Goal: Contribute content: Contribute content

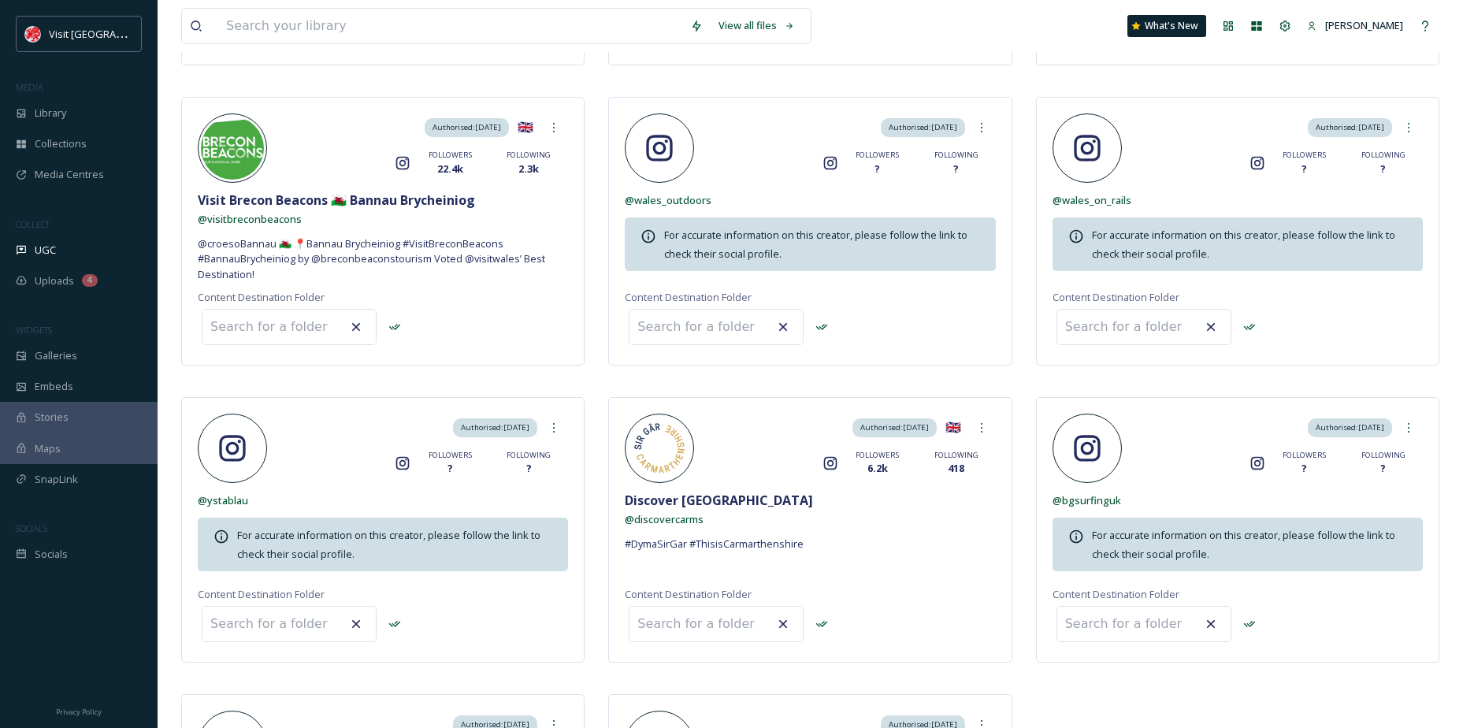
scroll to position [1418, 0]
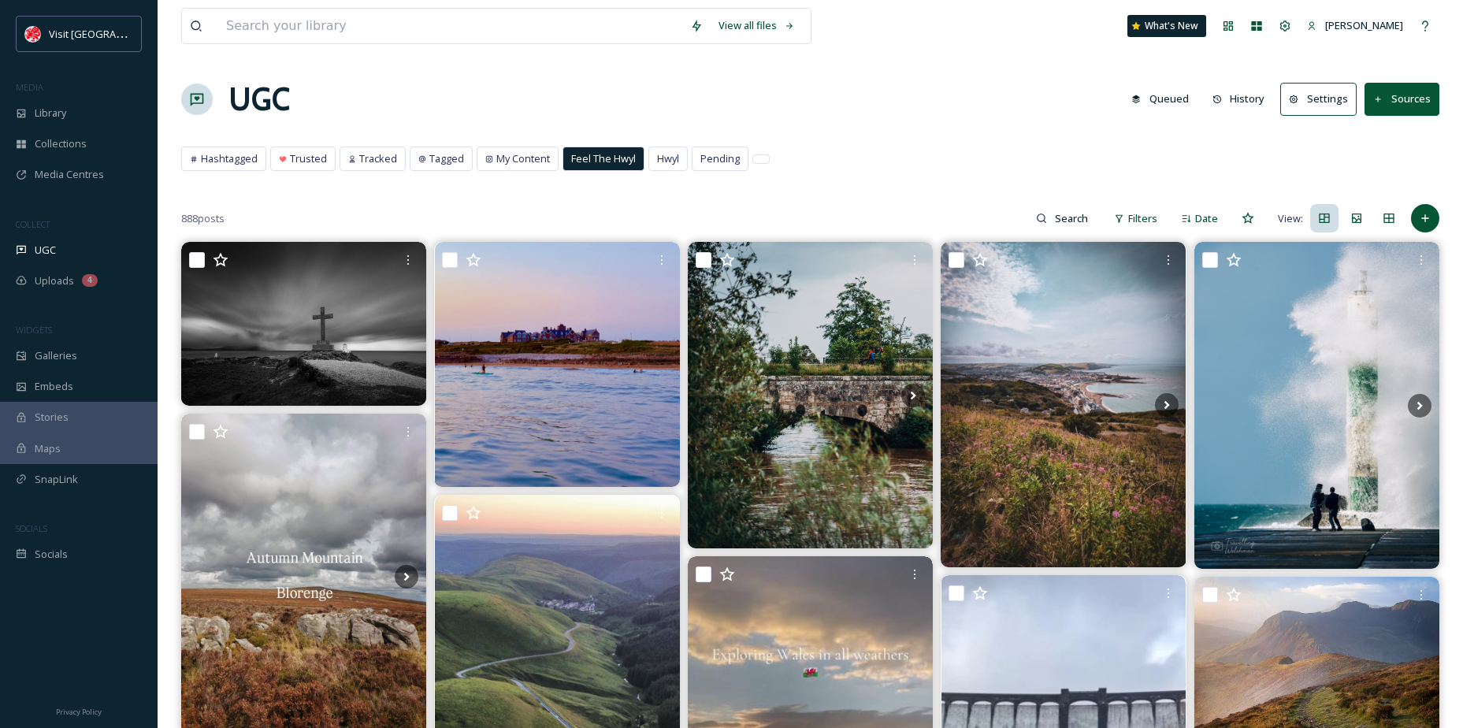
scroll to position [1182, 0]
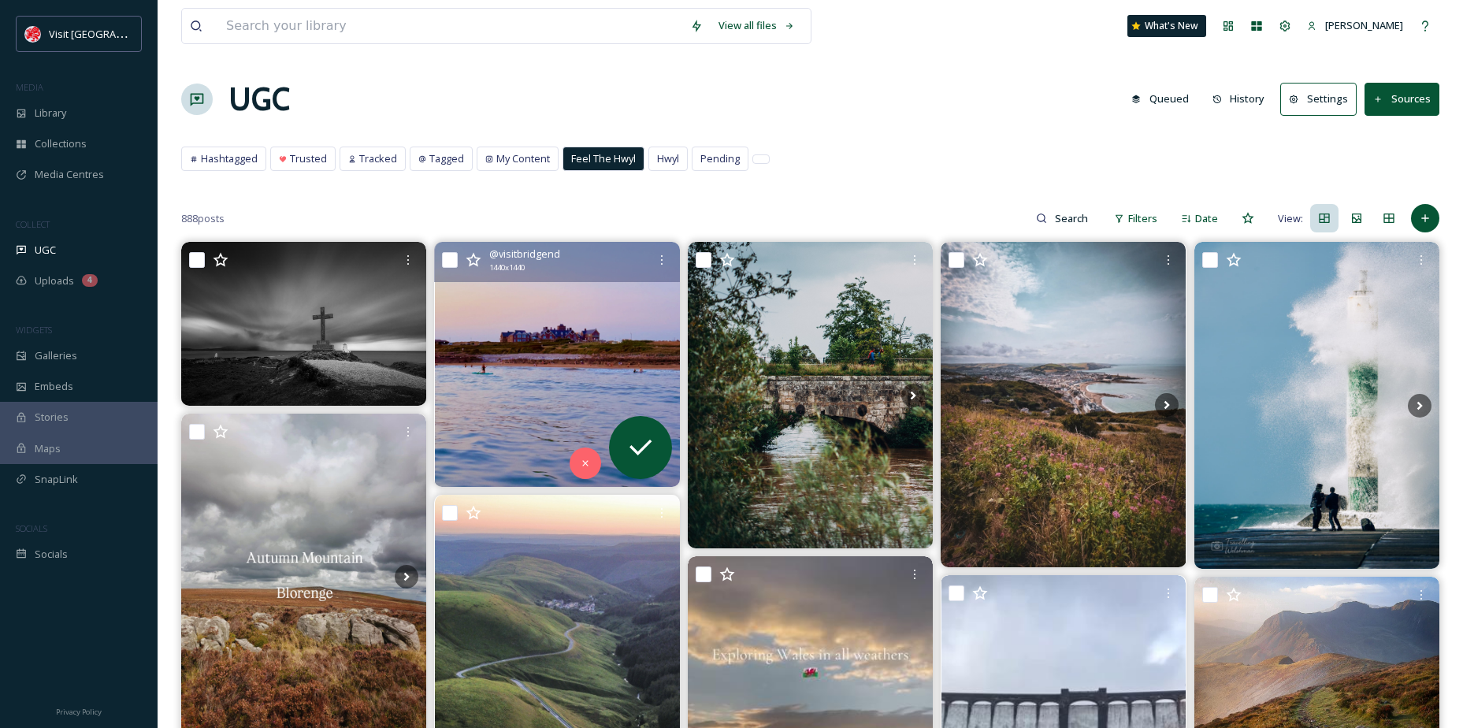
click at [561, 362] on img at bounding box center [557, 364] width 245 height 245
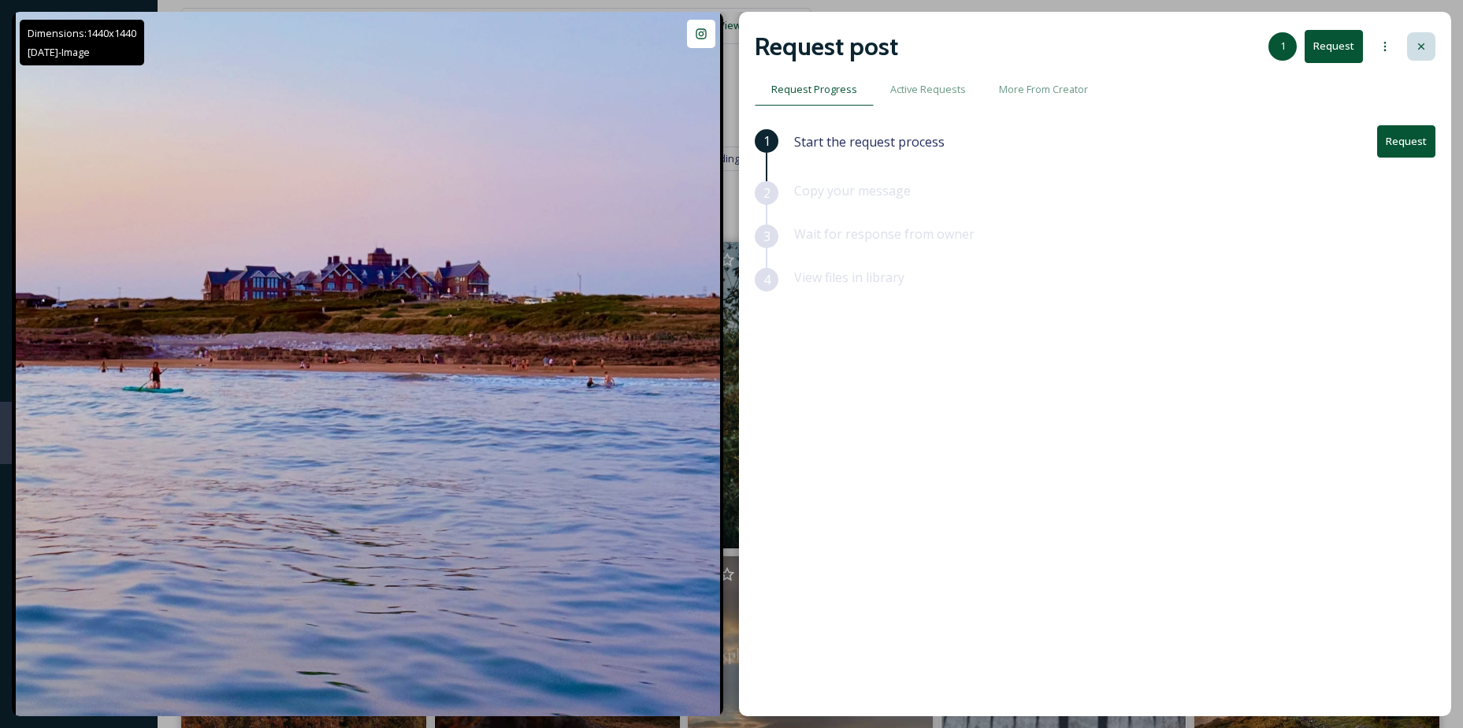
click at [1414, 35] on div at bounding box center [1421, 46] width 28 height 28
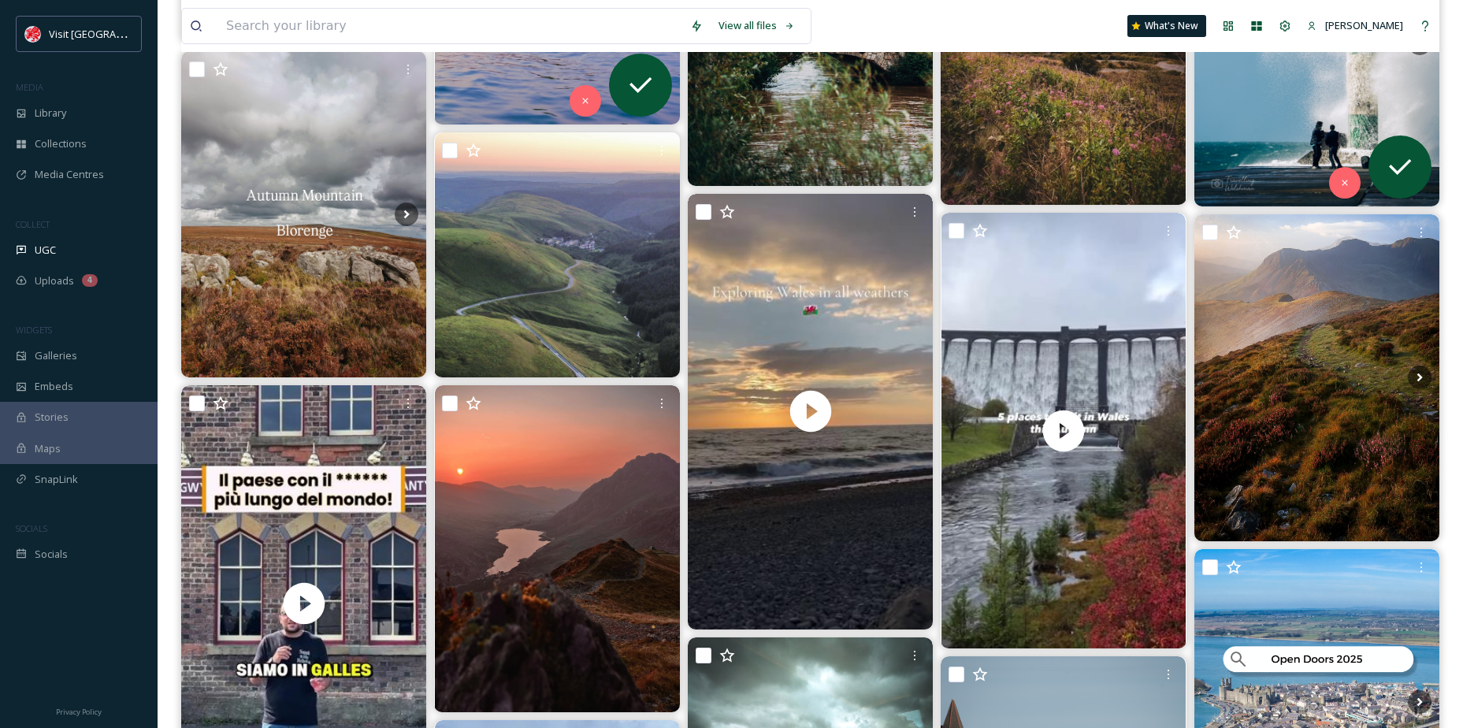
scroll to position [394, 0]
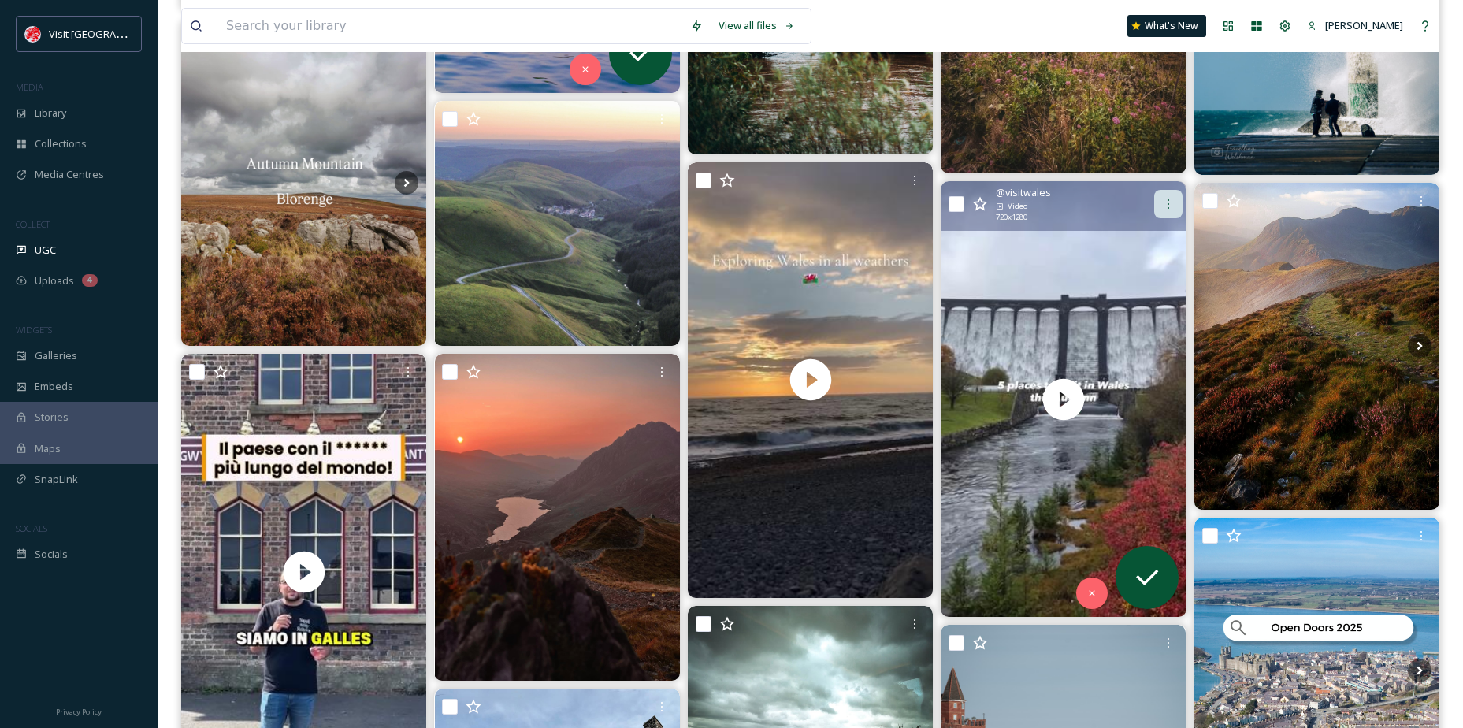
click at [1160, 193] on div at bounding box center [1168, 204] width 28 height 28
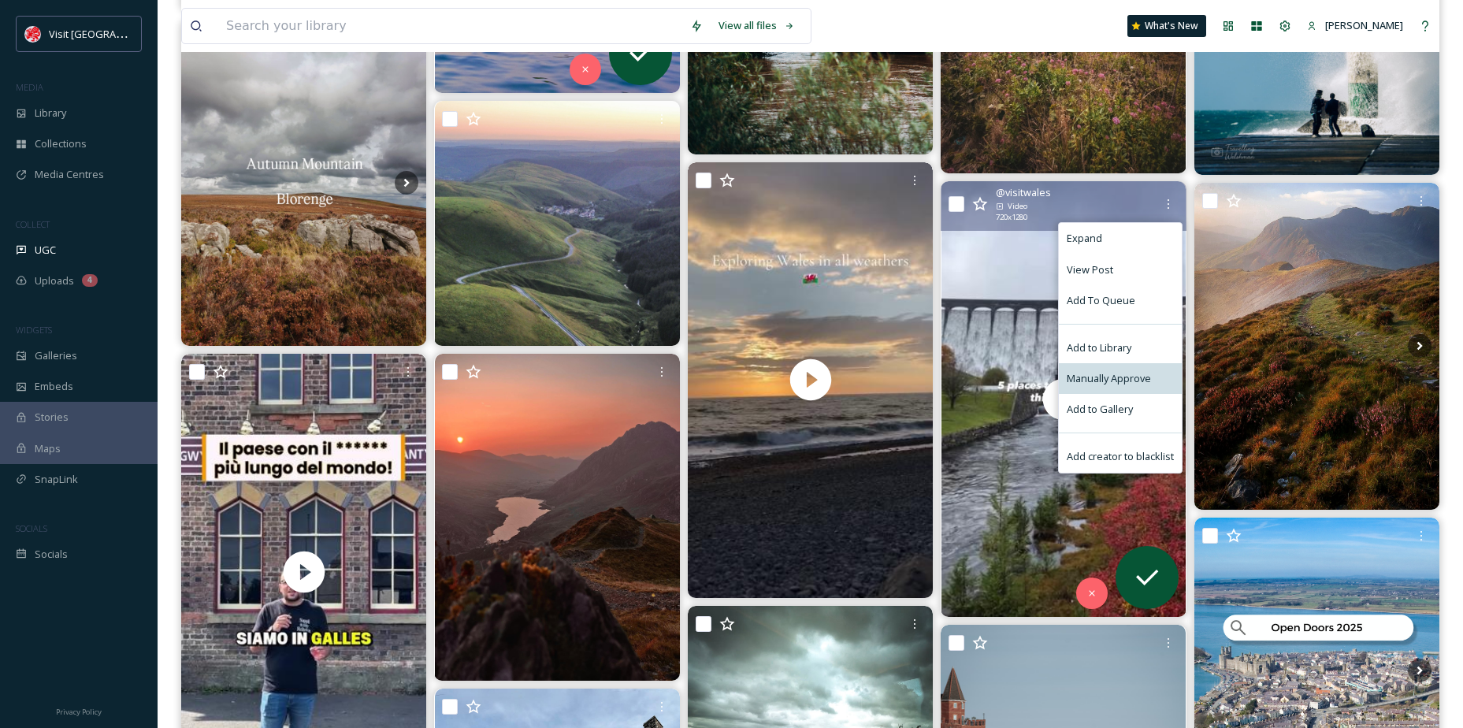
click at [1114, 367] on div "Manually Approve" at bounding box center [1120, 378] width 123 height 31
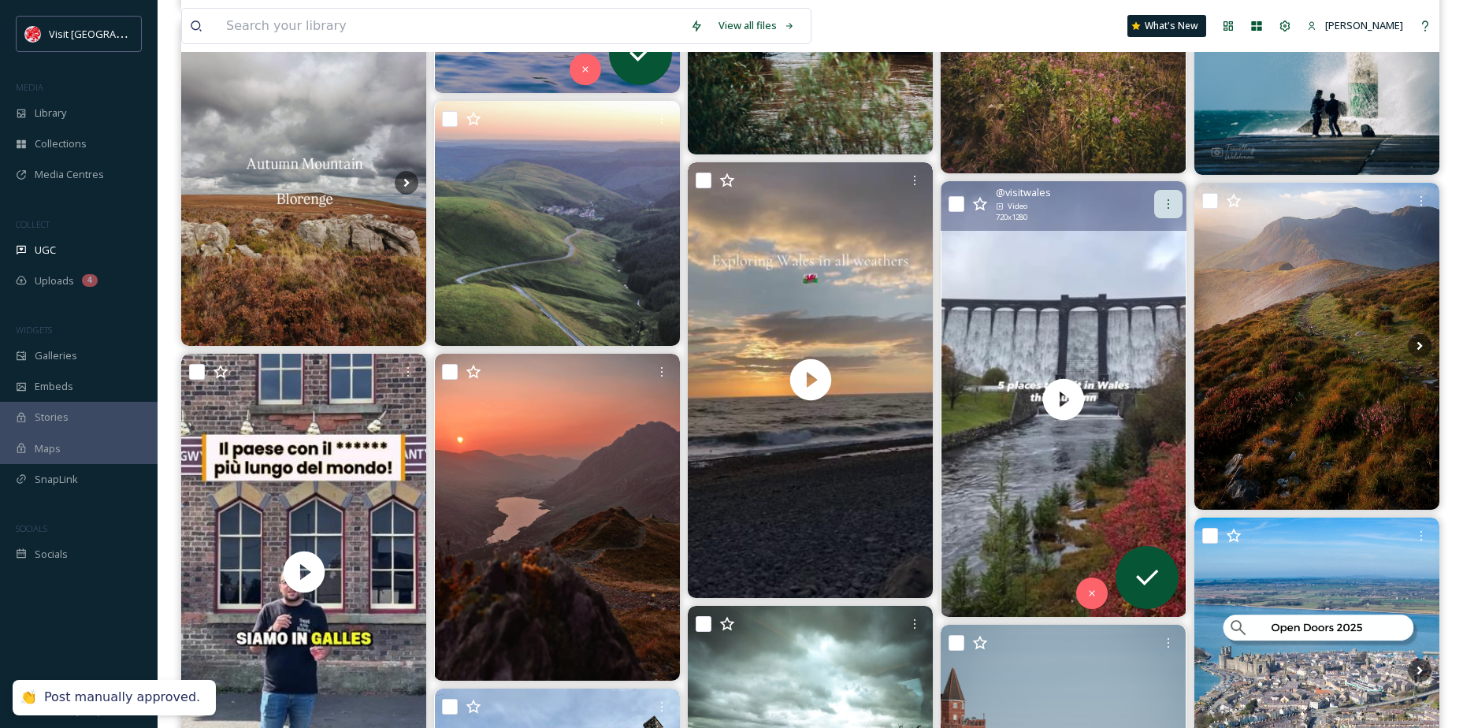
click at [1167, 207] on icon at bounding box center [1168, 204] width 13 height 13
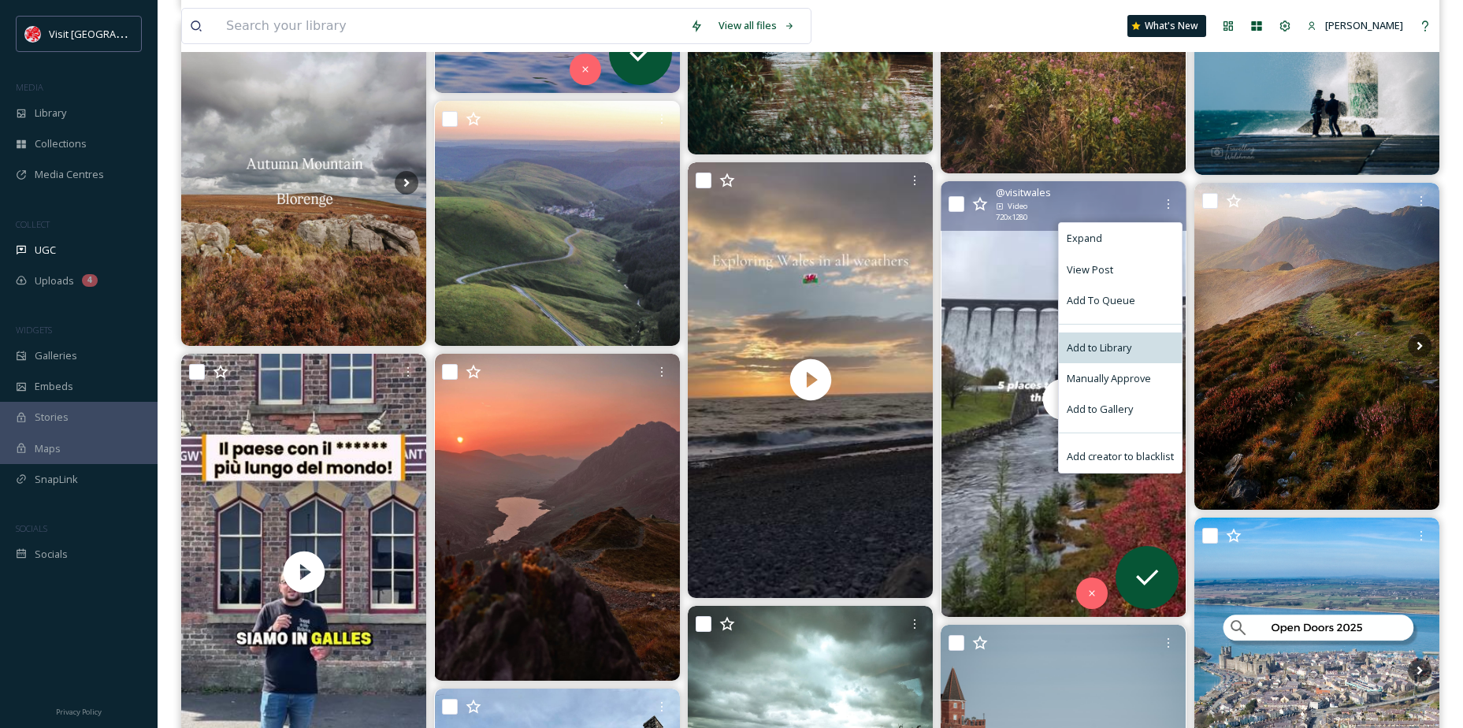
click at [1114, 337] on div "Add to Library" at bounding box center [1120, 348] width 123 height 31
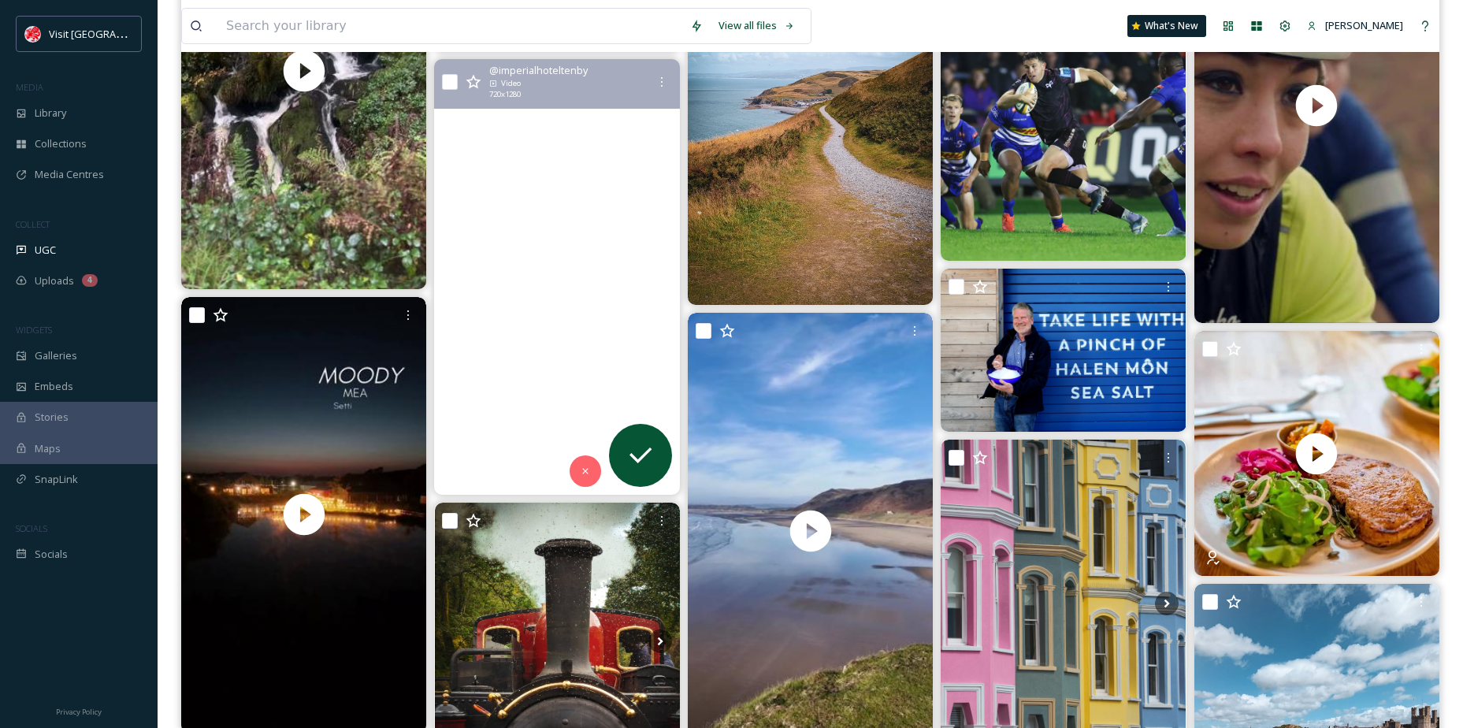
scroll to position [1340, 0]
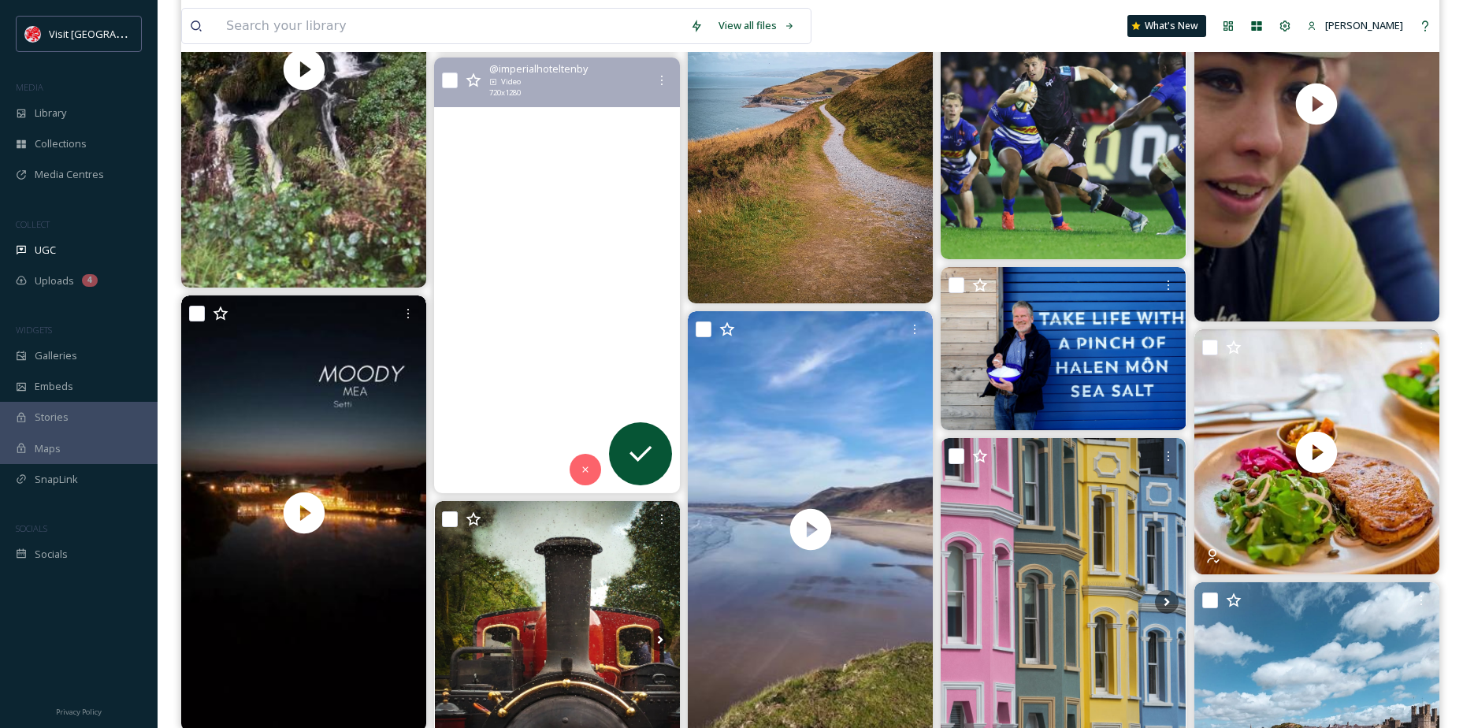
click at [510, 341] on video "For all our new followers, here’s a taste of what we are all about 👀 We hope to…" at bounding box center [557, 276] width 245 height 436
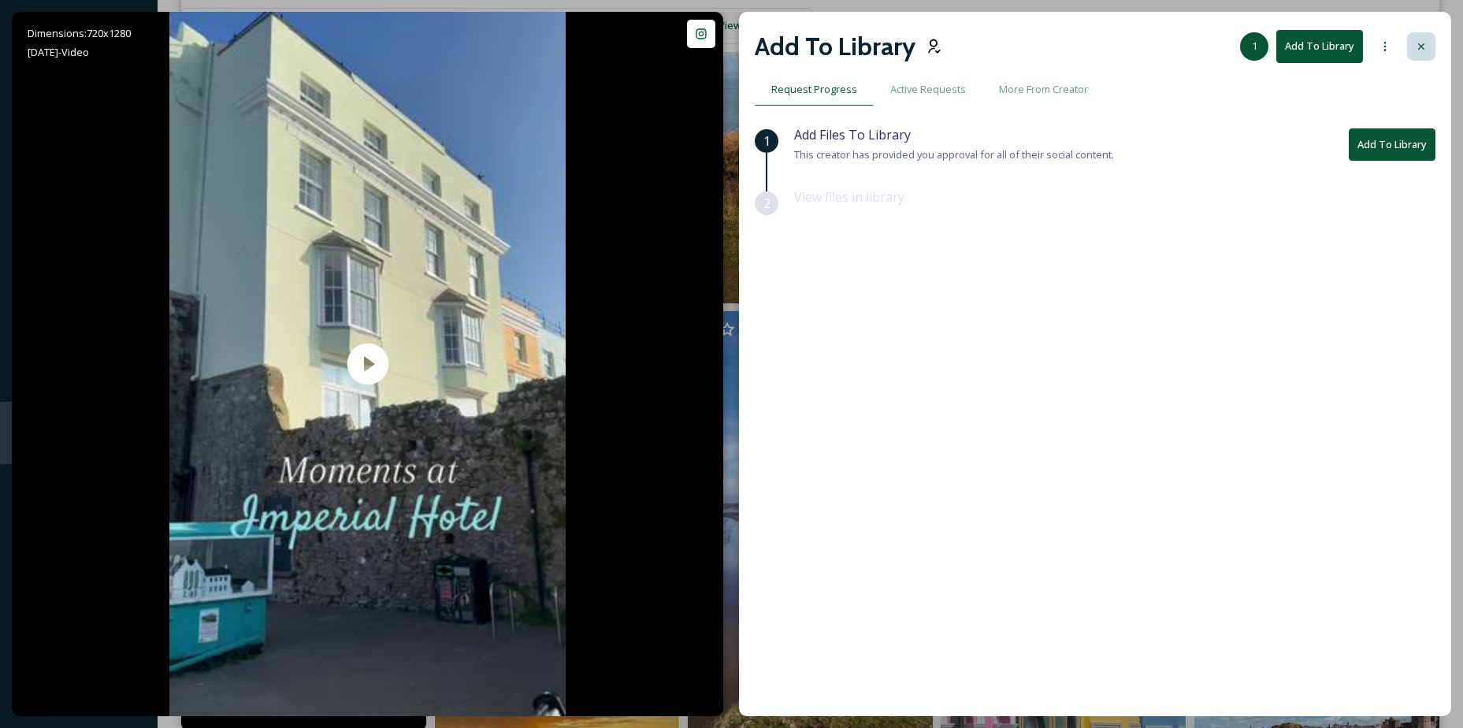
click at [1425, 36] on div at bounding box center [1421, 46] width 28 height 28
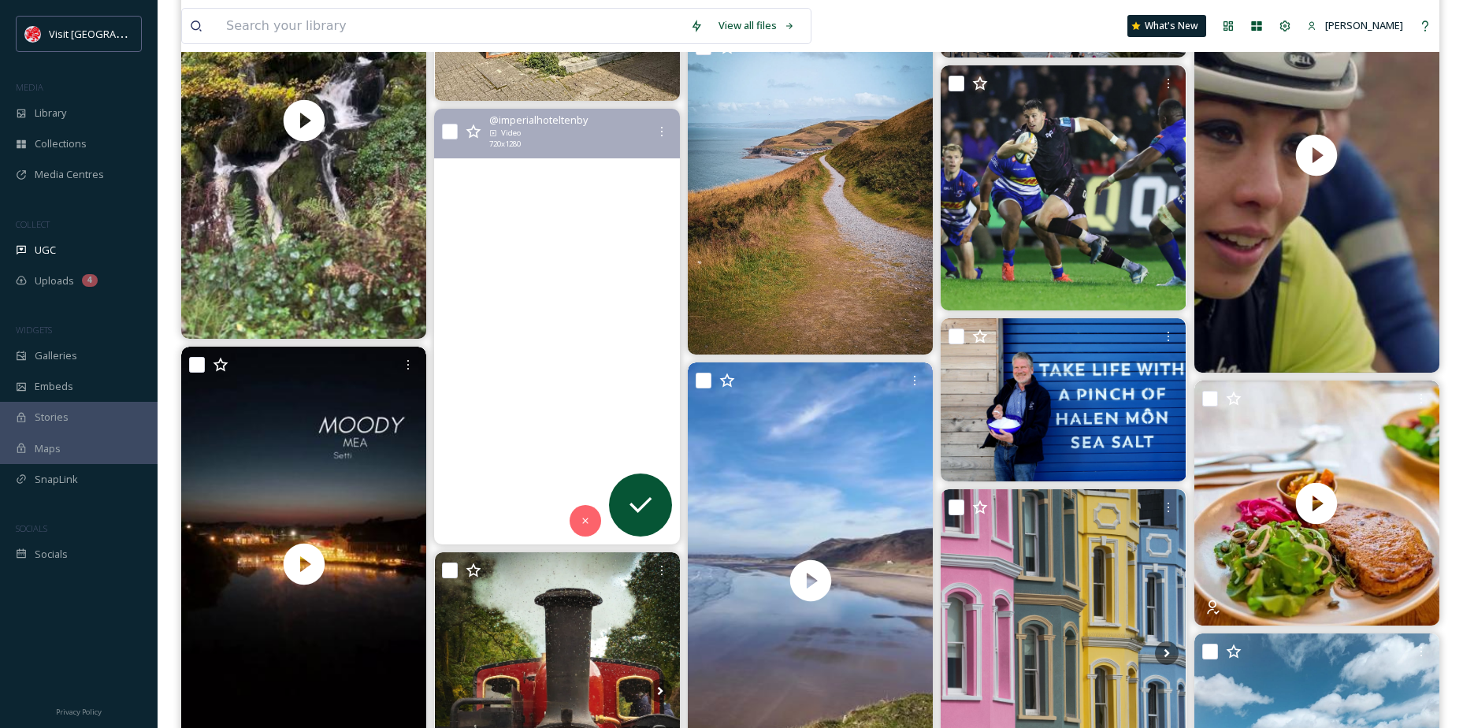
scroll to position [1261, 0]
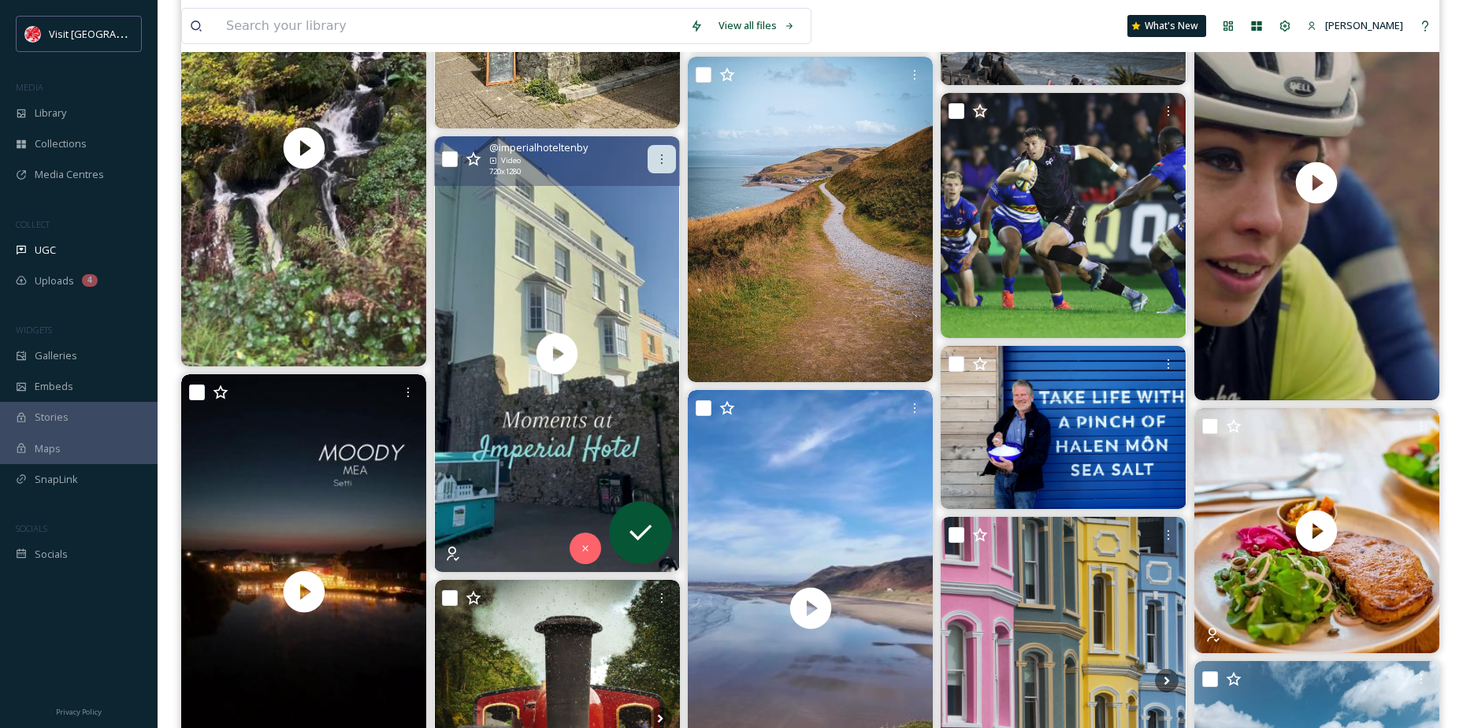
click at [662, 154] on icon at bounding box center [662, 159] width 13 height 13
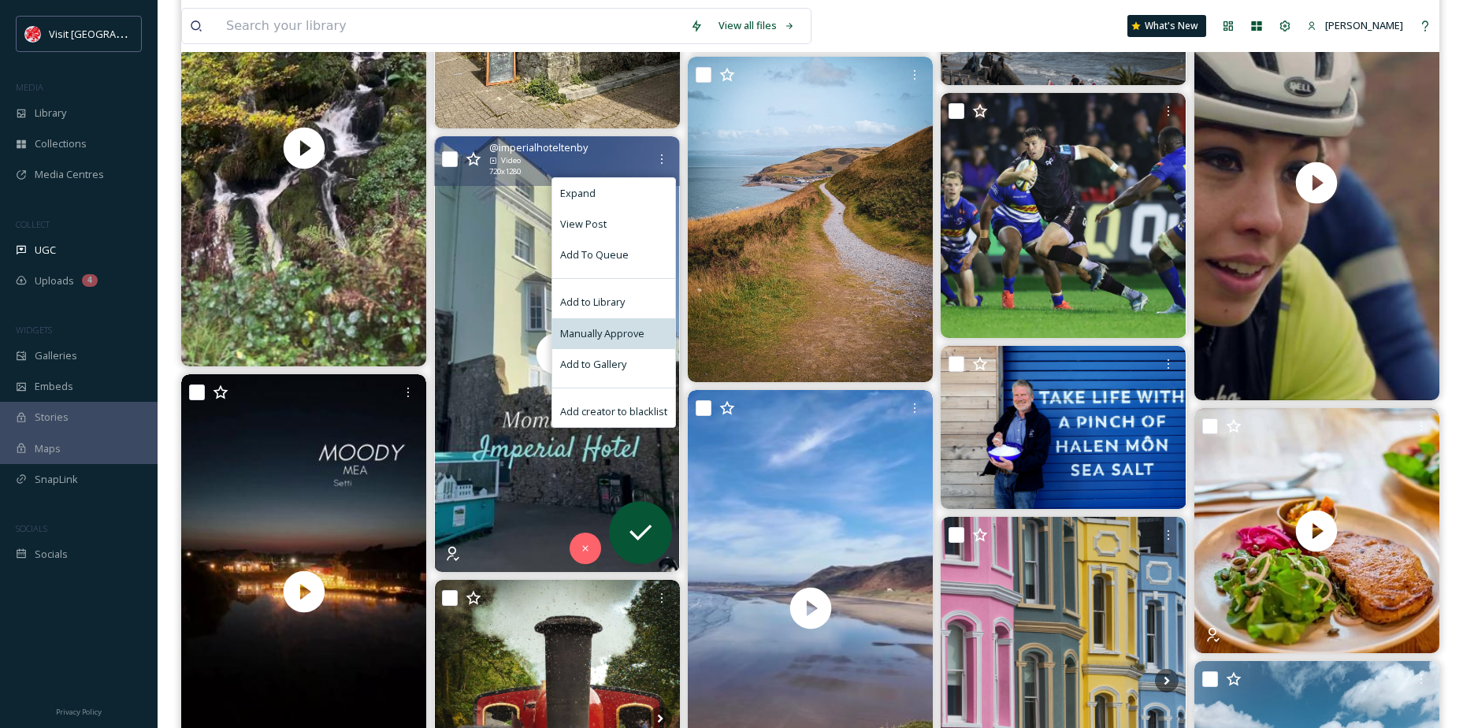
click at [622, 326] on span "Manually Approve" at bounding box center [602, 333] width 84 height 15
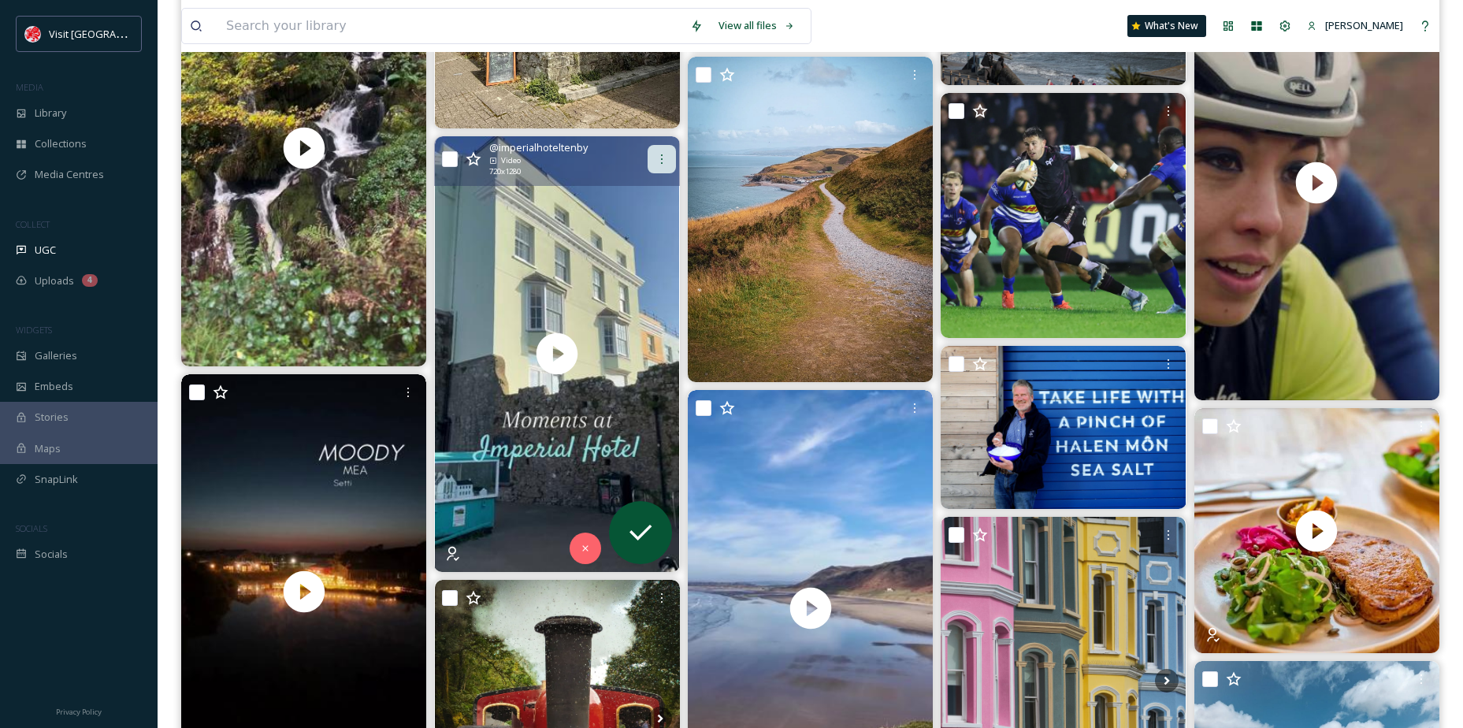
click at [662, 166] on div at bounding box center [662, 159] width 28 height 28
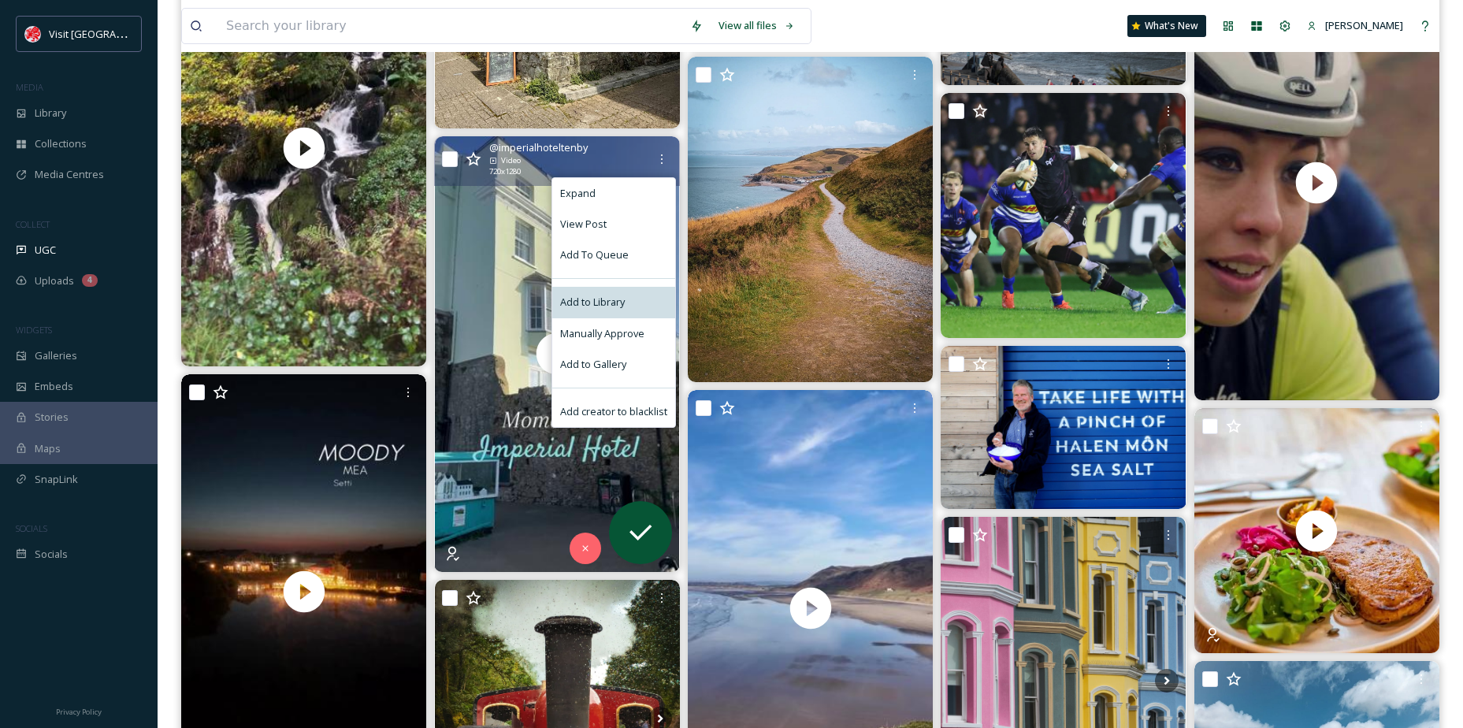
click at [607, 300] on span "Add to Library" at bounding box center [592, 302] width 65 height 15
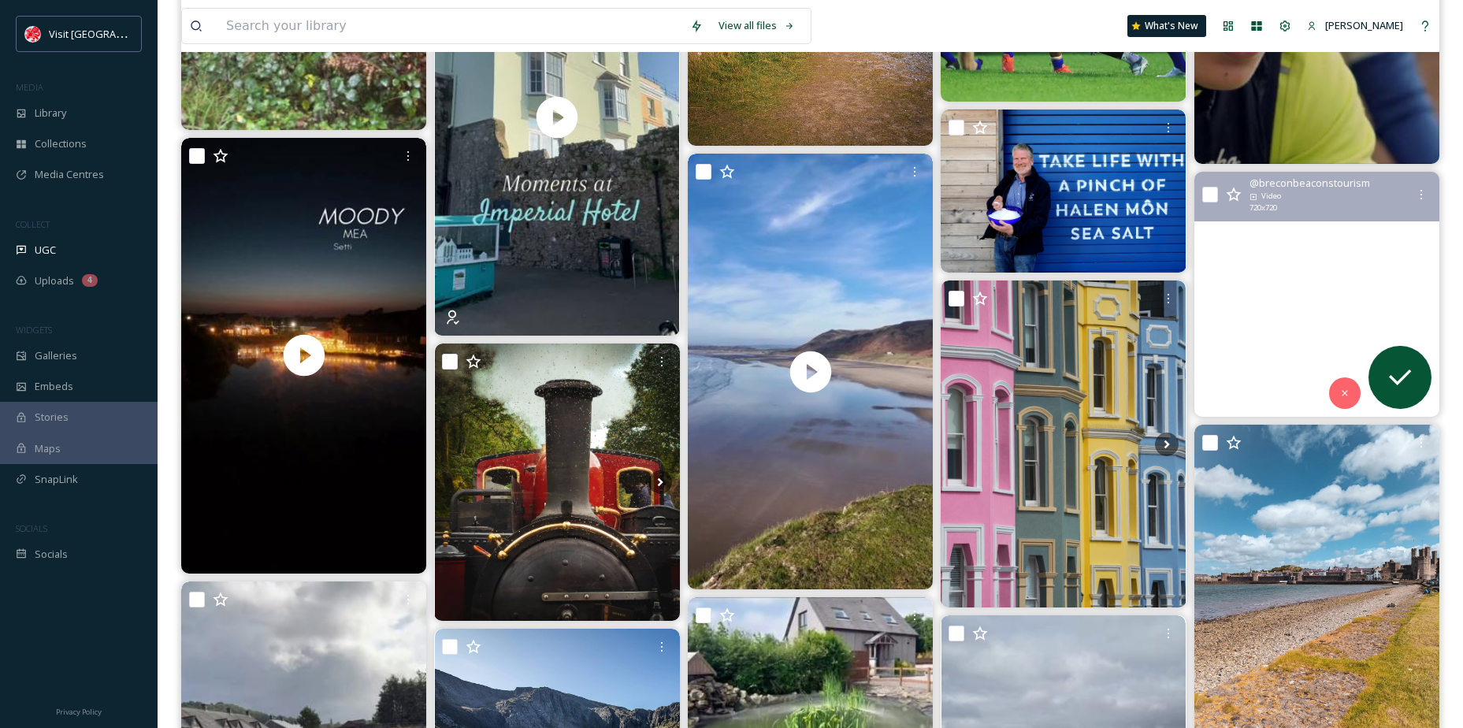
scroll to position [1576, 0]
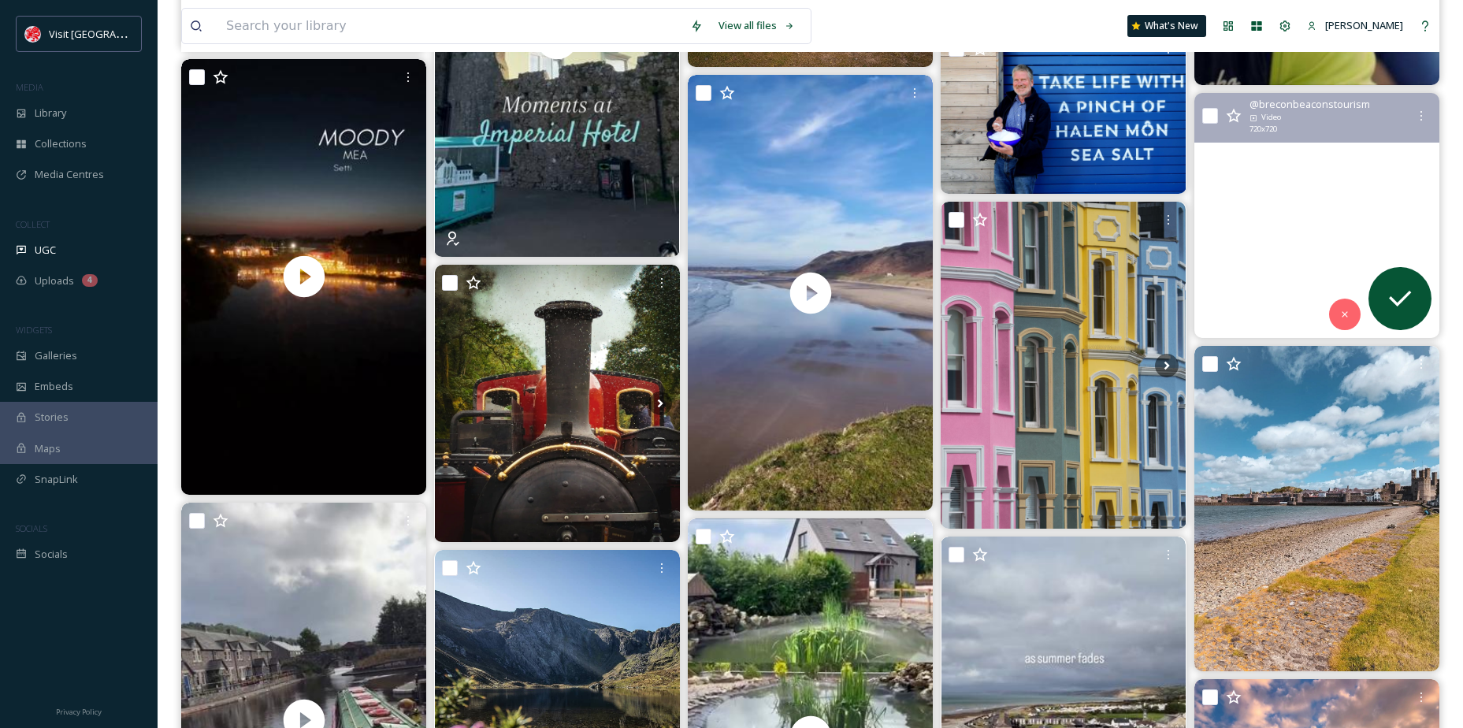
click at [1294, 247] on video "Yesterday was International Welsh Rarebit Day 🧀\a…but honestly, we think every …" at bounding box center [1317, 215] width 245 height 245
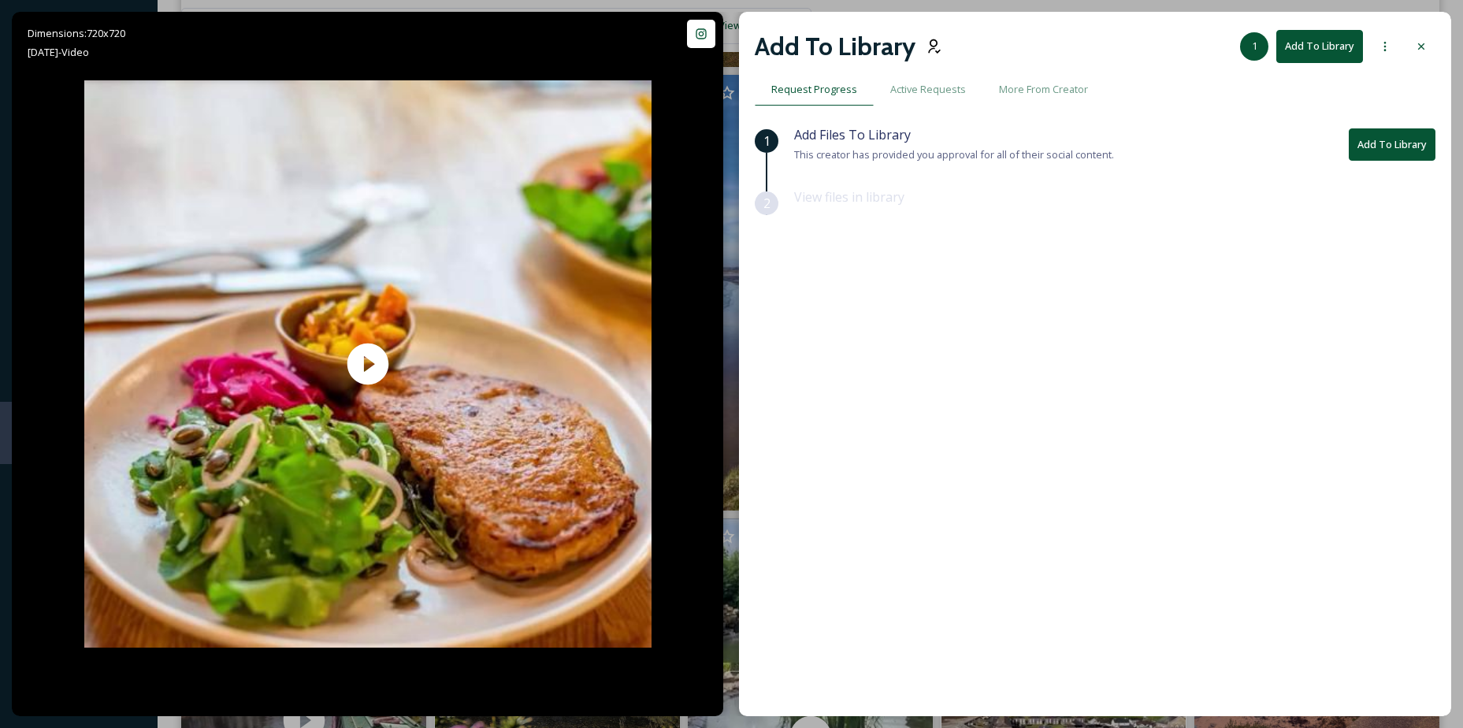
click at [1433, 33] on div at bounding box center [1421, 46] width 28 height 28
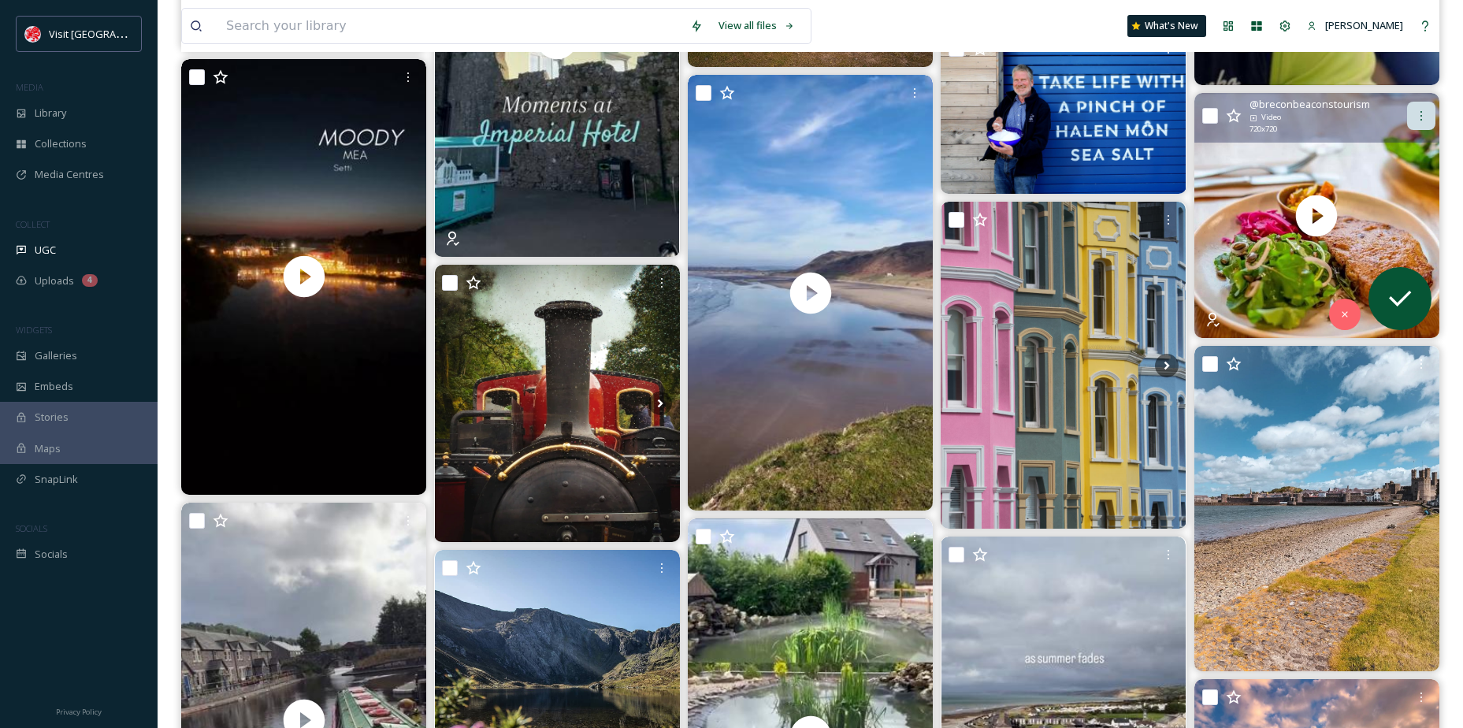
click at [1421, 125] on div at bounding box center [1421, 116] width 28 height 28
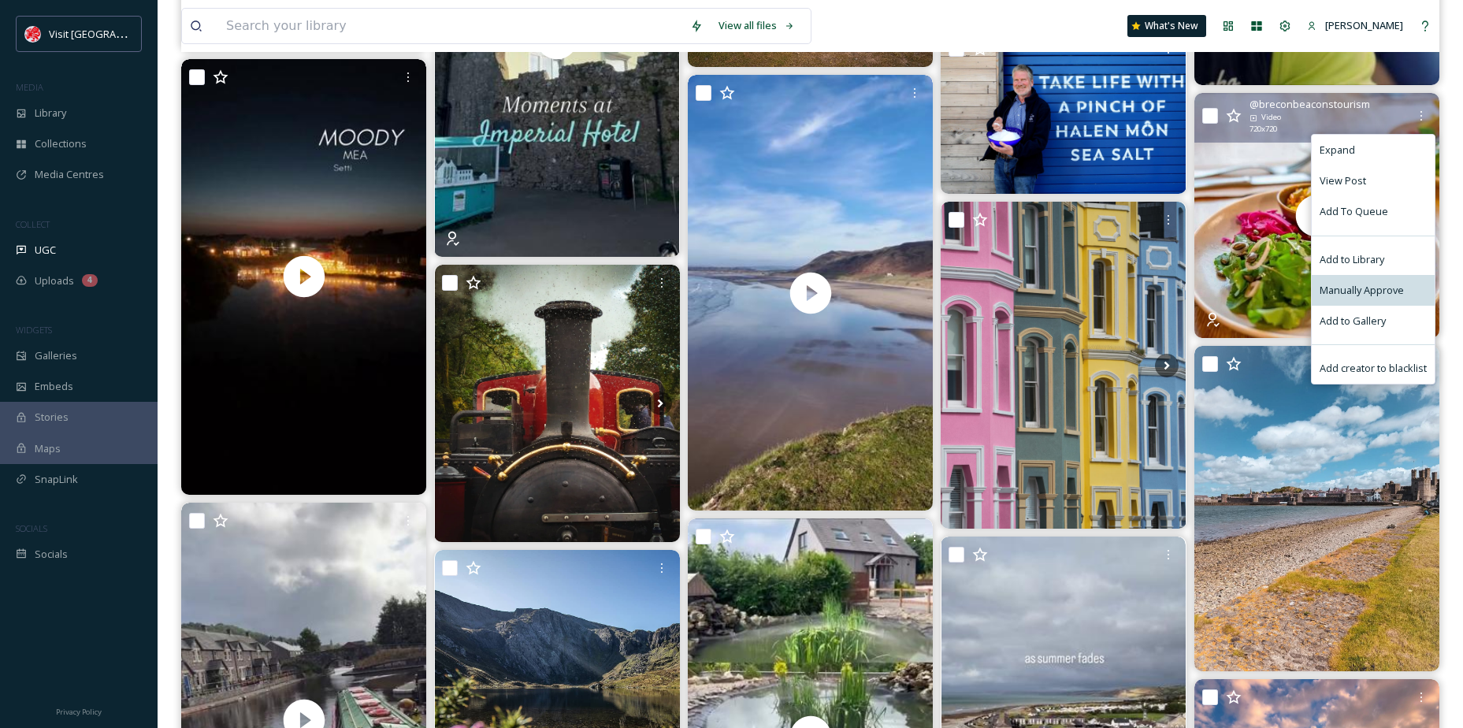
click at [1381, 283] on span "Manually Approve" at bounding box center [1362, 290] width 84 height 15
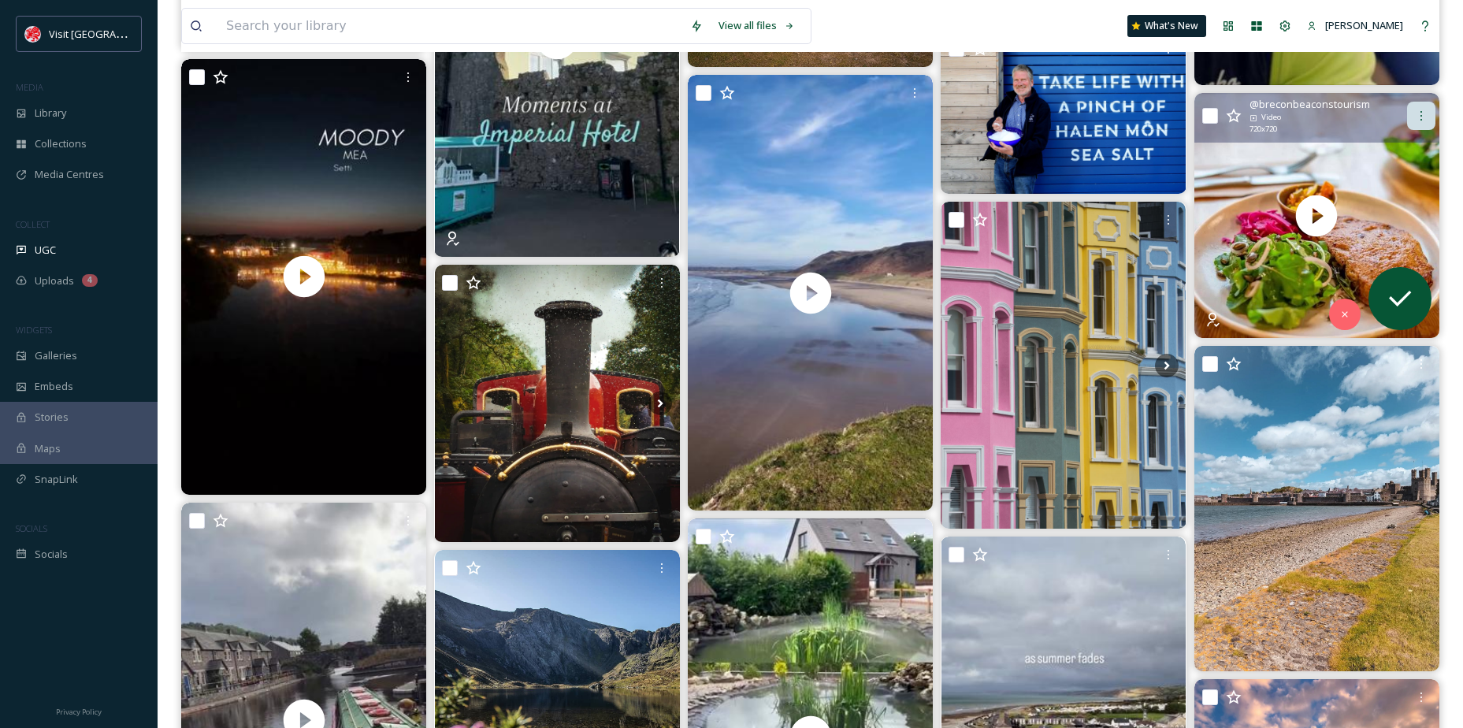
click at [1414, 124] on div at bounding box center [1421, 116] width 28 height 28
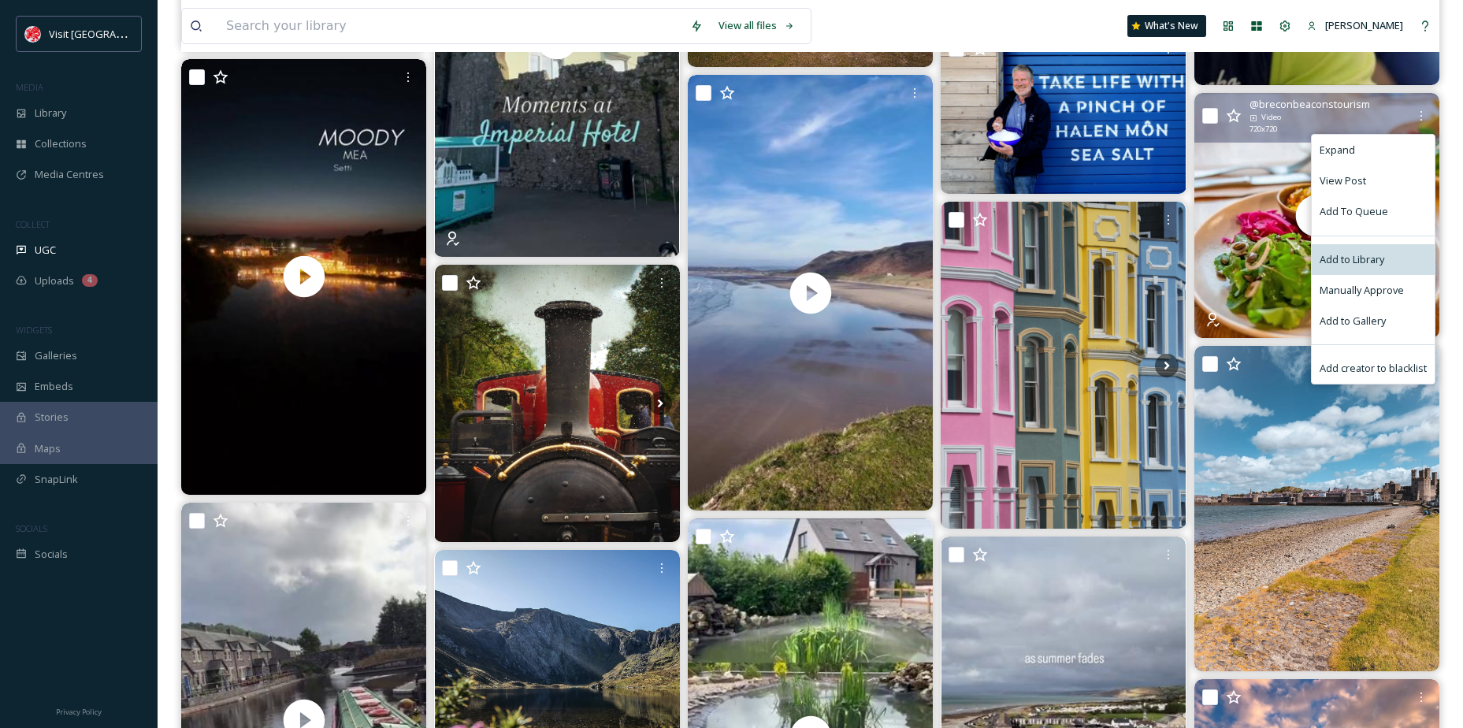
click at [1396, 244] on div "Add to Library" at bounding box center [1373, 259] width 123 height 31
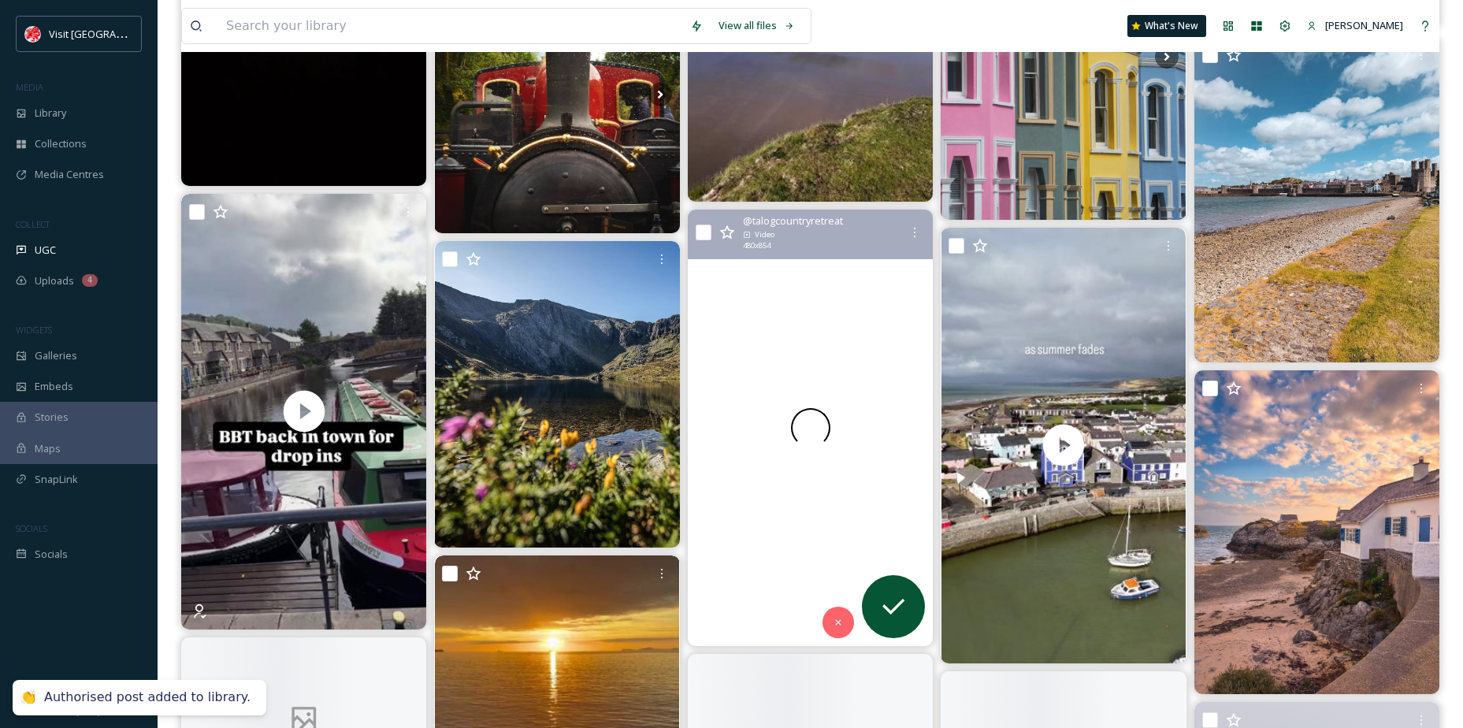
scroll to position [1891, 0]
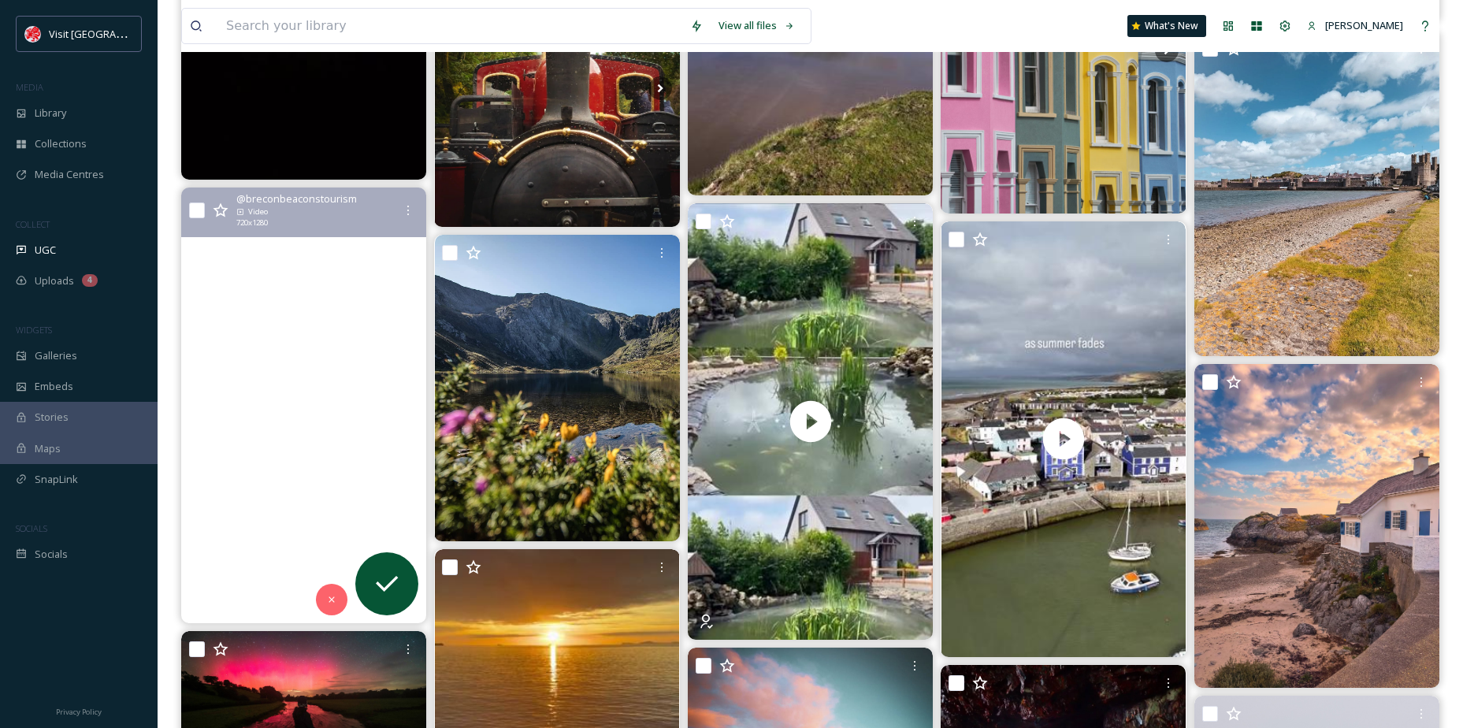
click at [329, 381] on video "The drop-in sessions are back in town… \a\aStarting today in Brecon.\a\aCatch u…" at bounding box center [303, 406] width 245 height 436
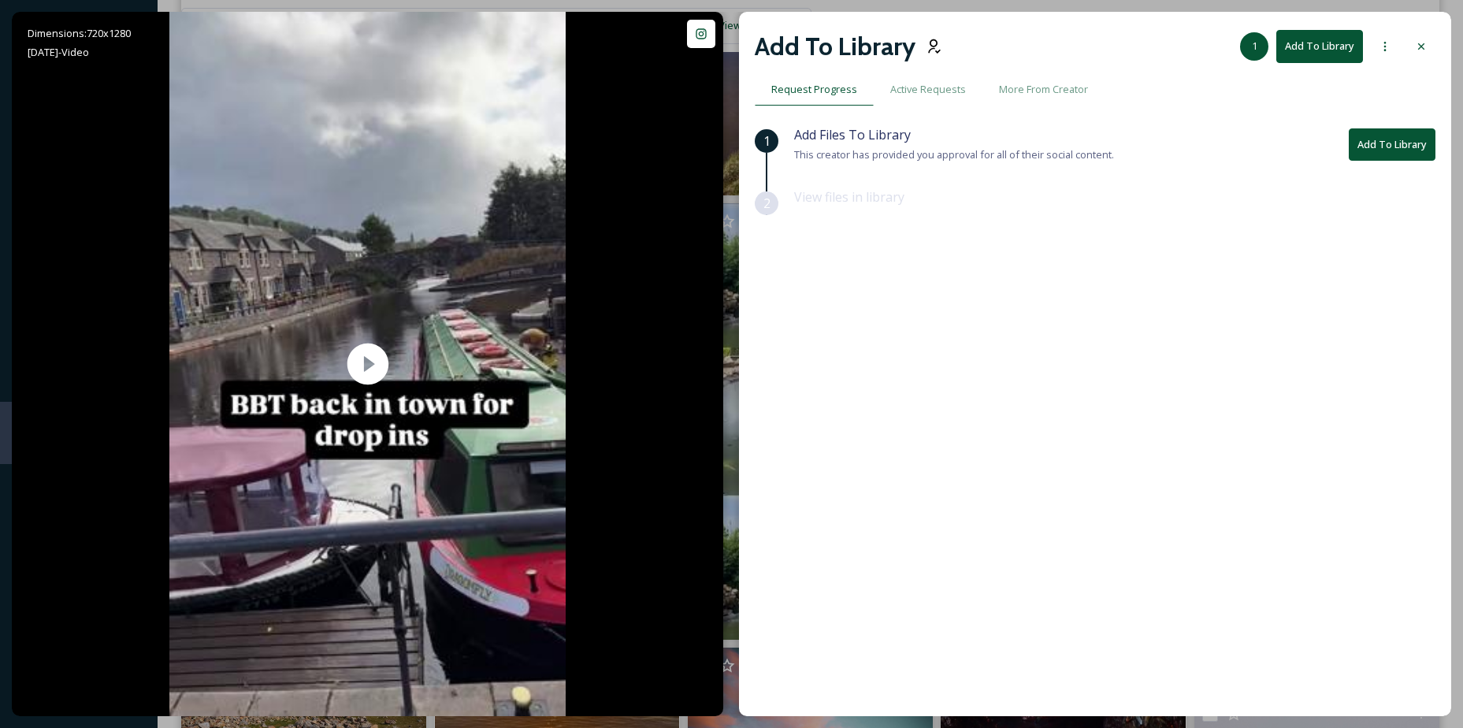
drag, startPoint x: 1455, startPoint y: 44, endPoint x: 1445, endPoint y: 46, distance: 10.5
click at [1445, 46] on div "Dimensions: 720 x [DATE] - Video @ breconbeaconstourism Posted [DATE] View Post…" at bounding box center [731, 364] width 1463 height 728
click at [1435, 48] on div "Add To Library 1 Add To Library Request Progress Active Requests More From Crea…" at bounding box center [1095, 364] width 712 height 704
click at [1434, 48] on div at bounding box center [1421, 46] width 28 height 28
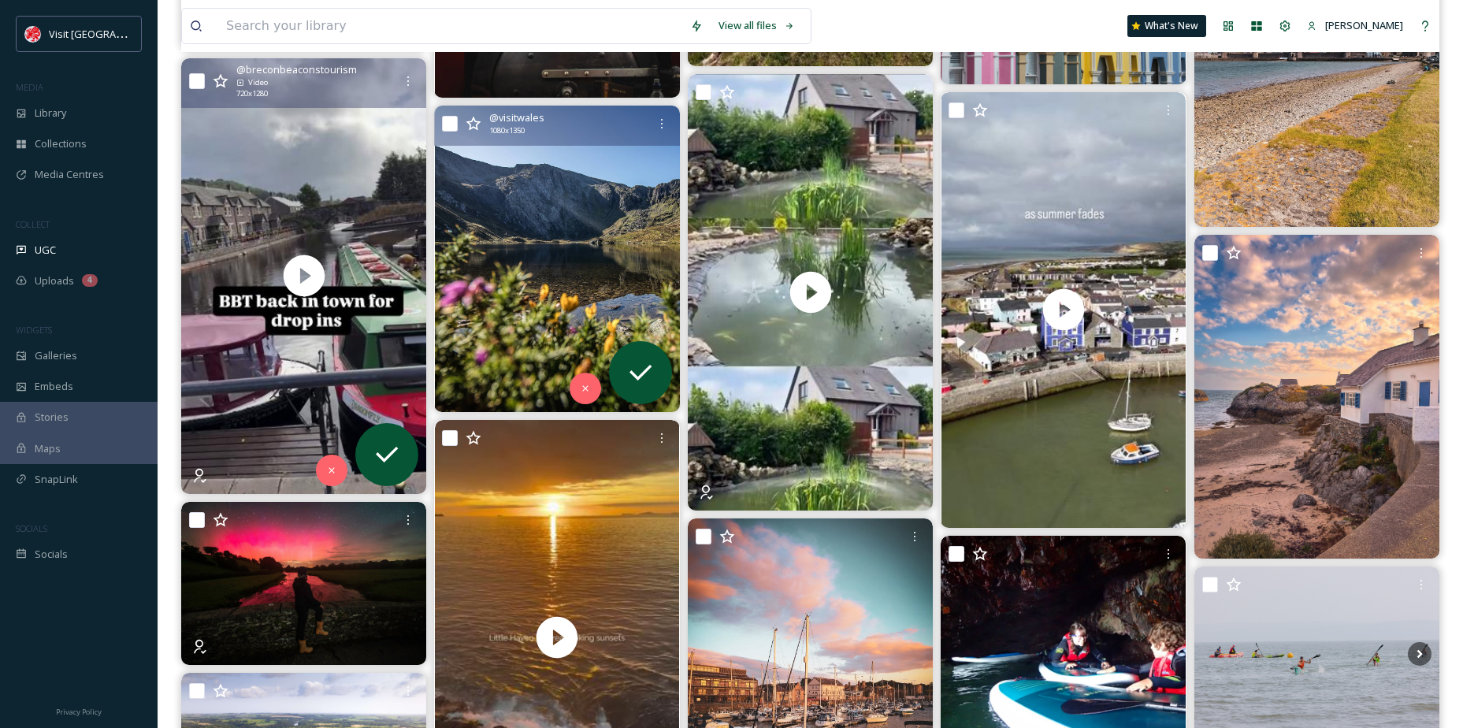
scroll to position [2049, 0]
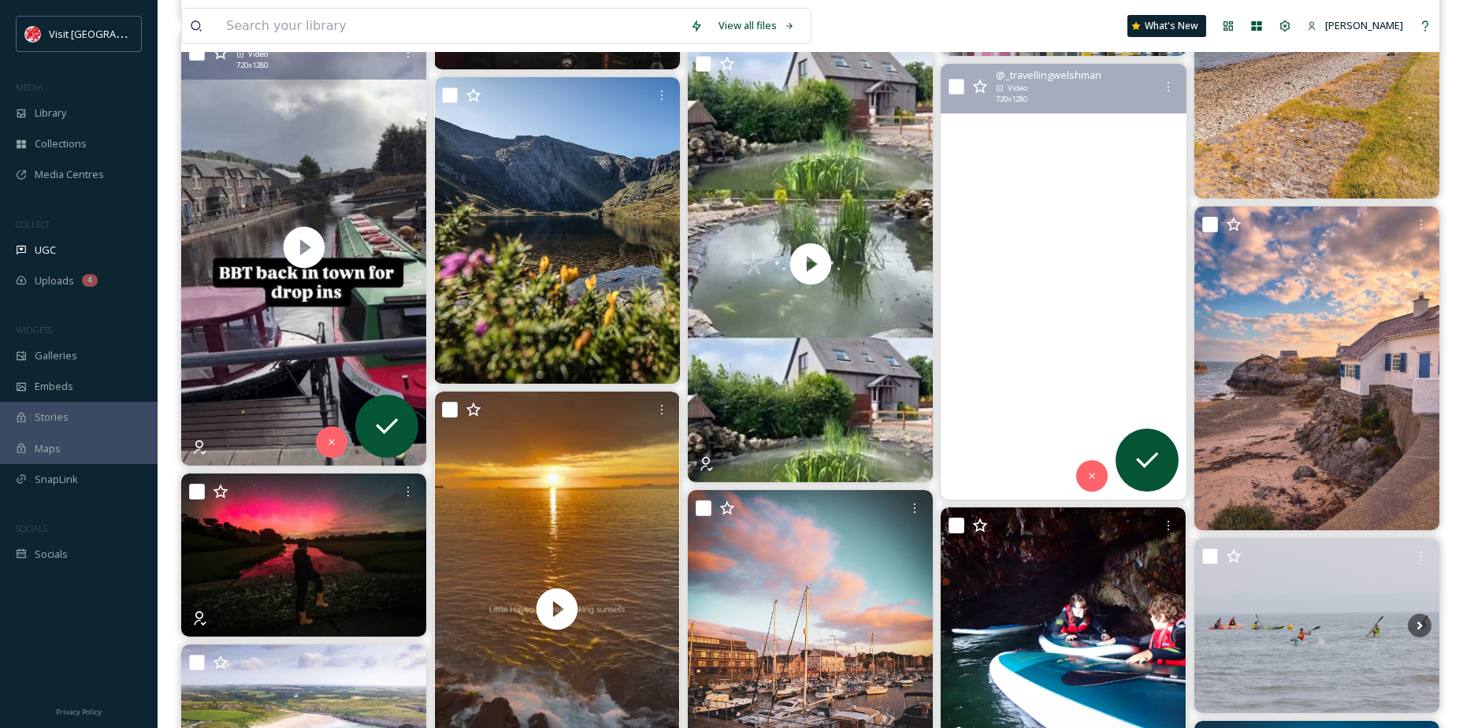
click at [1052, 310] on video "Aberaeron is calling you to pack your autumn clothes, get your shwmpas ready fo…" at bounding box center [1063, 282] width 245 height 436
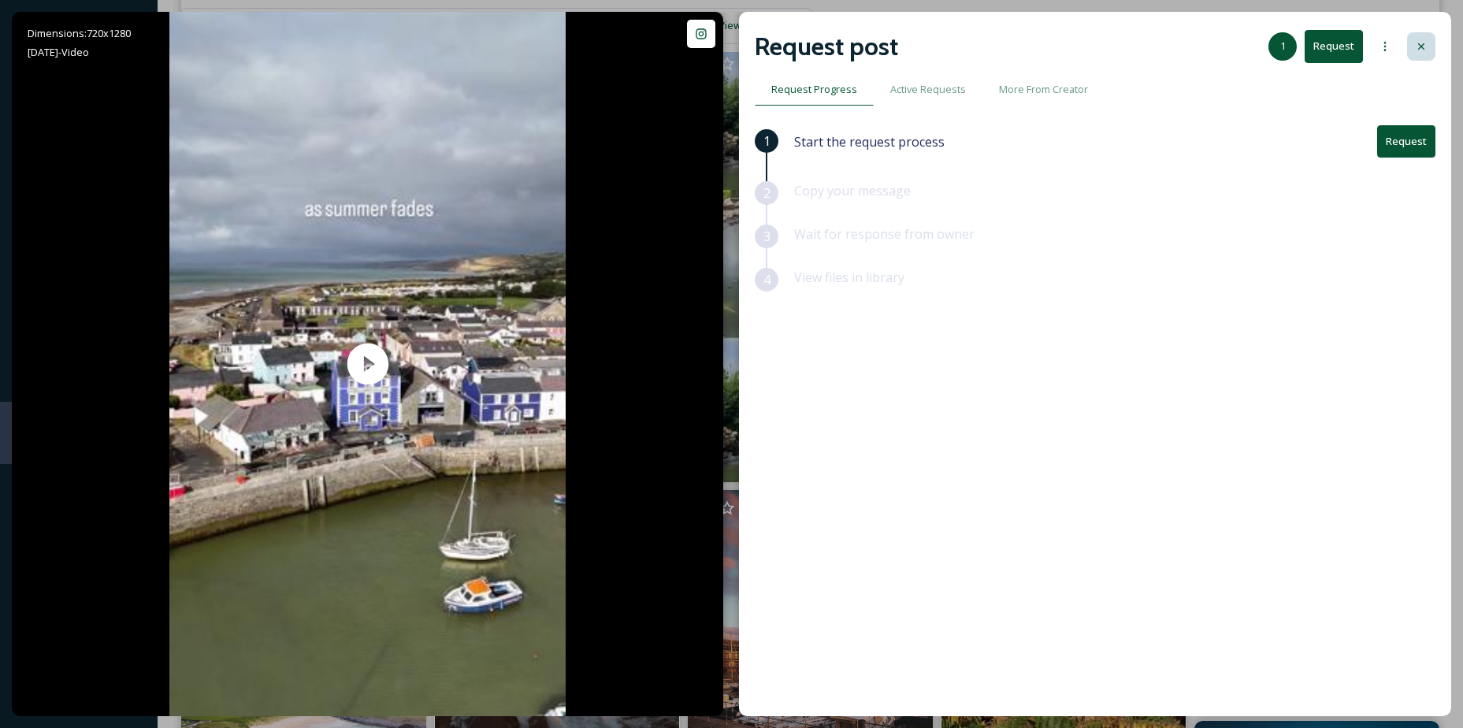
click at [1433, 50] on div "Request post 1 Request Request Progress Active Requests More From Creator 1 Sta…" at bounding box center [1095, 364] width 712 height 704
click at [1433, 50] on div at bounding box center [1421, 46] width 28 height 28
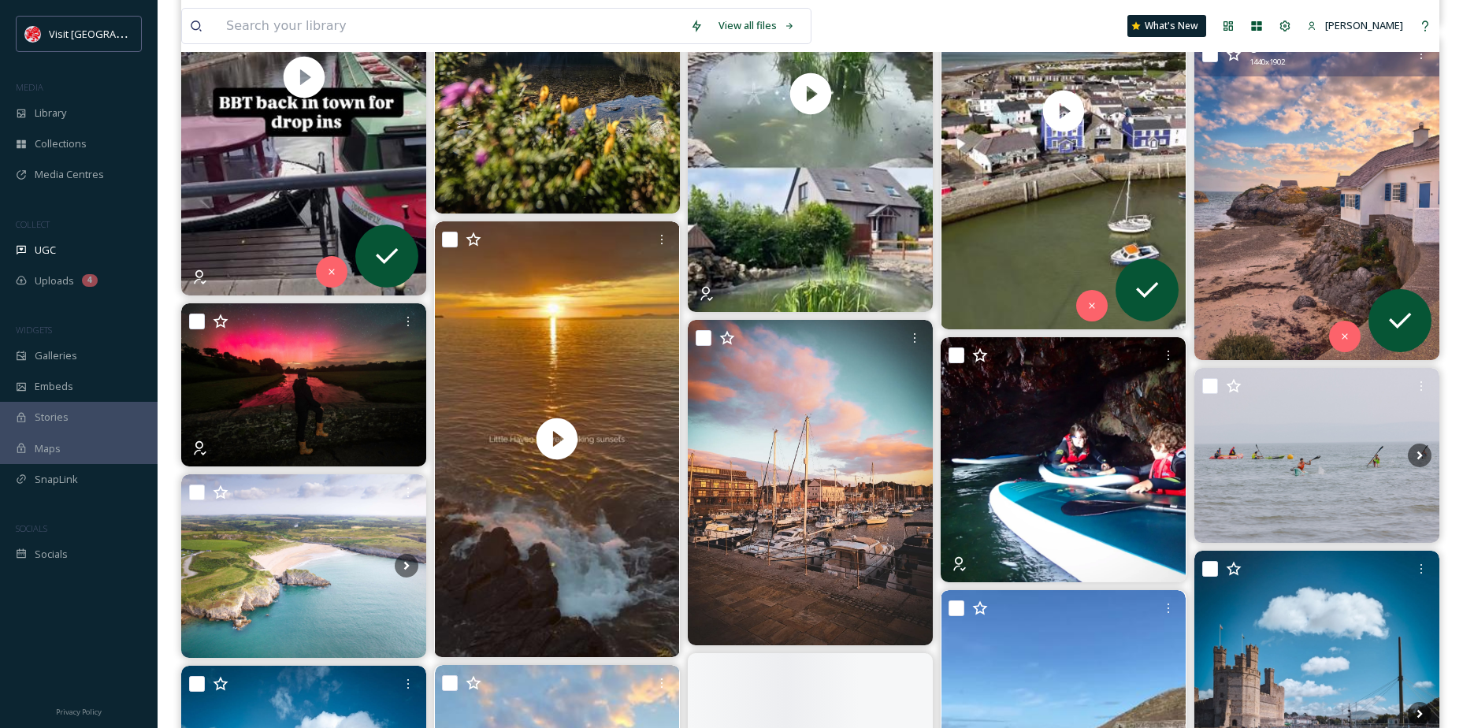
scroll to position [2364, 0]
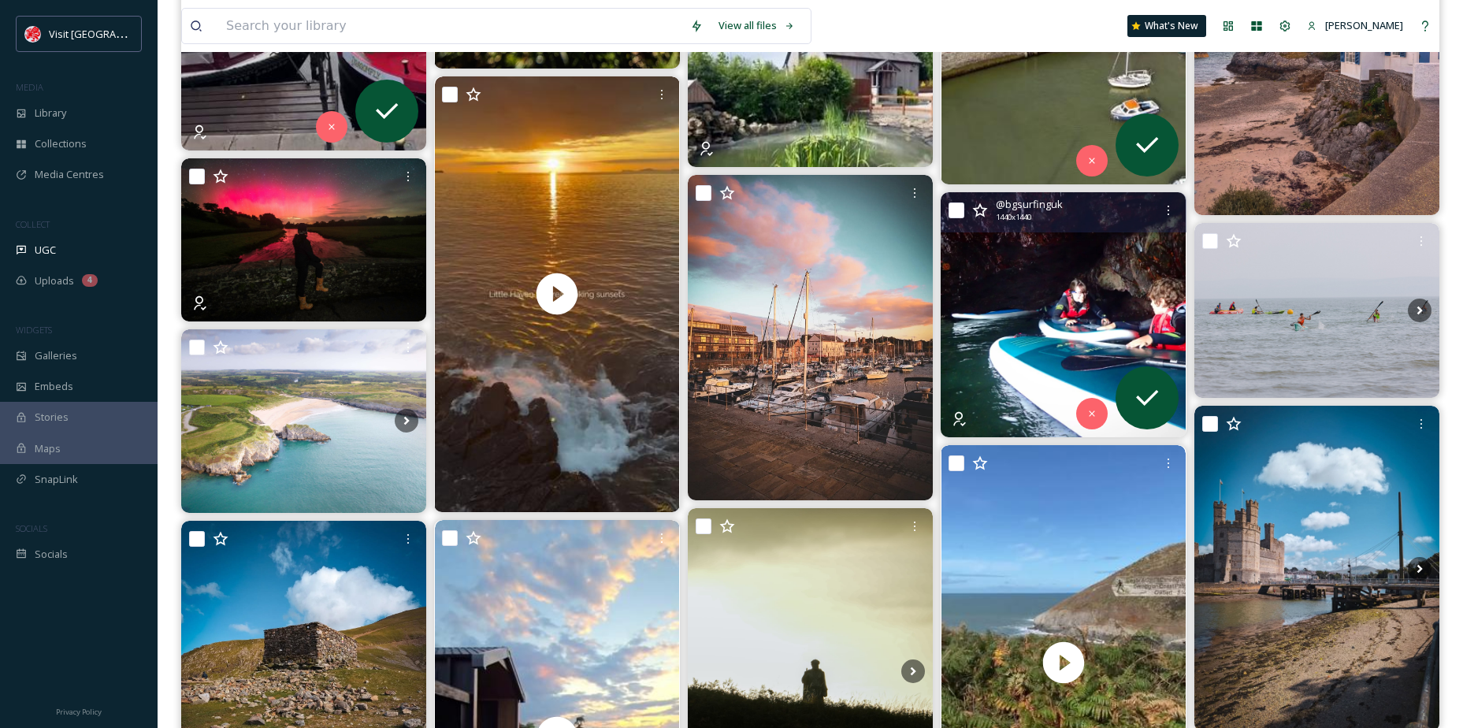
click at [960, 335] on img at bounding box center [1063, 314] width 245 height 245
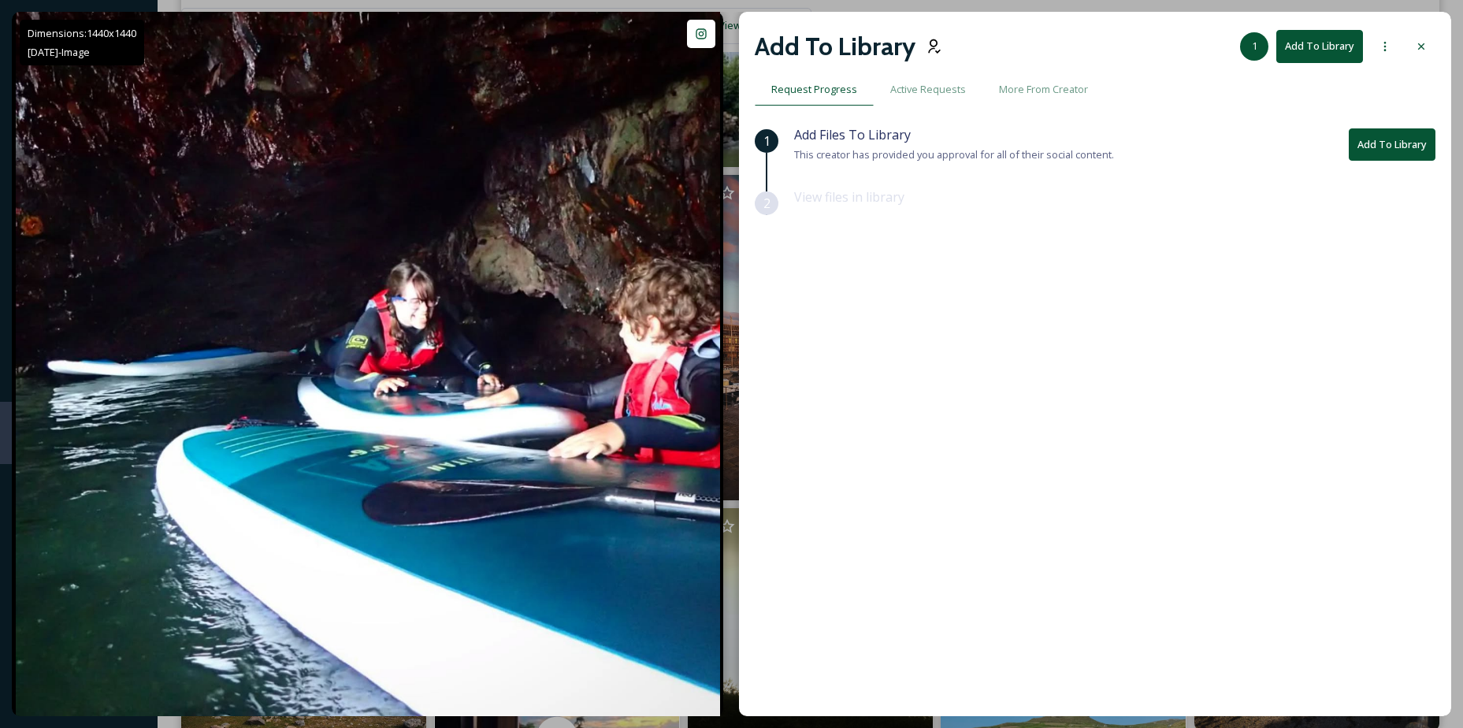
click at [1432, 39] on div at bounding box center [1421, 46] width 28 height 28
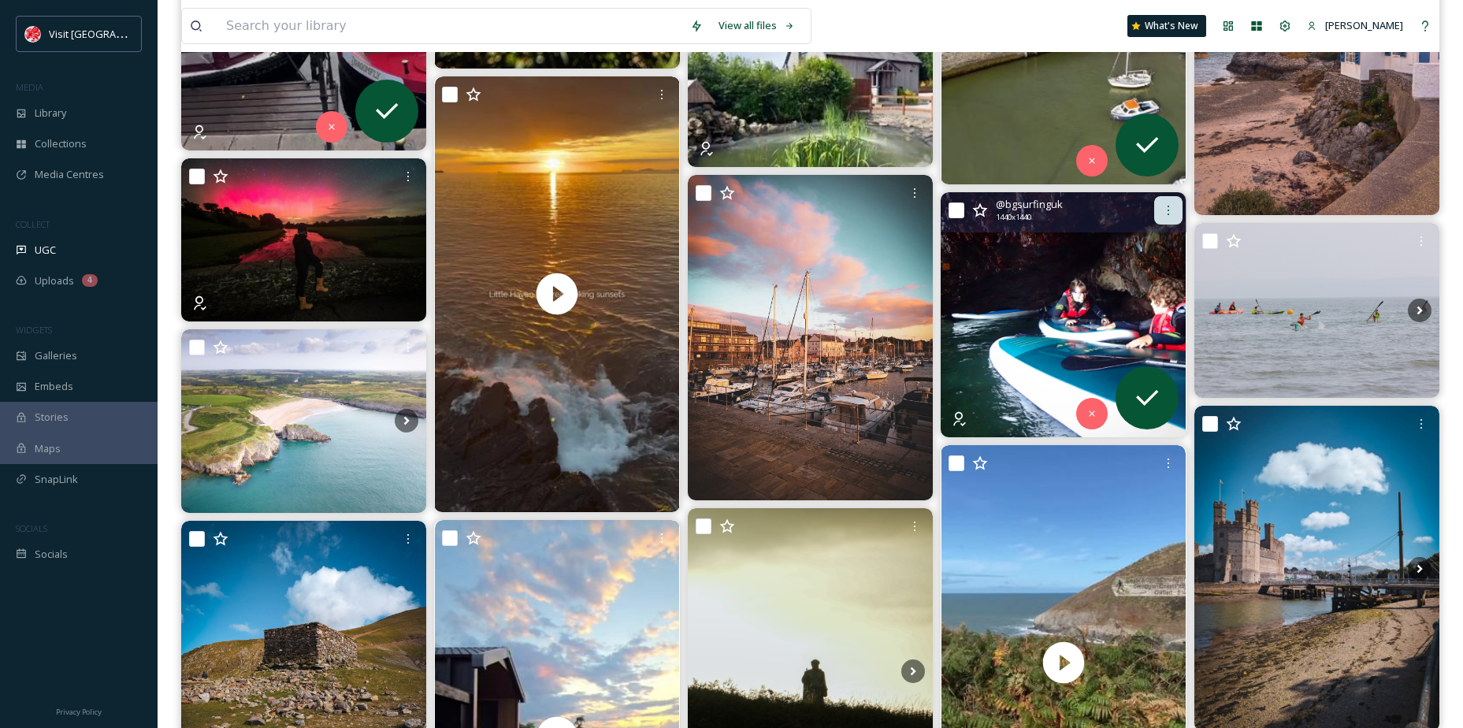
click at [1174, 214] on icon at bounding box center [1168, 210] width 13 height 13
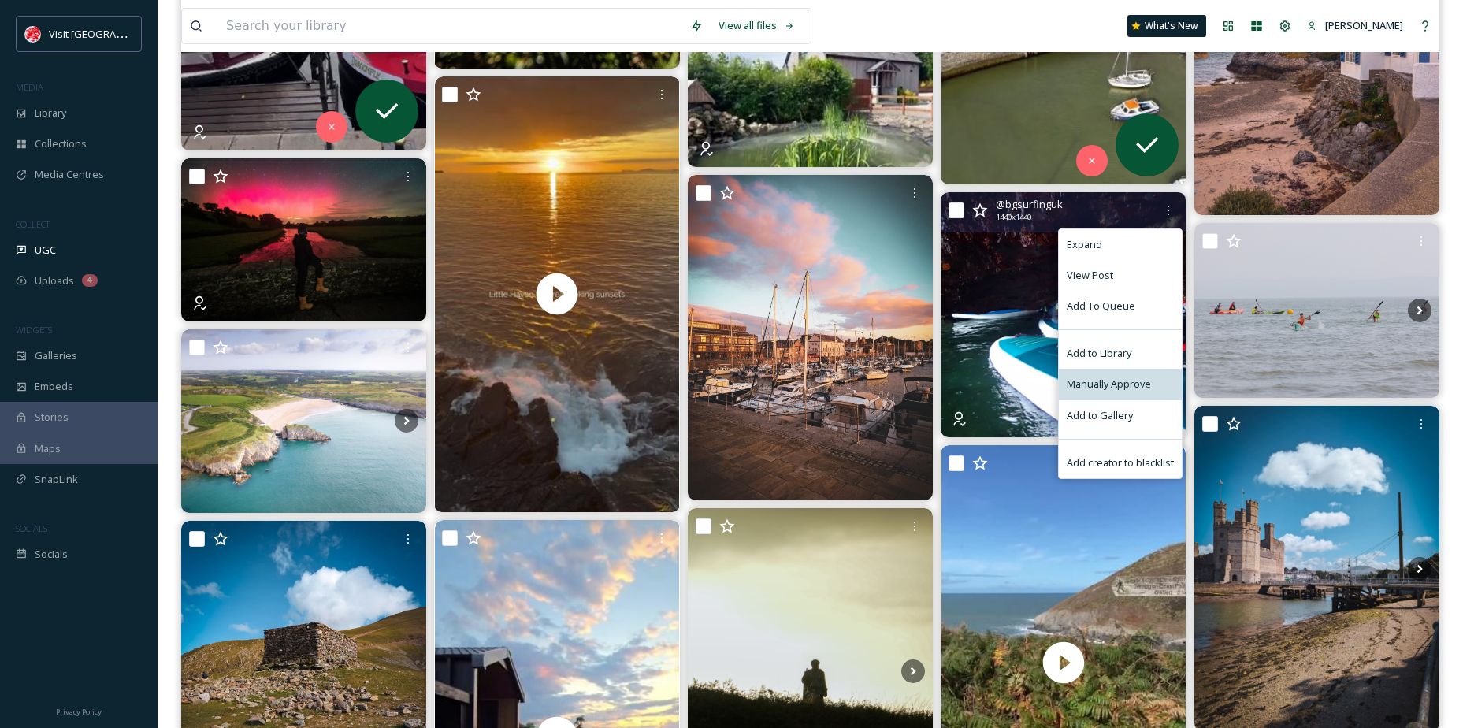
click at [1128, 370] on div "Manually Approve" at bounding box center [1120, 384] width 123 height 31
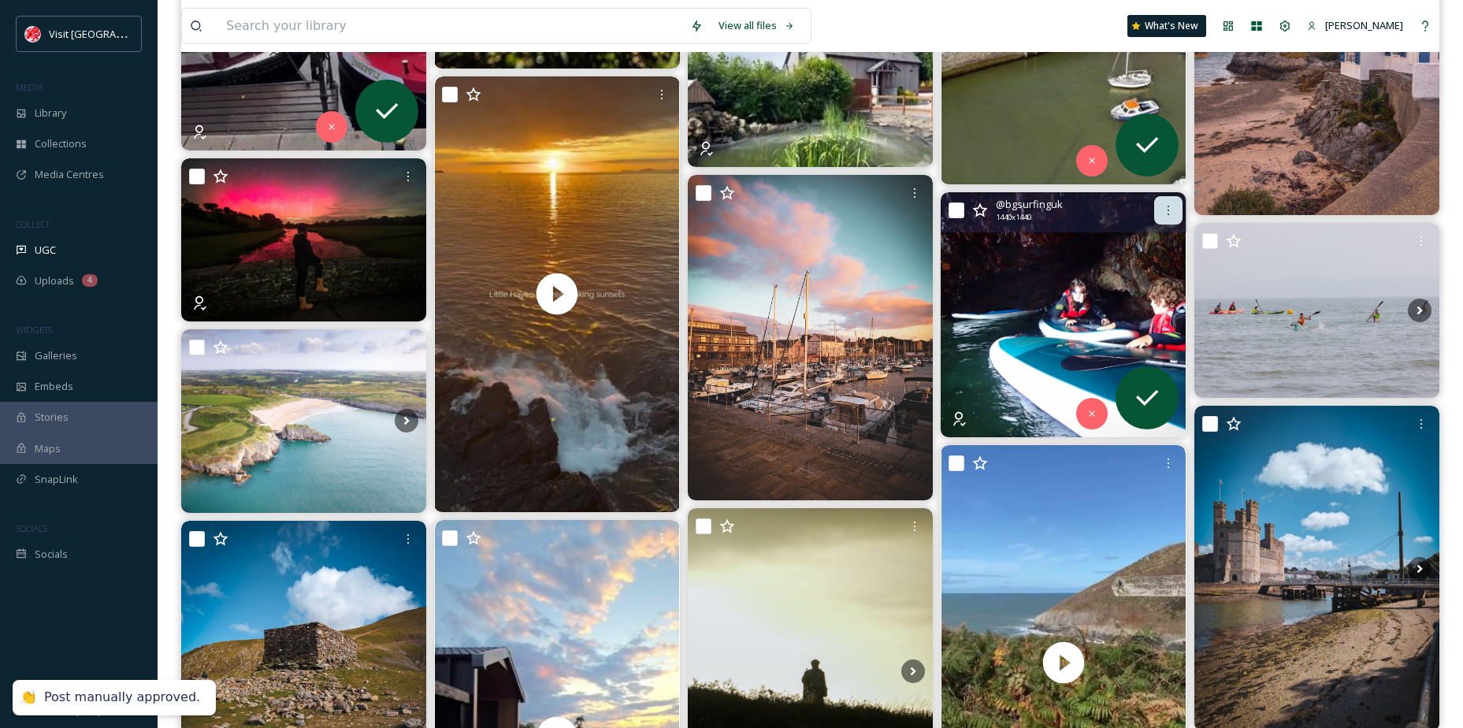
click at [1170, 214] on icon at bounding box center [1168, 210] width 13 height 13
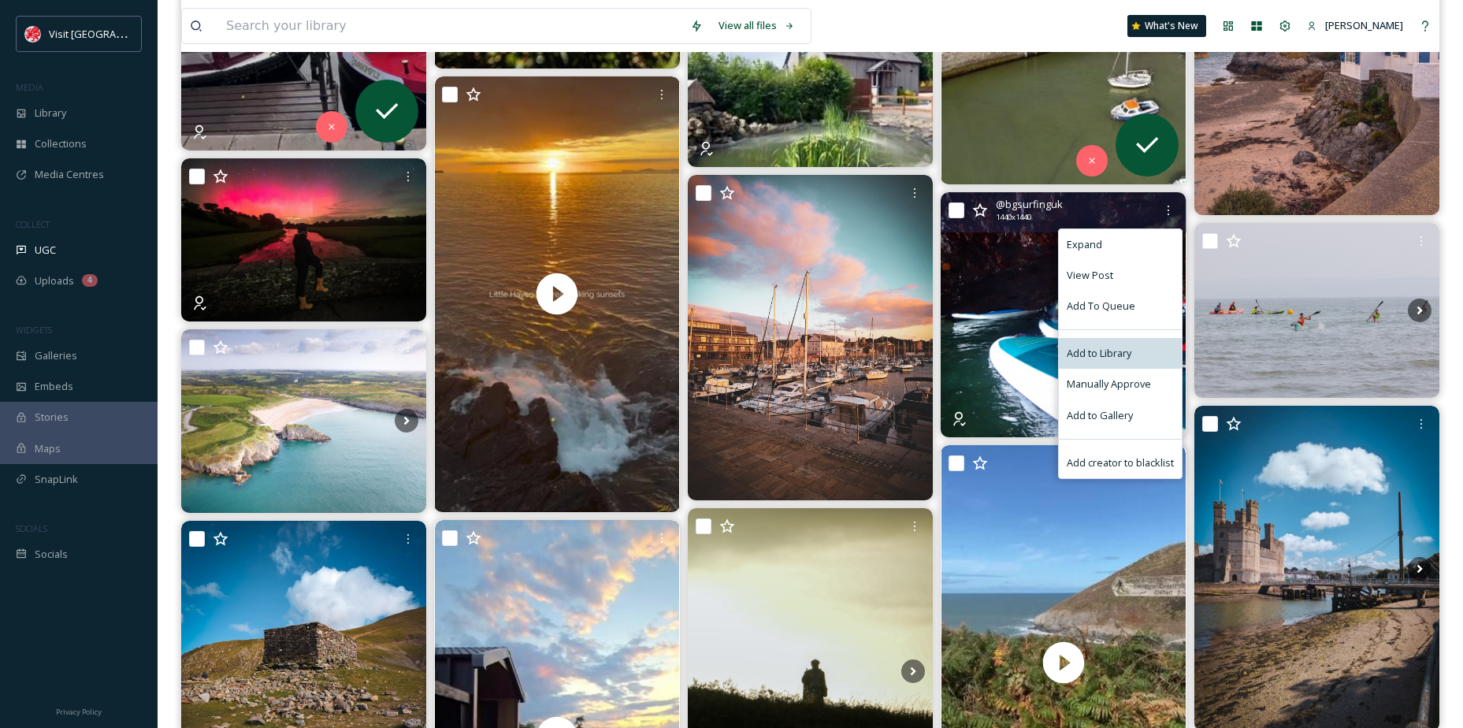
click at [1126, 338] on div "Add to Library" at bounding box center [1120, 353] width 123 height 31
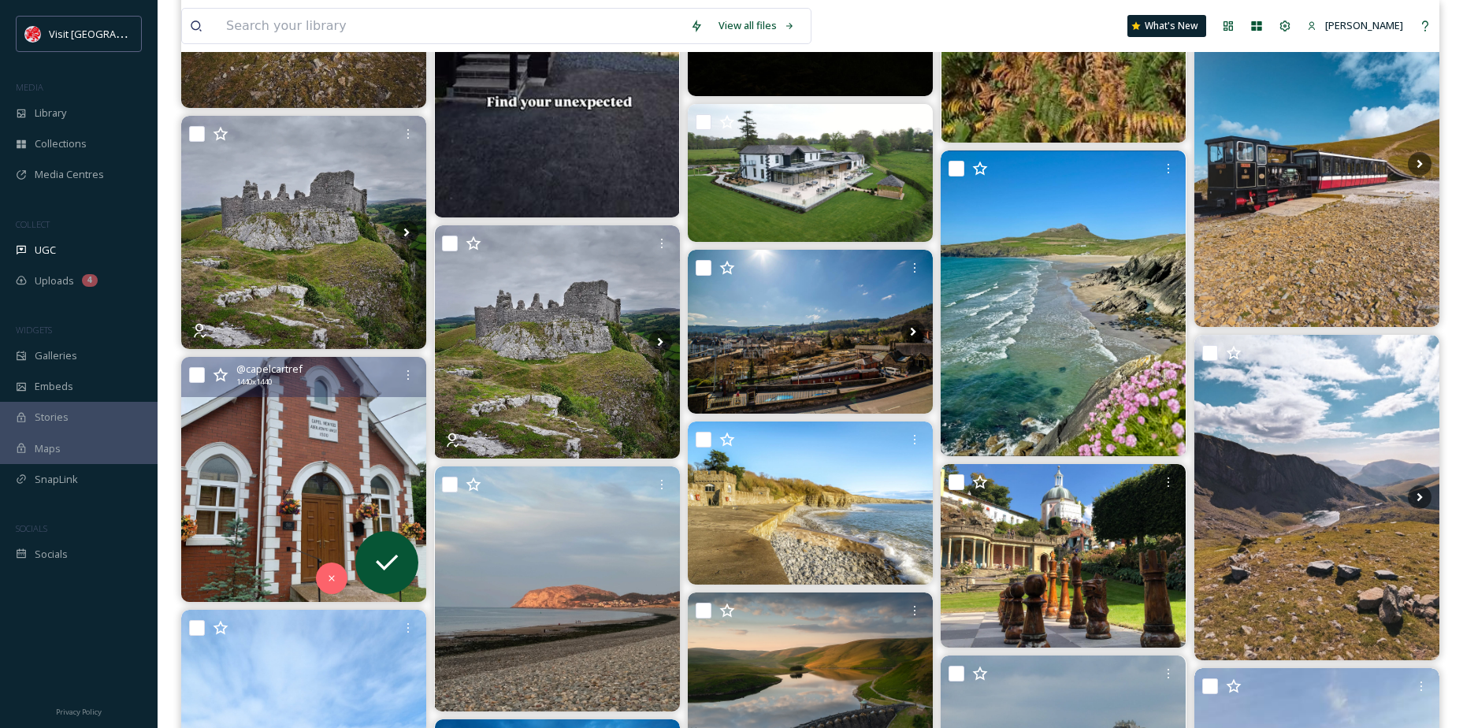
scroll to position [3152, 0]
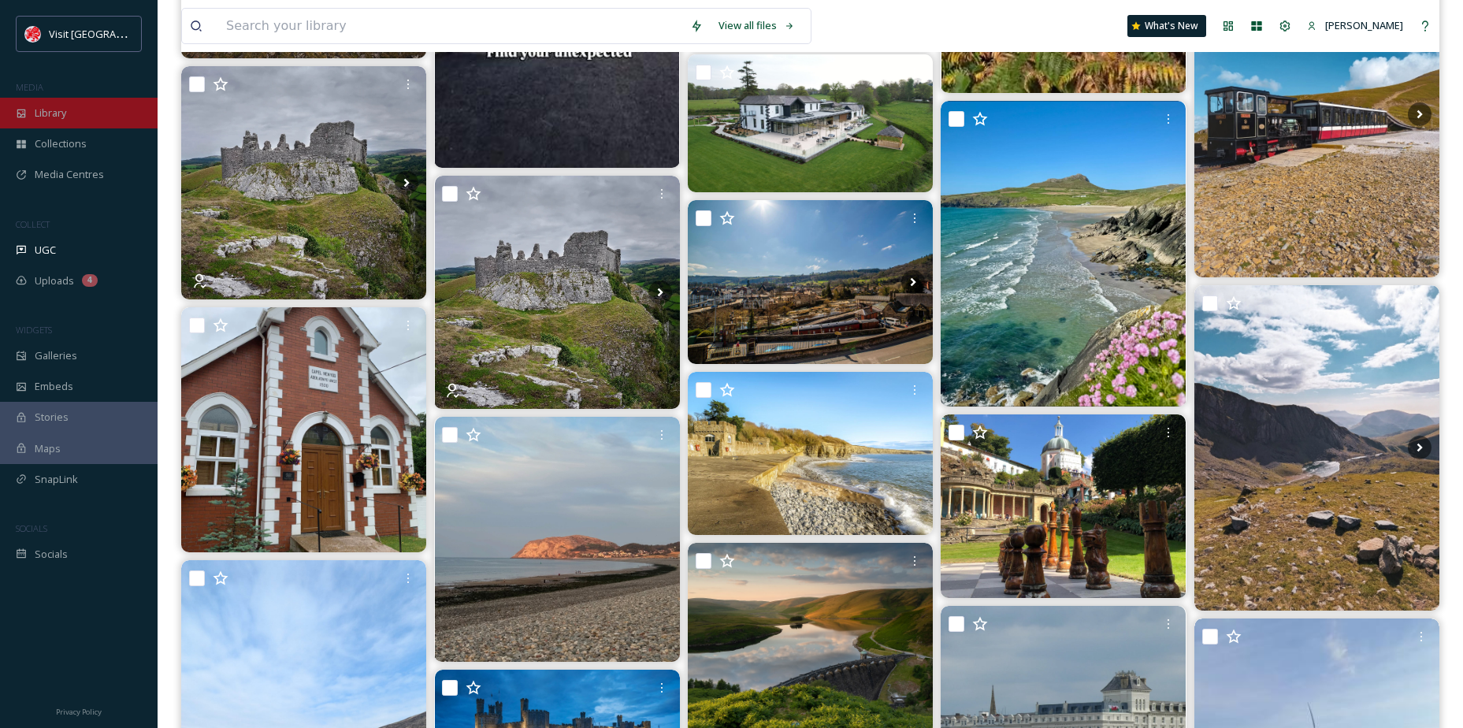
click at [68, 123] on div "Library" at bounding box center [79, 113] width 158 height 31
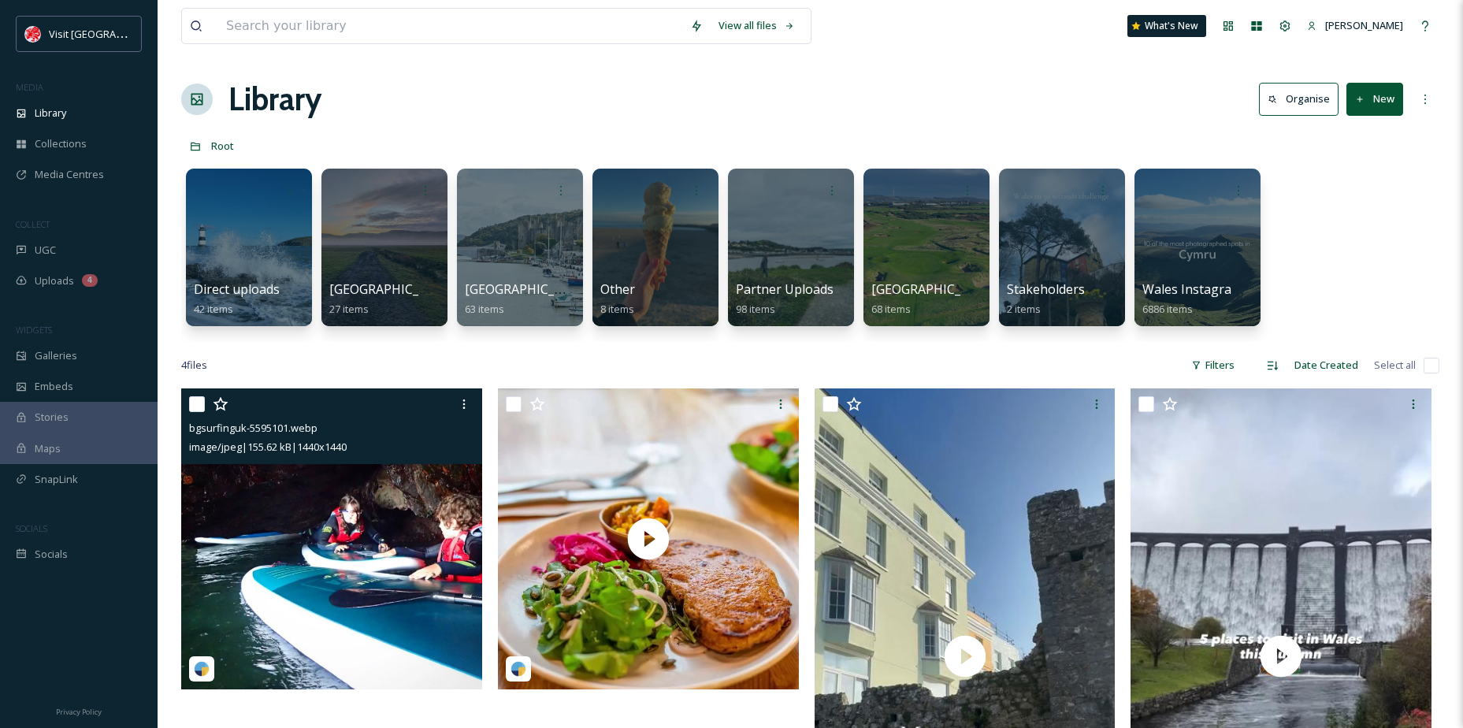
click at [195, 397] on input "checkbox" at bounding box center [197, 404] width 16 height 16
checkbox input "true"
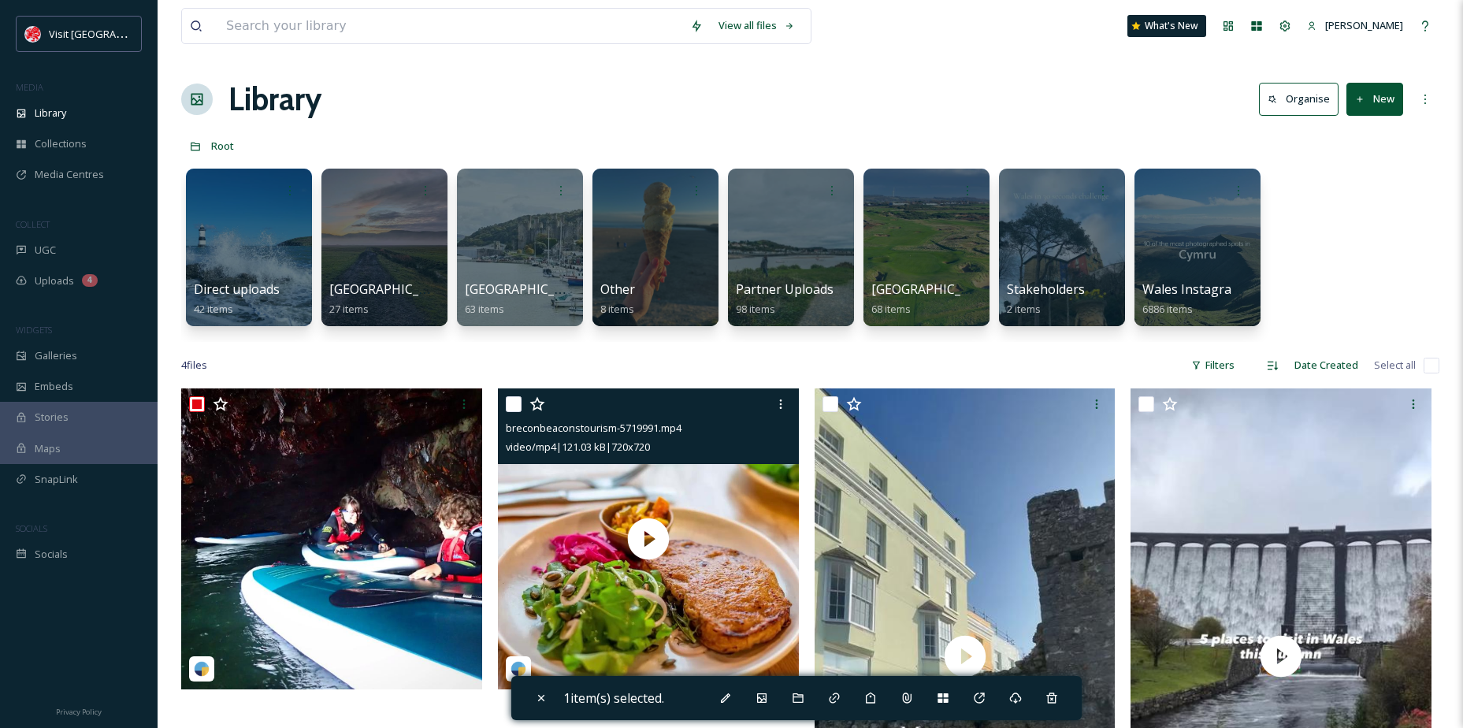
click at [523, 406] on div at bounding box center [650, 404] width 289 height 28
click at [511, 399] on input "checkbox" at bounding box center [514, 404] width 16 height 16
checkbox input "true"
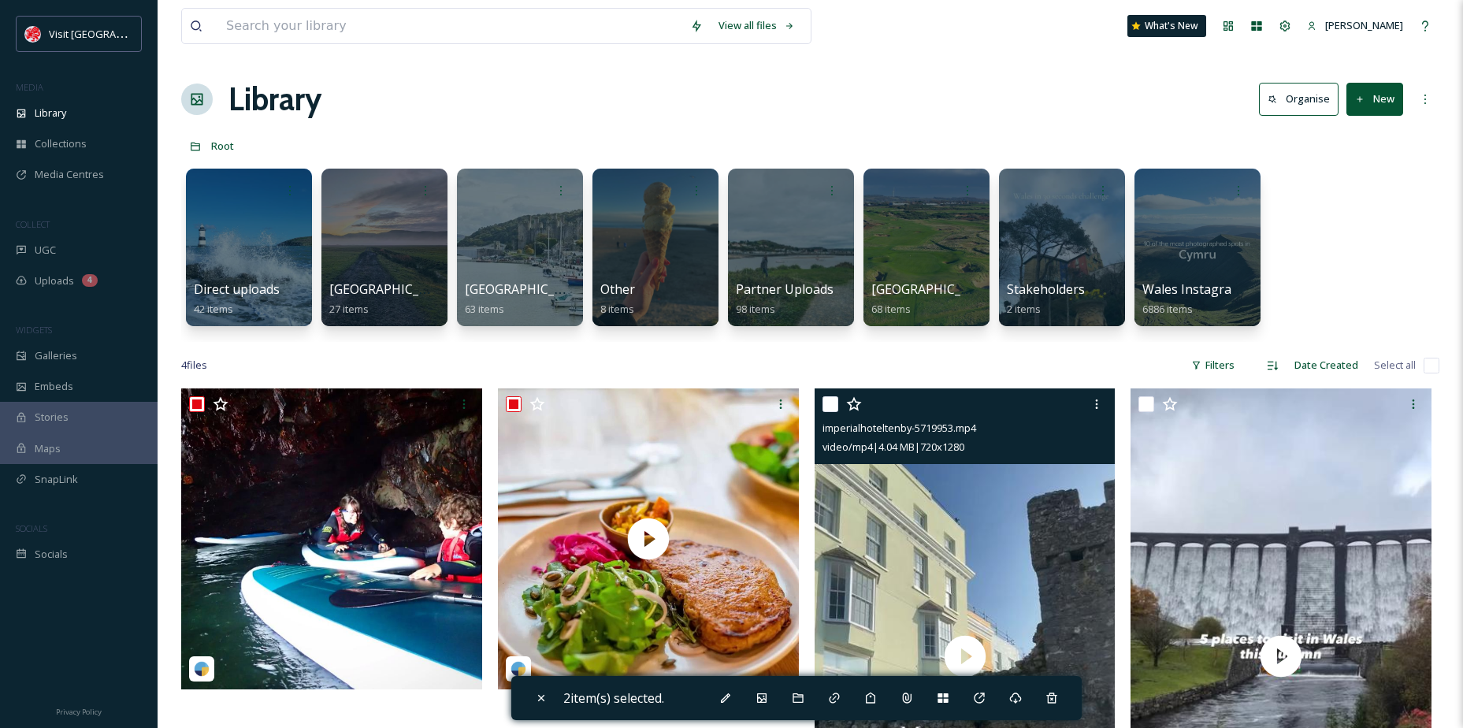
click at [834, 404] on input "checkbox" at bounding box center [831, 404] width 16 height 16
checkbox input "true"
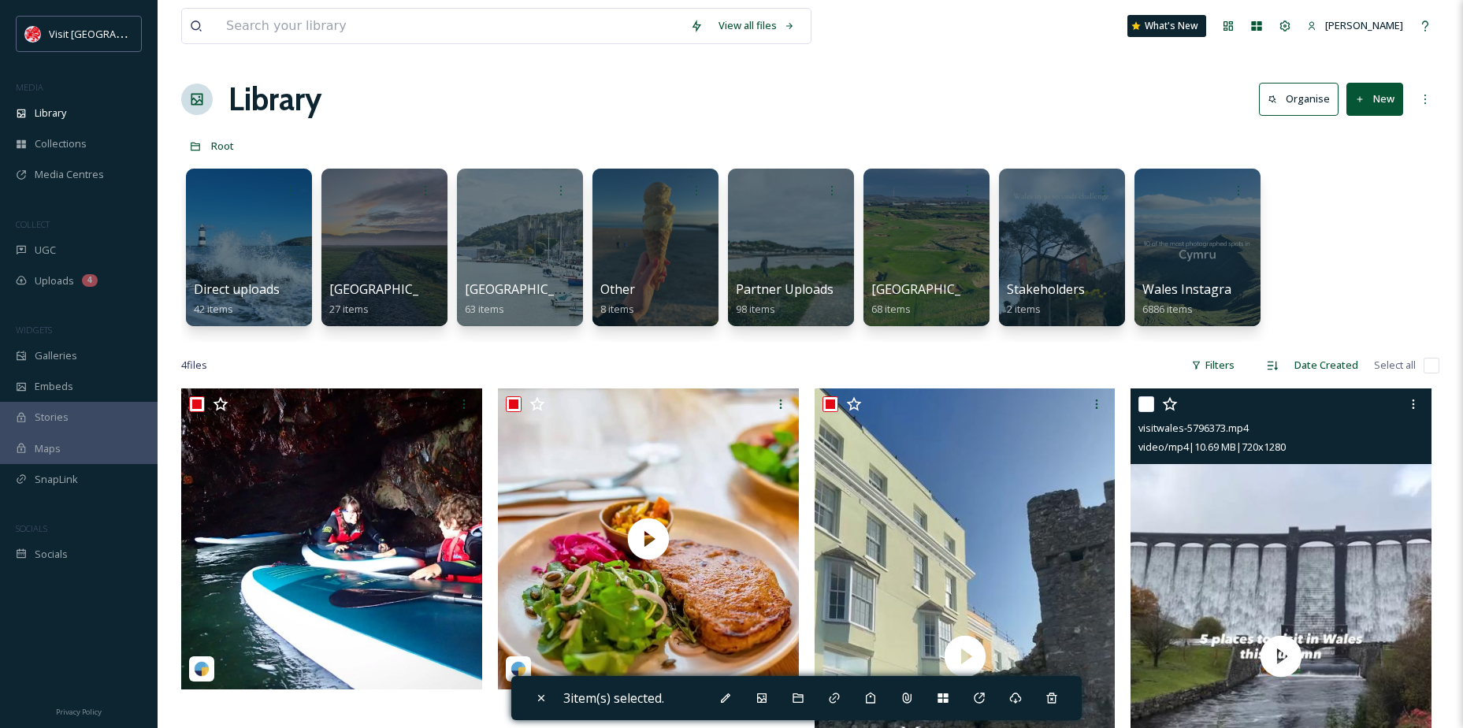
click at [1148, 403] on input "checkbox" at bounding box center [1147, 404] width 16 height 16
checkbox input "true"
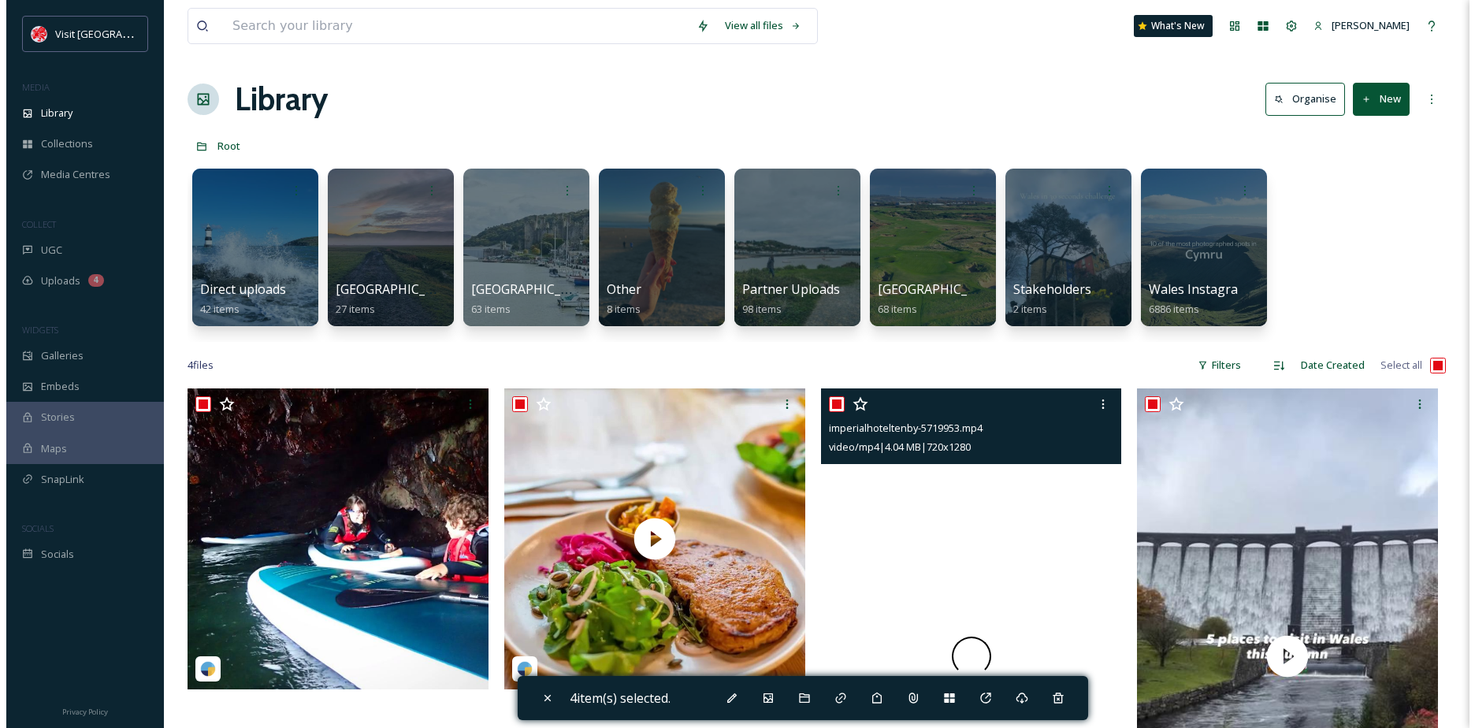
scroll to position [79, 0]
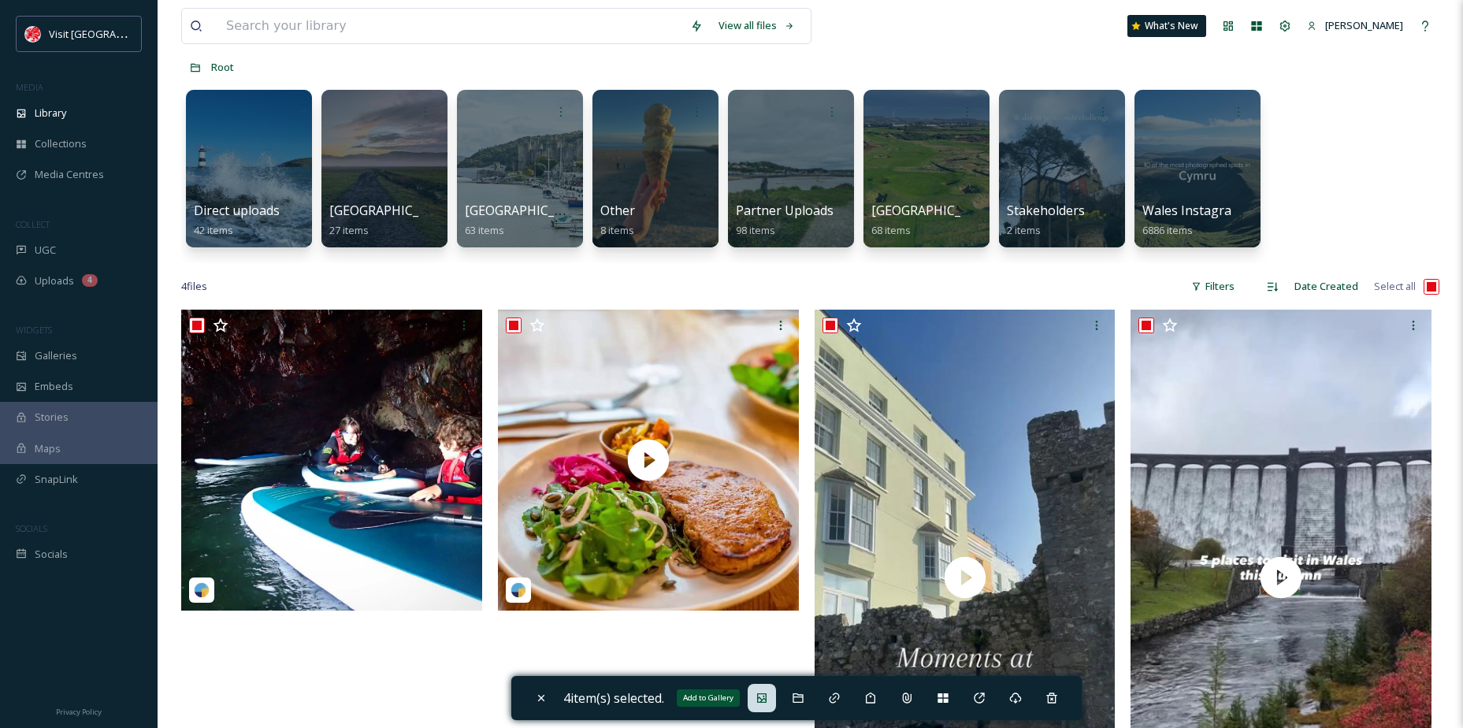
click at [776, 701] on div "Add to Gallery" at bounding box center [762, 698] width 28 height 28
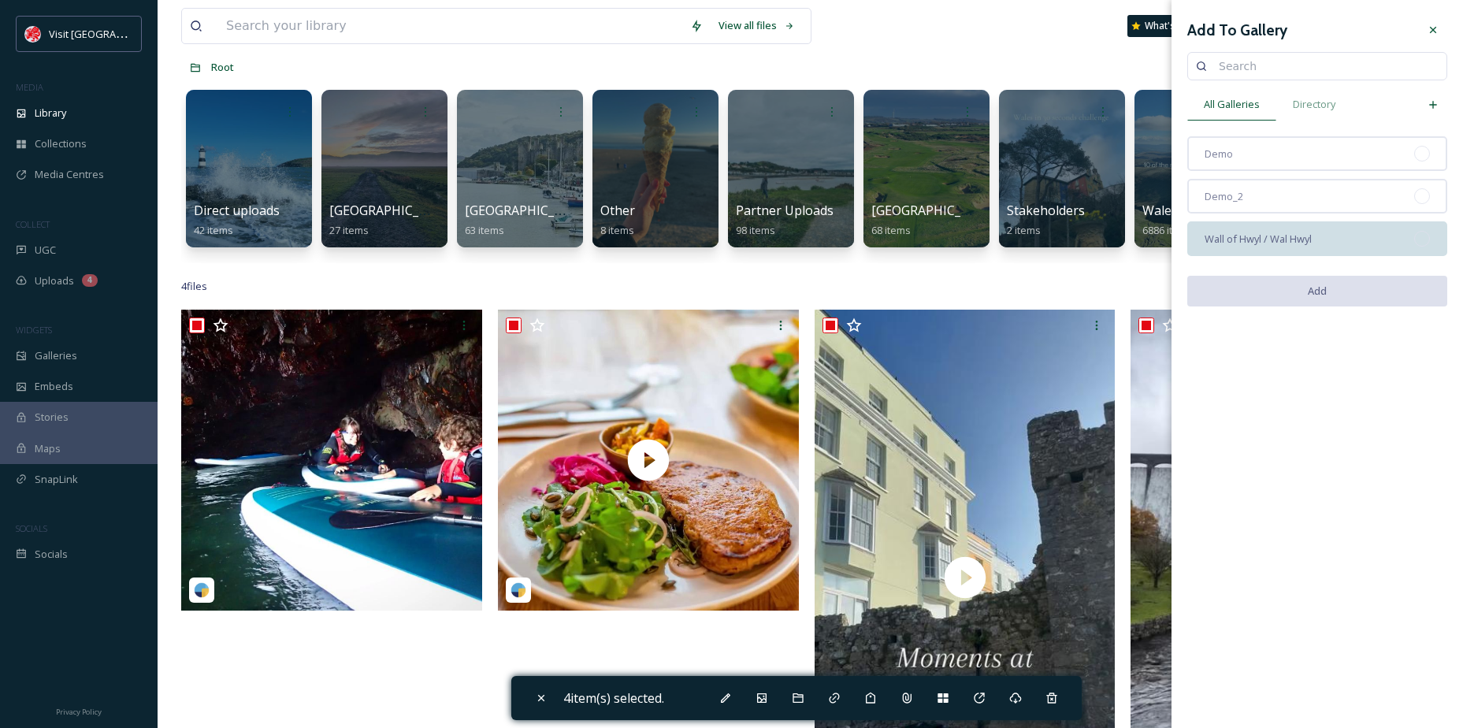
click at [1261, 247] on div "Wall of Hwyl / Wal Hwyl" at bounding box center [1317, 238] width 260 height 35
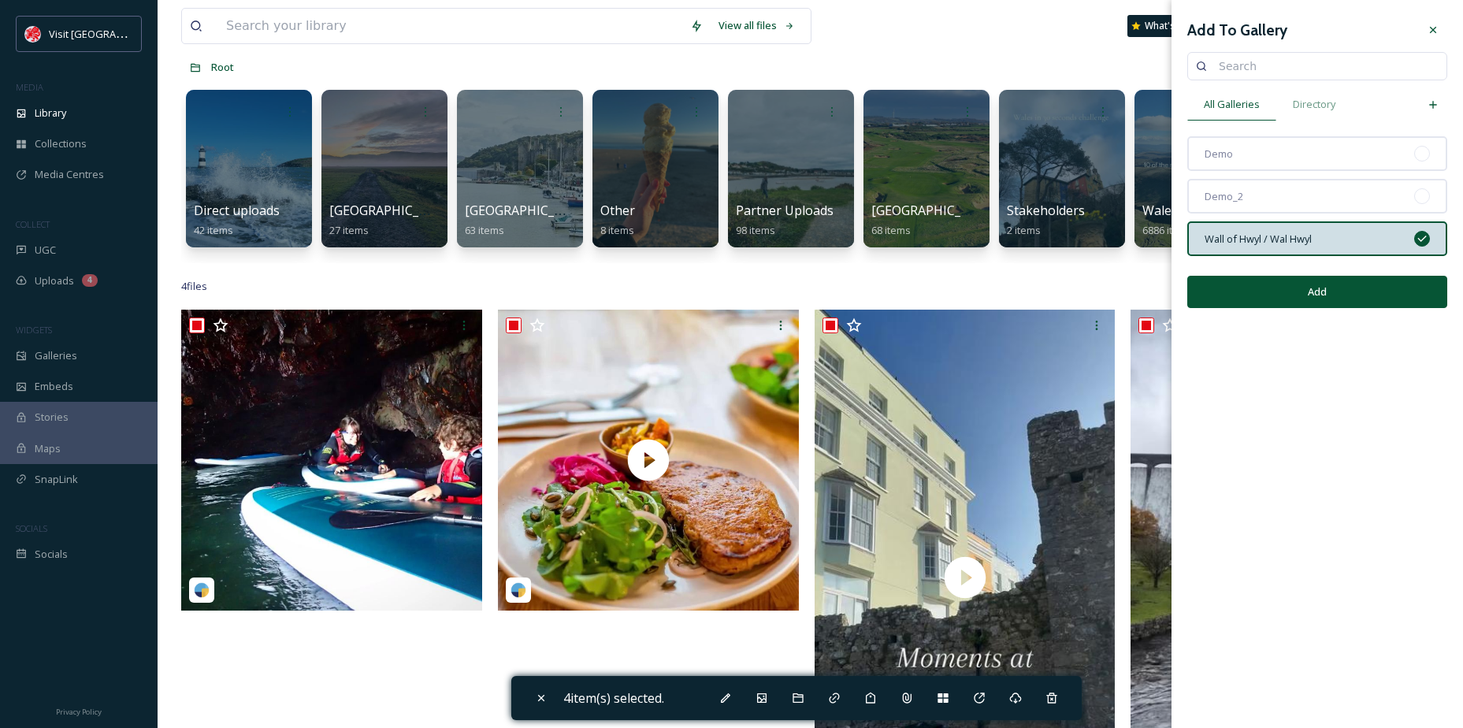
click at [1290, 288] on button "Add" at bounding box center [1317, 292] width 260 height 32
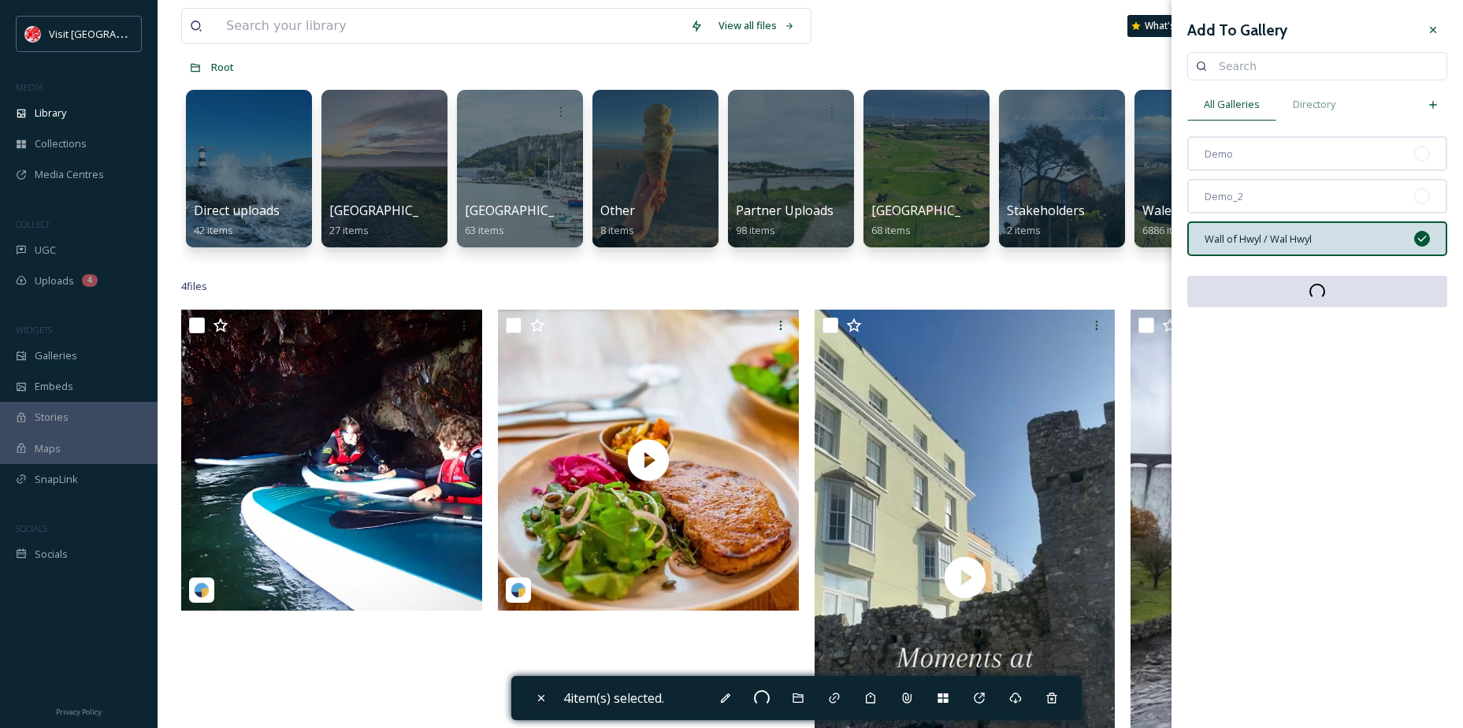
checkbox input "false"
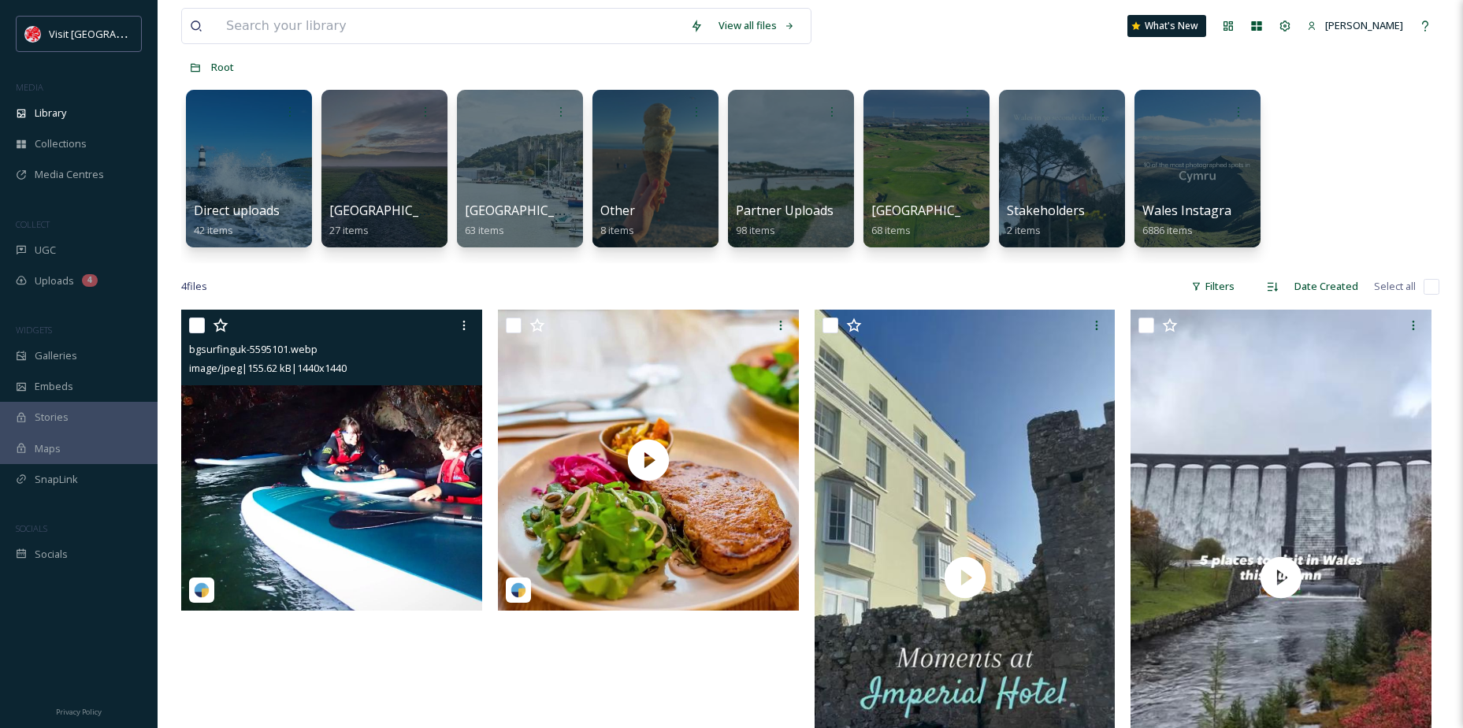
click at [196, 331] on input "checkbox" at bounding box center [197, 326] width 16 height 16
checkbox input "true"
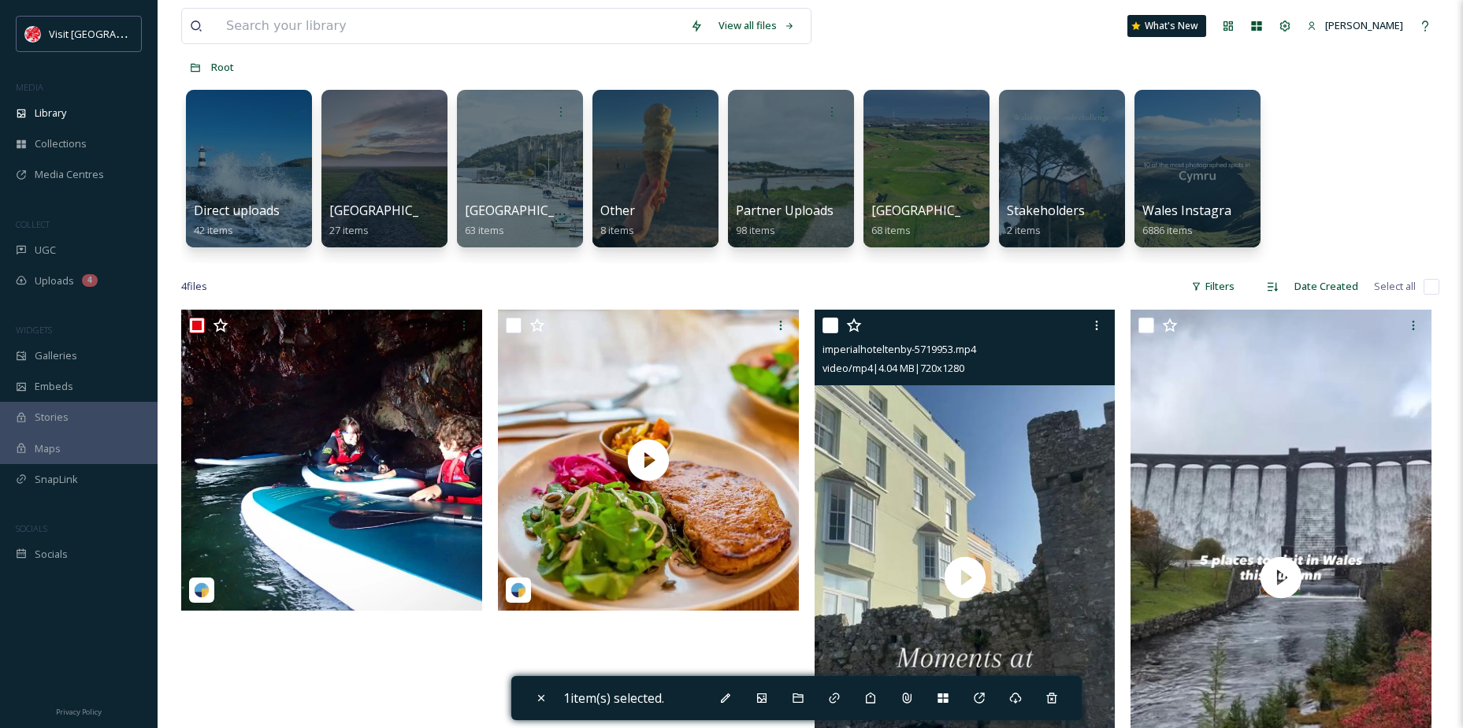
click at [831, 326] on input "checkbox" at bounding box center [831, 326] width 16 height 16
checkbox input "true"
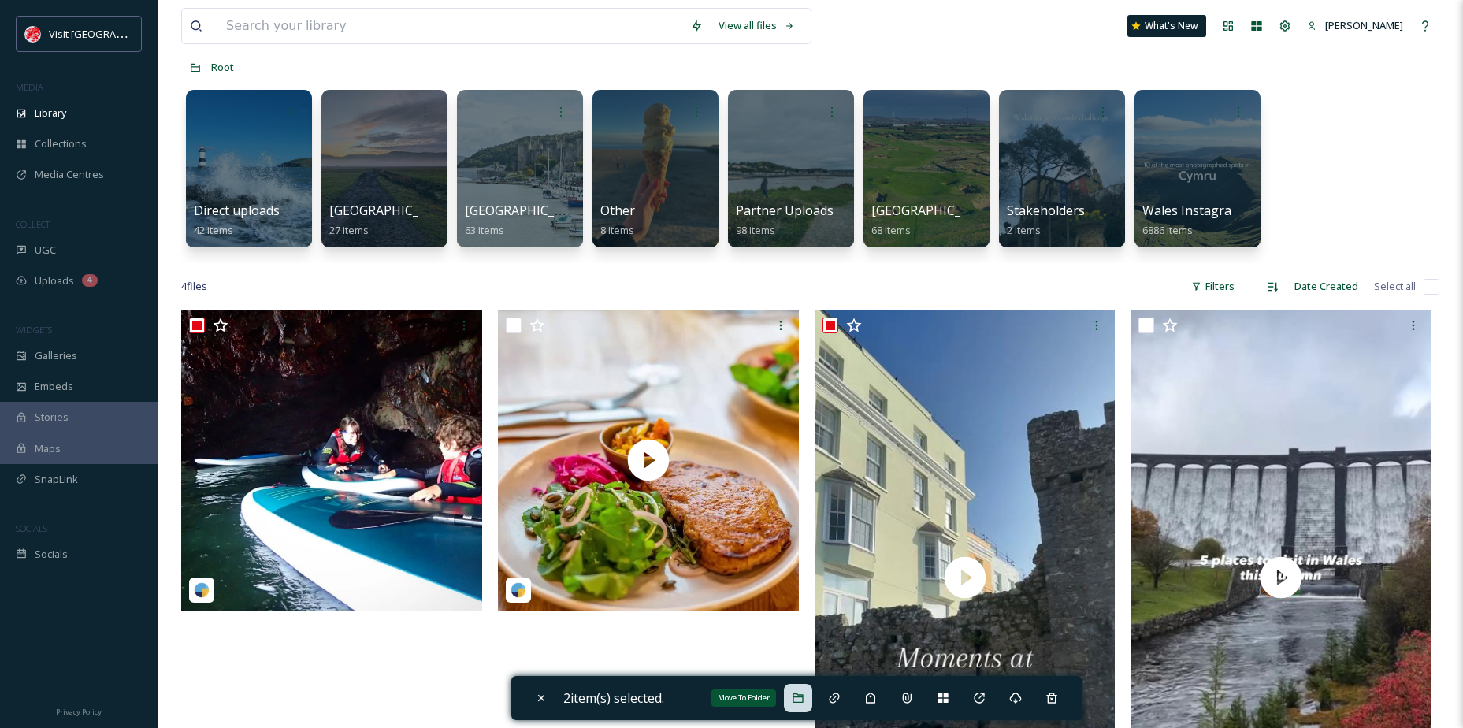
click at [797, 693] on icon at bounding box center [798, 698] width 13 height 13
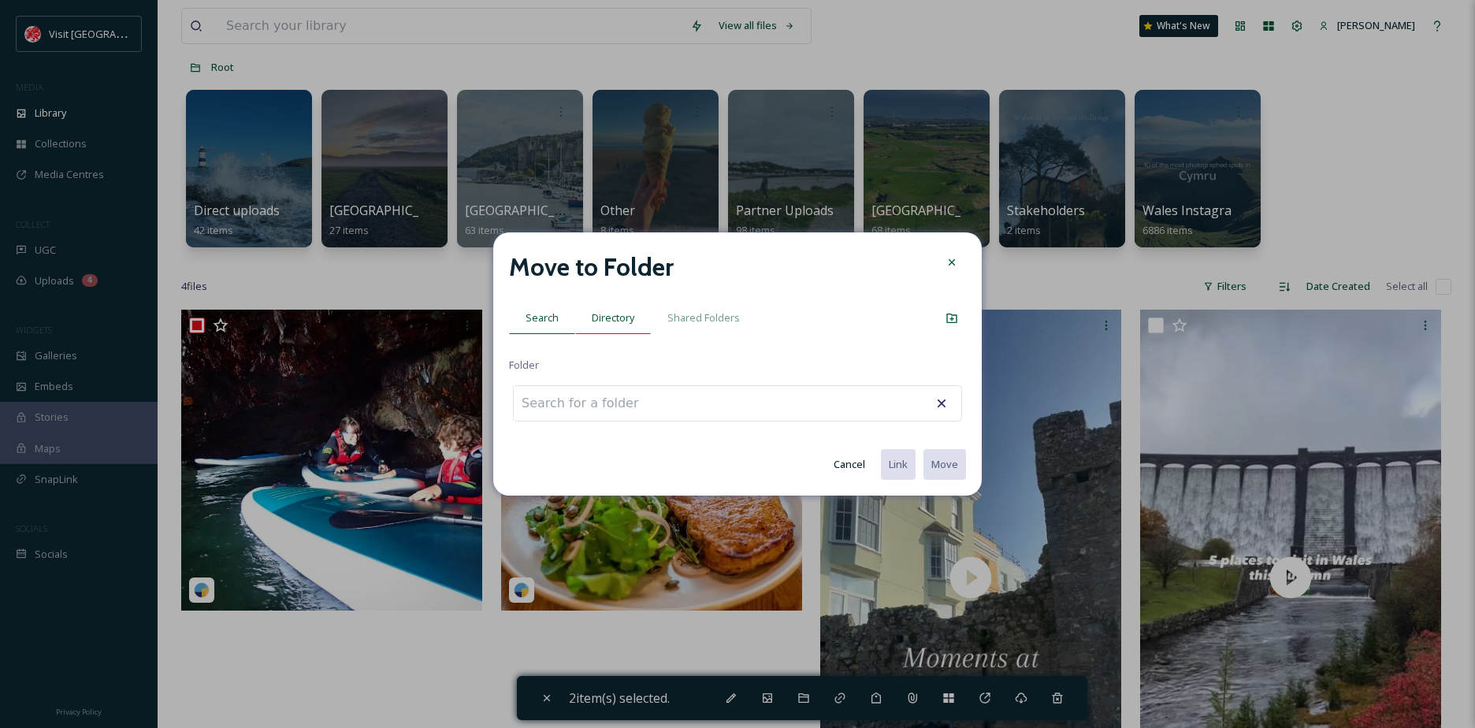
click at [615, 329] on div "Directory" at bounding box center [613, 318] width 76 height 32
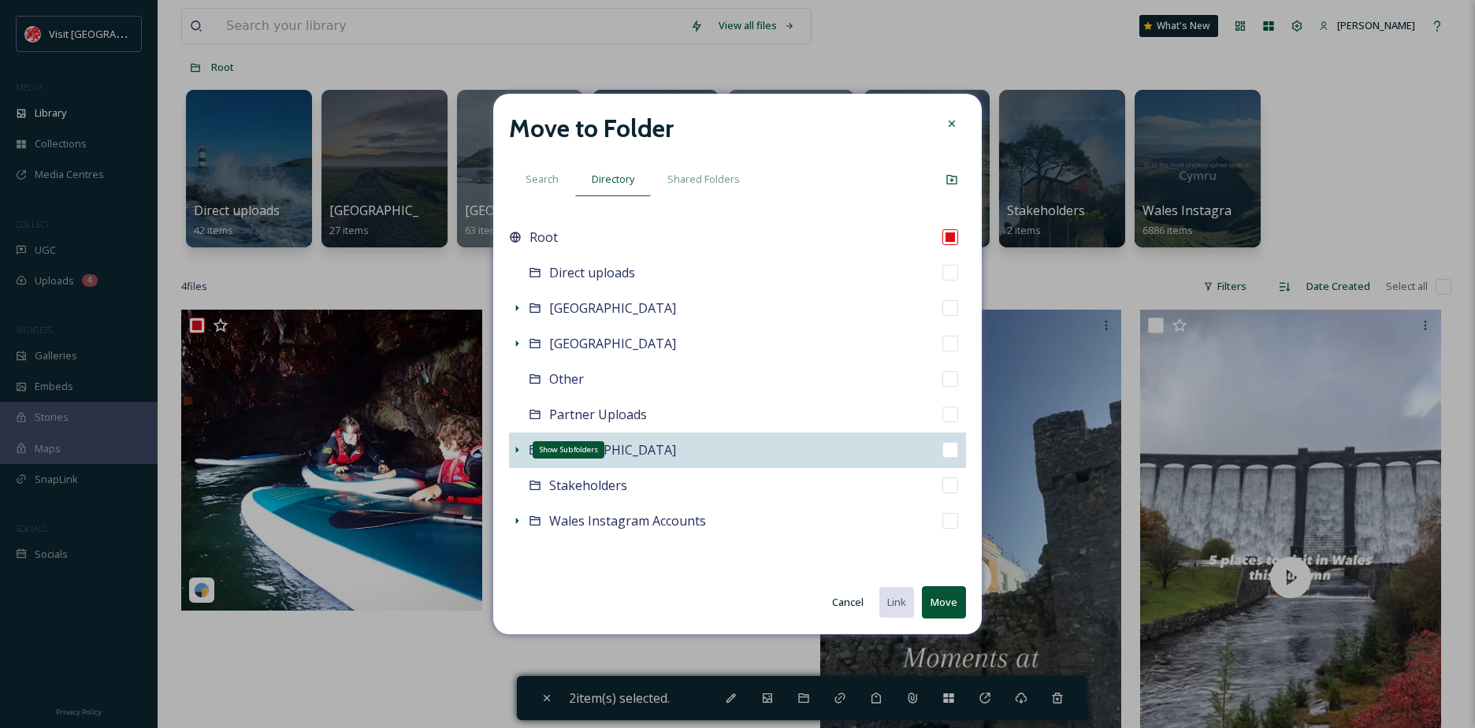
click at [512, 452] on icon at bounding box center [517, 450] width 13 height 13
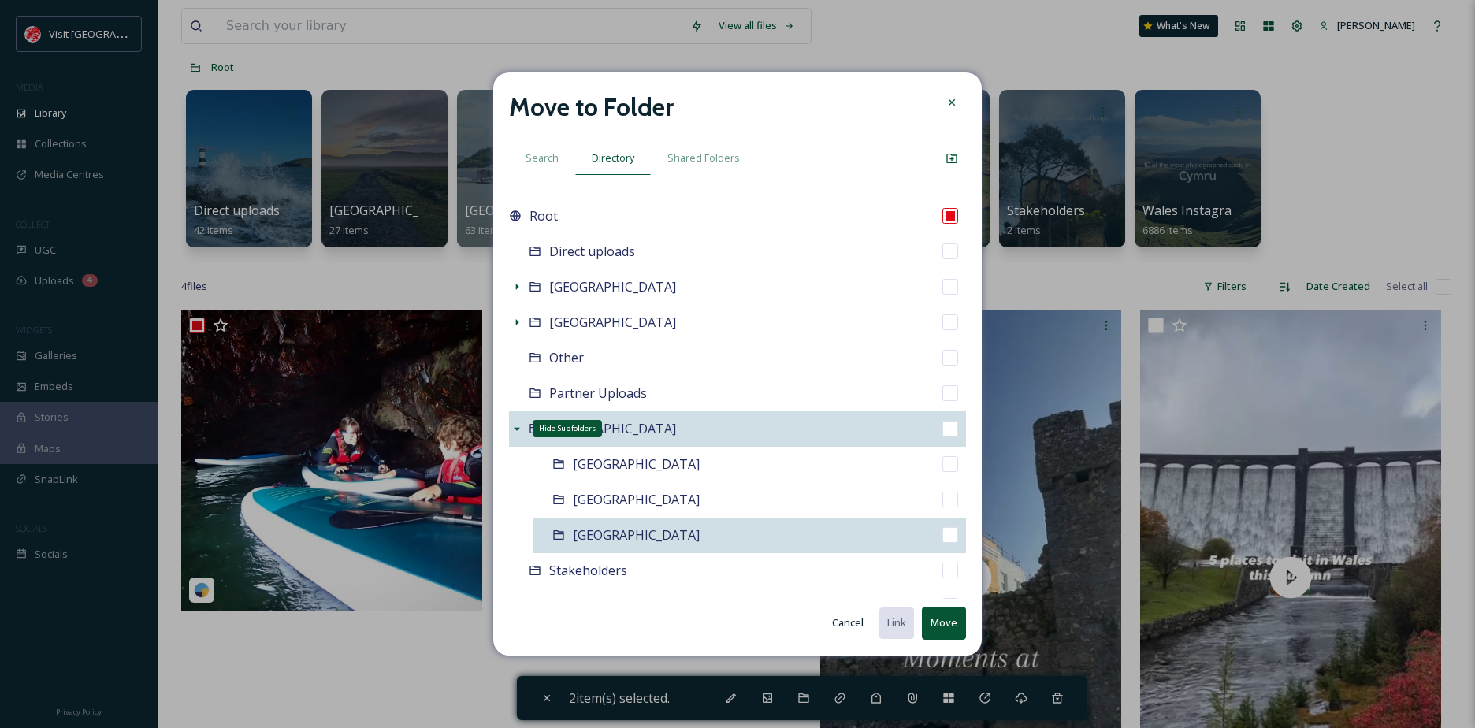
click at [609, 537] on span "[GEOGRAPHIC_DATA]" at bounding box center [636, 534] width 127 height 17
checkbox input "false"
checkbox input "true"
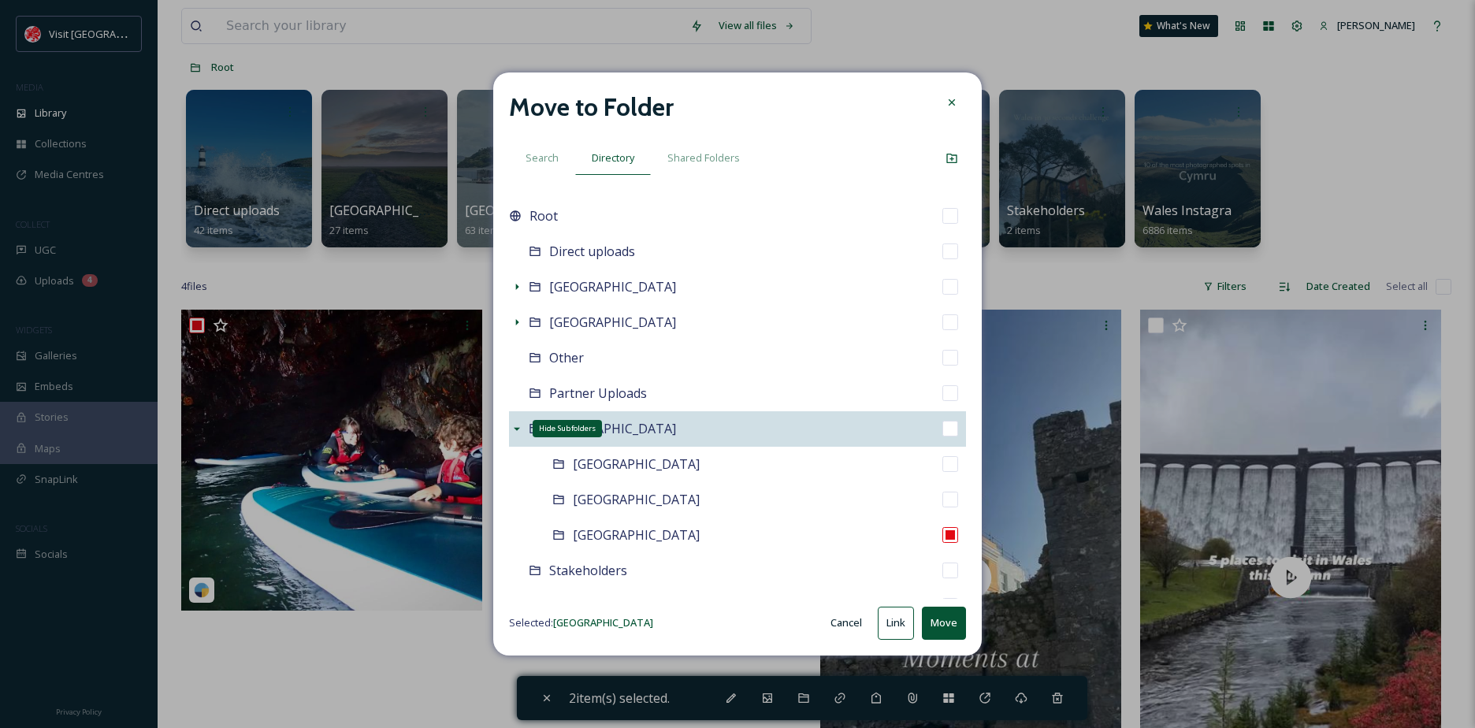
click at [948, 626] on button "Move" at bounding box center [944, 623] width 44 height 32
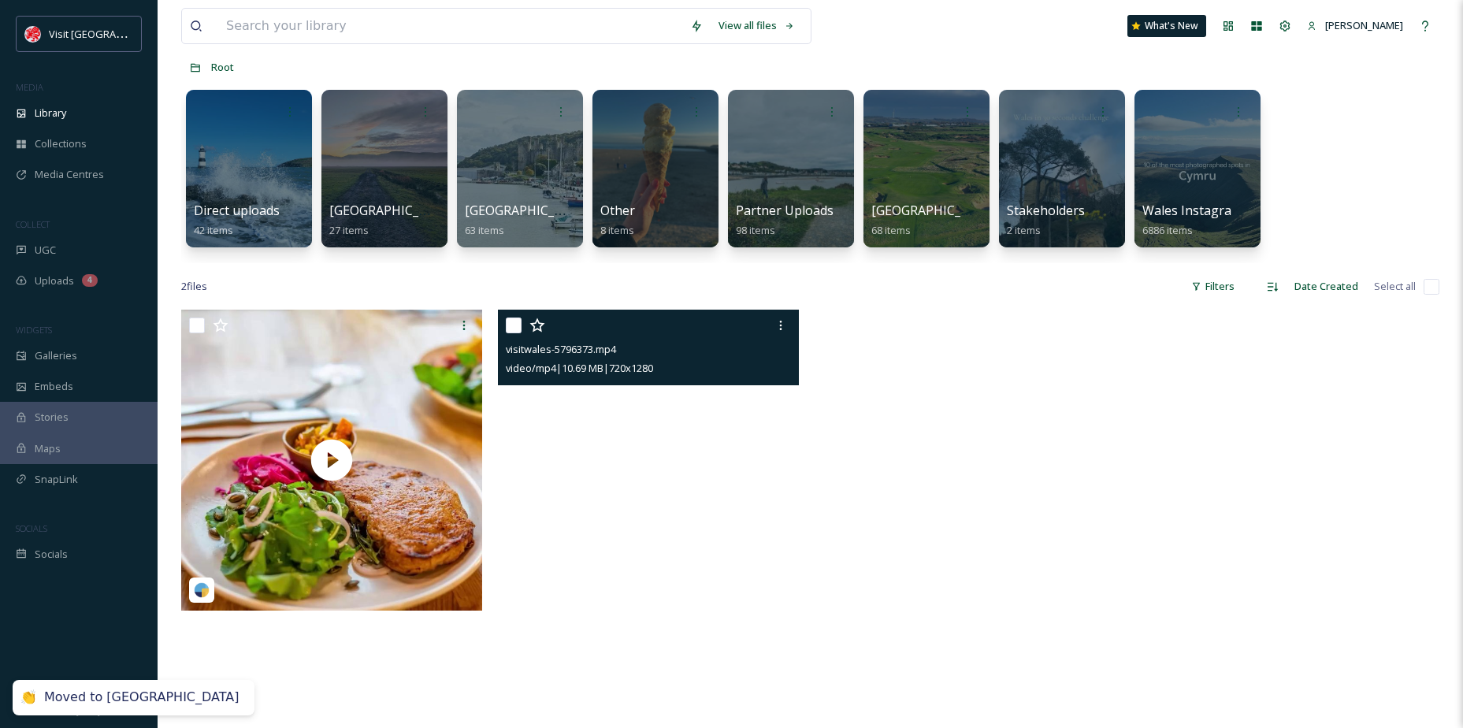
click at [510, 324] on input "checkbox" at bounding box center [514, 326] width 16 height 16
checkbox input "true"
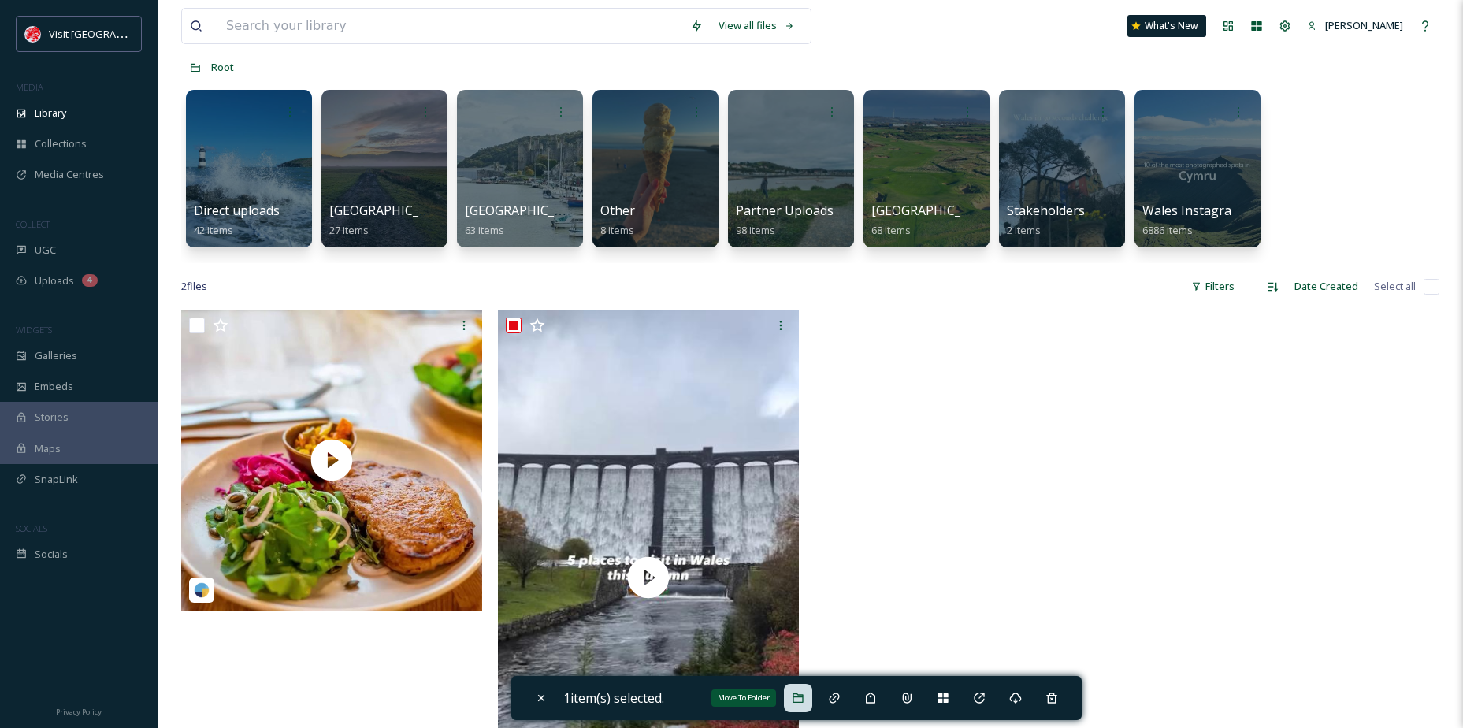
click at [805, 693] on icon at bounding box center [798, 698] width 13 height 13
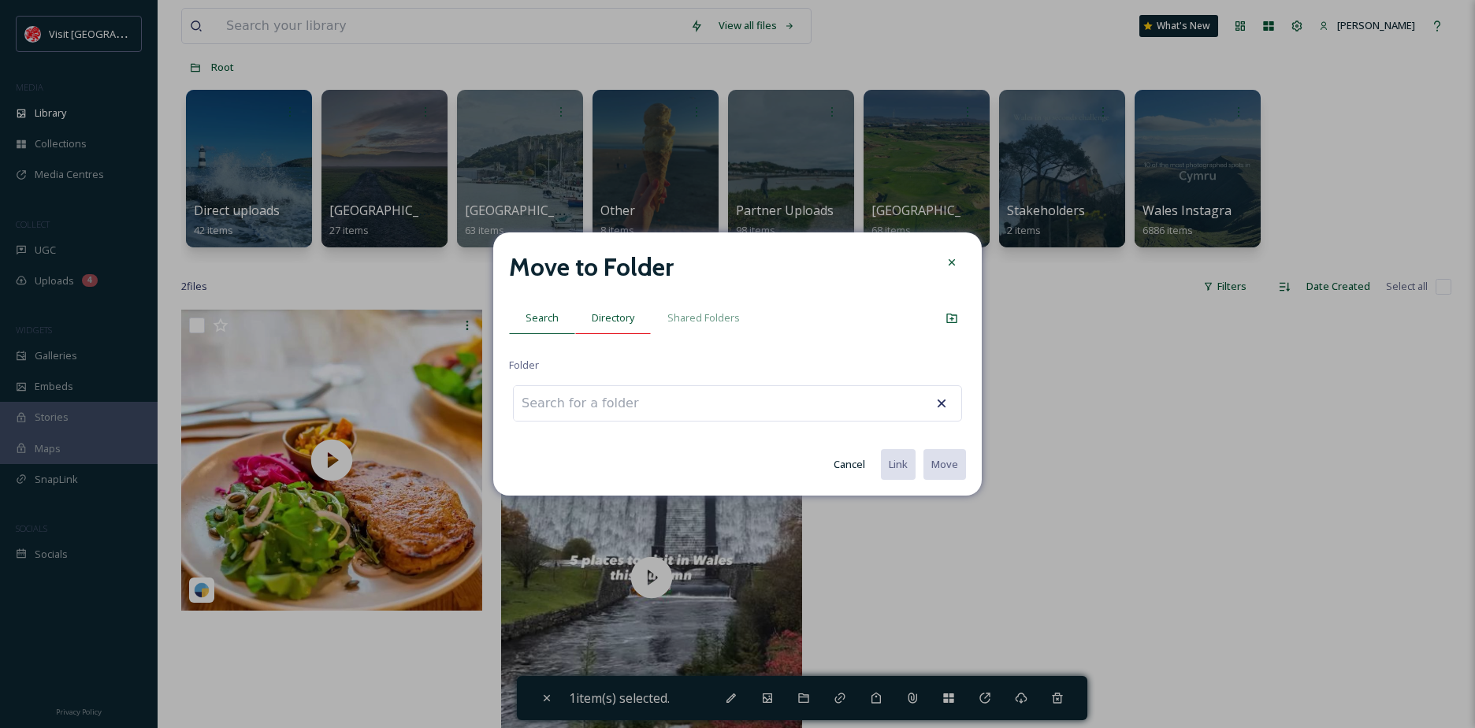
click at [611, 325] on span "Directory" at bounding box center [613, 317] width 43 height 15
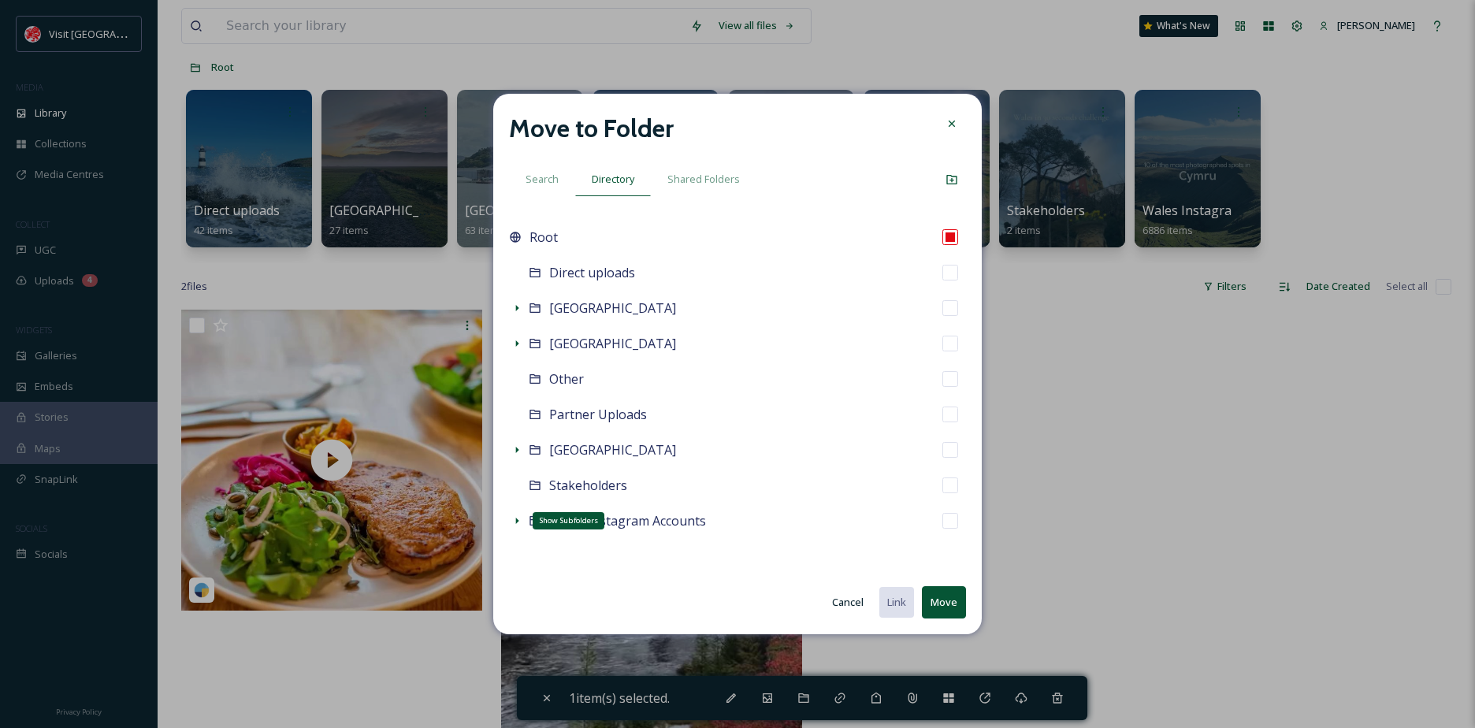
drag, startPoint x: 511, startPoint y: 526, endPoint x: 522, endPoint y: 526, distance: 11.0
click at [511, 526] on icon at bounding box center [517, 521] width 13 height 13
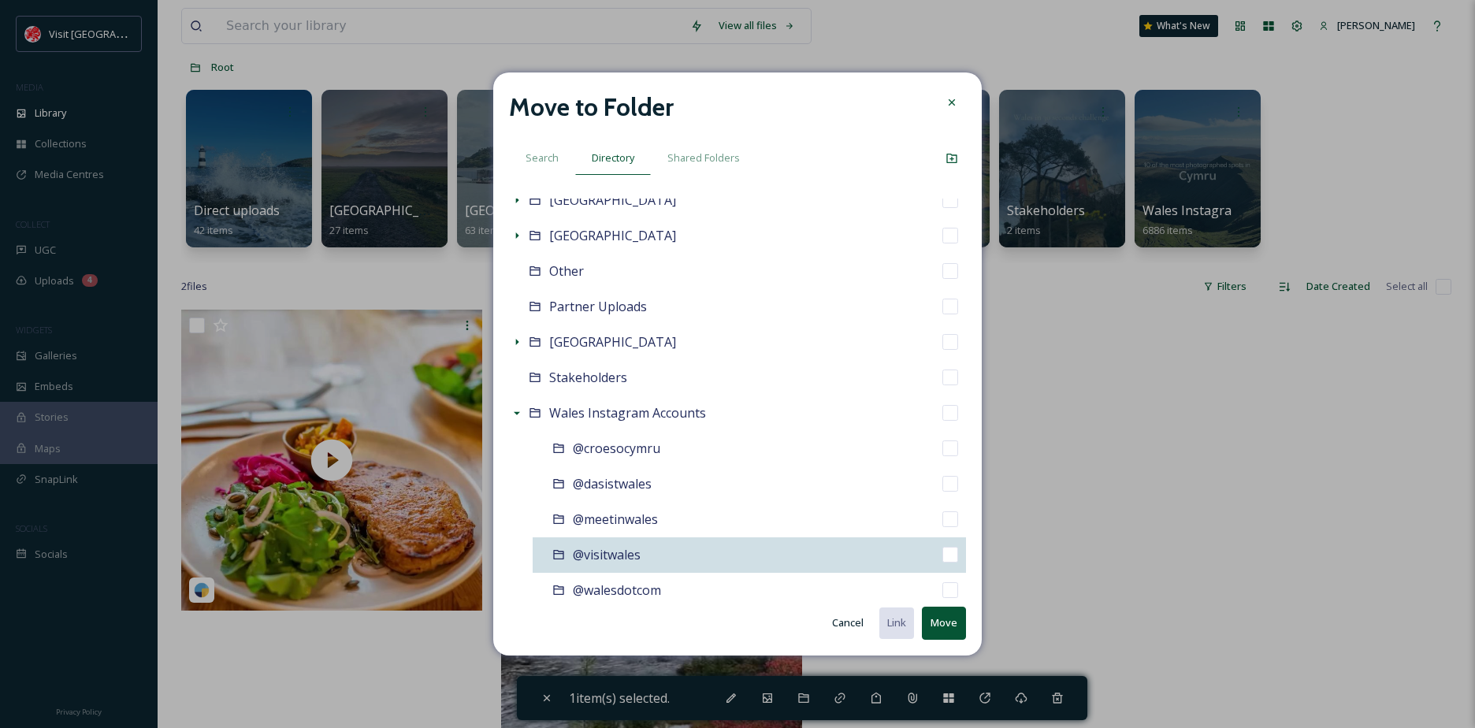
scroll to position [135, 0]
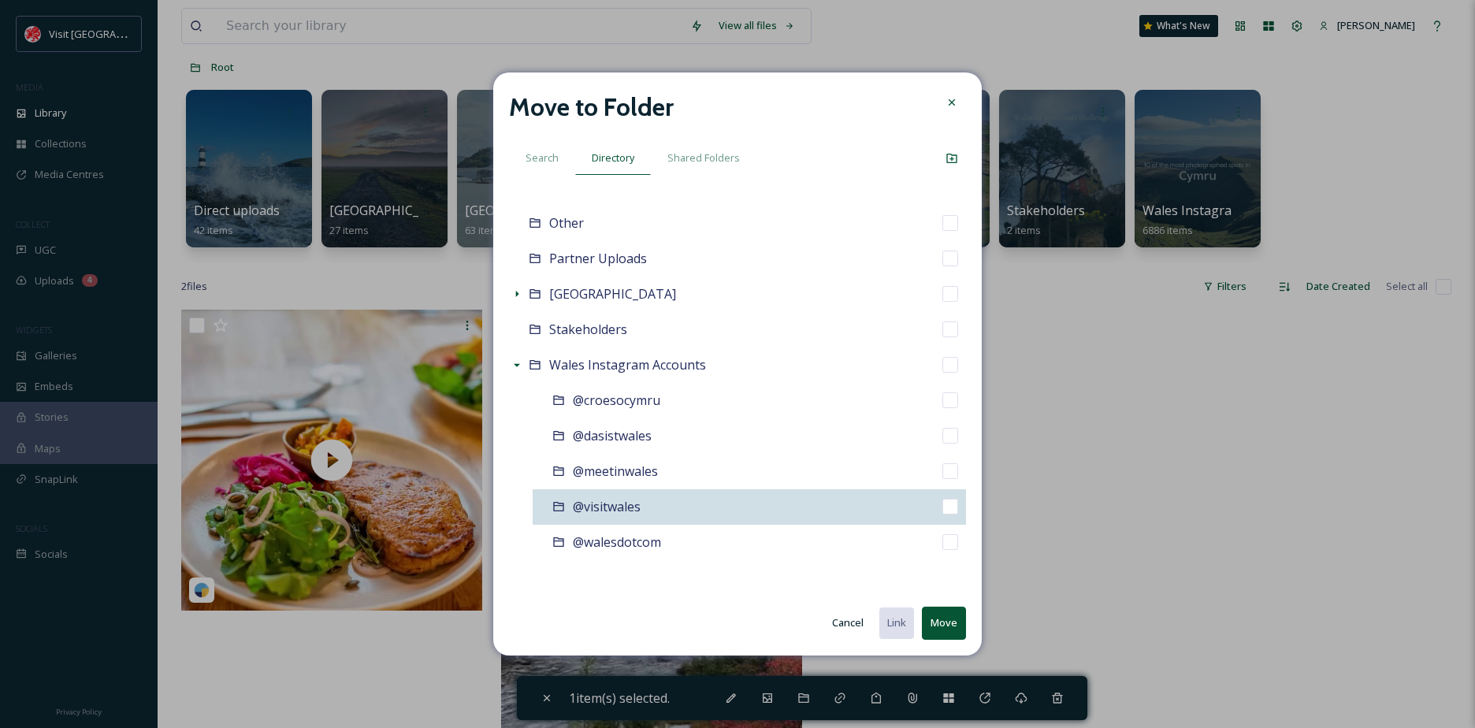
drag, startPoint x: 621, startPoint y: 521, endPoint x: 732, endPoint y: 552, distance: 115.3
click at [621, 522] on div "@visitwales" at bounding box center [749, 506] width 433 height 35
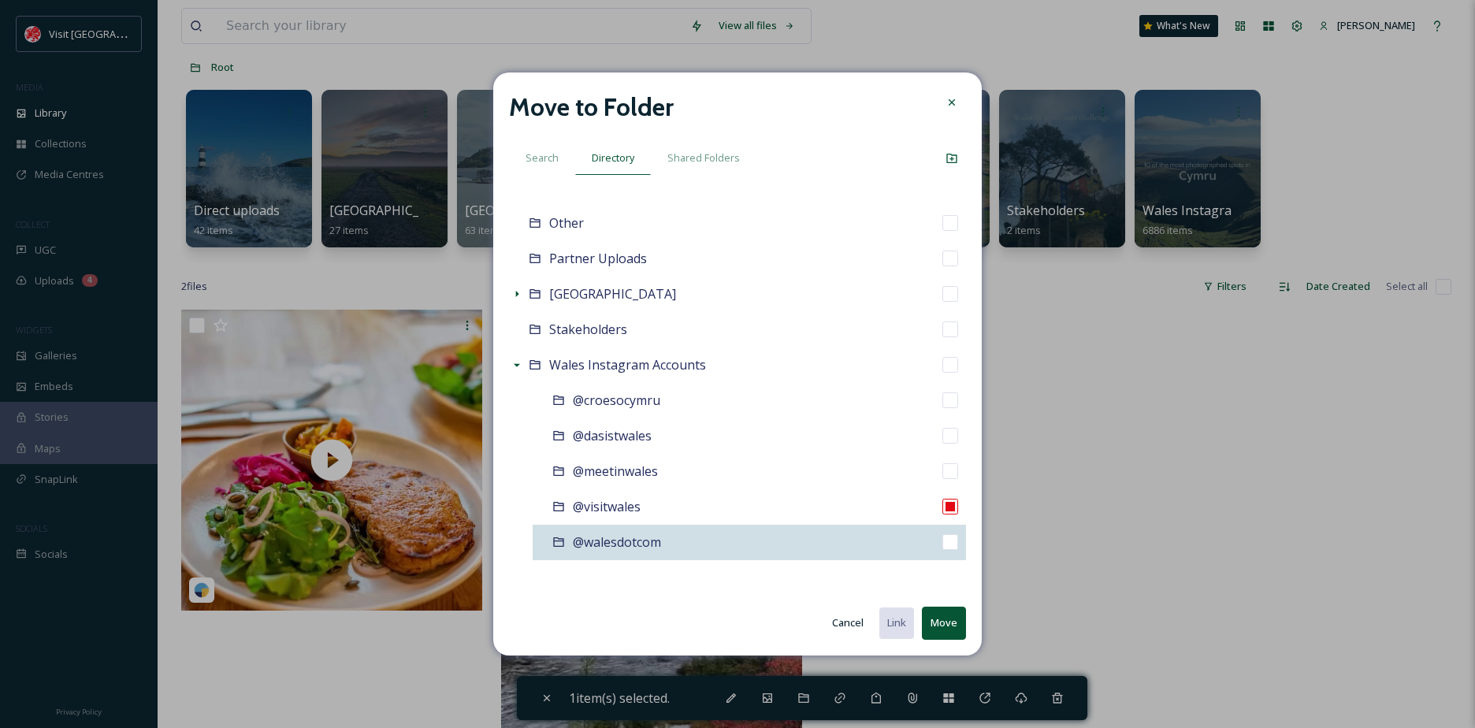
checkbox input "false"
checkbox input "true"
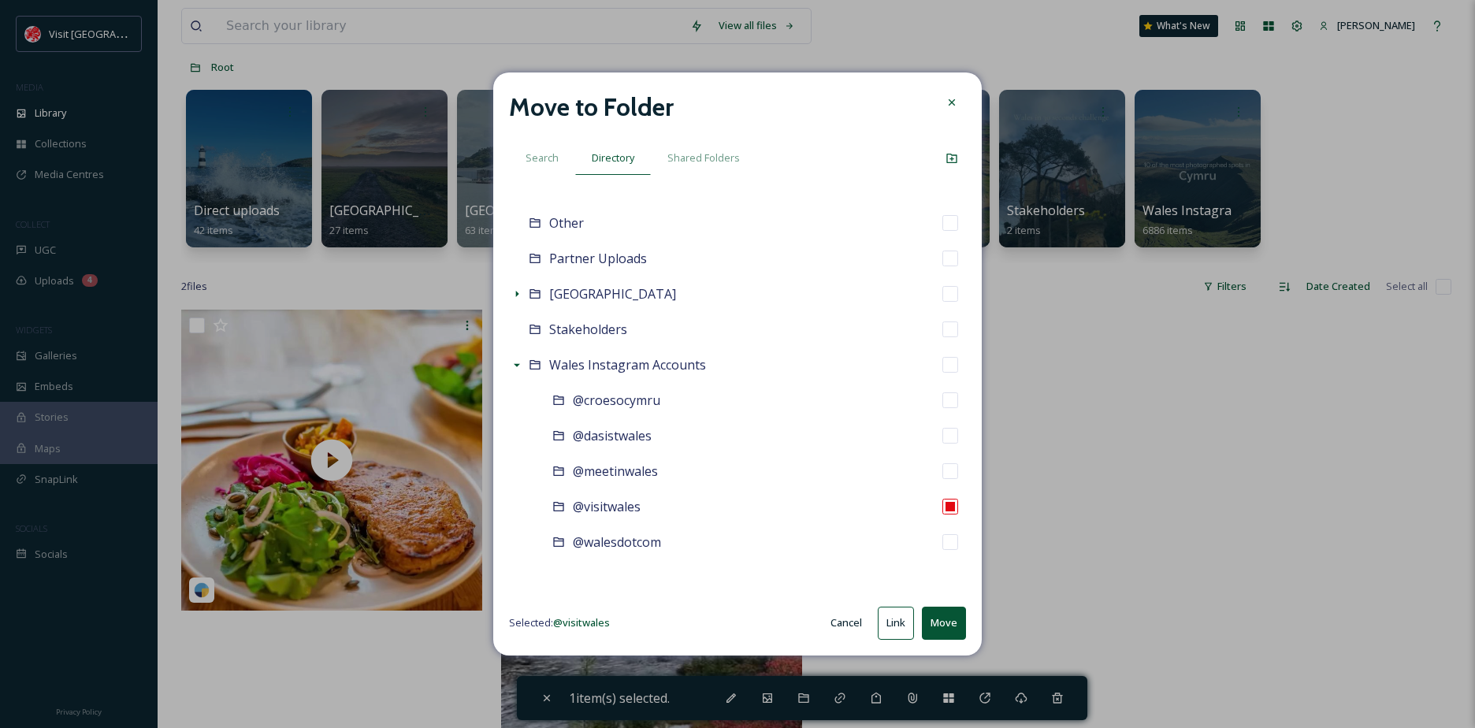
click at [939, 618] on button "Move" at bounding box center [944, 623] width 44 height 32
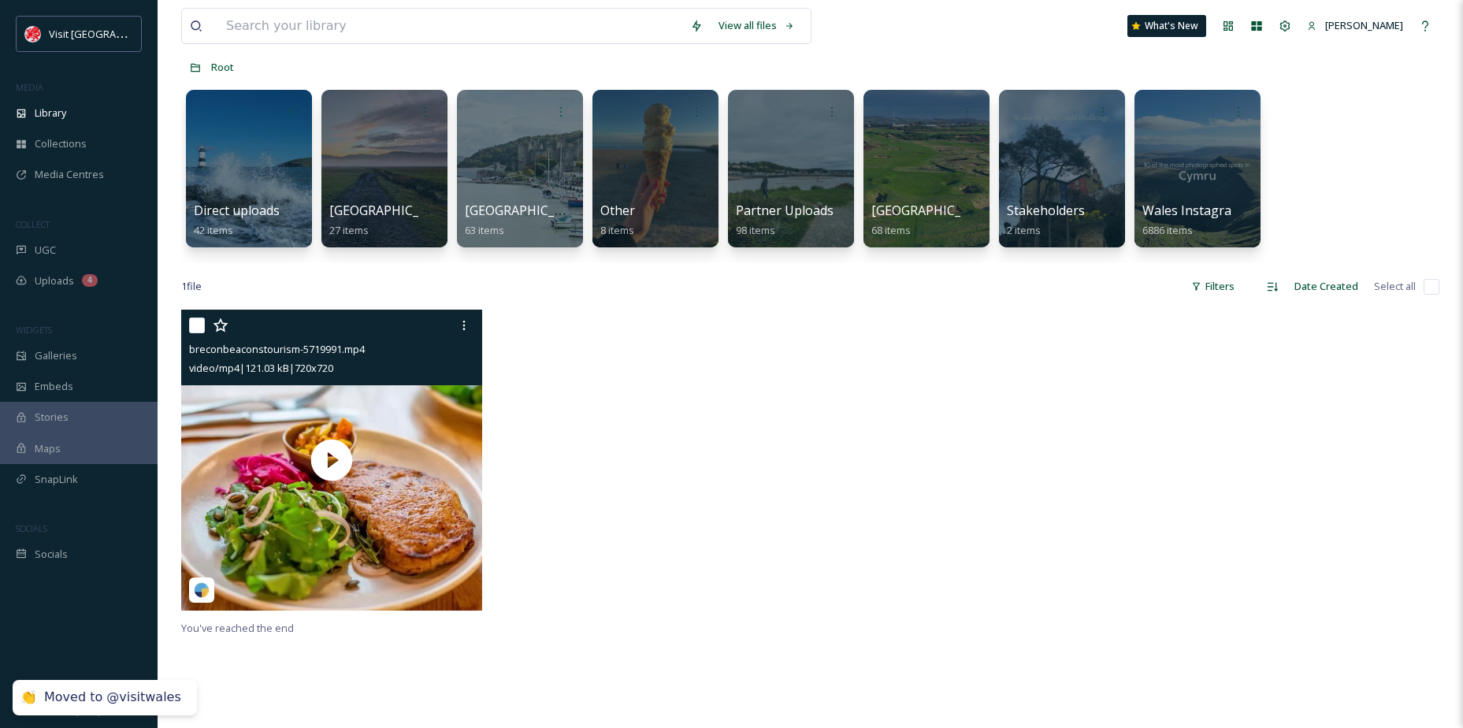
click at [196, 322] on input "checkbox" at bounding box center [197, 326] width 16 height 16
checkbox input "true"
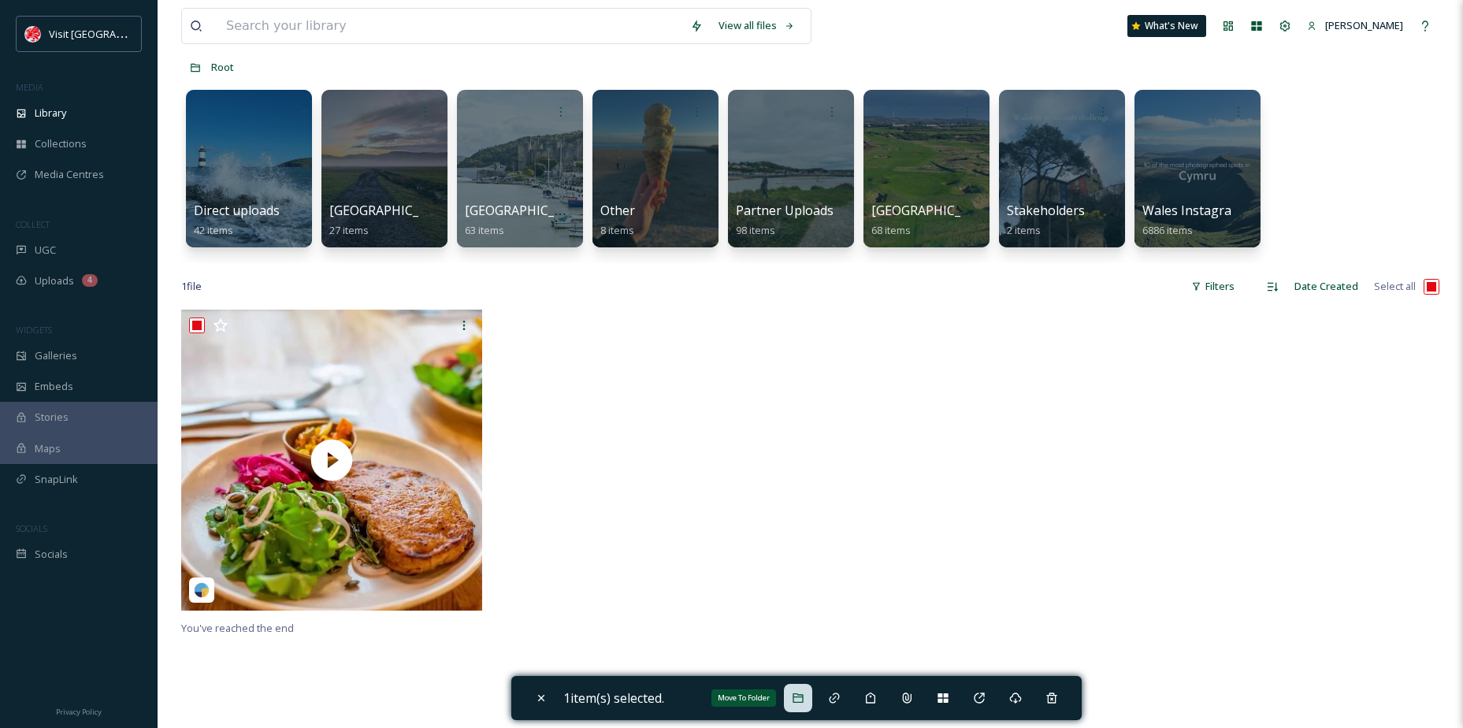
click at [802, 697] on icon at bounding box center [798, 698] width 13 height 13
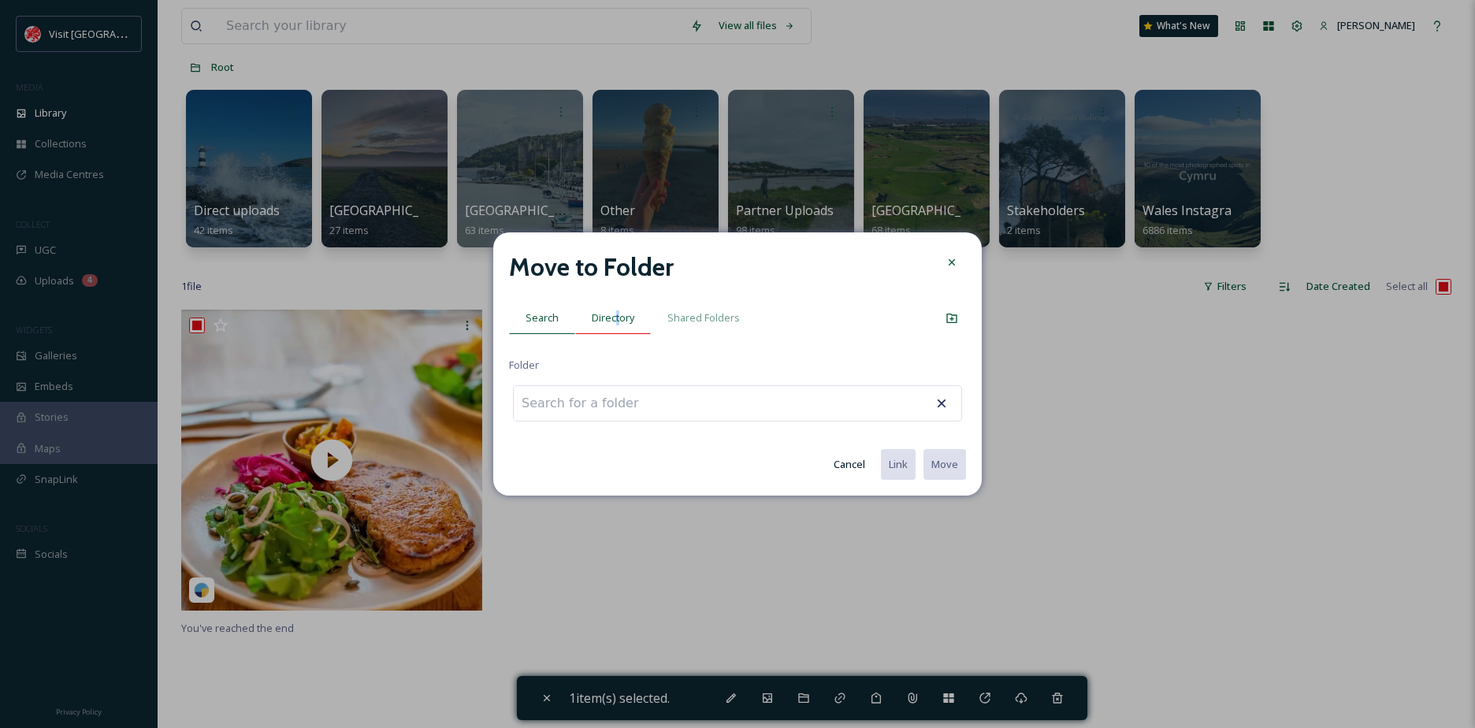
click at [615, 312] on span "Directory" at bounding box center [613, 317] width 43 height 15
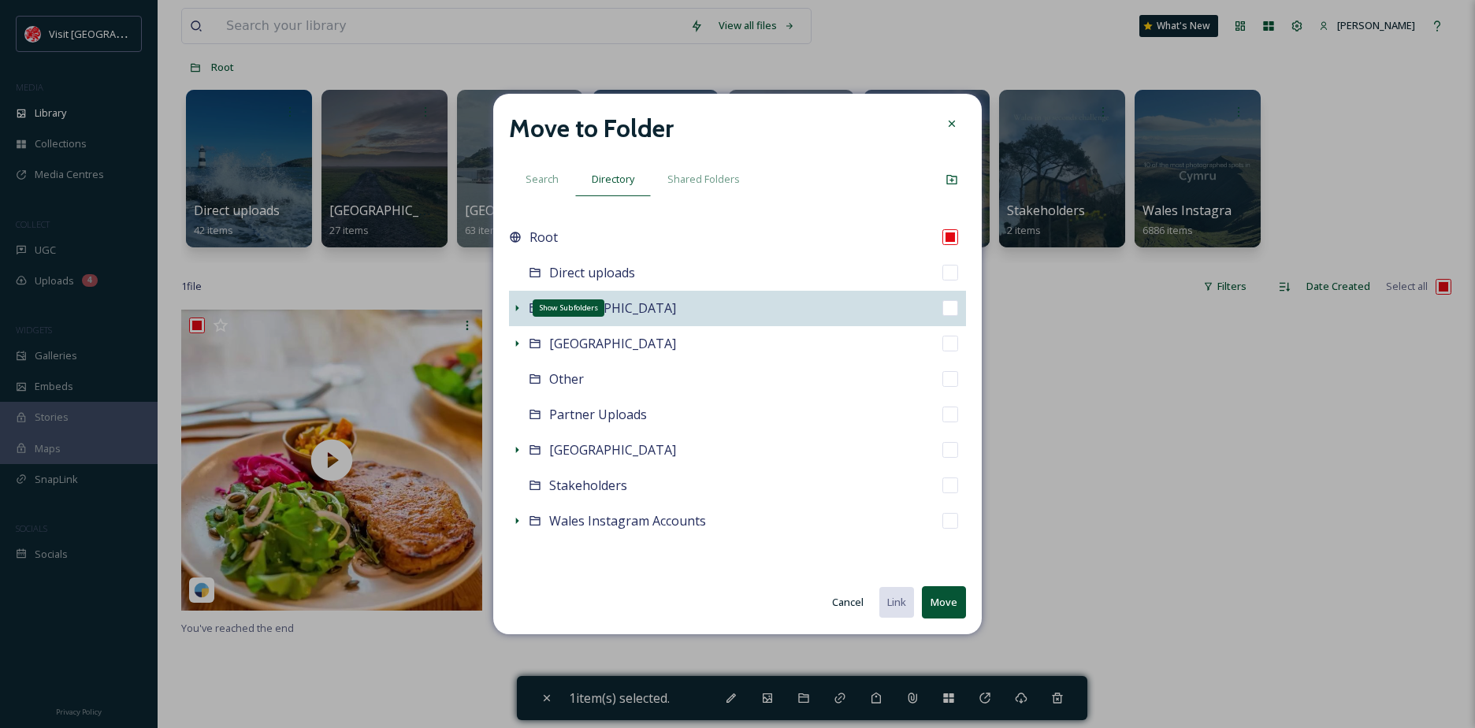
click at [518, 311] on icon at bounding box center [517, 308] width 13 height 13
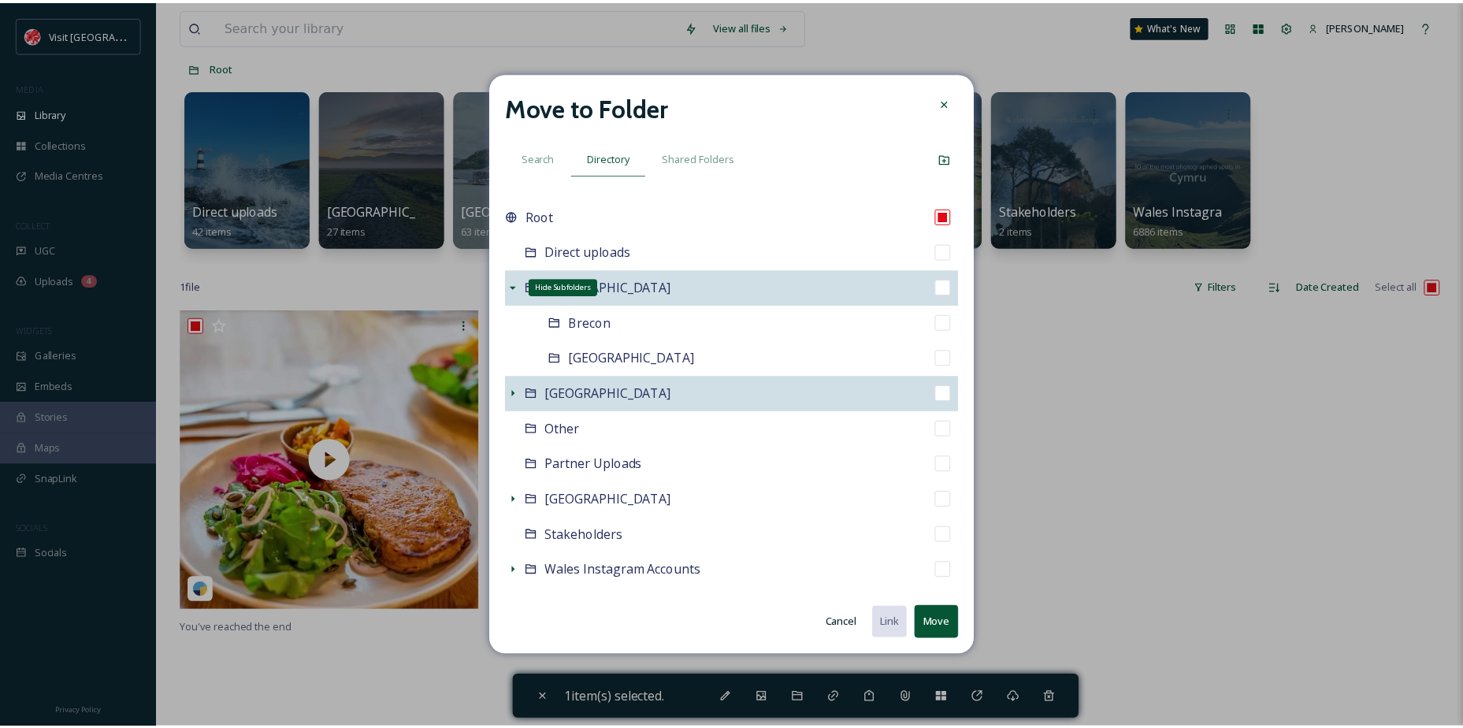
scroll to position [28, 0]
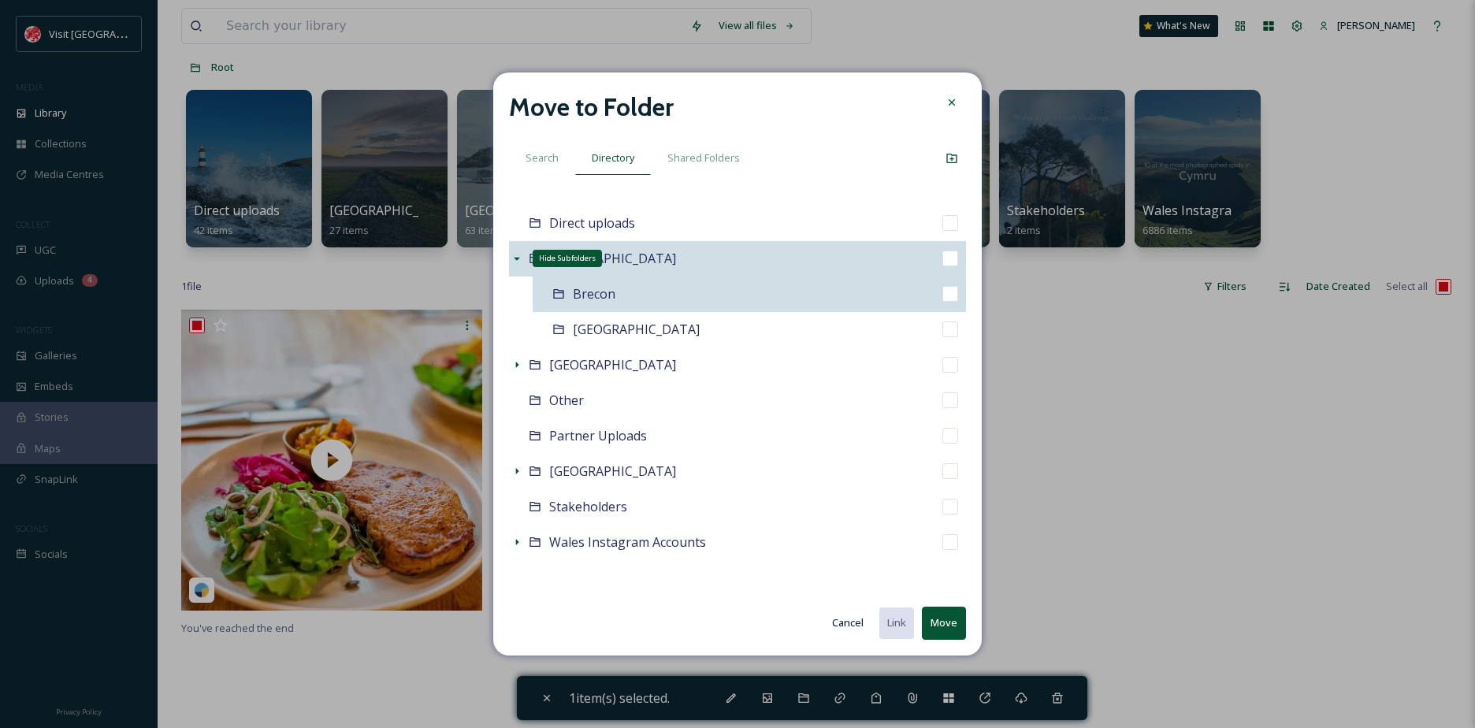
click at [621, 304] on div "Brecon" at bounding box center [749, 294] width 433 height 35
checkbox input "false"
checkbox input "true"
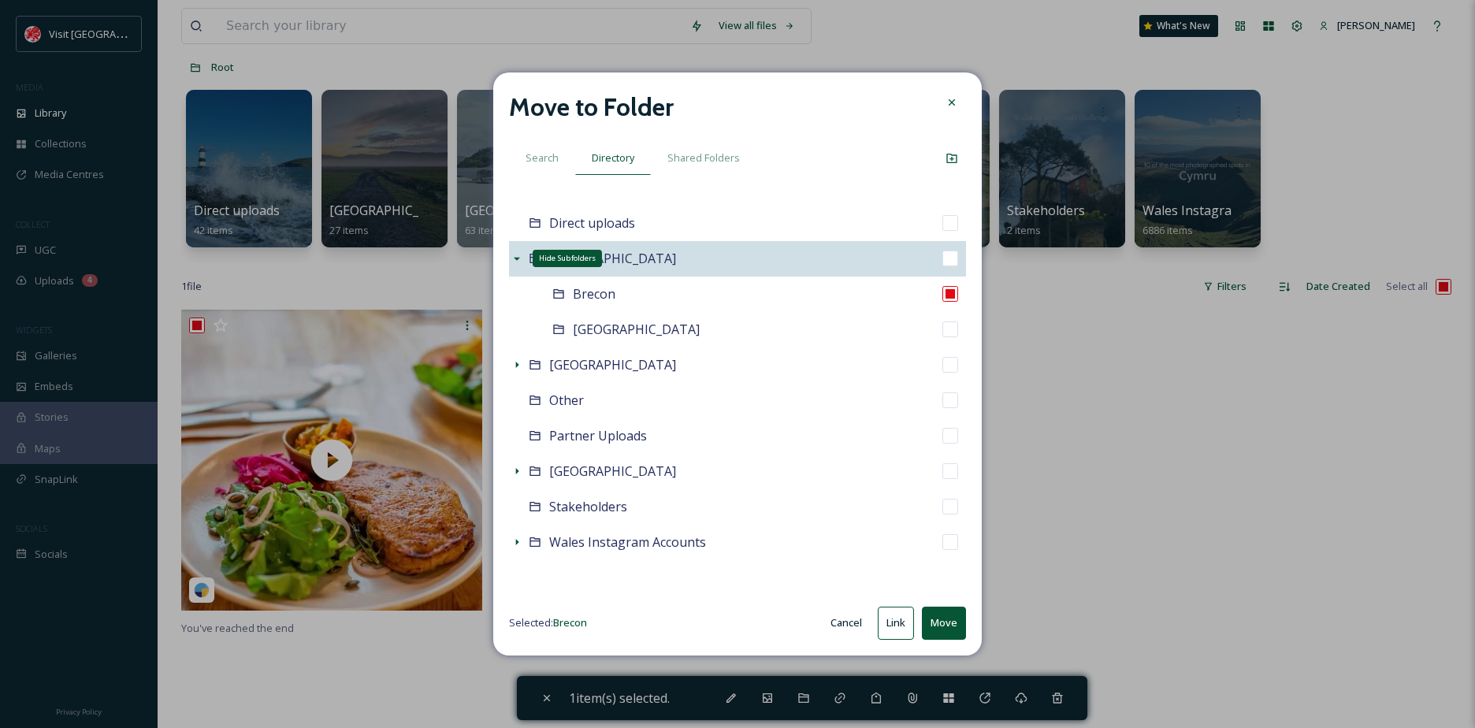
click at [949, 633] on button "Move" at bounding box center [944, 623] width 44 height 32
checkbox input "false"
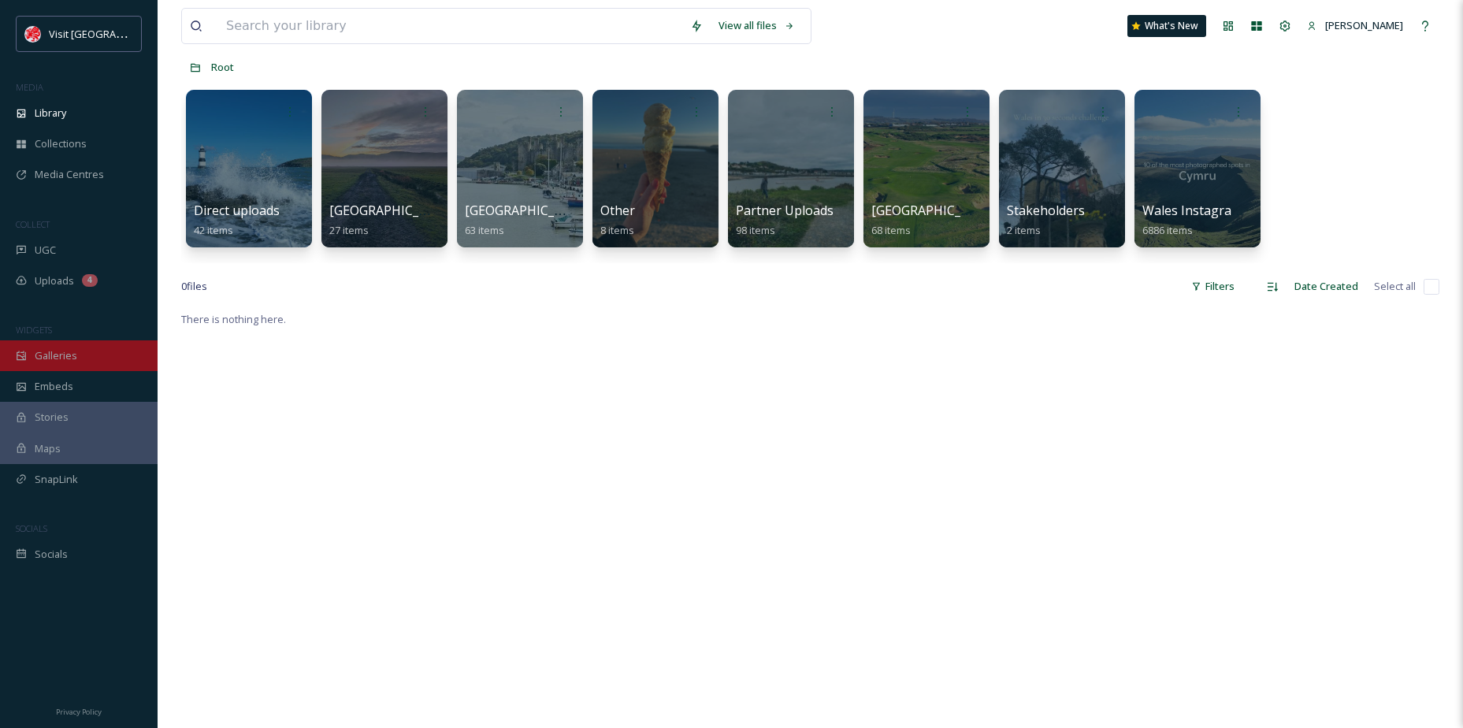
click at [65, 351] on span "Galleries" at bounding box center [56, 355] width 43 height 15
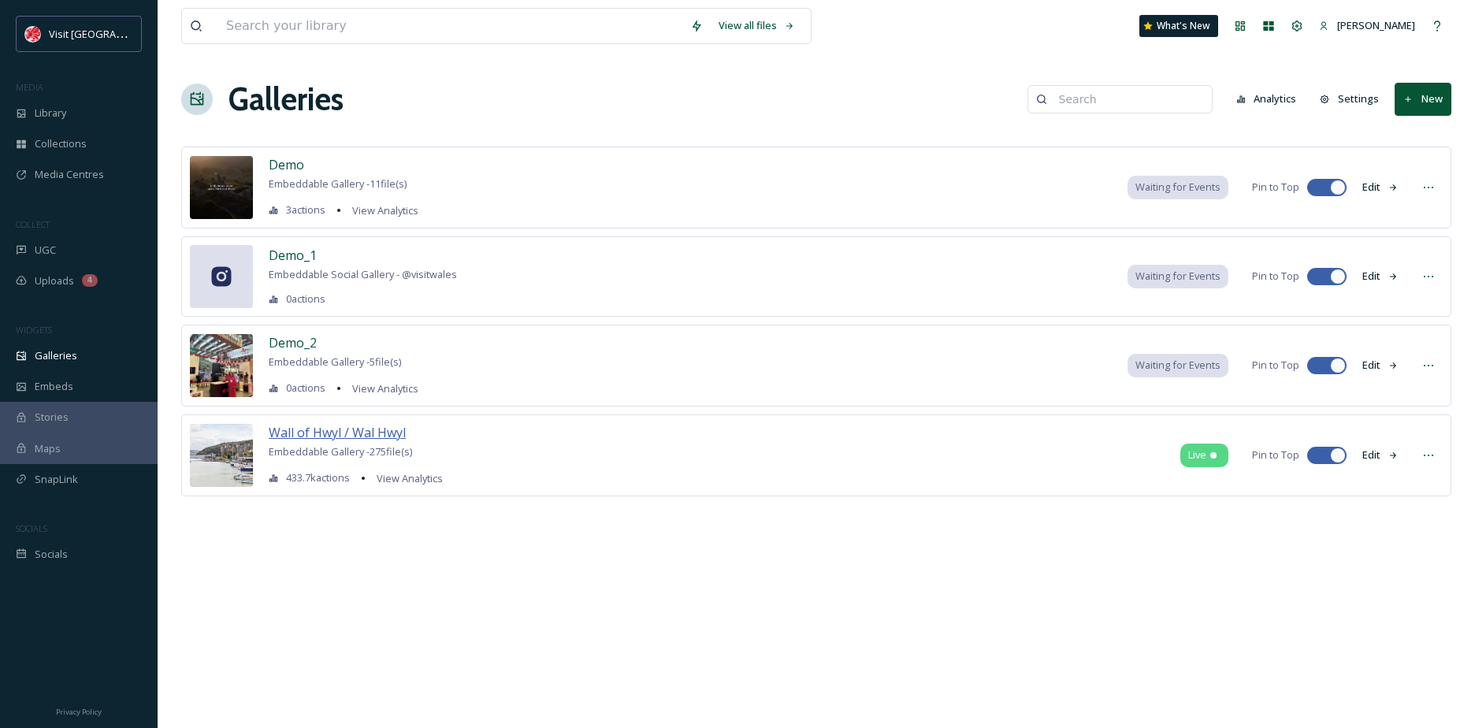
click at [344, 430] on span "Wall of Hwyl / Wal Hwyl" at bounding box center [337, 432] width 137 height 17
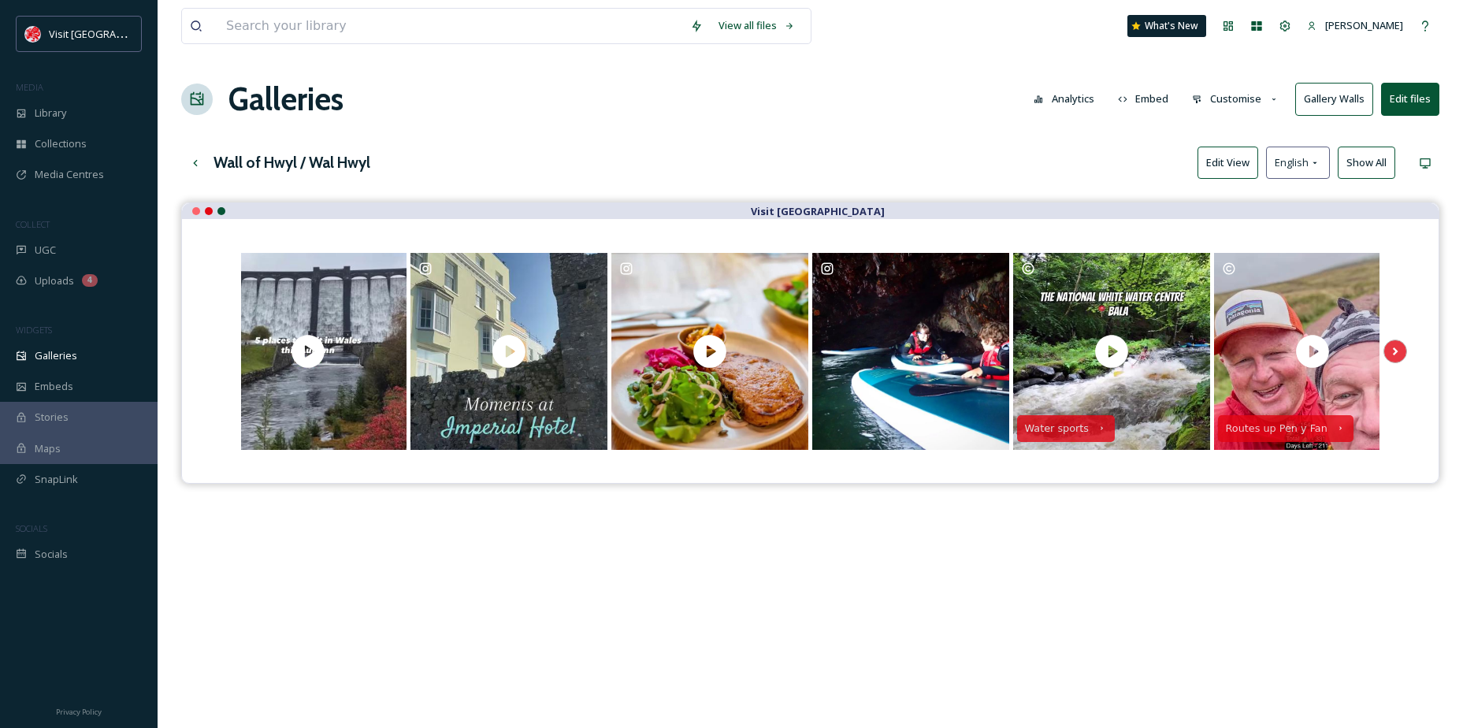
click at [1214, 159] on button "Edit View" at bounding box center [1228, 163] width 61 height 32
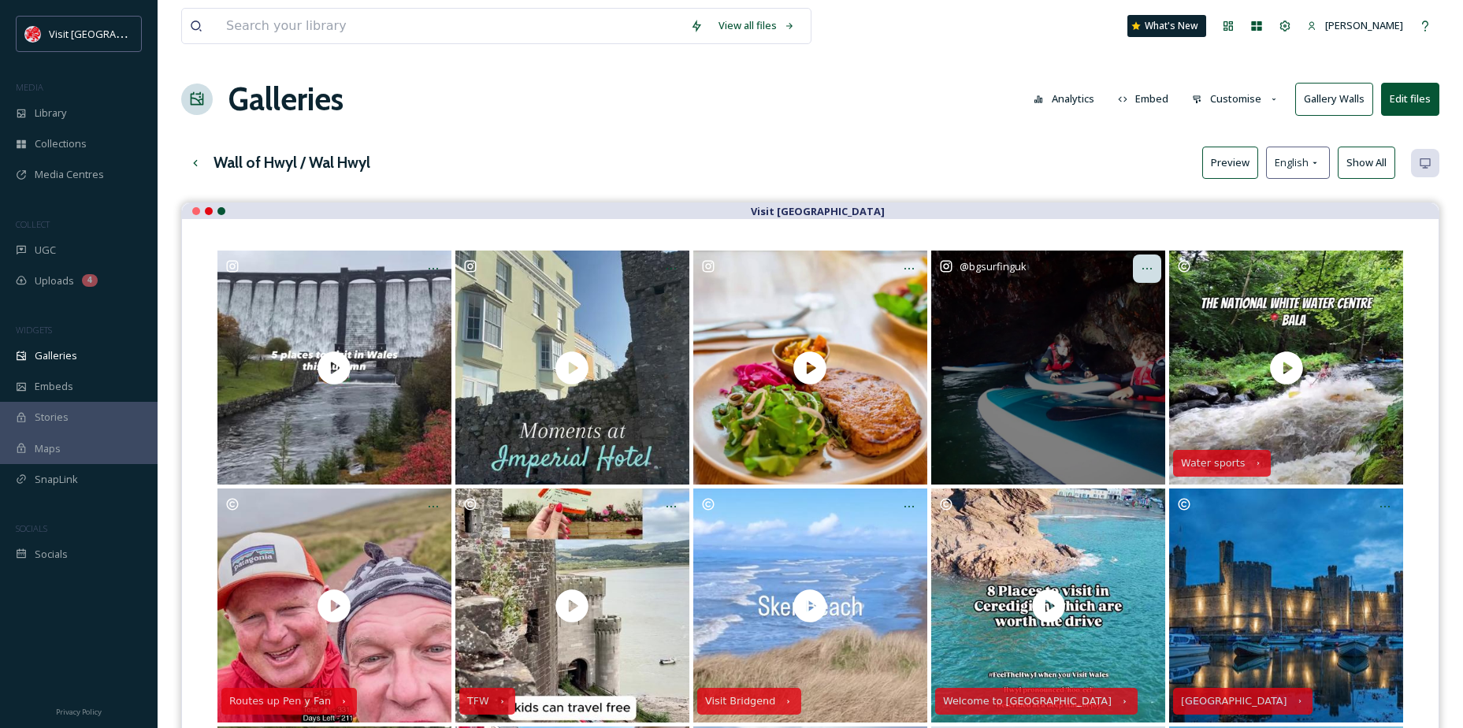
click at [1154, 268] on div at bounding box center [1147, 269] width 28 height 28
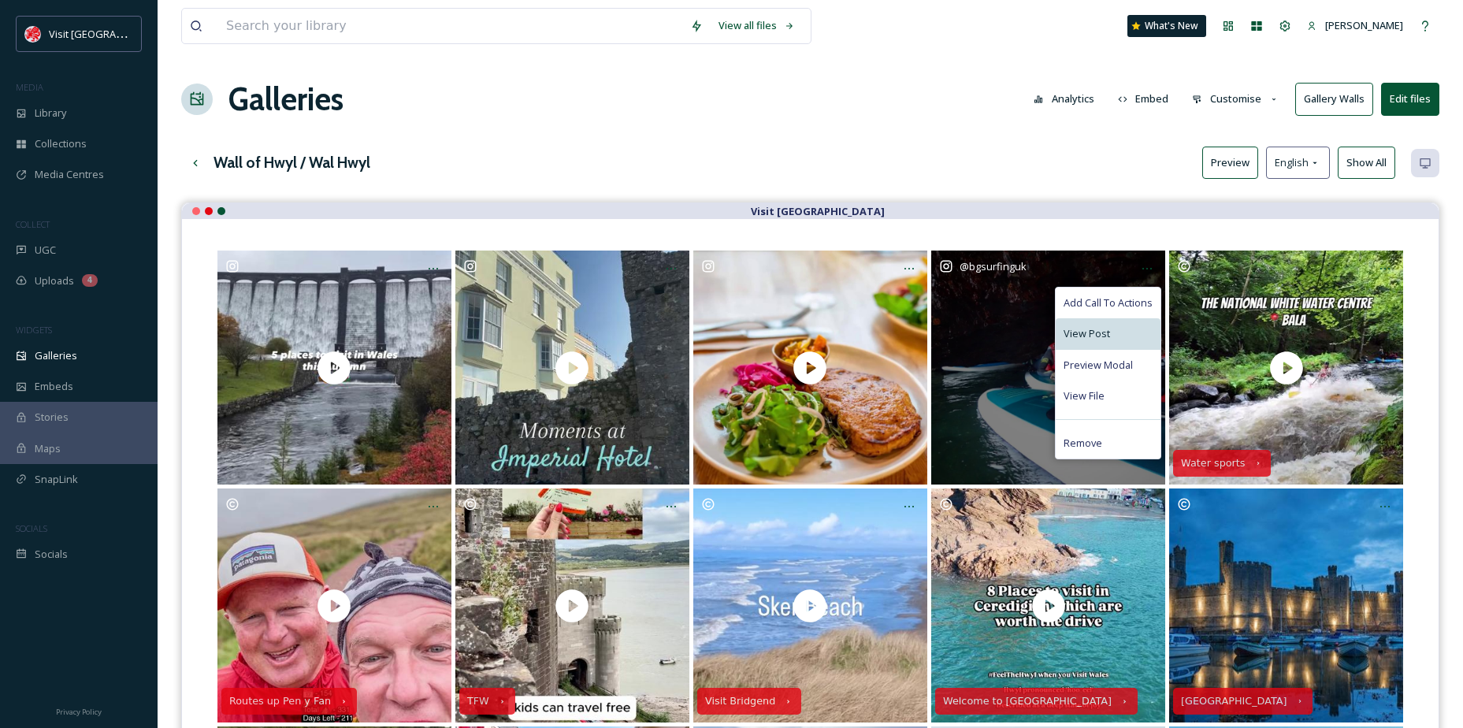
click at [1102, 330] on span "View Post" at bounding box center [1087, 333] width 46 height 15
click at [1077, 384] on div "View File" at bounding box center [1108, 396] width 105 height 31
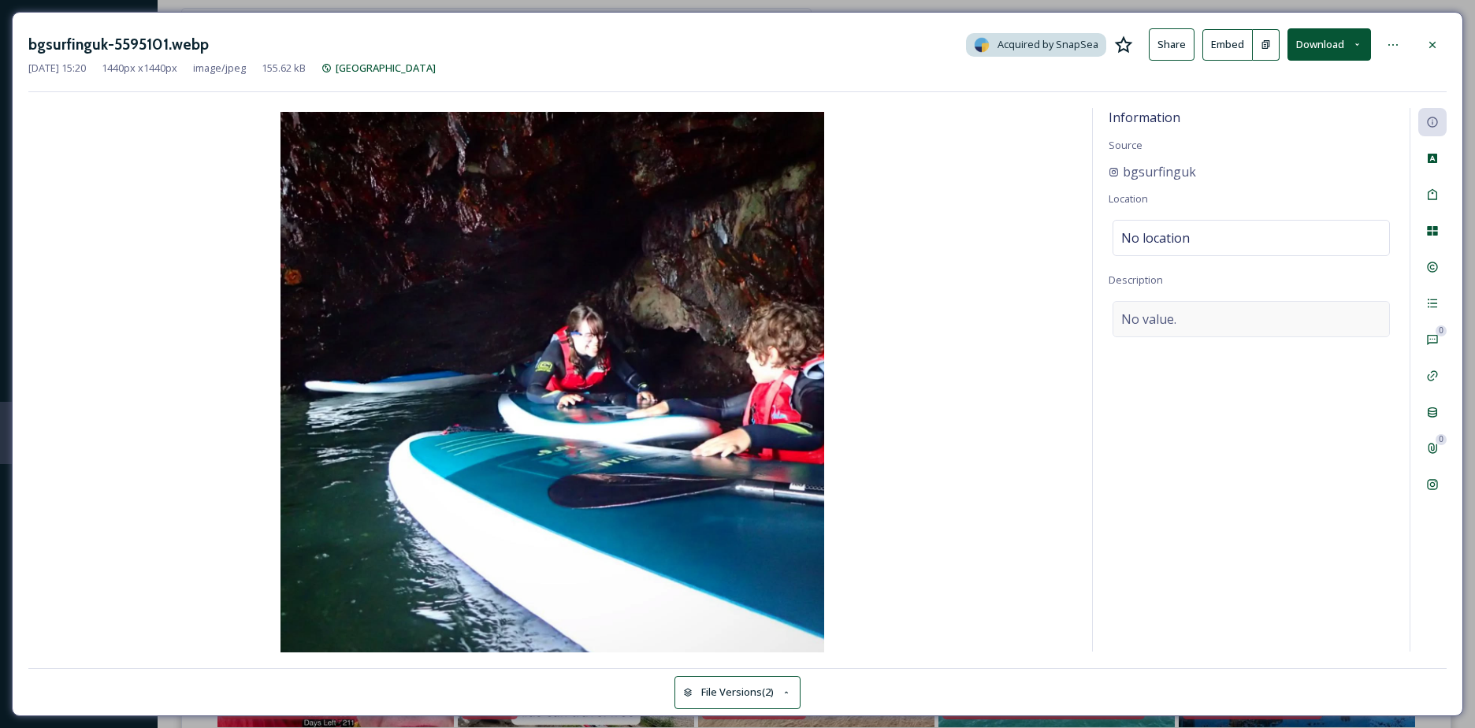
click at [1171, 314] on span "No value." at bounding box center [1148, 319] width 55 height 19
click at [1171, 314] on textarea at bounding box center [1251, 366] width 285 height 131
paste textarea "Exploring along the [GEOGRAPHIC_DATA] coast,so many great coves and caves...thi…"
type textarea "Exploring along the [GEOGRAPHIC_DATA] coast,so many great coves and caves...thi…"
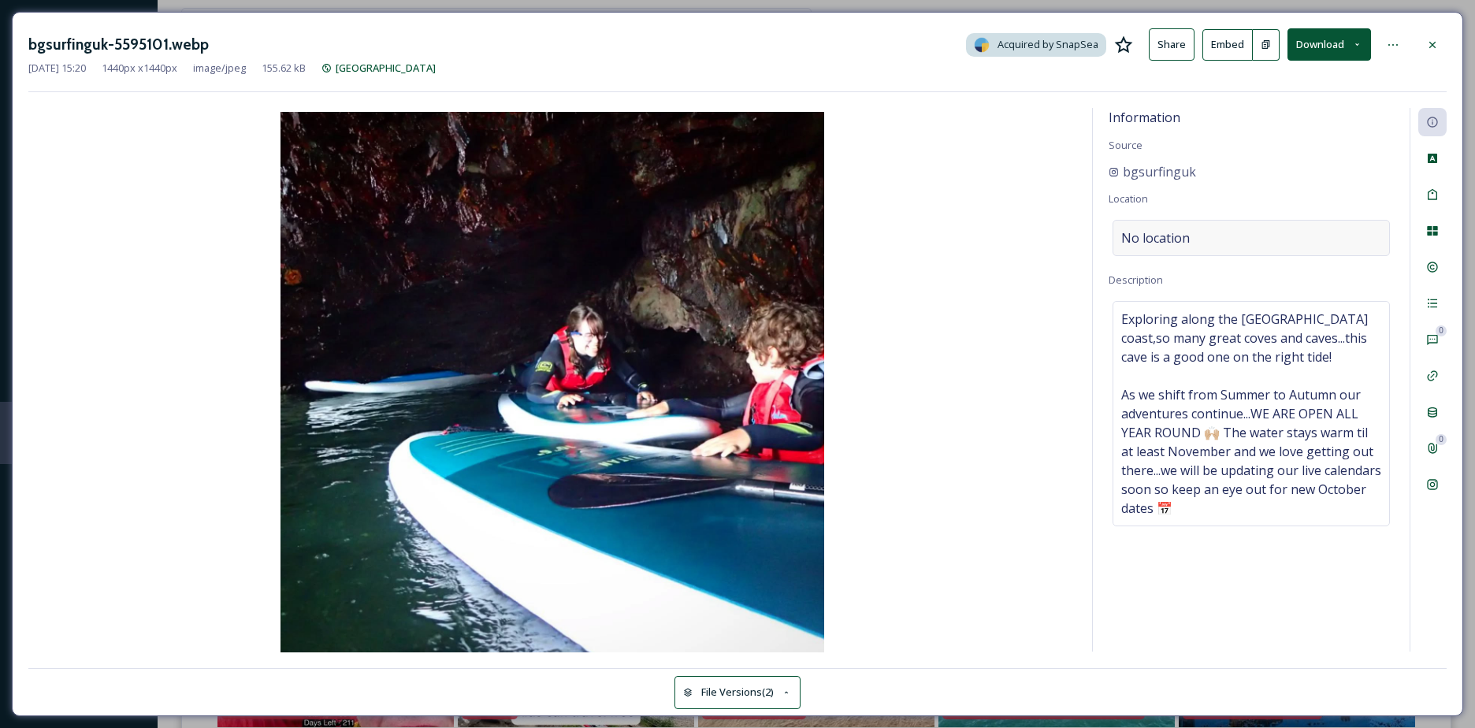
click at [1160, 227] on div "No location" at bounding box center [1251, 238] width 277 height 36
click at [1160, 227] on input at bounding box center [1251, 238] width 276 height 35
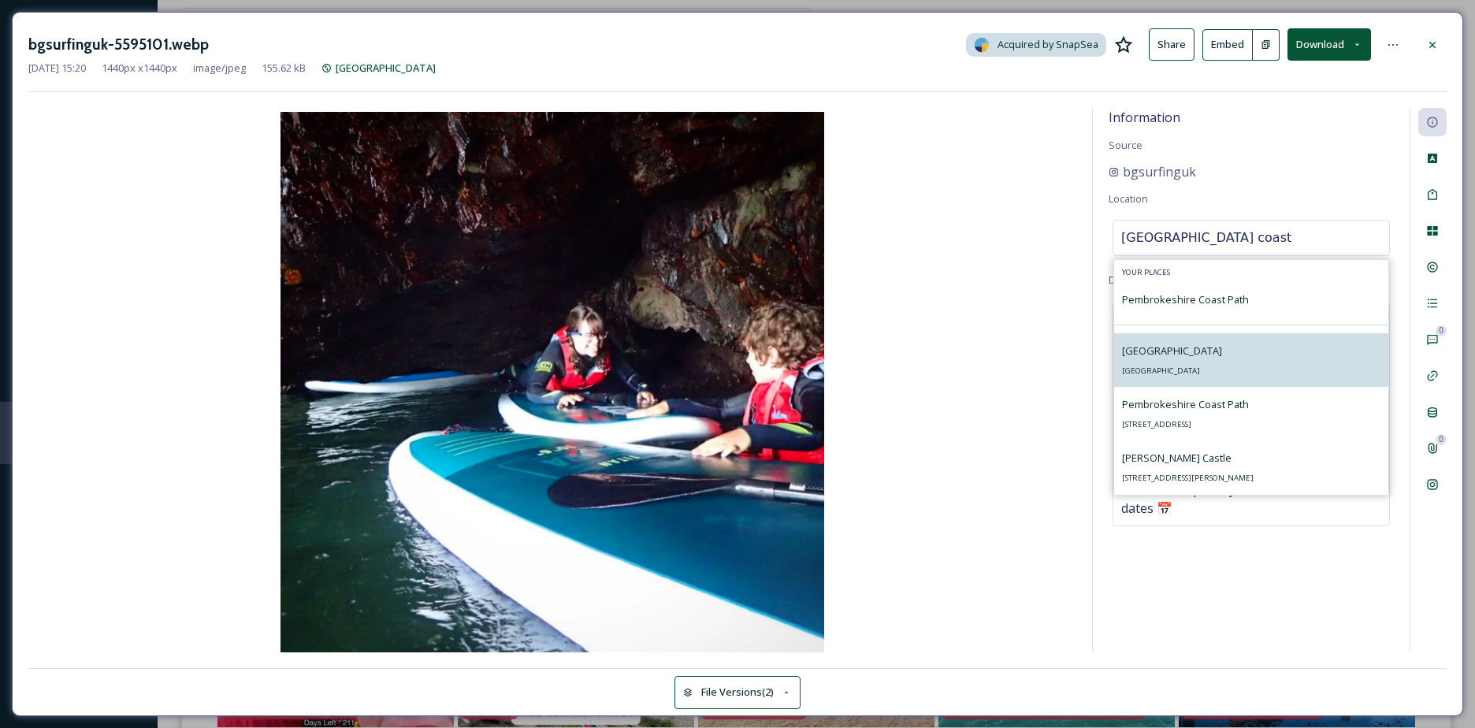
type input "[GEOGRAPHIC_DATA] coast"
click at [1177, 336] on div "[GEOGRAPHIC_DATA] [GEOGRAPHIC_DATA]" at bounding box center [1251, 360] width 274 height 54
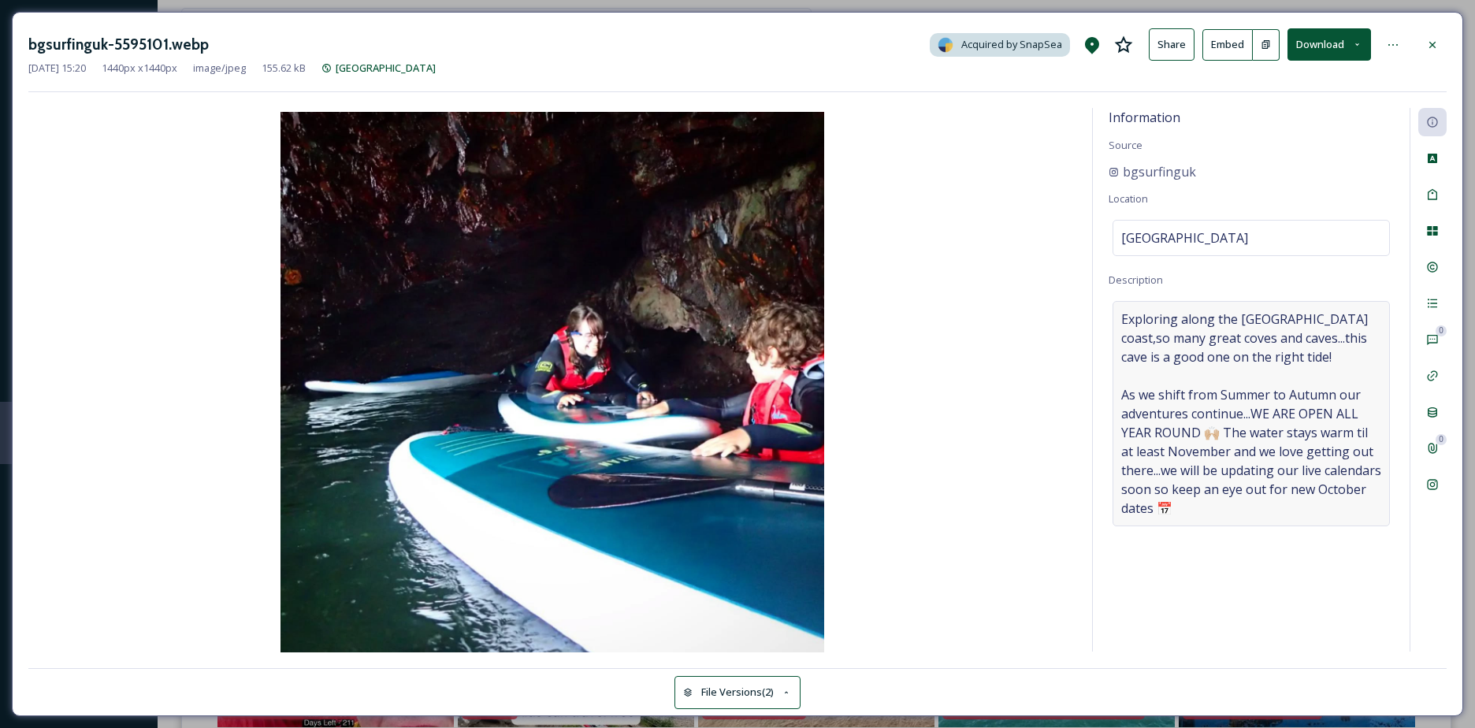
click at [1294, 516] on span "Exploring along the [GEOGRAPHIC_DATA] coast,so many great coves and caves...thi…" at bounding box center [1251, 414] width 260 height 208
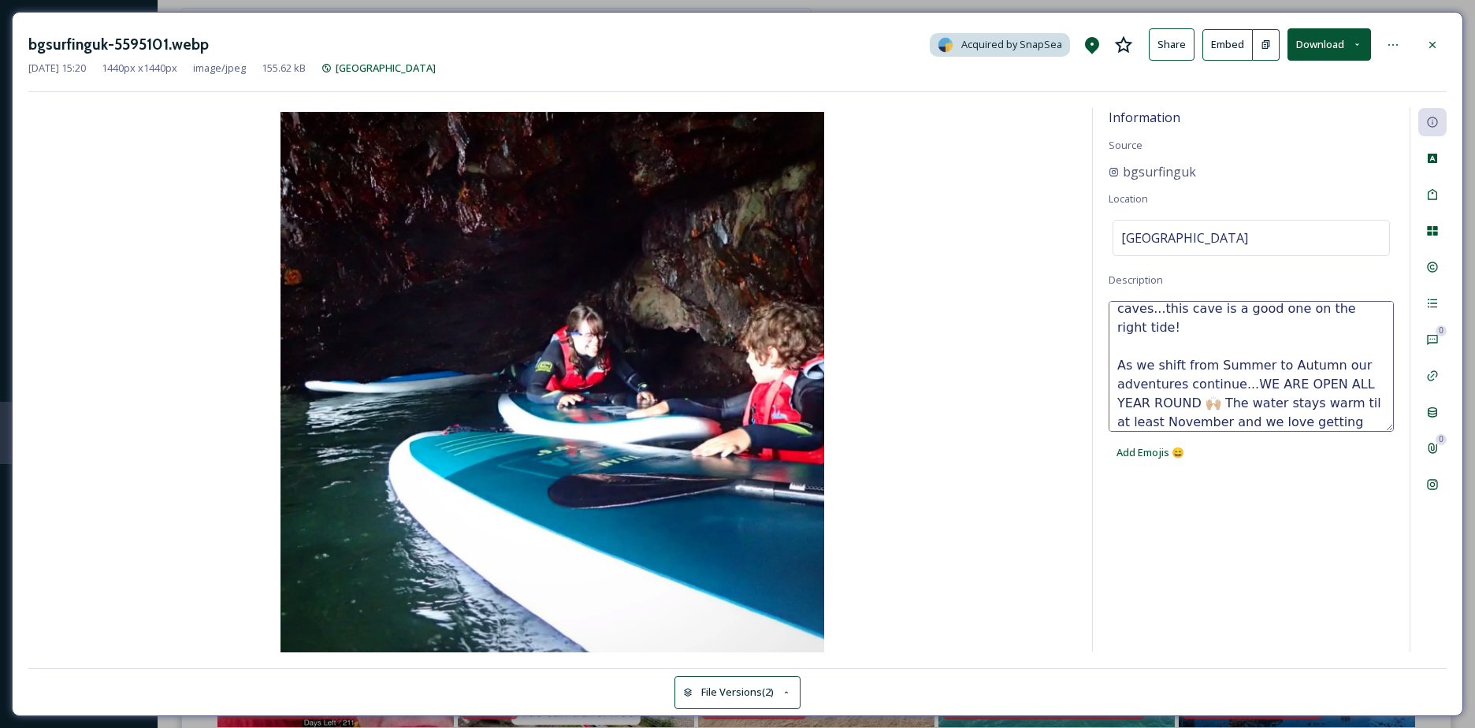
scroll to position [95, 0]
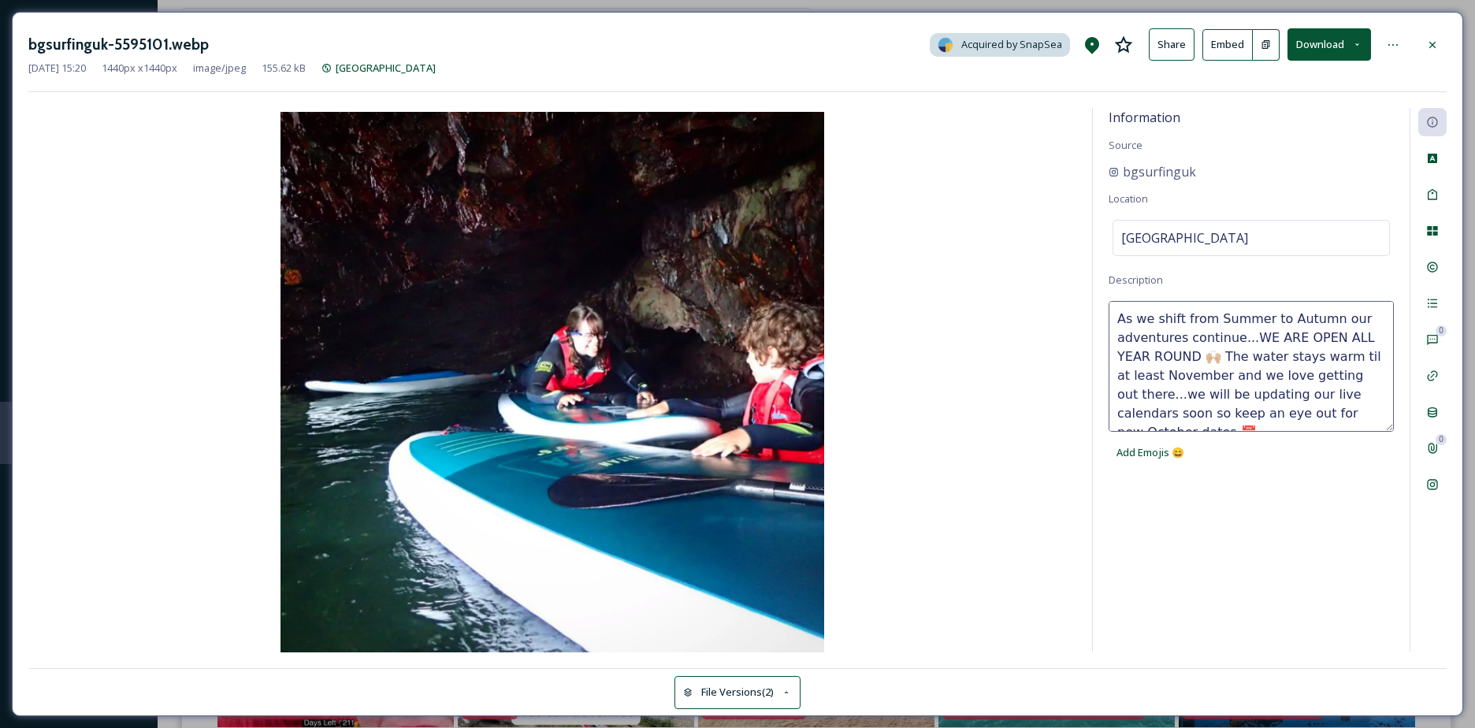
click at [1228, 416] on textarea "Exploring along the [GEOGRAPHIC_DATA] coast,so many great coves and caves...thi…" at bounding box center [1251, 366] width 285 height 131
click at [1431, 206] on div "Tags" at bounding box center [1432, 194] width 28 height 28
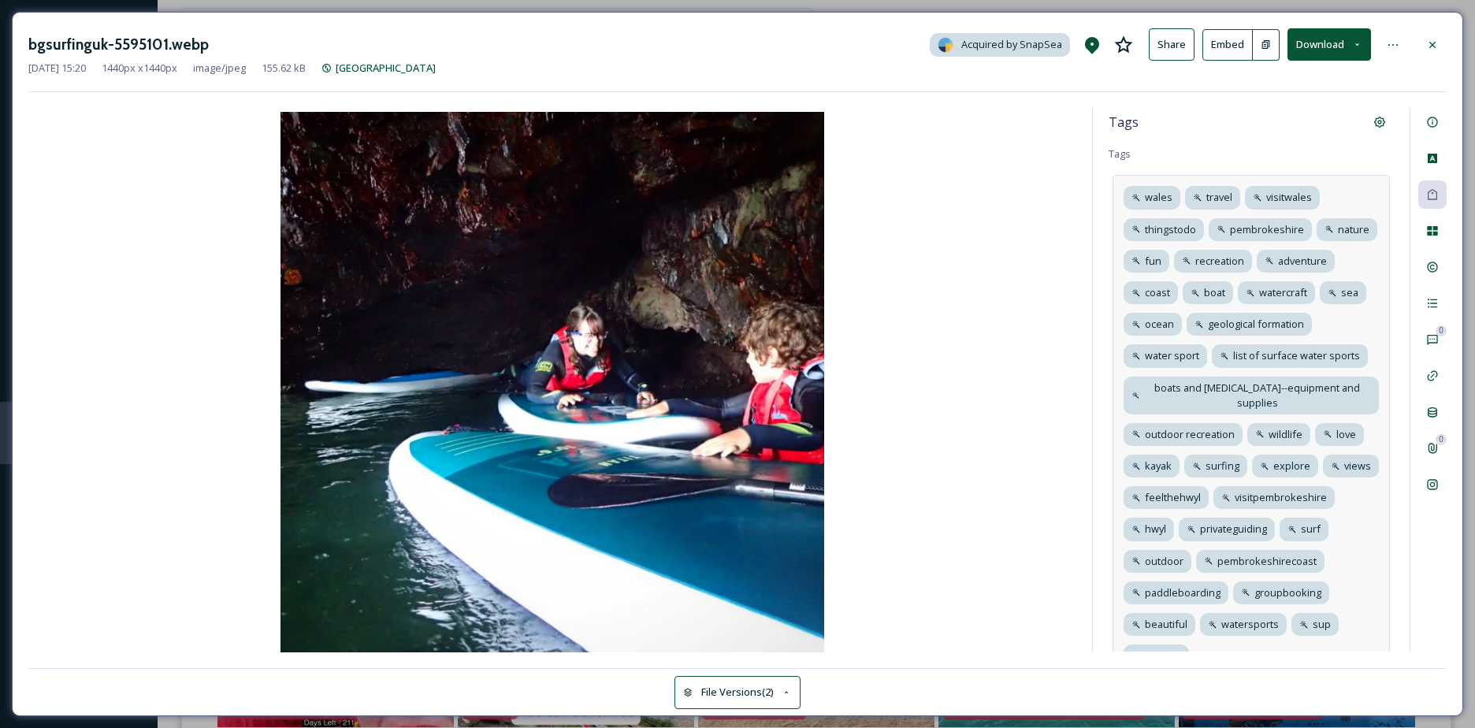
click at [1355, 499] on div "wales travel visitwales thingstodo pembrokeshire nature fun recreation adventur…" at bounding box center [1251, 427] width 277 height 504
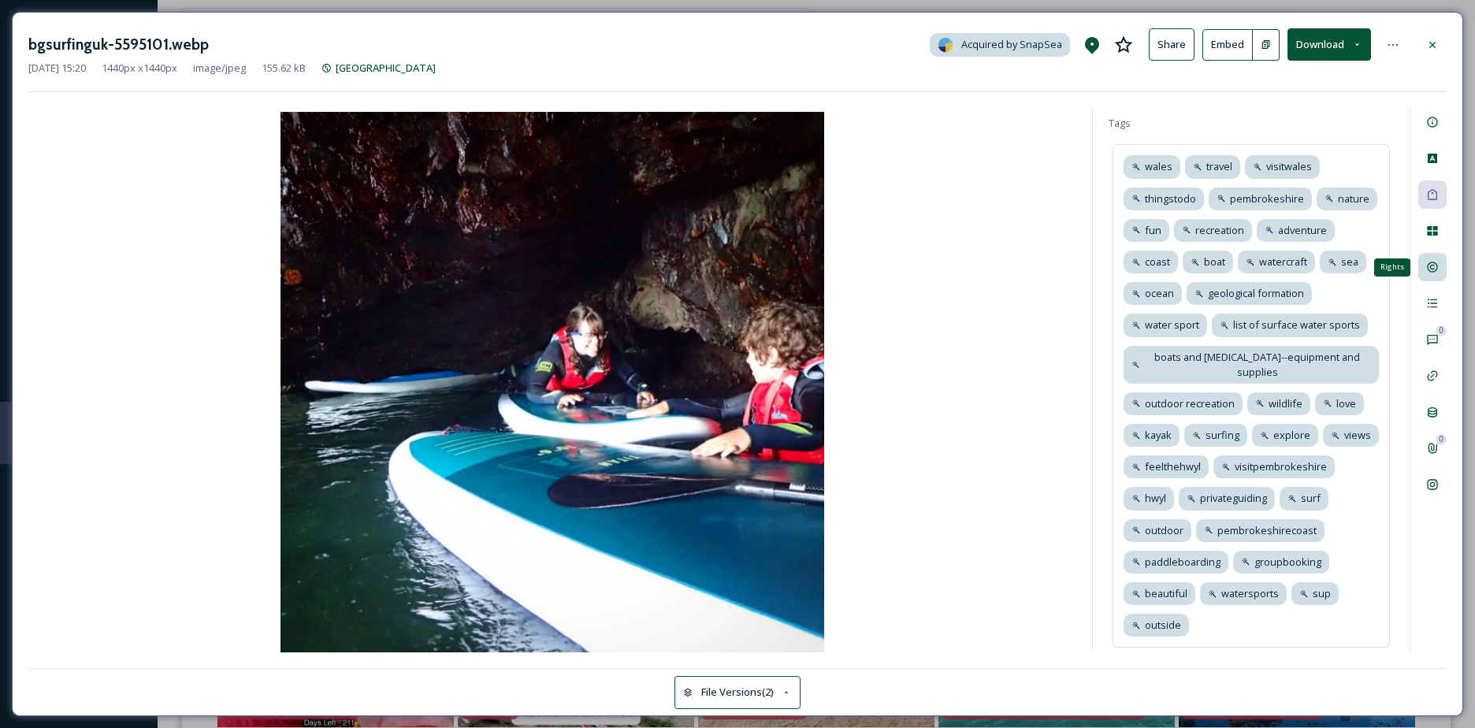
scroll to position [47, 0]
click at [1428, 271] on icon at bounding box center [1432, 267] width 13 height 13
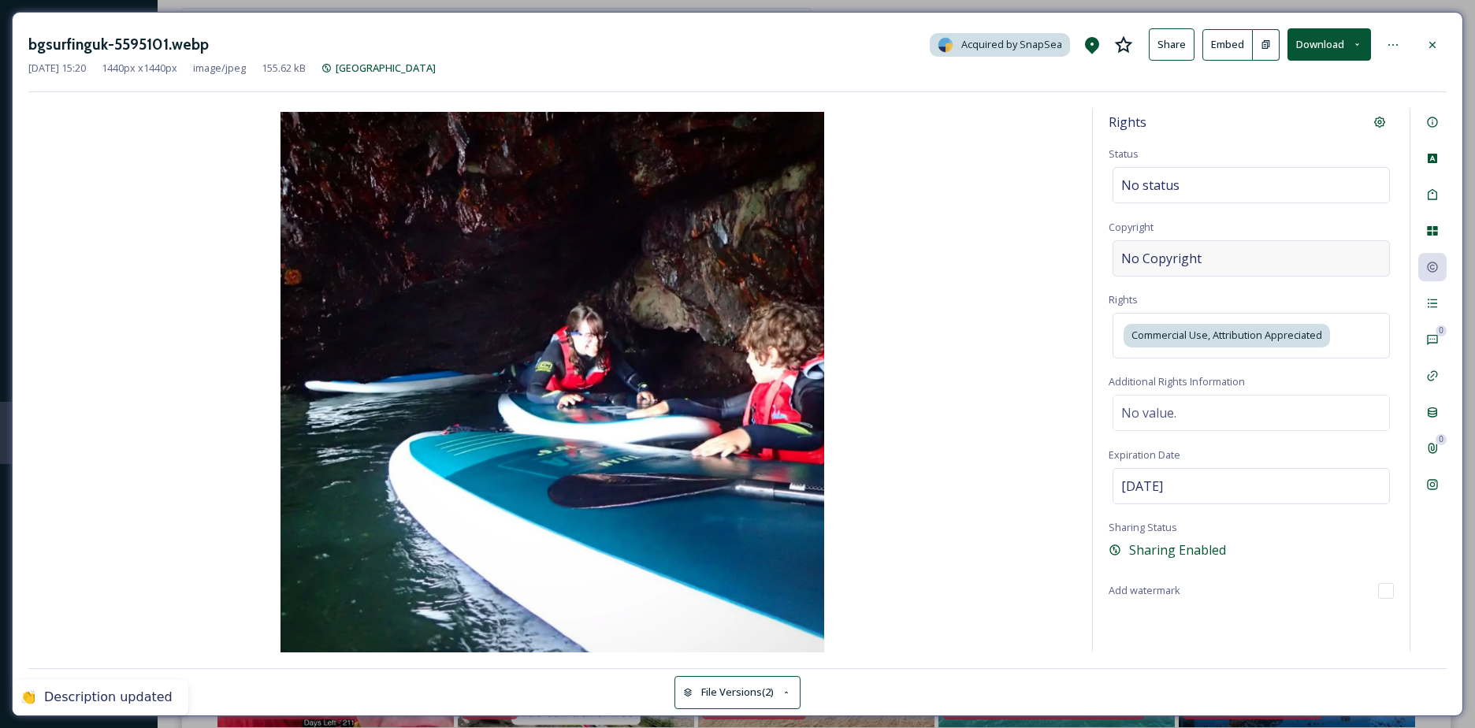
click at [1215, 263] on div "No Copyright" at bounding box center [1251, 258] width 277 height 36
type input "bgsurkinguk"
click at [1440, 54] on div at bounding box center [1432, 45] width 28 height 28
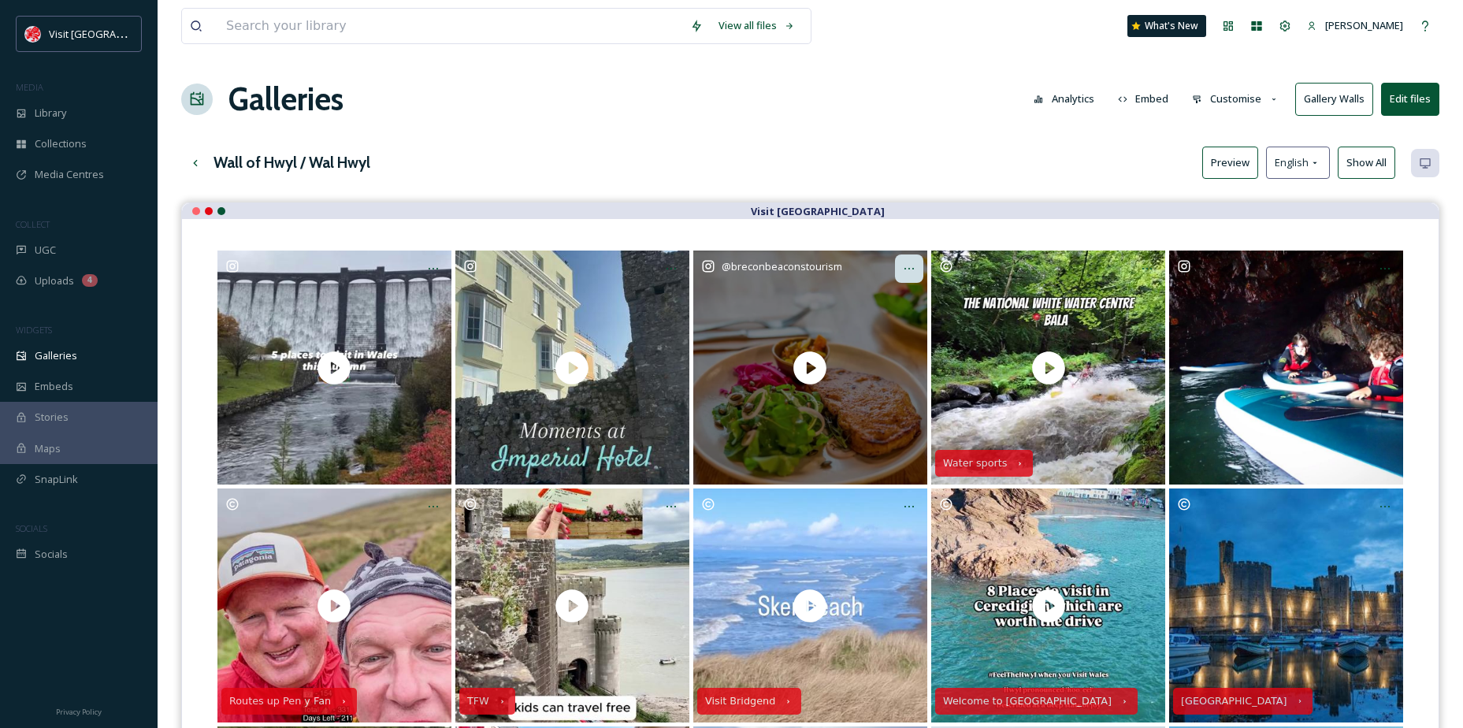
click at [907, 266] on icon at bounding box center [909, 268] width 13 height 13
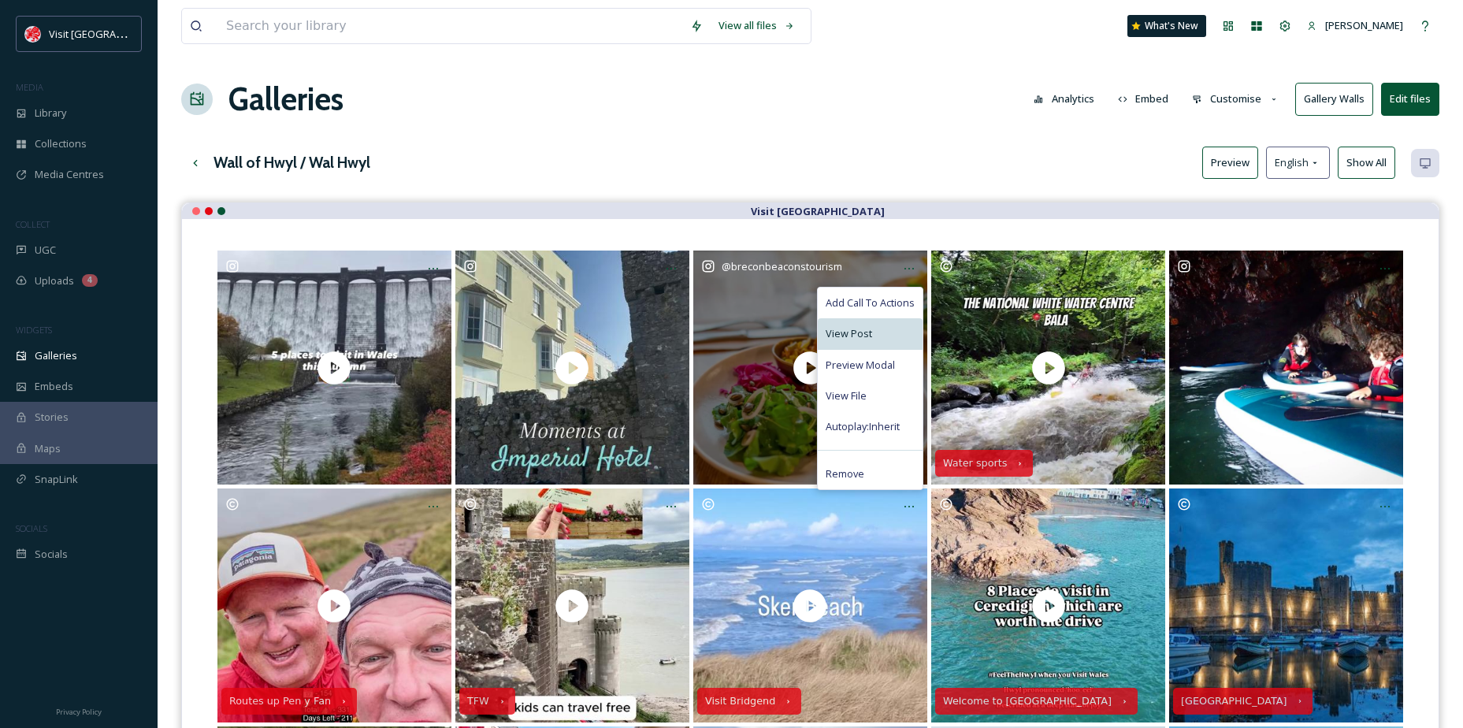
click at [858, 330] on span "View Post" at bounding box center [849, 333] width 46 height 15
click at [876, 395] on div "View File" at bounding box center [870, 396] width 105 height 31
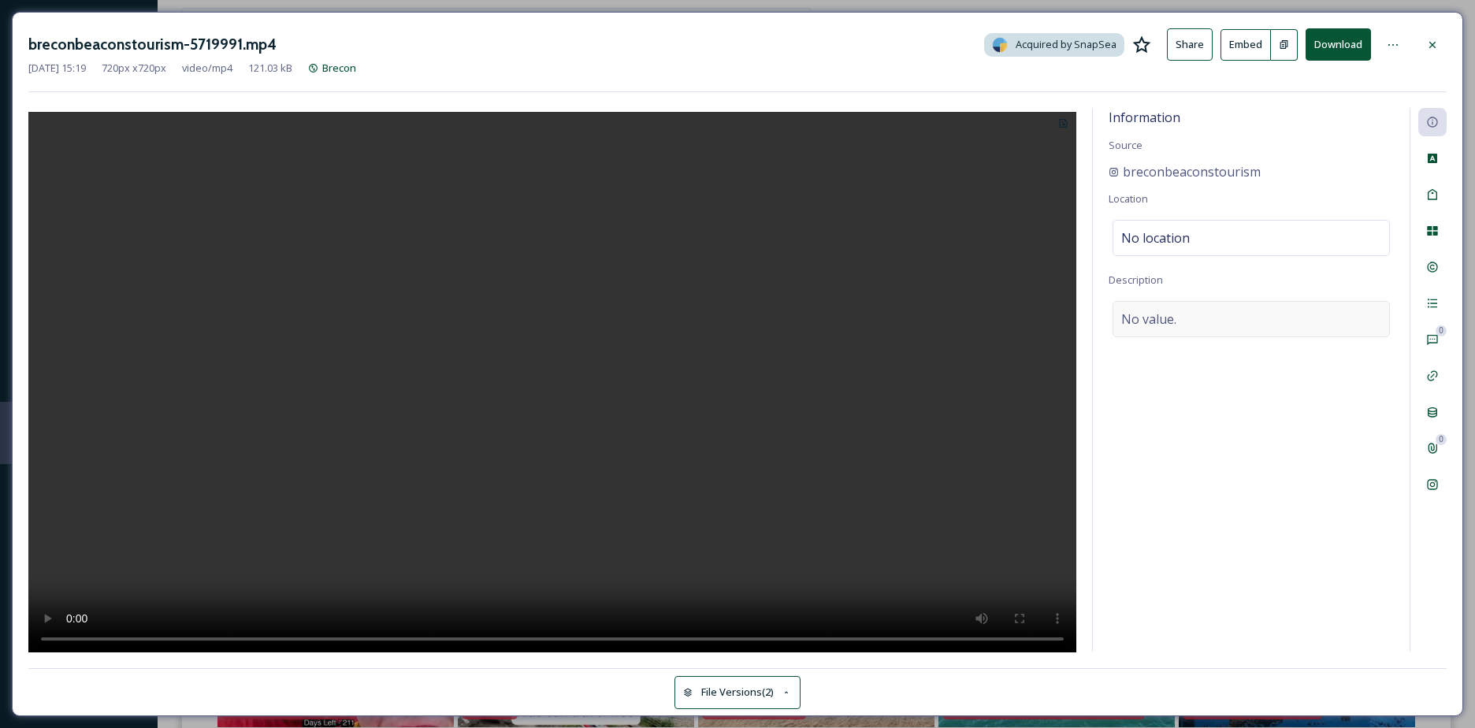
click at [1158, 314] on span "No value." at bounding box center [1148, 319] width 55 height 19
click at [1158, 314] on textarea at bounding box center [1251, 366] width 285 height 131
type textarea "[DATE] was International Welsh Rarebit Day 🧀 …but honestly, we think every day …"
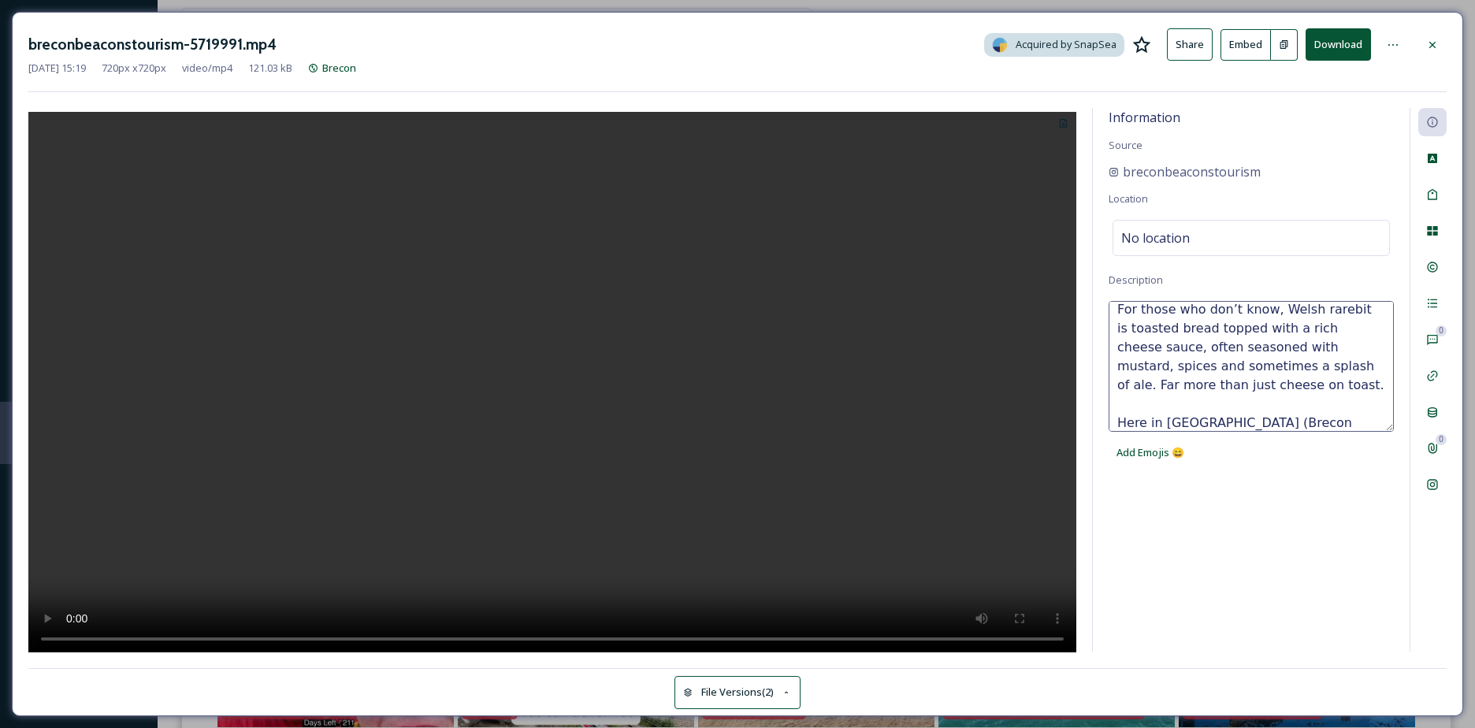
scroll to position [158, 0]
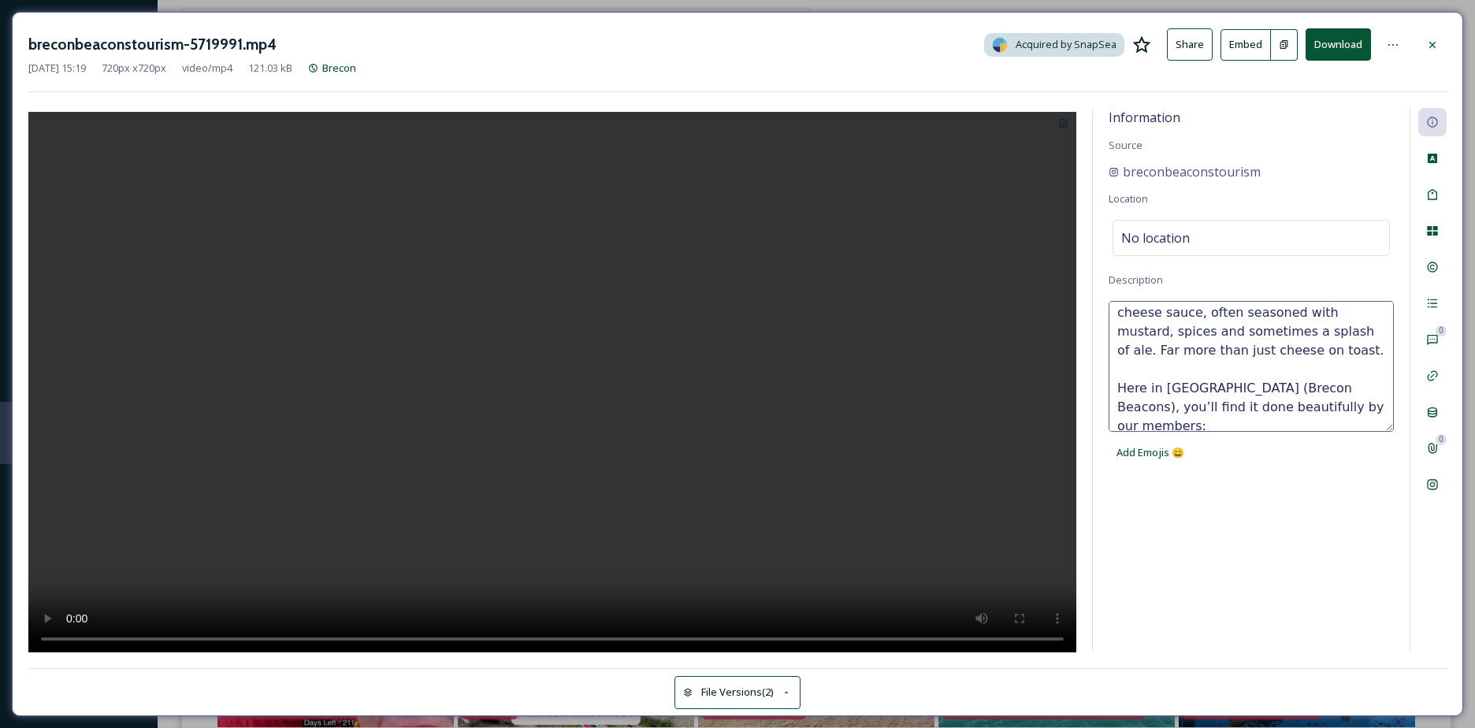
click at [1310, 336] on textarea "[DATE] was International Welsh Rarebit Day 🧀 …but honestly, we think every day …" at bounding box center [1251, 366] width 285 height 131
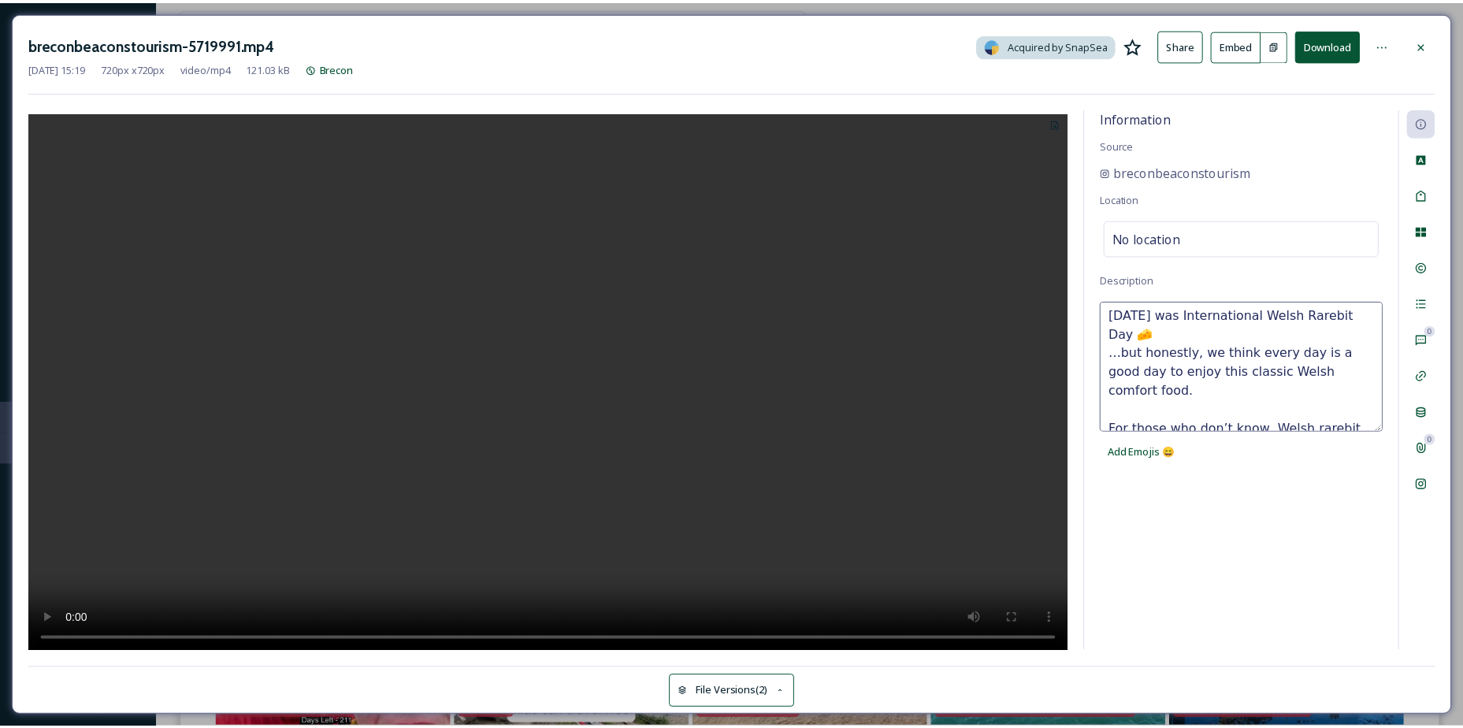
scroll to position [0, 0]
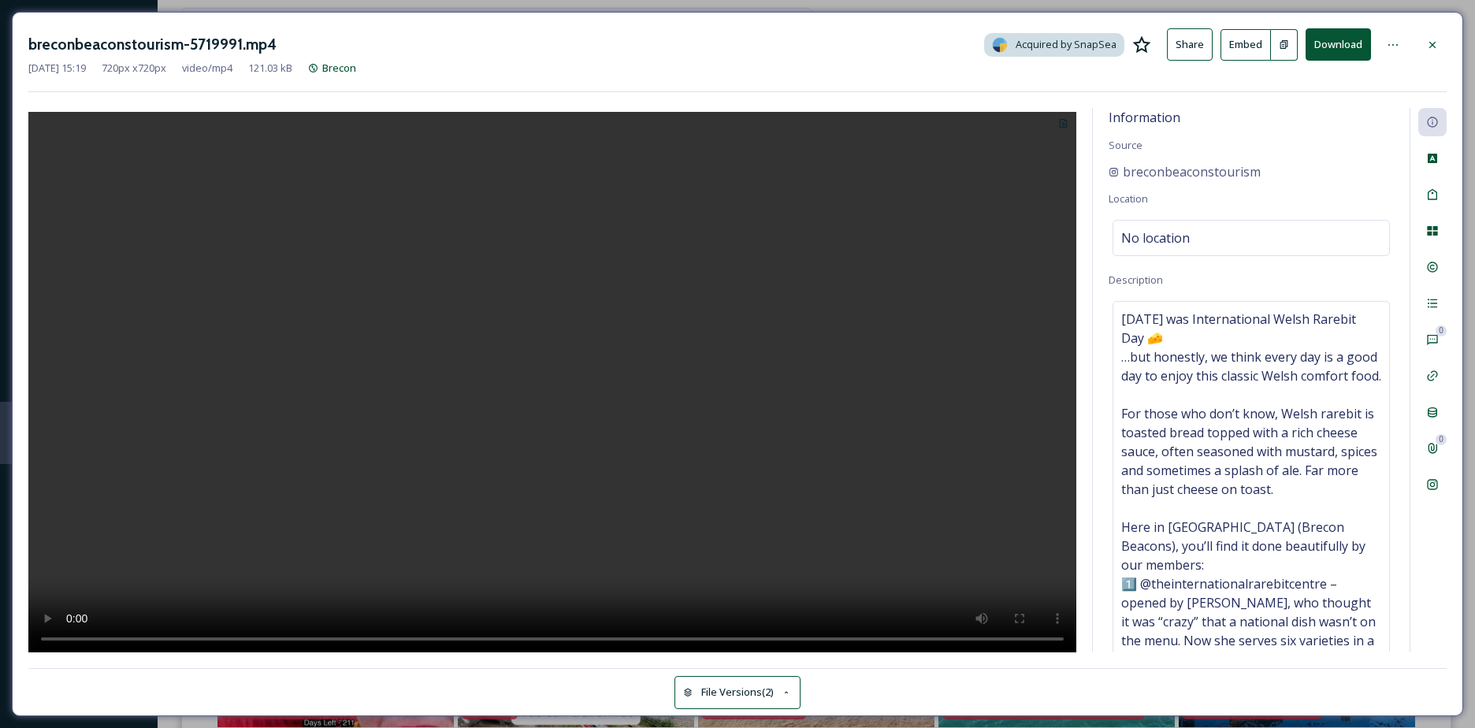
click at [1258, 555] on div "Information Source breconbeaconstourism Location No location Description [DATE]…" at bounding box center [1251, 380] width 317 height 544
click at [1068, 261] on div at bounding box center [552, 380] width 1048 height 544
click at [1191, 250] on div "No location" at bounding box center [1251, 238] width 277 height 36
click at [1191, 250] on input at bounding box center [1251, 238] width 276 height 35
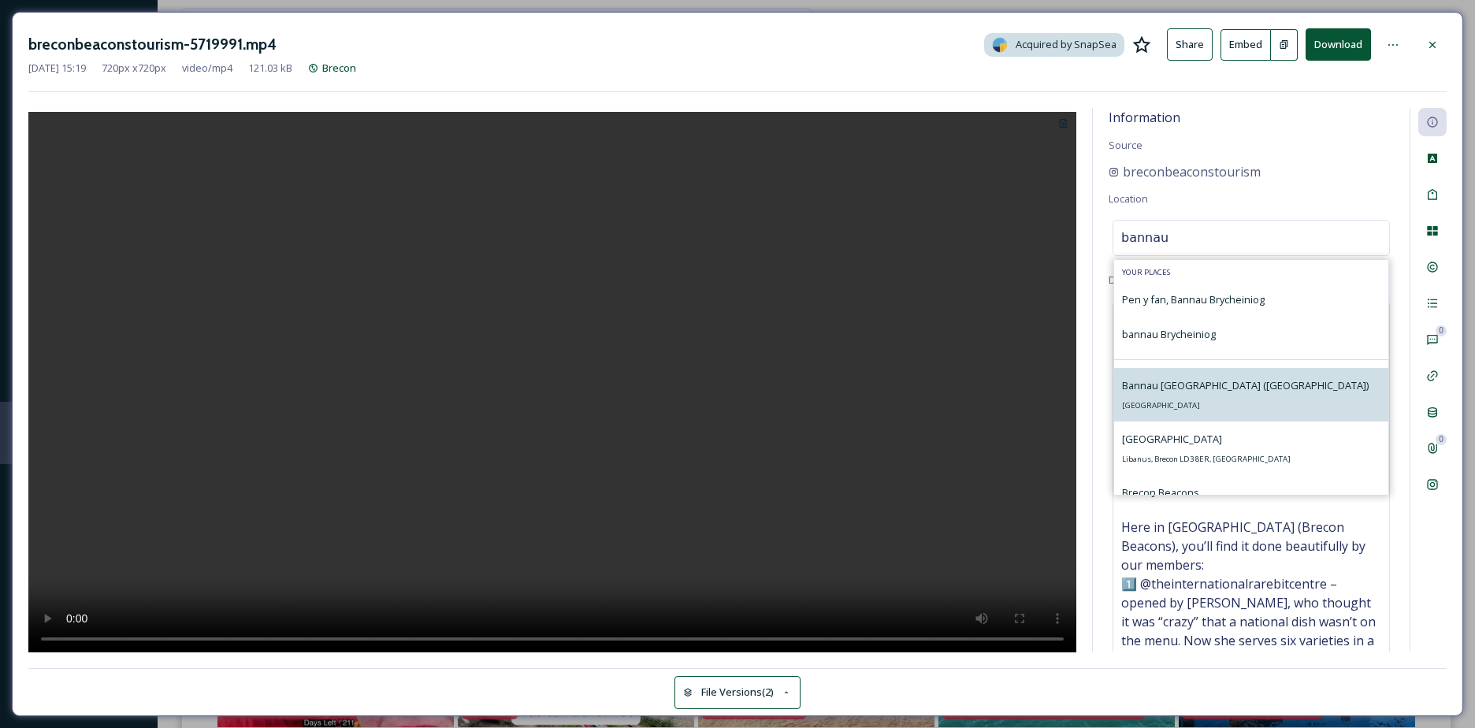
type input "bannau"
click at [1239, 376] on div "Bannau Brycheiniog [GEOGRAPHIC_DATA] ([GEOGRAPHIC_DATA]) [GEOGRAPHIC_DATA]" at bounding box center [1245, 395] width 247 height 38
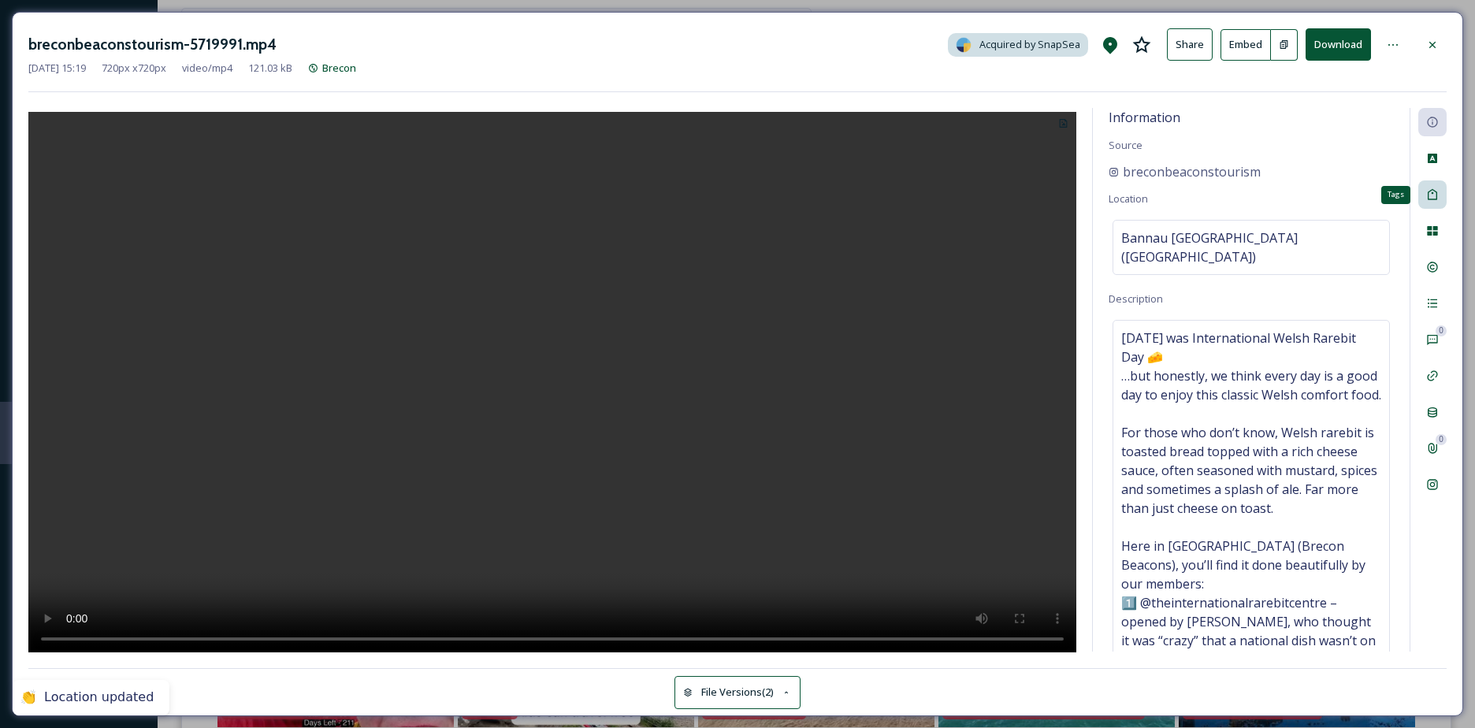
click at [1432, 200] on icon at bounding box center [1432, 194] width 9 height 11
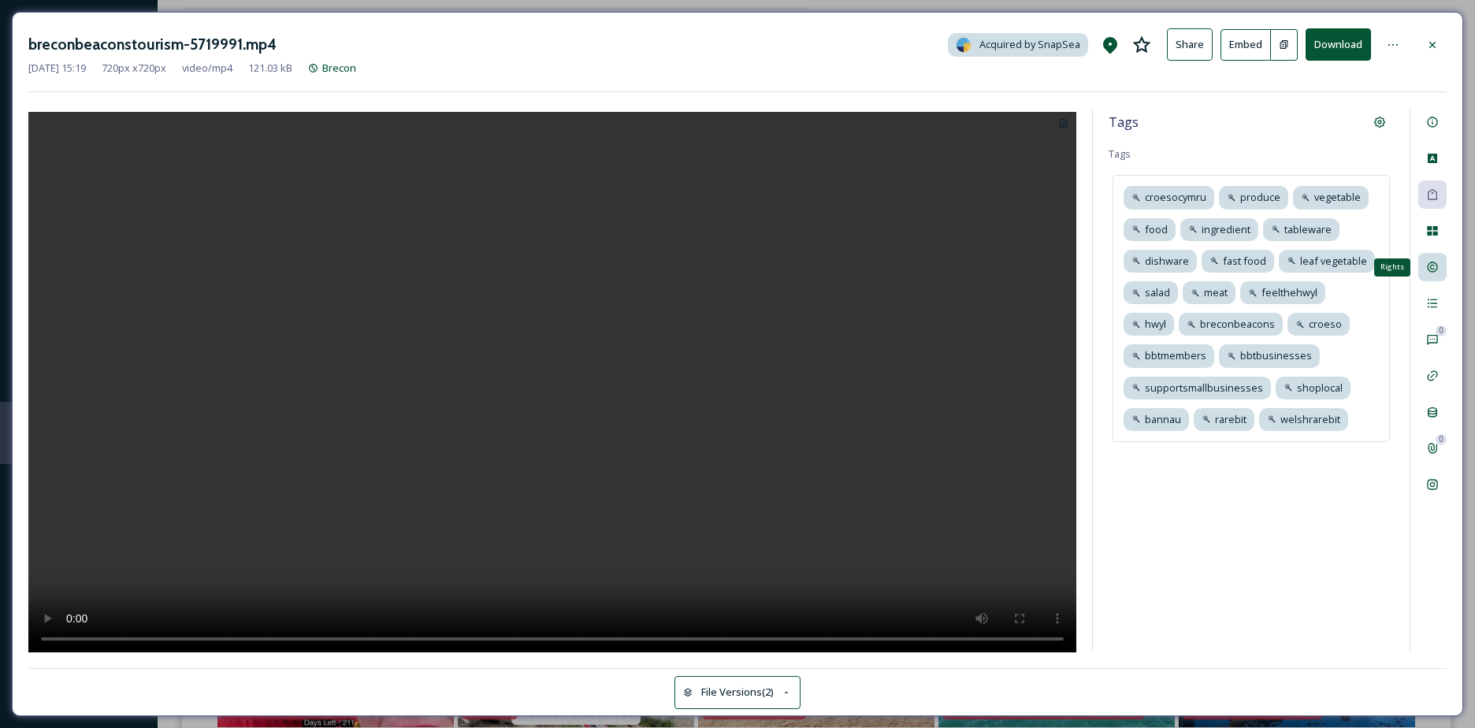
click at [1433, 269] on icon at bounding box center [1432, 267] width 13 height 13
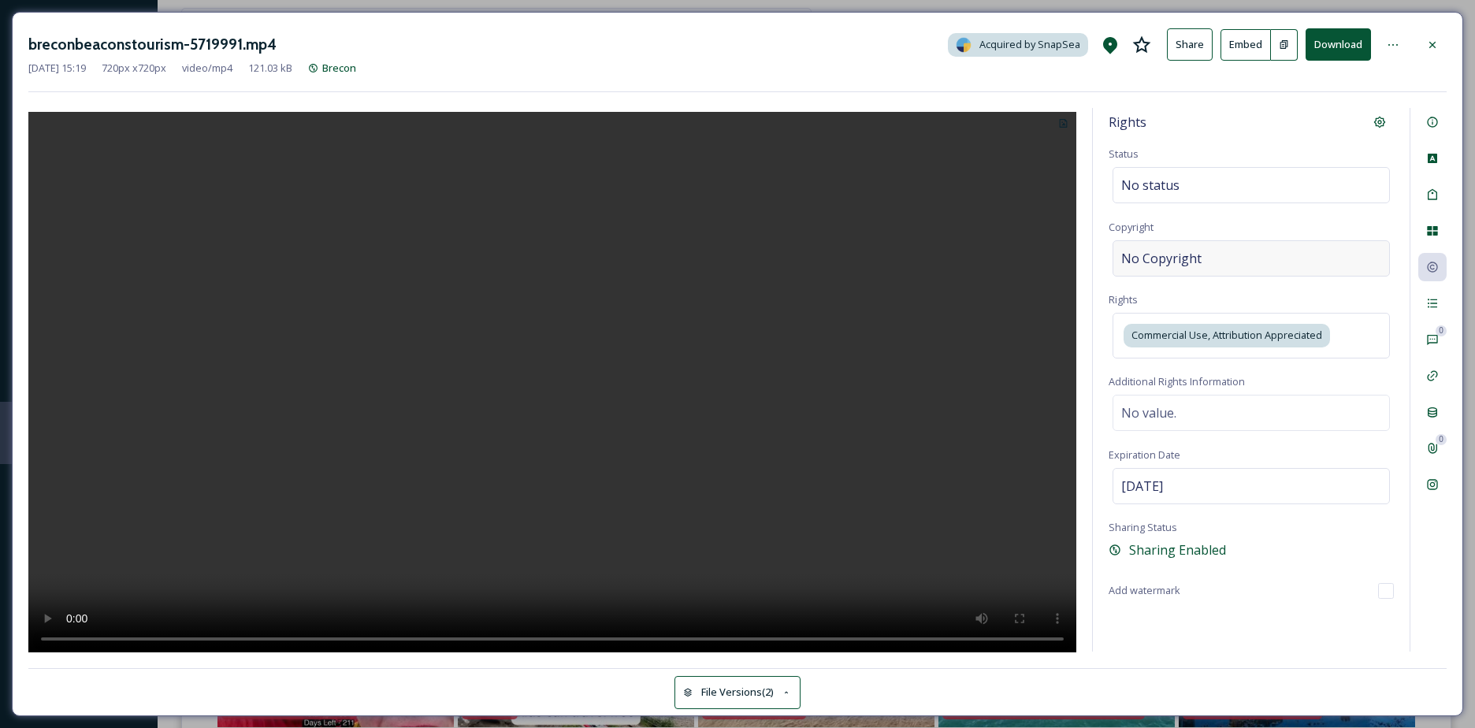
click at [1195, 254] on span "No Copyright" at bounding box center [1161, 258] width 80 height 19
click at [1195, 255] on input at bounding box center [1251, 258] width 285 height 36
type input "breconbeaconstourism"
click at [1432, 47] on icon at bounding box center [1432, 45] width 13 height 13
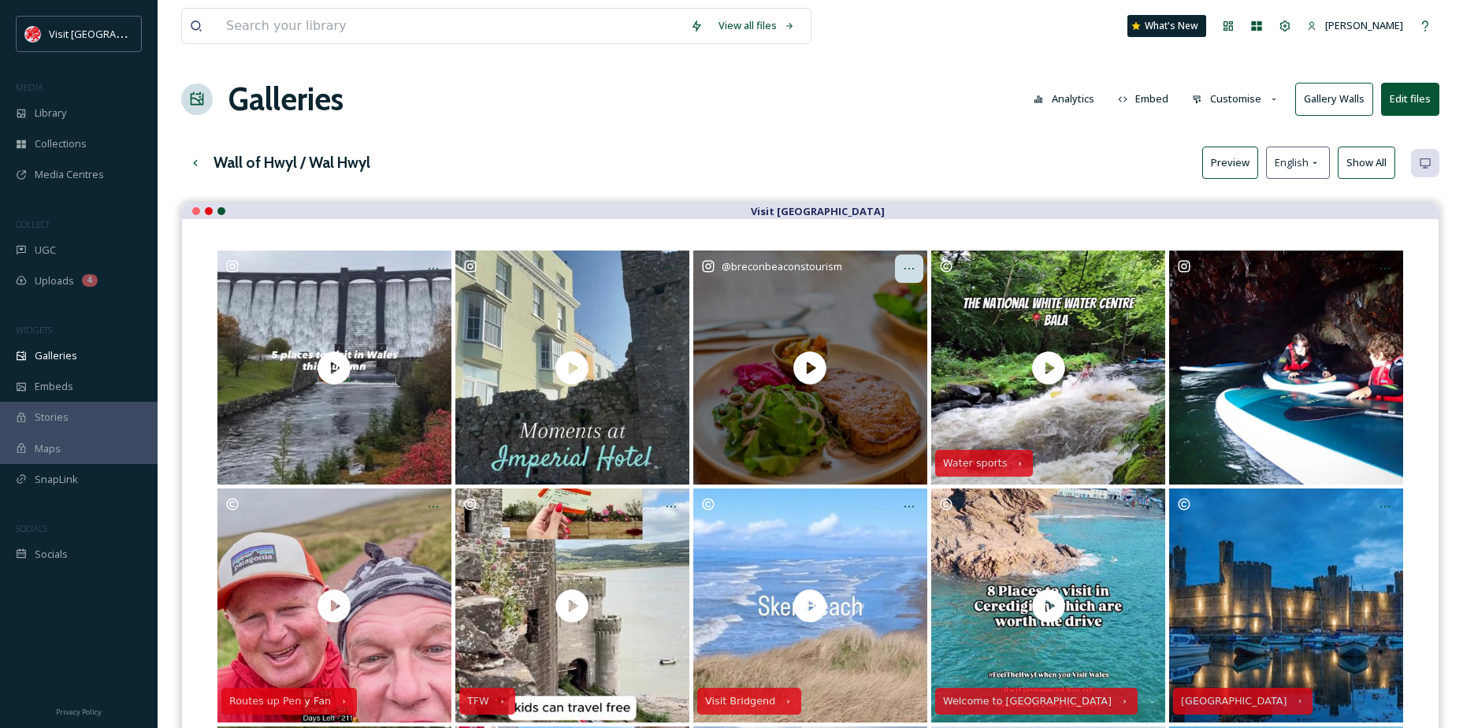
click at [898, 274] on div at bounding box center [909, 269] width 28 height 28
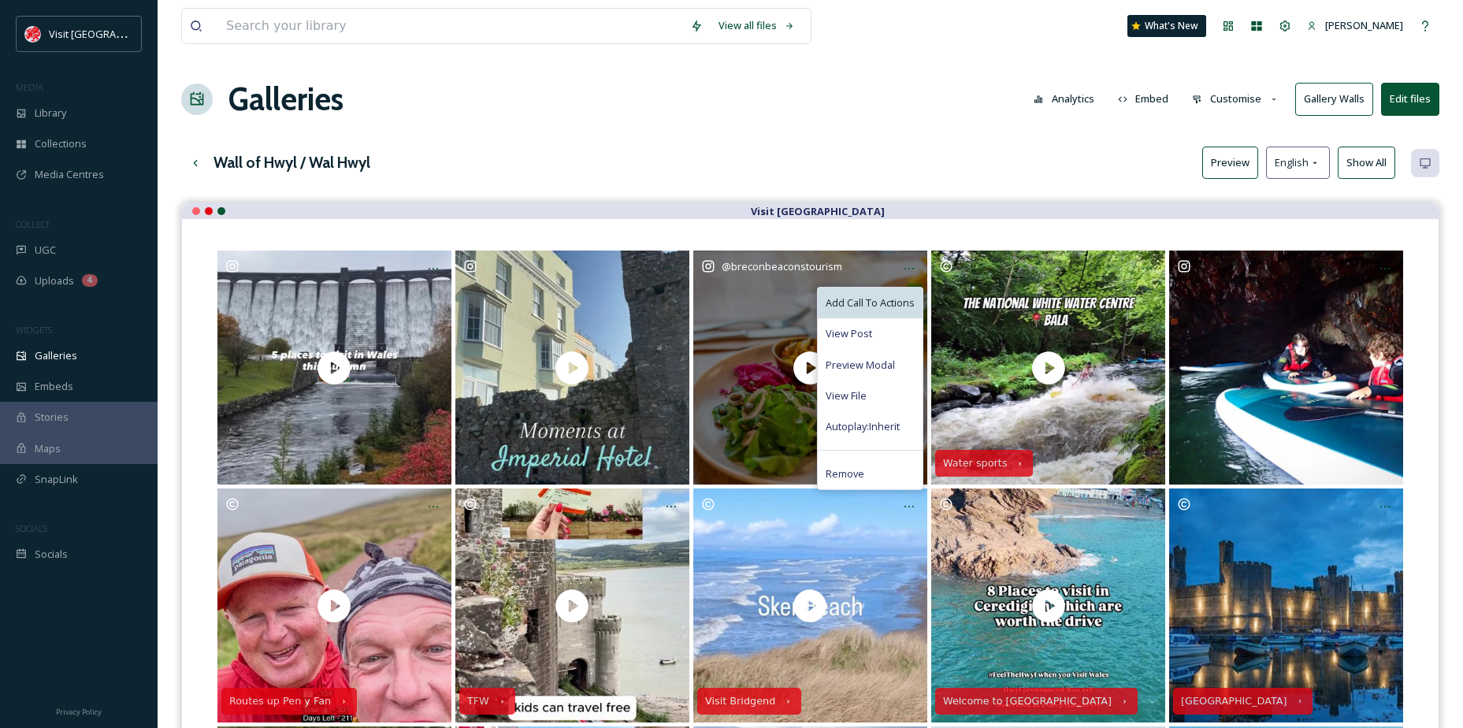
click at [886, 288] on div "Add Call To Actions" at bounding box center [870, 303] width 105 height 31
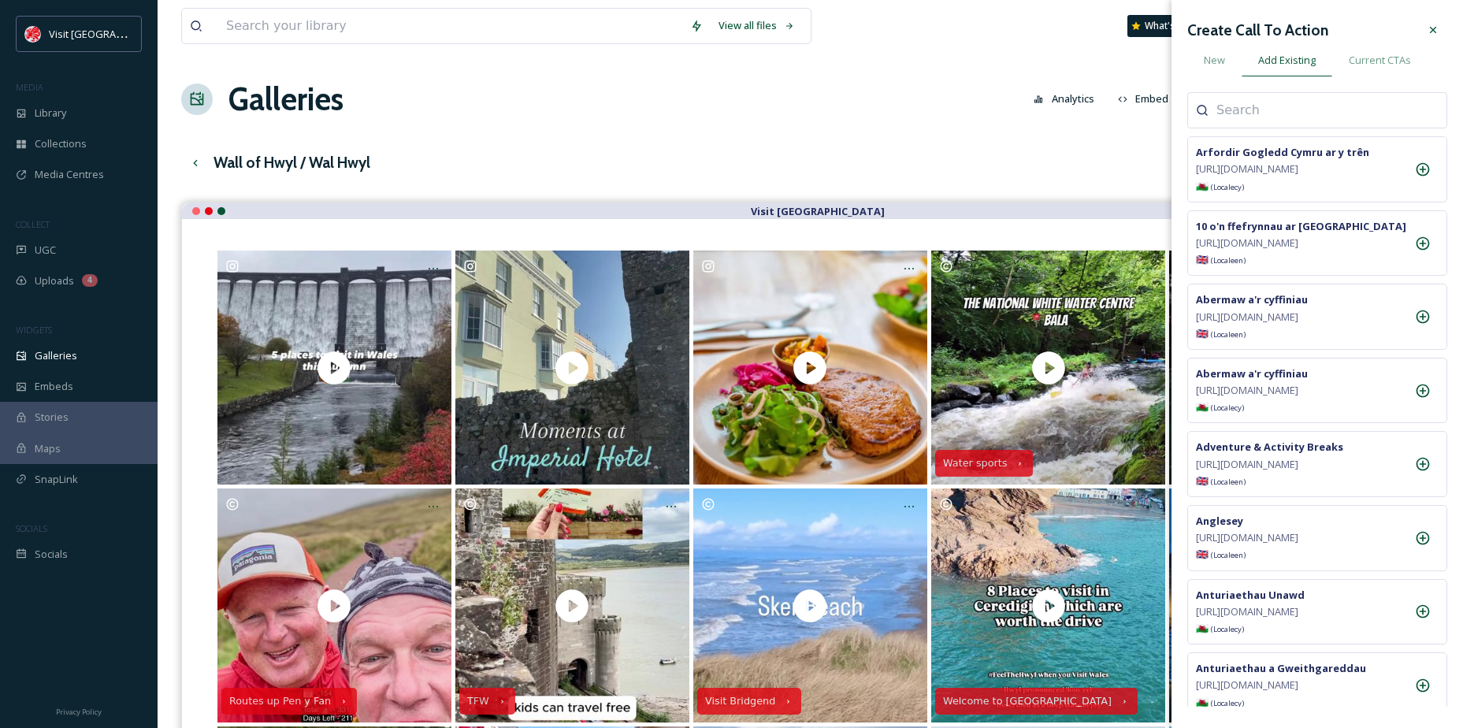
click at [1256, 107] on input at bounding box center [1296, 110] width 158 height 19
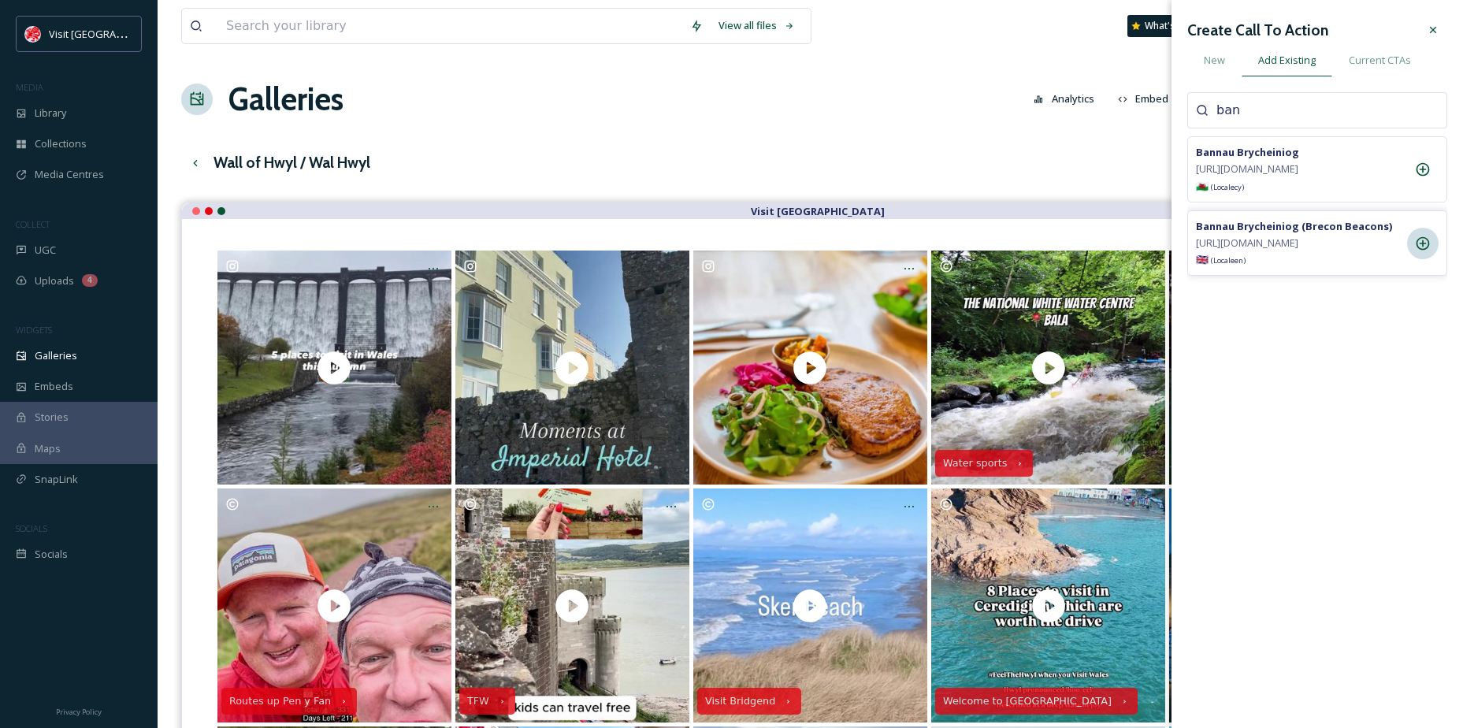
type input "ban"
click at [1427, 250] on icon at bounding box center [1423, 242] width 13 height 13
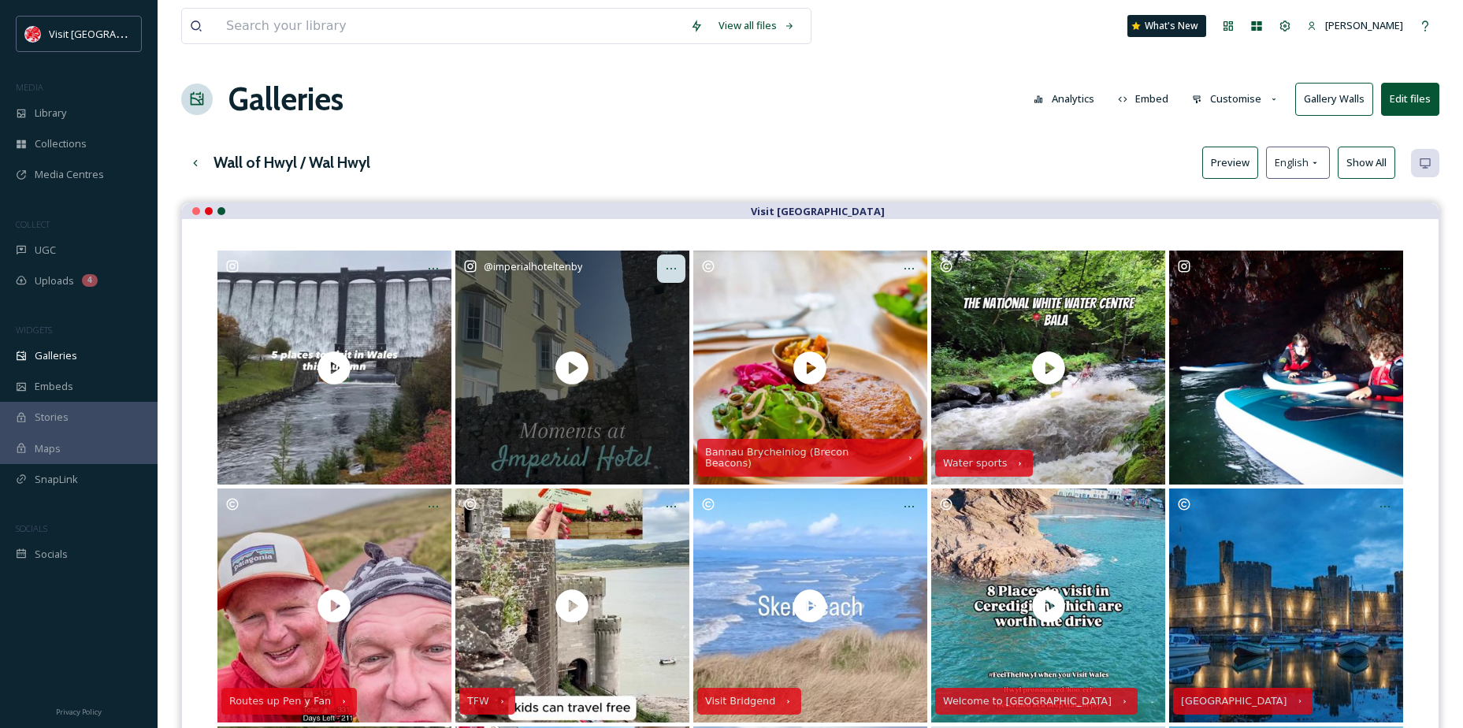
click at [678, 268] on div at bounding box center [671, 269] width 28 height 28
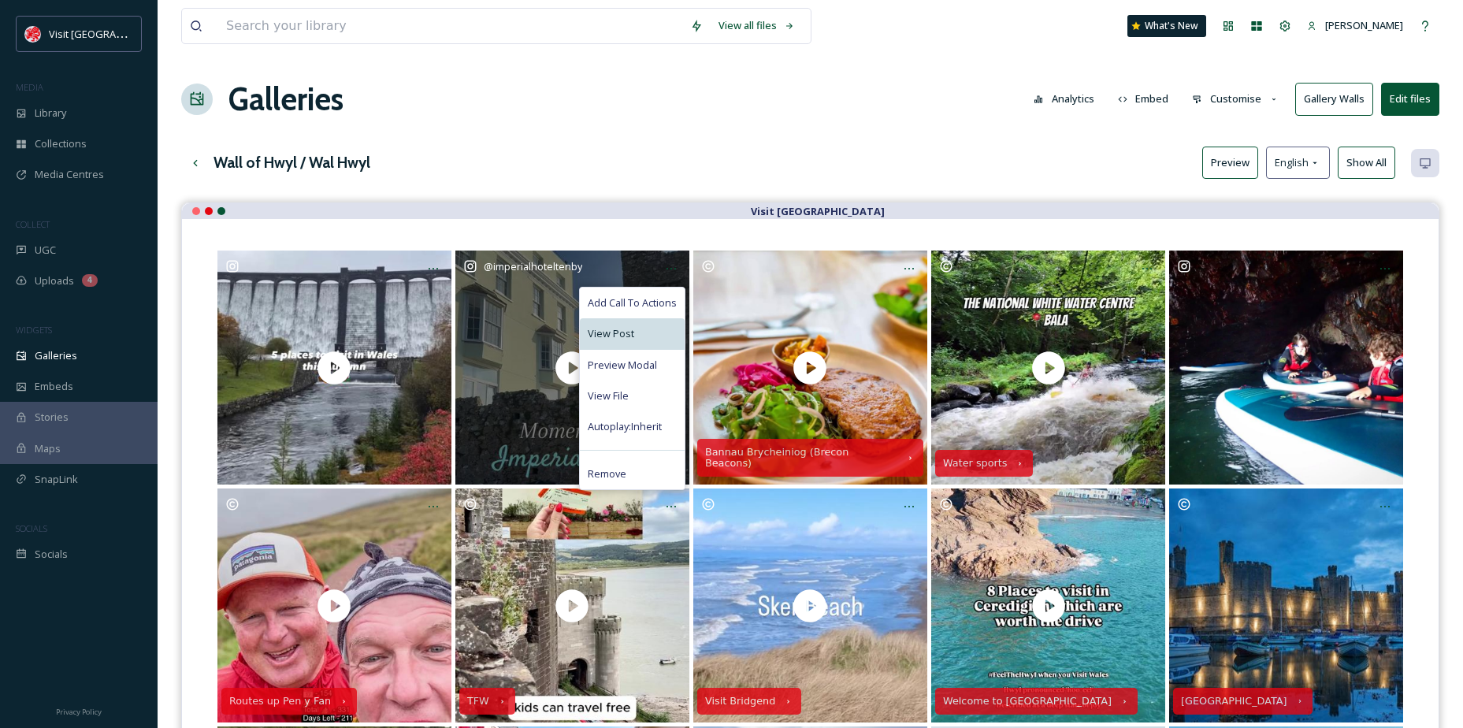
click at [633, 323] on div "View Post" at bounding box center [632, 333] width 105 height 31
click at [636, 395] on div "View File" at bounding box center [632, 396] width 105 height 31
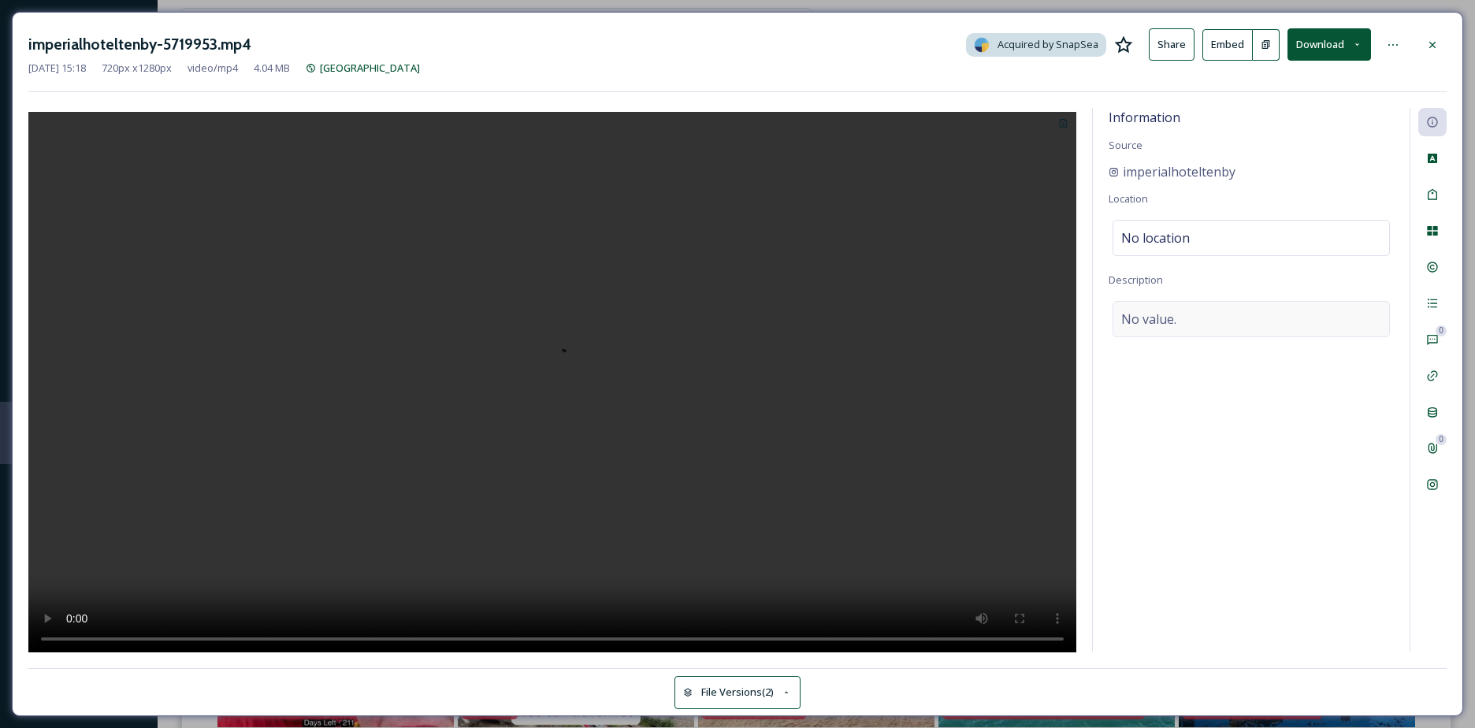
click at [1167, 303] on div "No value." at bounding box center [1251, 319] width 277 height 36
click at [1178, 313] on textarea at bounding box center [1251, 366] width 285 height 131
paste textarea "For all our new followers, here’s a taste of what we are all about 👀 We hope to…"
type textarea "For all our new followers, here’s a taste of what we are all about 👀 We hope to…"
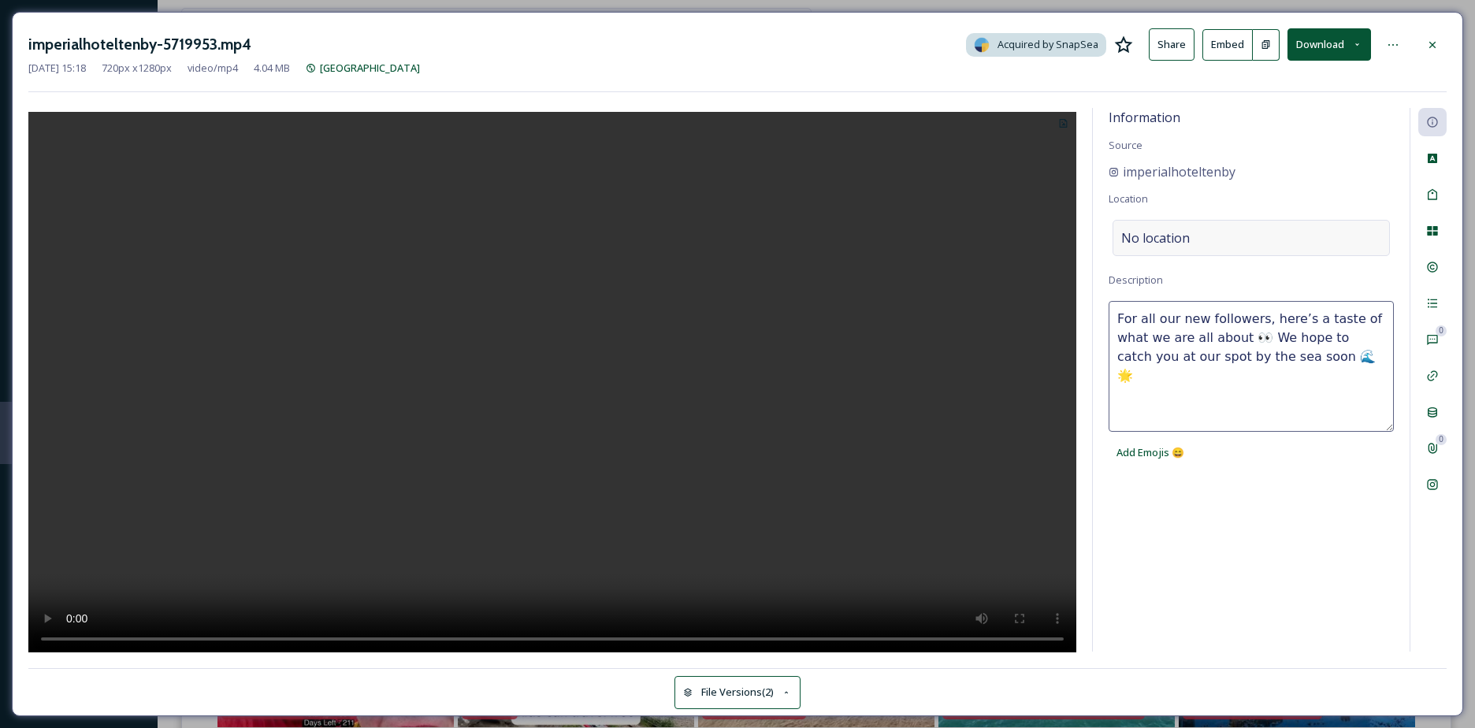
click at [1158, 246] on span "No location" at bounding box center [1155, 238] width 69 height 19
click at [1158, 246] on input at bounding box center [1251, 238] width 276 height 35
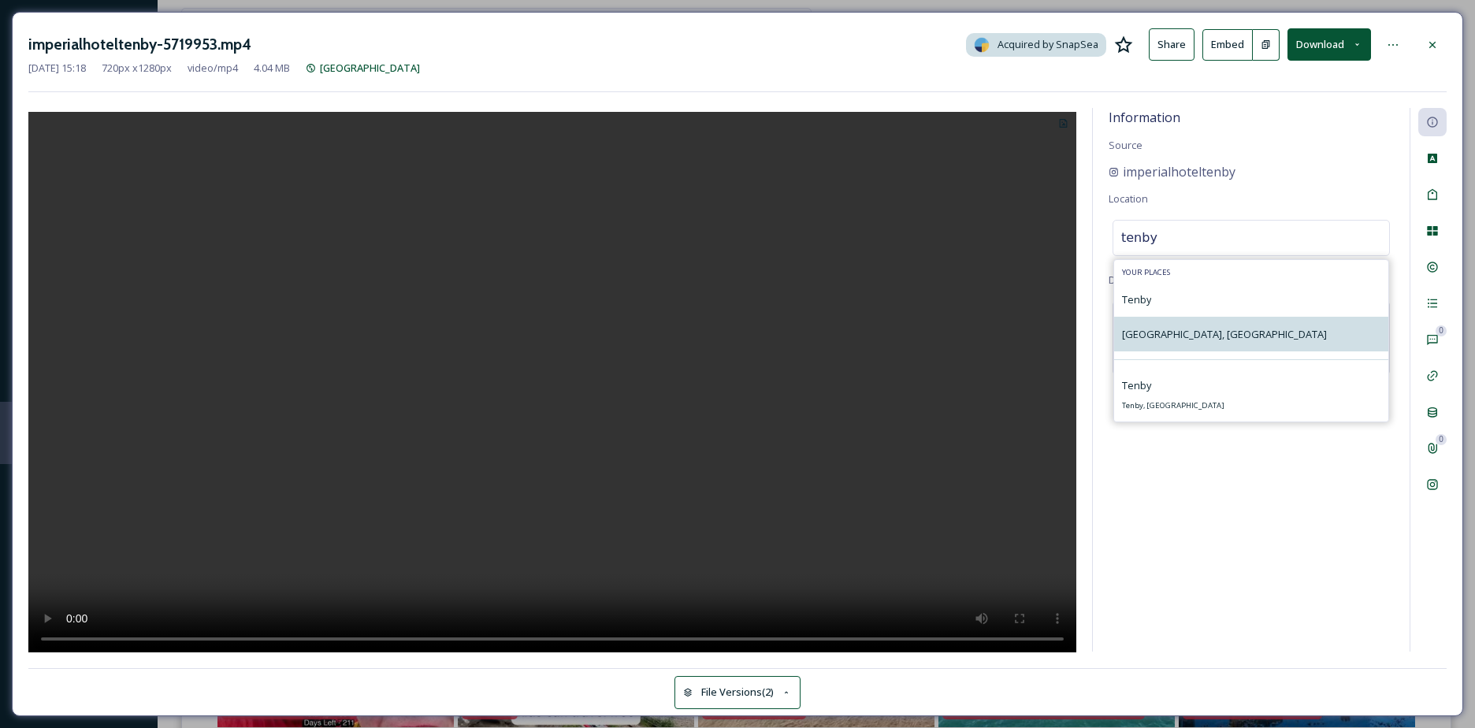
type input "tenby"
click at [1159, 318] on div "[GEOGRAPHIC_DATA], [GEOGRAPHIC_DATA]" at bounding box center [1251, 334] width 274 height 35
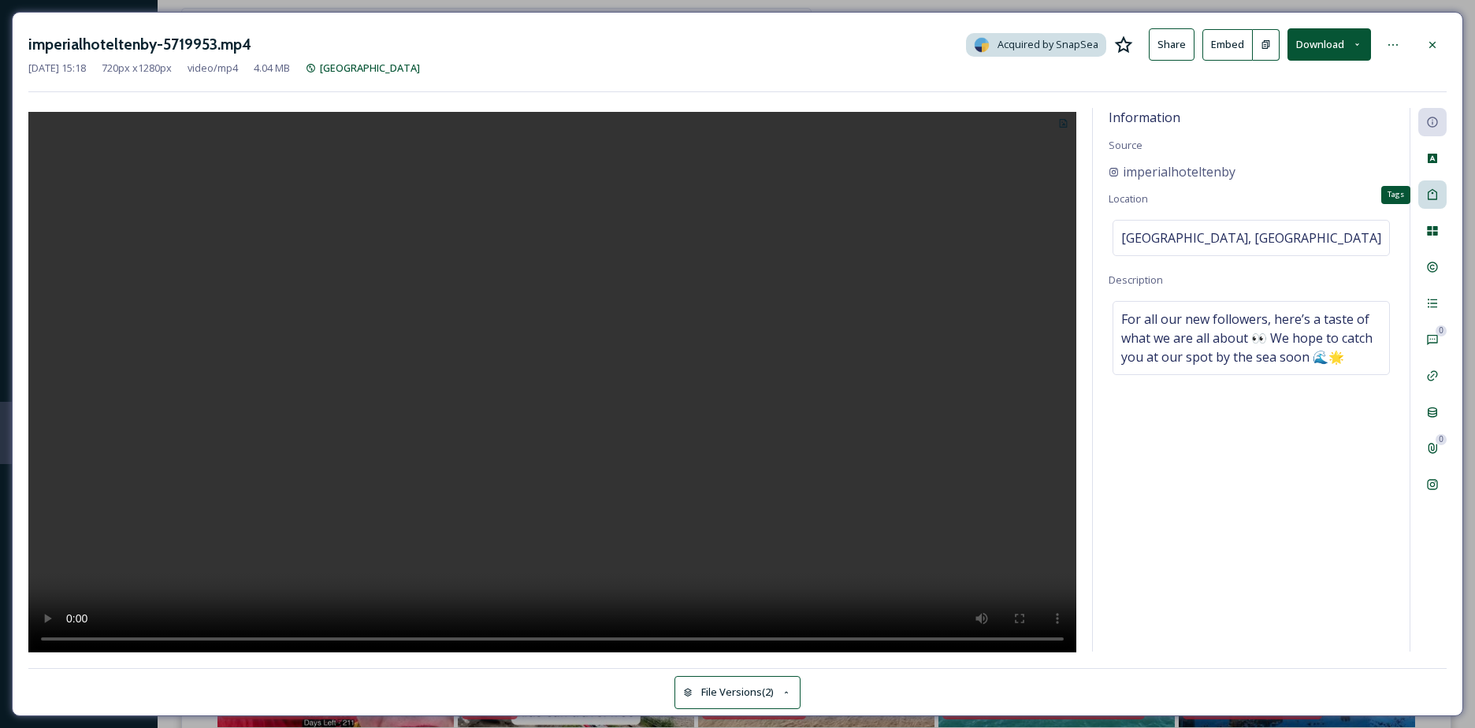
click at [1436, 198] on icon at bounding box center [1432, 194] width 9 height 11
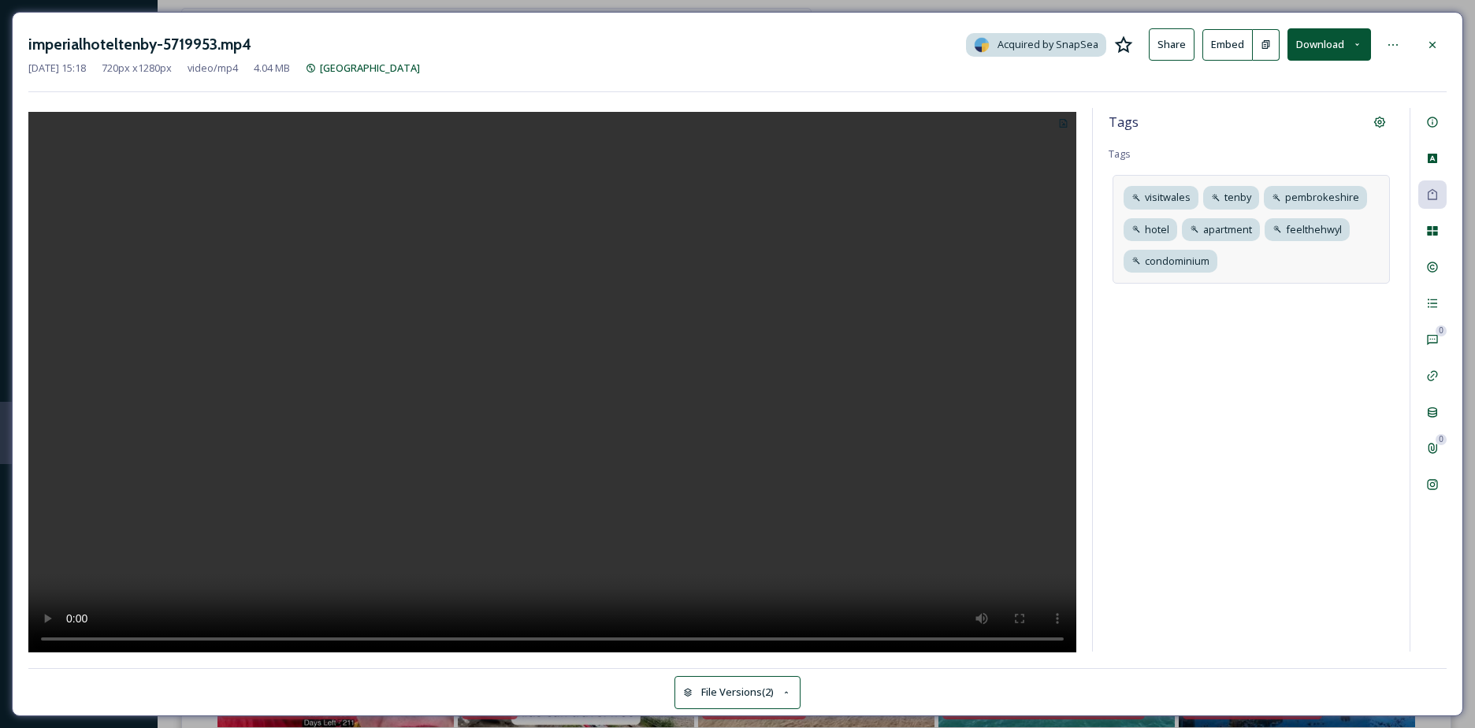
click at [1275, 268] on div "visitwales [GEOGRAPHIC_DATA] hotel apartment feelthehwyl condominium" at bounding box center [1251, 229] width 277 height 109
click at [1206, 259] on icon at bounding box center [1206, 261] width 13 height 13
click at [1255, 225] on icon at bounding box center [1252, 229] width 13 height 13
click at [1220, 253] on input at bounding box center [1200, 256] width 158 height 19
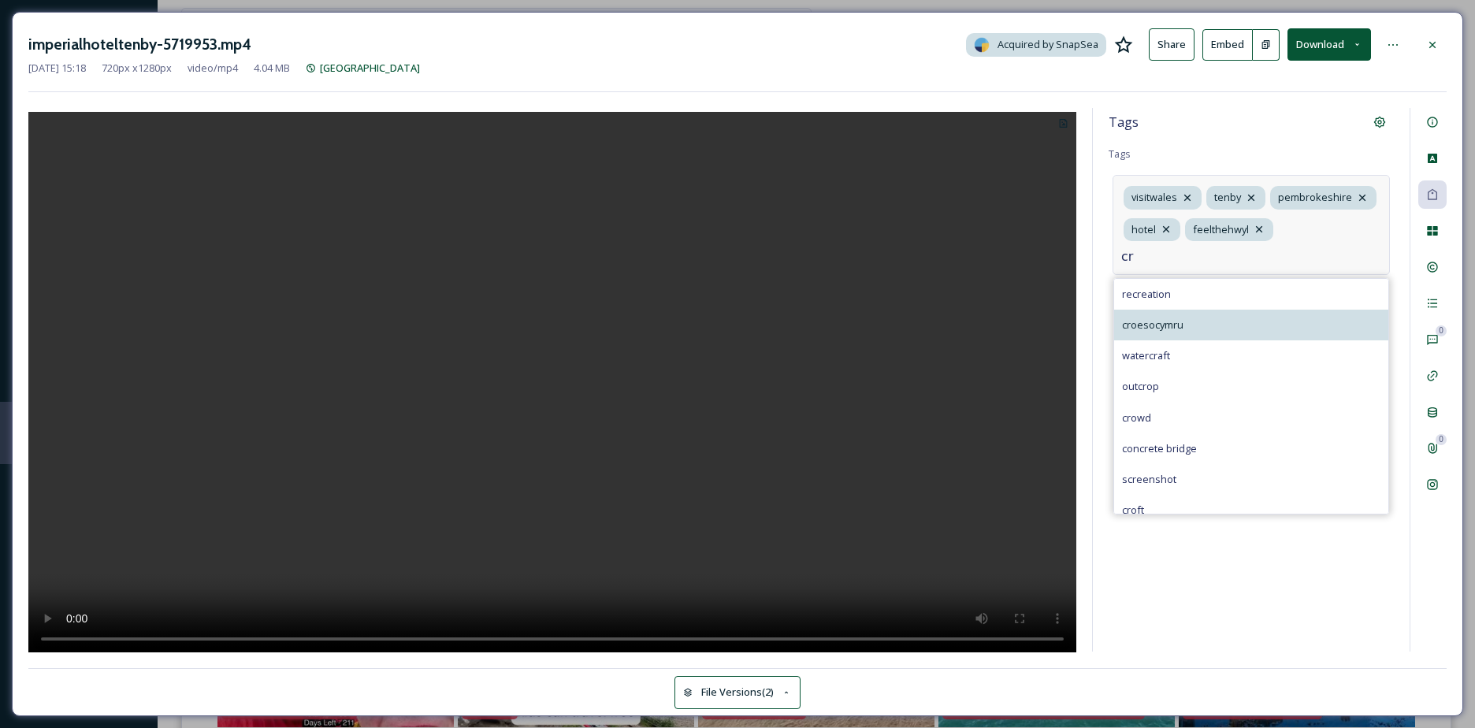
type input "cr"
click at [1174, 315] on div "croesocymru" at bounding box center [1251, 325] width 274 height 31
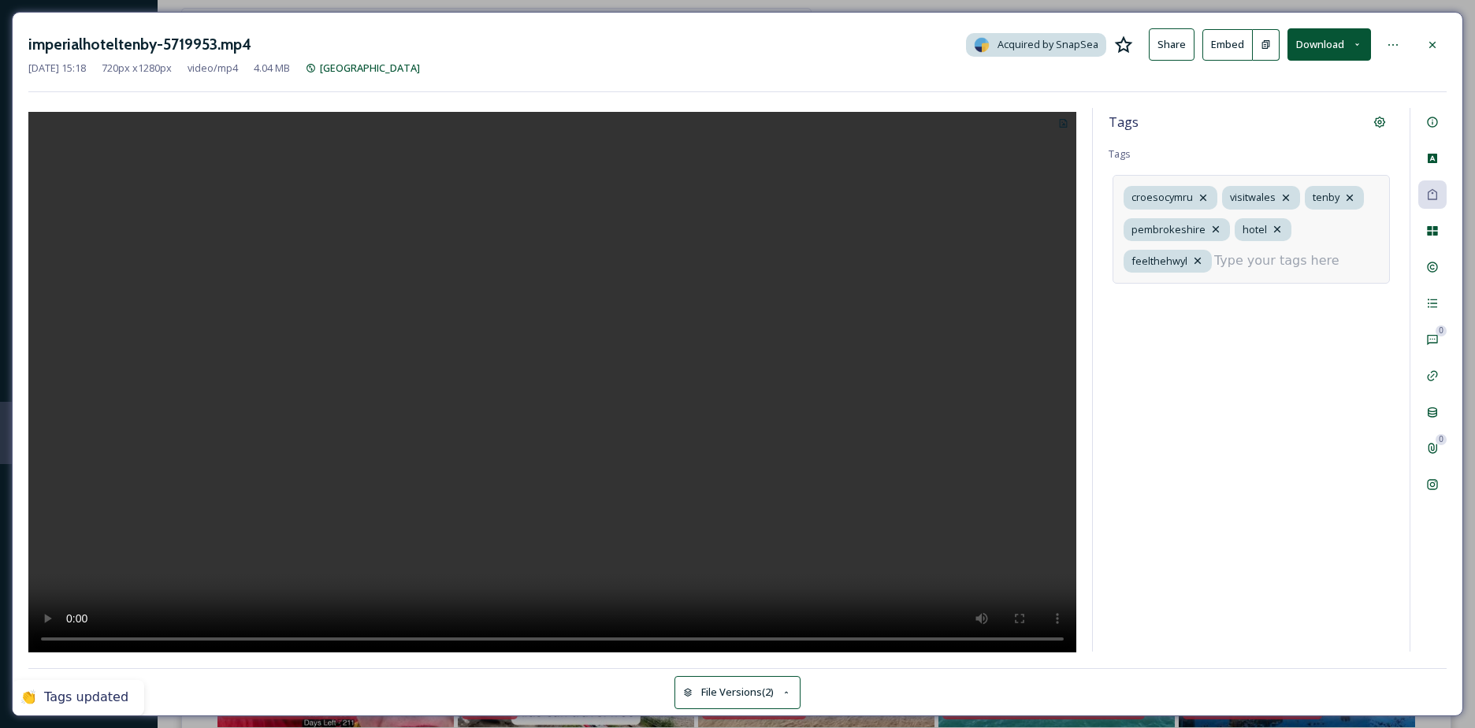
click at [1257, 271] on div "croesocymru visitwales [GEOGRAPHIC_DATA] hotel [GEOGRAPHIC_DATA]" at bounding box center [1251, 229] width 277 height 109
click at [1274, 259] on input at bounding box center [1293, 260] width 158 height 19
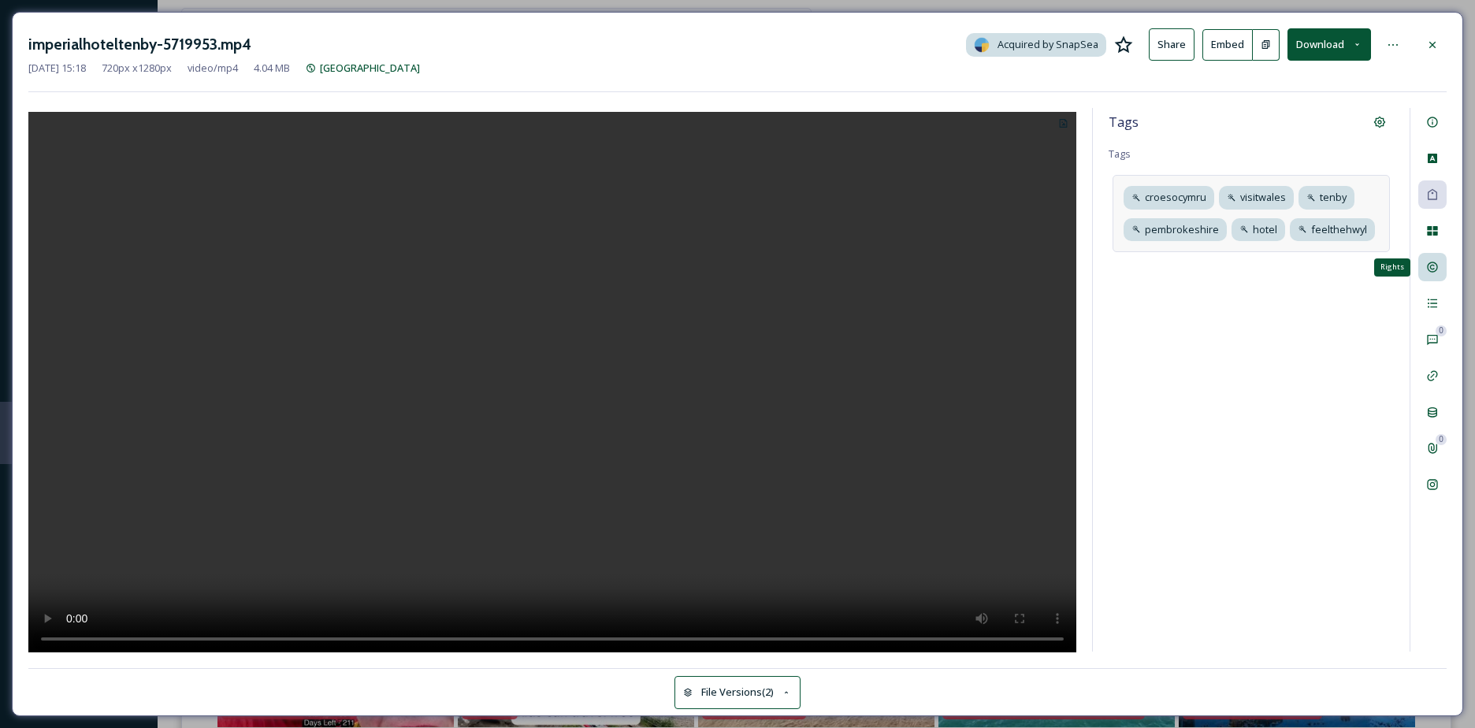
click at [1435, 255] on div "Rights" at bounding box center [1432, 267] width 28 height 28
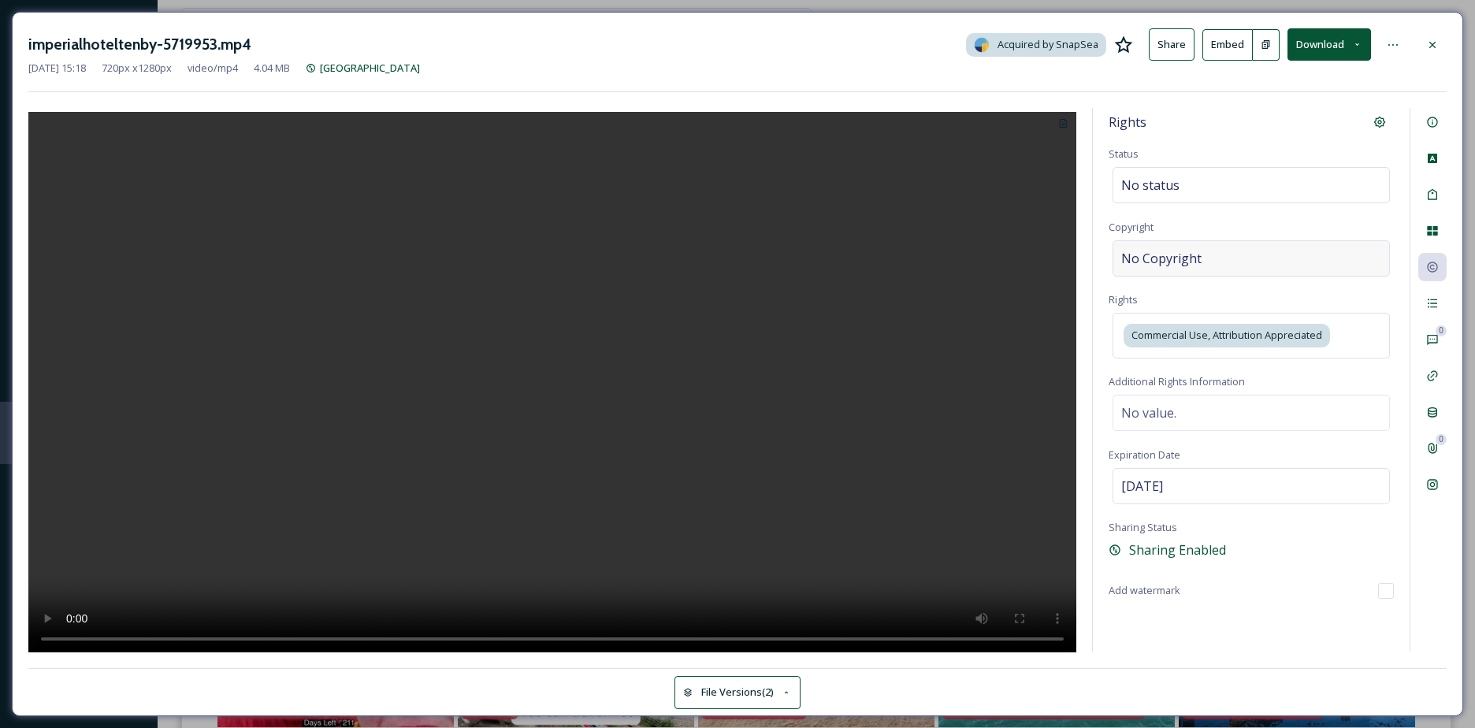
click at [1131, 257] on span "No Copyright" at bounding box center [1161, 258] width 80 height 19
type input "imperialhoteltenby"
click at [1428, 42] on icon at bounding box center [1432, 45] width 13 height 13
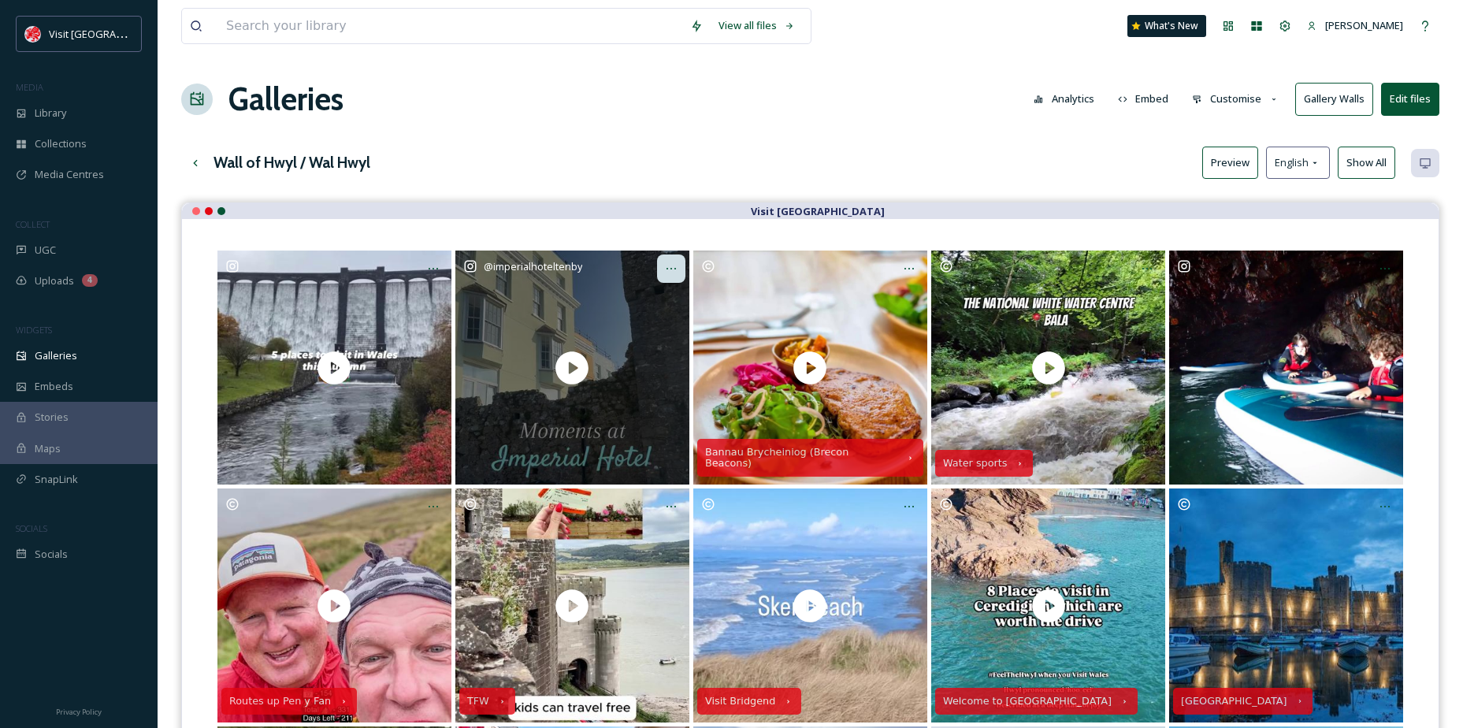
click at [672, 261] on div at bounding box center [671, 269] width 28 height 28
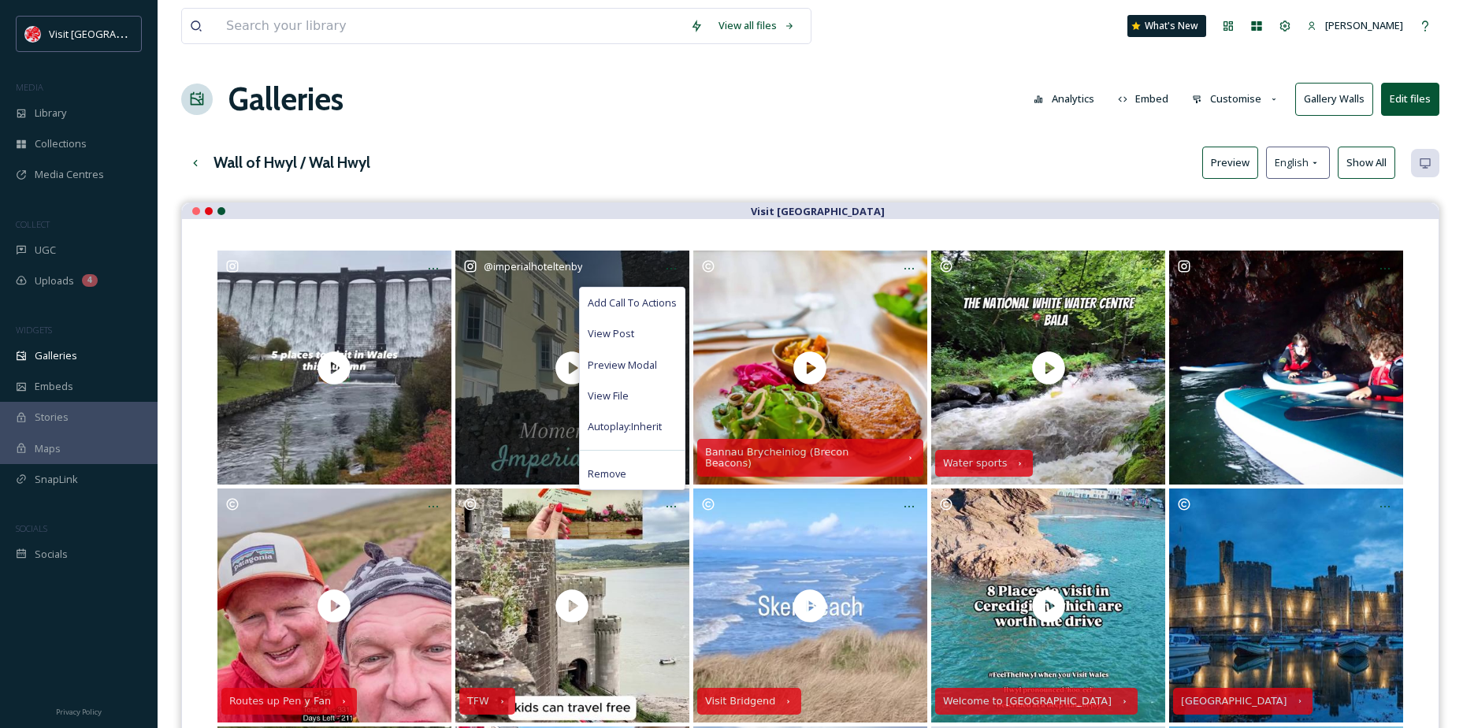
click at [641, 308] on span "Add Call To Actions" at bounding box center [632, 302] width 89 height 15
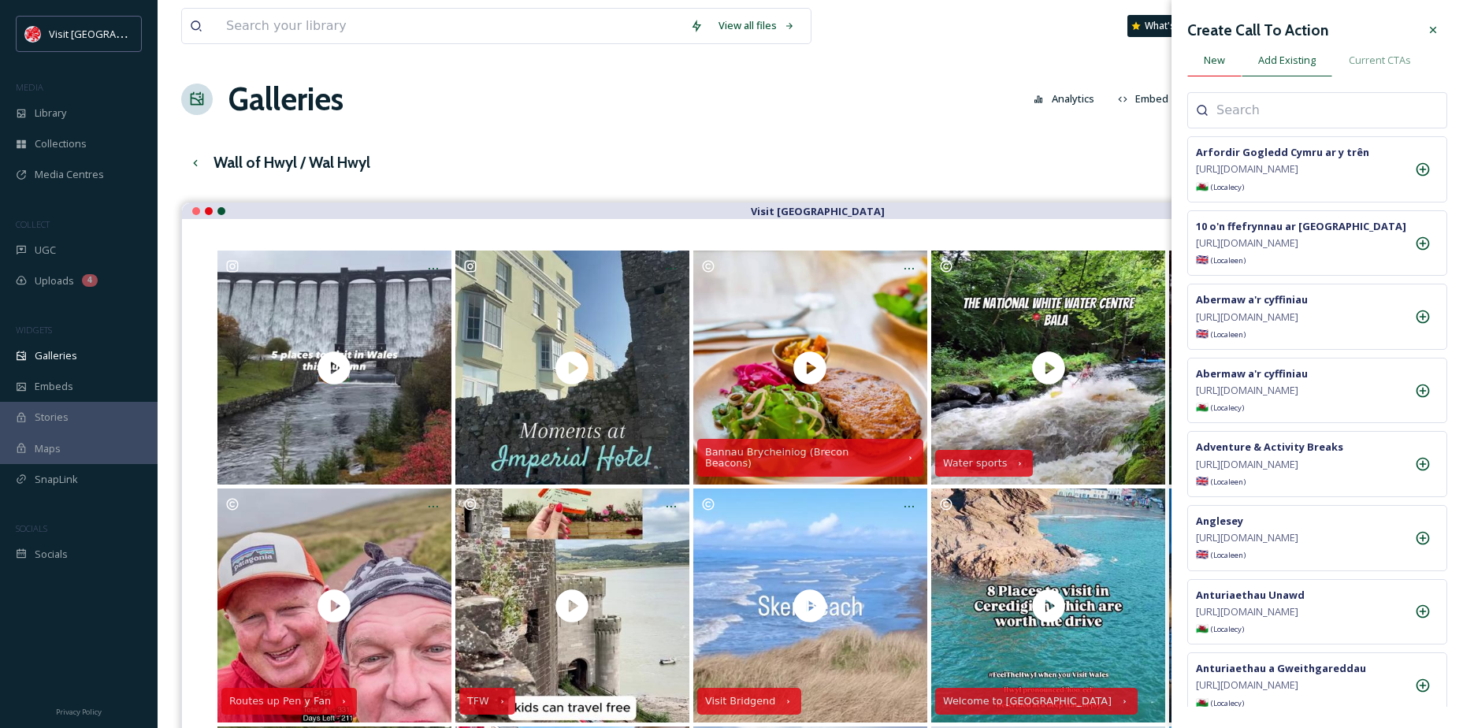
click at [1225, 65] on div "New" at bounding box center [1214, 60] width 54 height 32
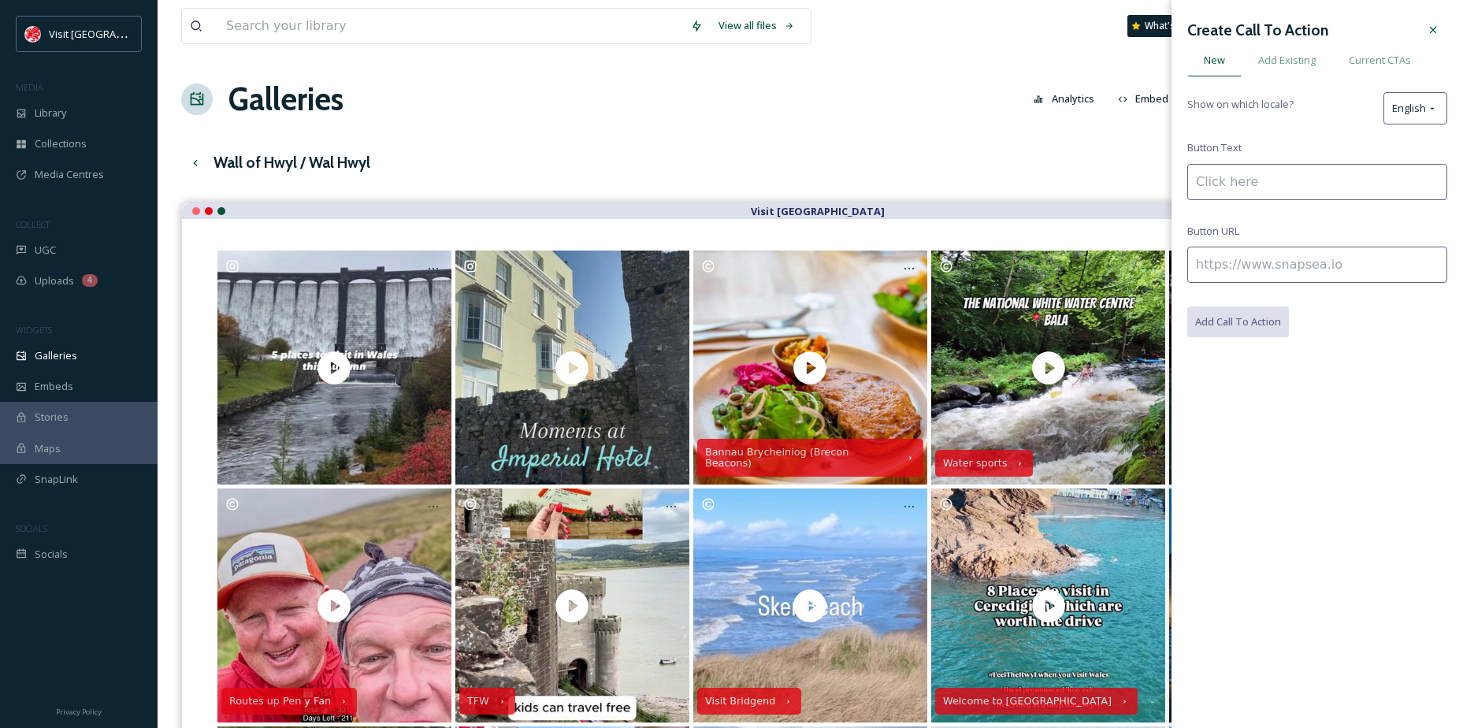
click at [1234, 187] on input at bounding box center [1317, 182] width 260 height 36
paste input "[GEOGRAPHIC_DATA]"
type input "[GEOGRAPHIC_DATA], [GEOGRAPHIC_DATA]"
click at [1240, 269] on input at bounding box center [1317, 265] width 260 height 36
paste input "[URL][DOMAIN_NAME]"
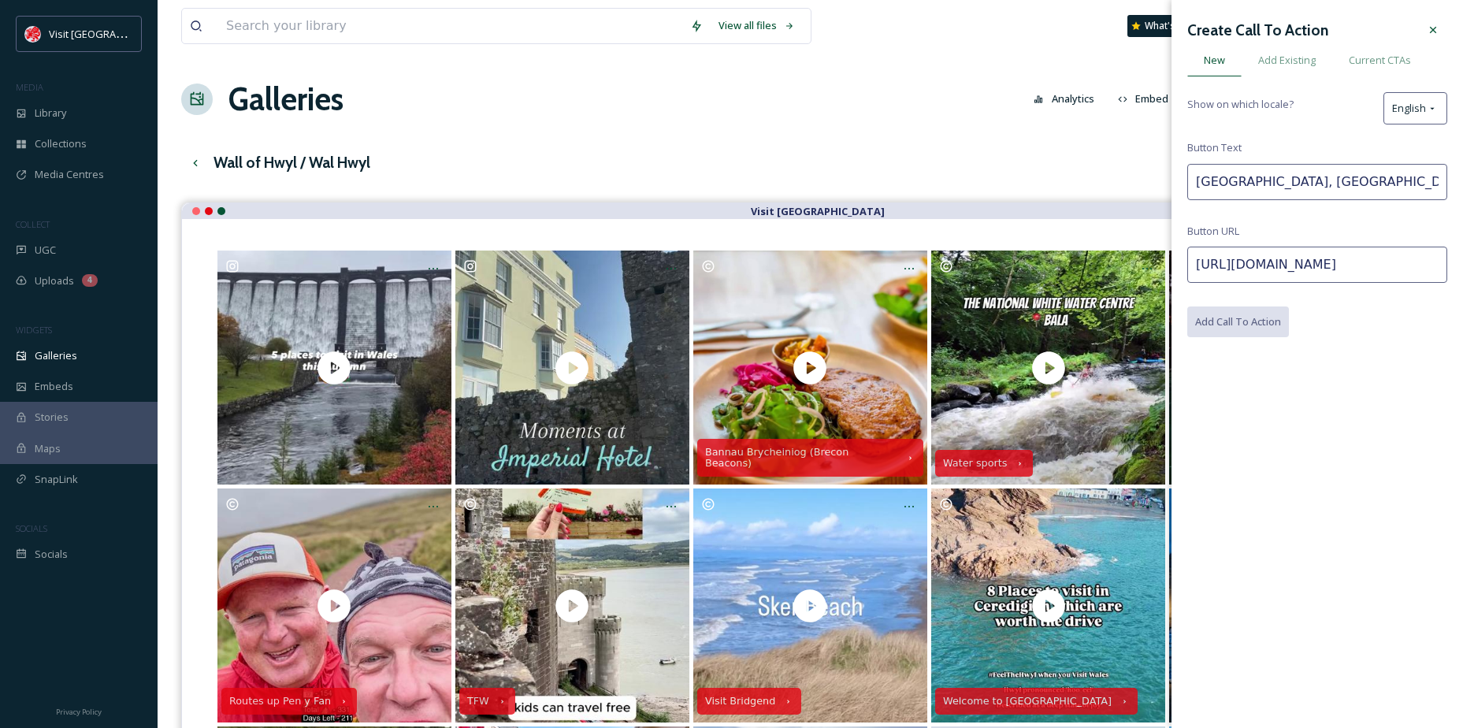
scroll to position [0, 172]
type input "[URL][DOMAIN_NAME]"
click at [1258, 330] on button "Add Call To Action" at bounding box center [1238, 323] width 103 height 32
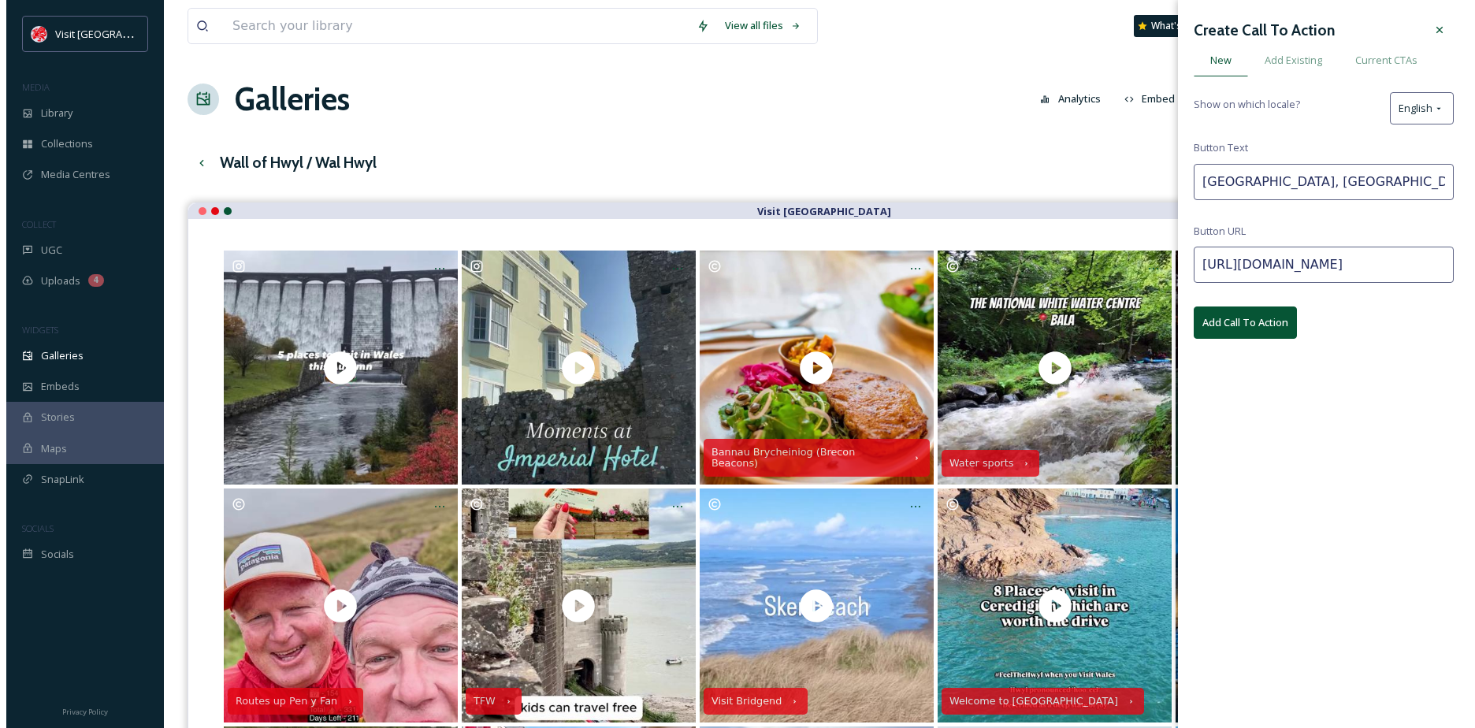
scroll to position [0, 0]
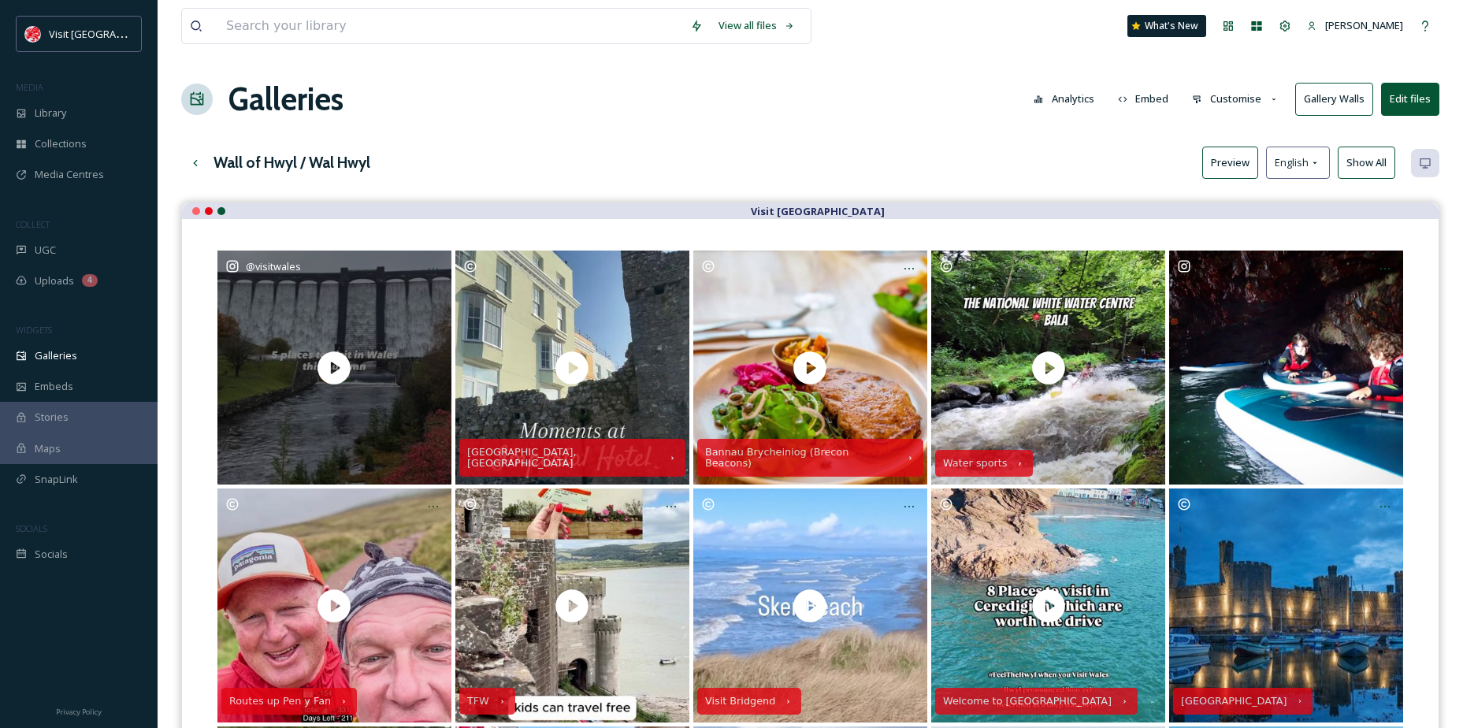
click at [413, 278] on div "@ visitwales" at bounding box center [334, 368] width 234 height 234
click at [423, 267] on div at bounding box center [433, 269] width 28 height 28
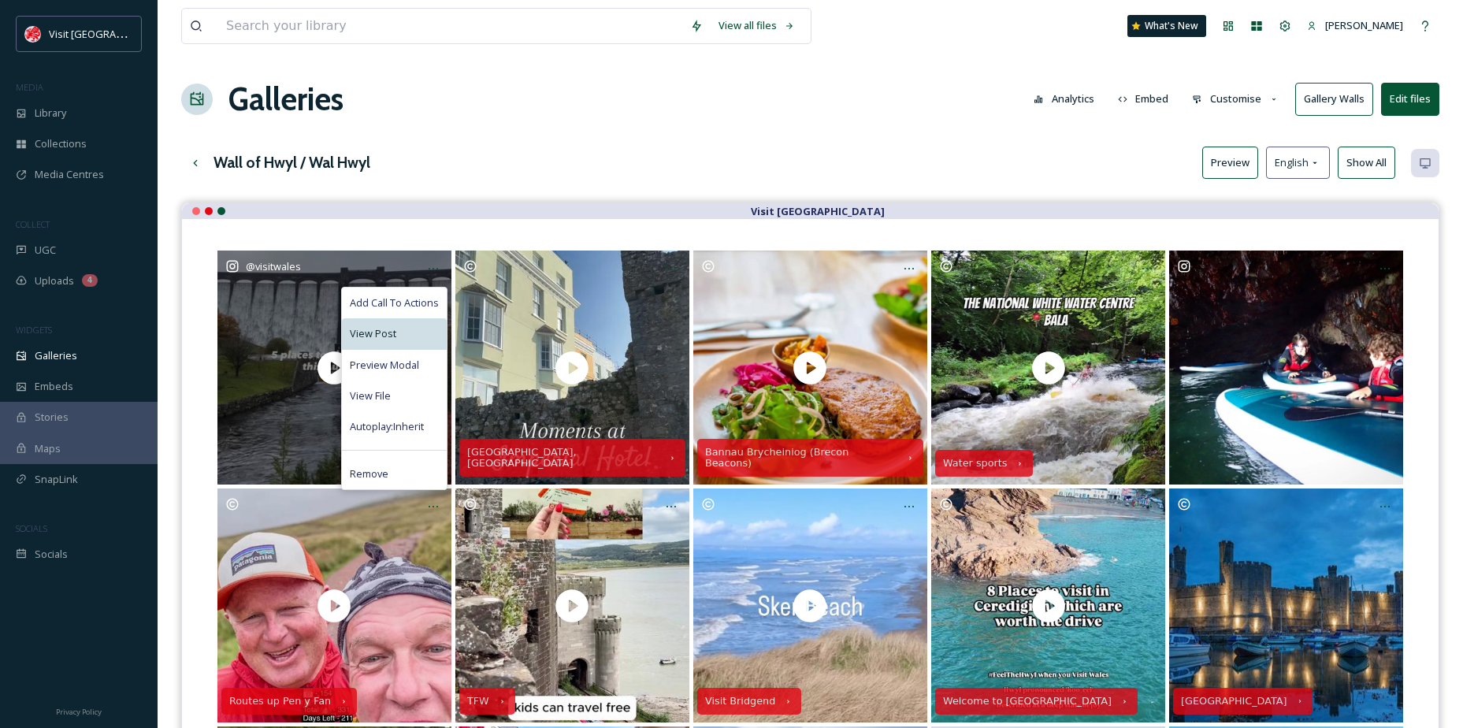
click at [389, 321] on div "View Post" at bounding box center [394, 333] width 105 height 31
click at [382, 385] on div "View File" at bounding box center [394, 396] width 105 height 31
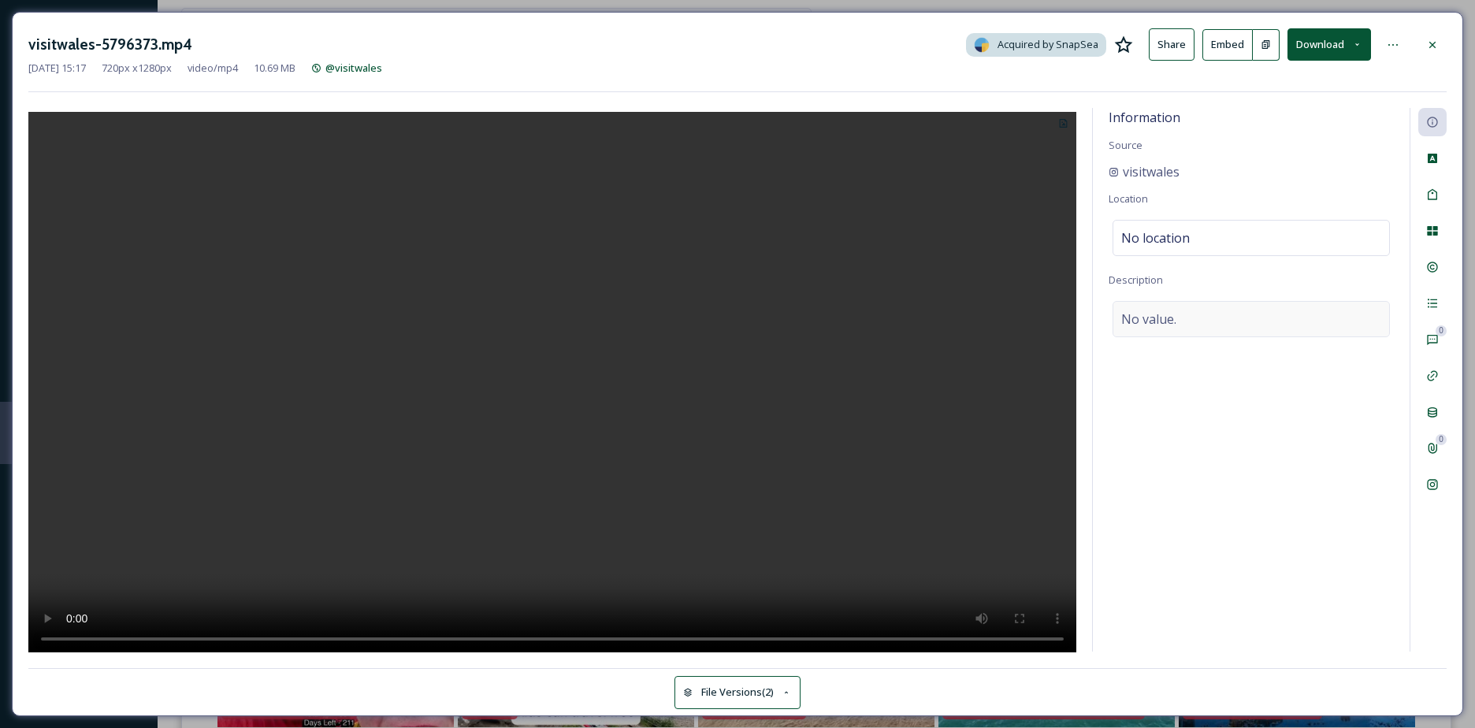
click at [1149, 324] on span "No value." at bounding box center [1148, 319] width 55 height 19
type textarea "Who’s ready for an autumn adventure in [GEOGRAPHIC_DATA]? 🍂 From golden leaves …"
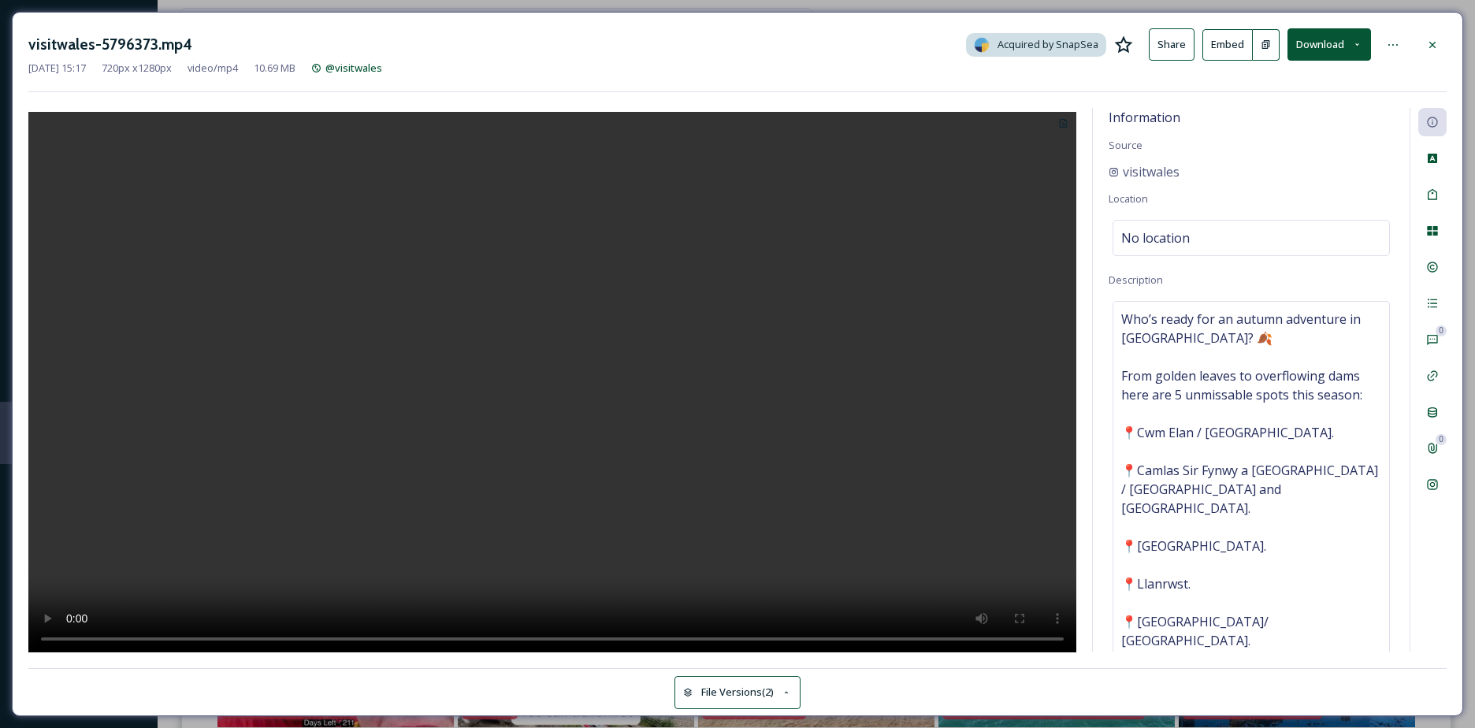
click at [1286, 497] on div "Information Source visitwales Location No location Description Who’s ready for …" at bounding box center [1251, 380] width 317 height 544
click at [1430, 202] on div "Tags" at bounding box center [1432, 194] width 28 height 28
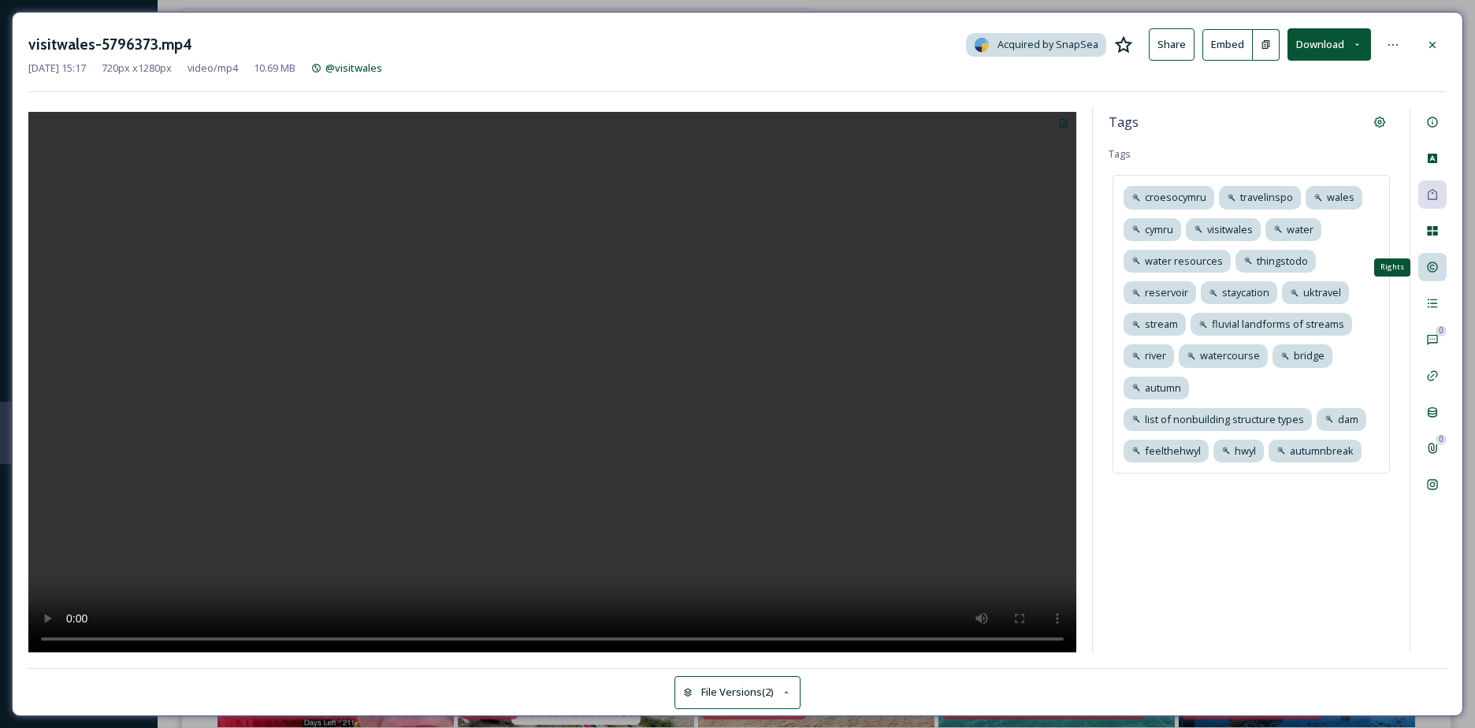
click at [1439, 258] on div "Rights" at bounding box center [1432, 267] width 28 height 28
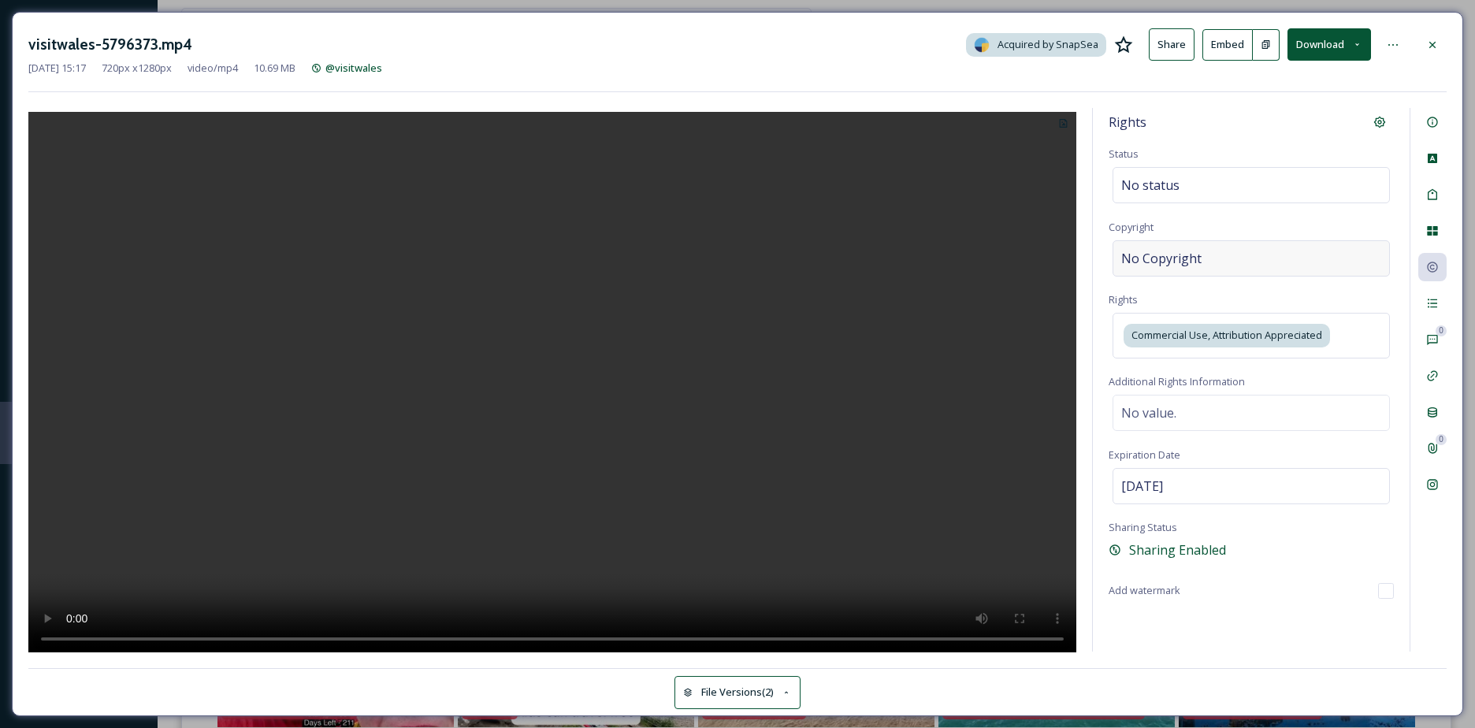
click at [1183, 264] on span "No Copyright" at bounding box center [1161, 258] width 80 height 19
click at [1182, 252] on input at bounding box center [1251, 258] width 285 height 36
type input "c"
click at [1182, 252] on input at bounding box center [1251, 258] width 285 height 36
type input "crown copyright"
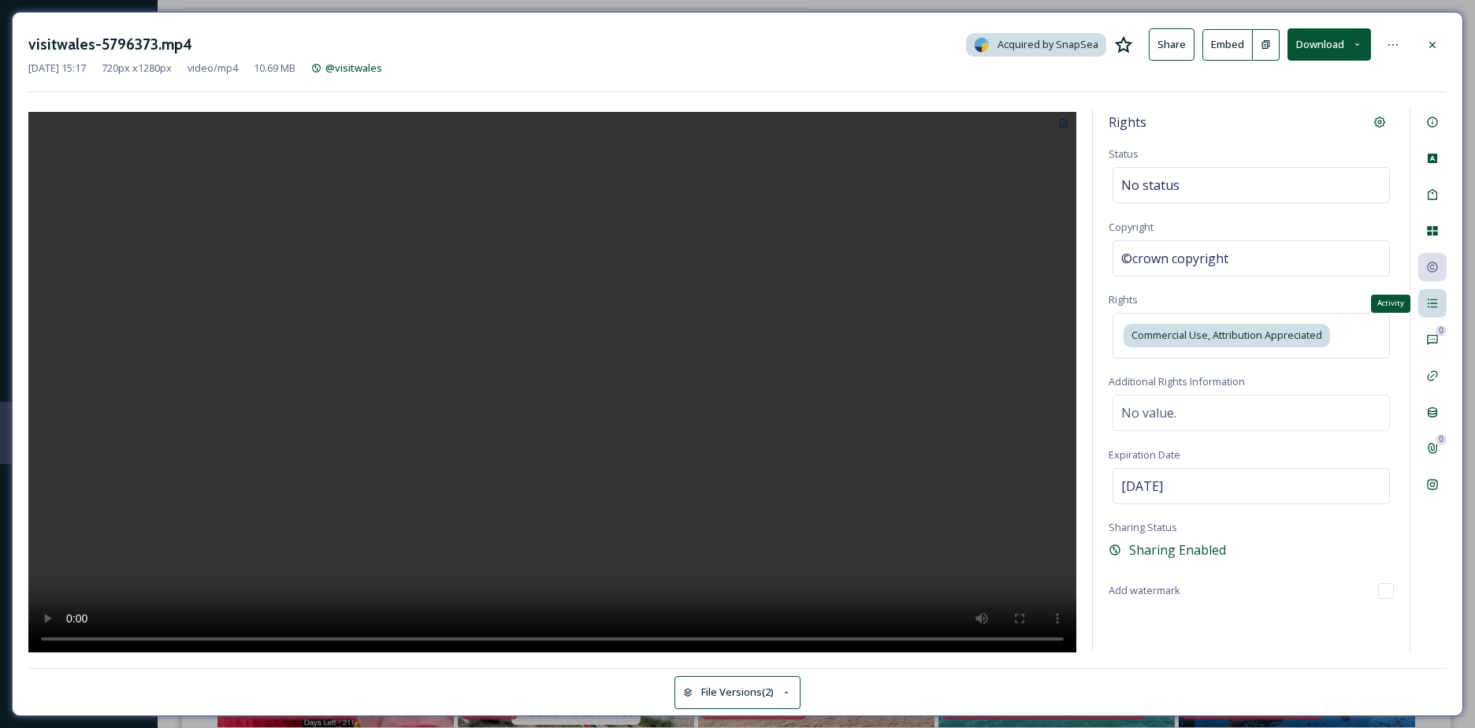
click at [1434, 295] on div "Activity" at bounding box center [1432, 303] width 28 height 28
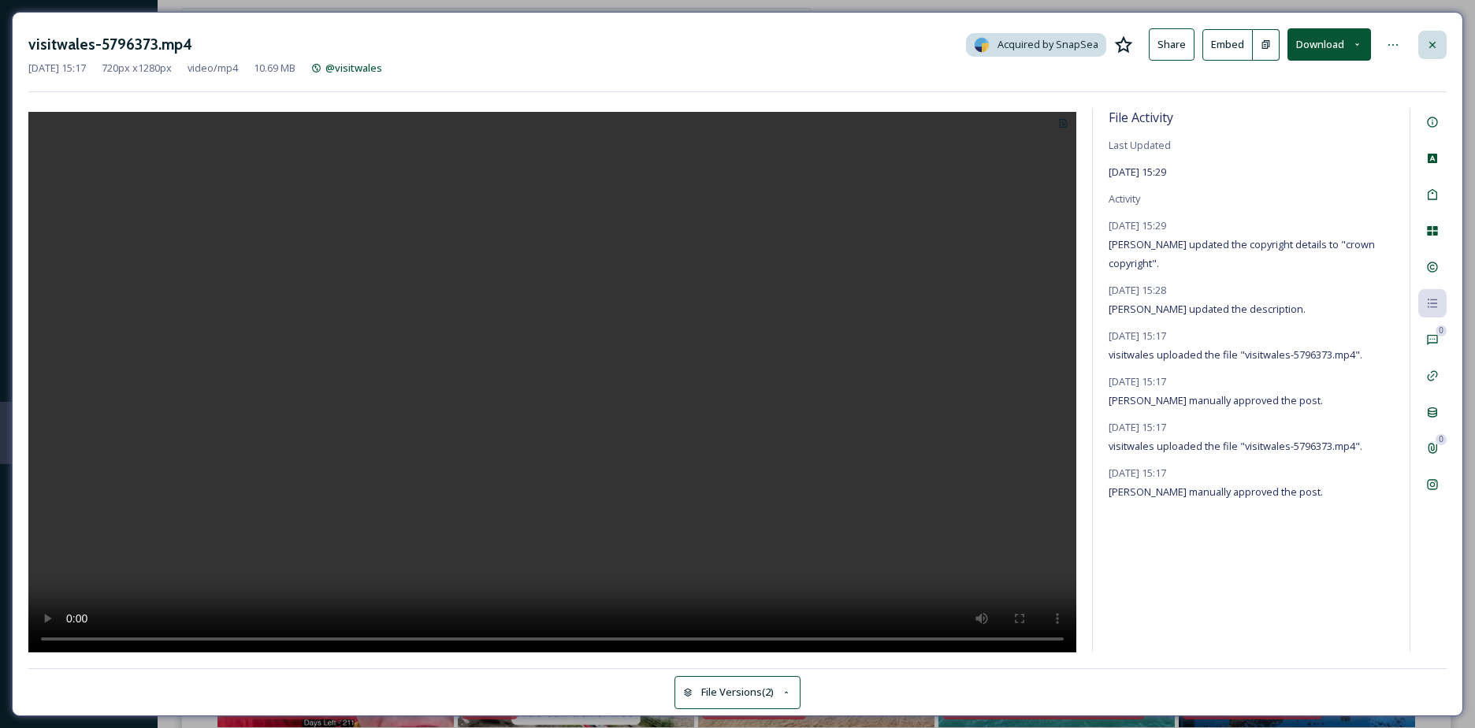
click at [1429, 49] on icon at bounding box center [1432, 45] width 13 height 13
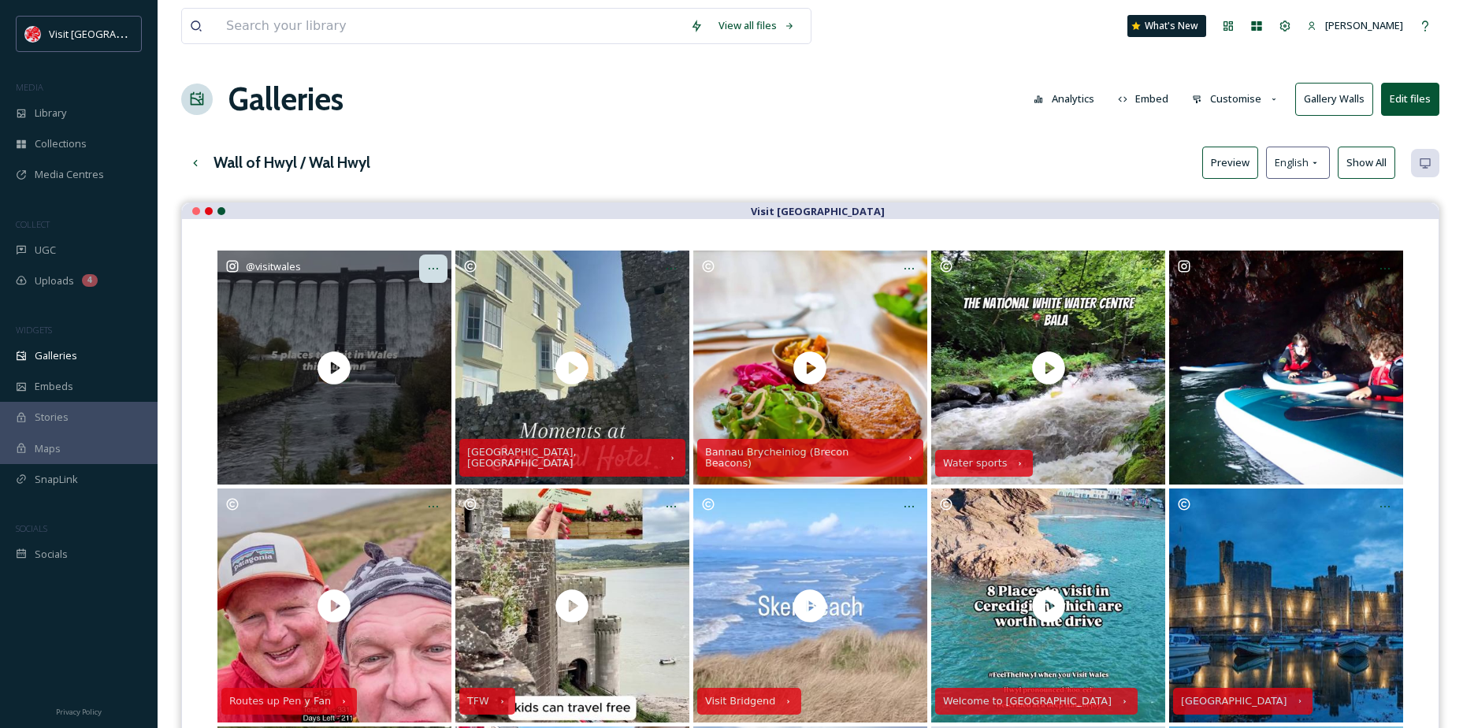
click at [433, 255] on div at bounding box center [433, 269] width 28 height 28
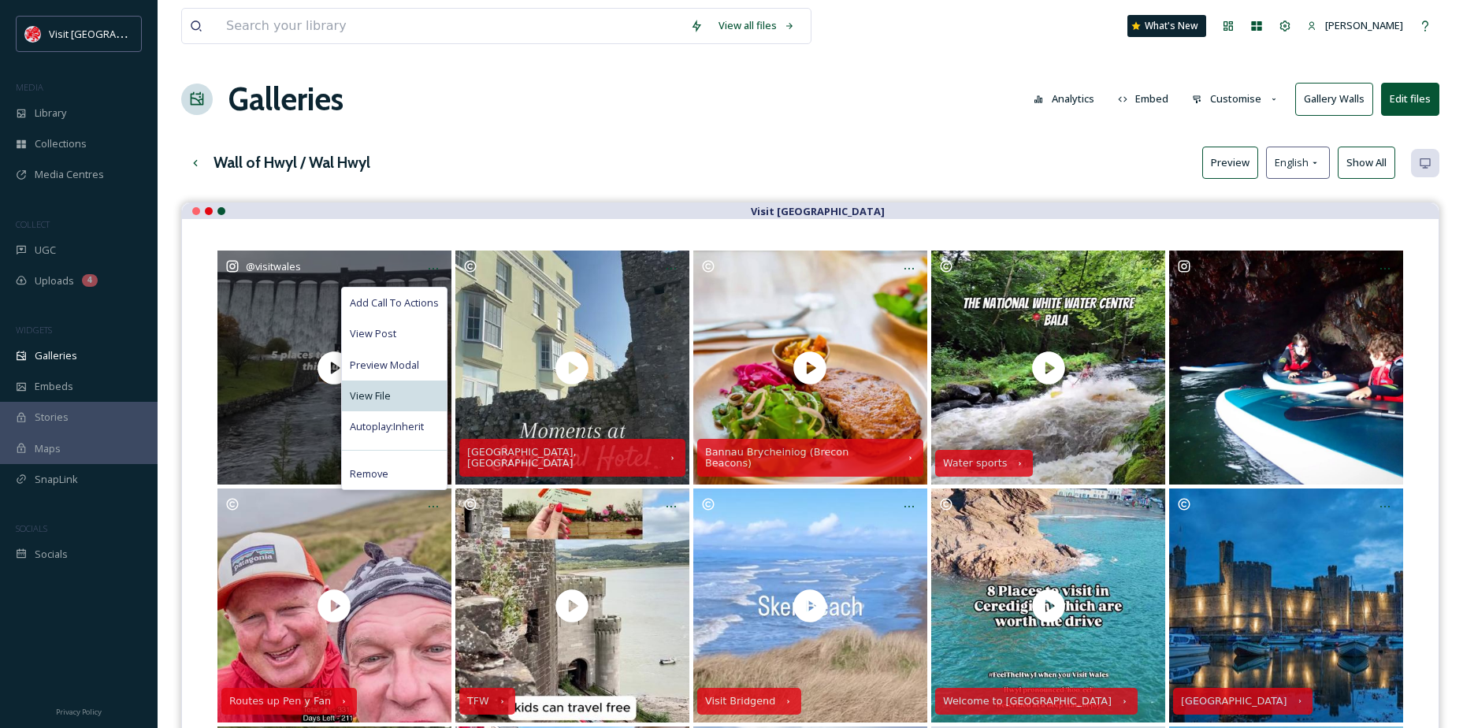
click at [368, 383] on div "View File" at bounding box center [394, 396] width 105 height 31
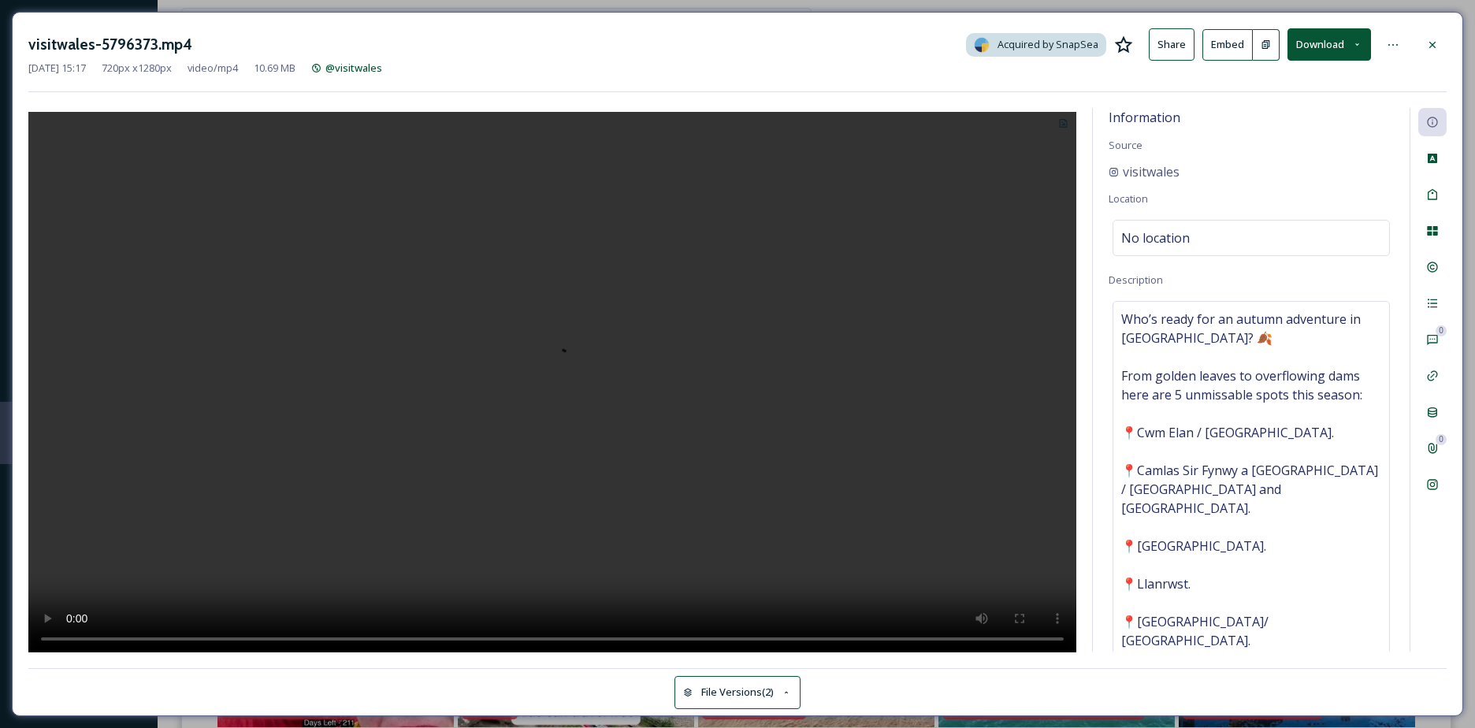
drag, startPoint x: 1422, startPoint y: 41, endPoint x: 1309, endPoint y: 72, distance: 117.6
click at [1422, 40] on div at bounding box center [1432, 45] width 28 height 28
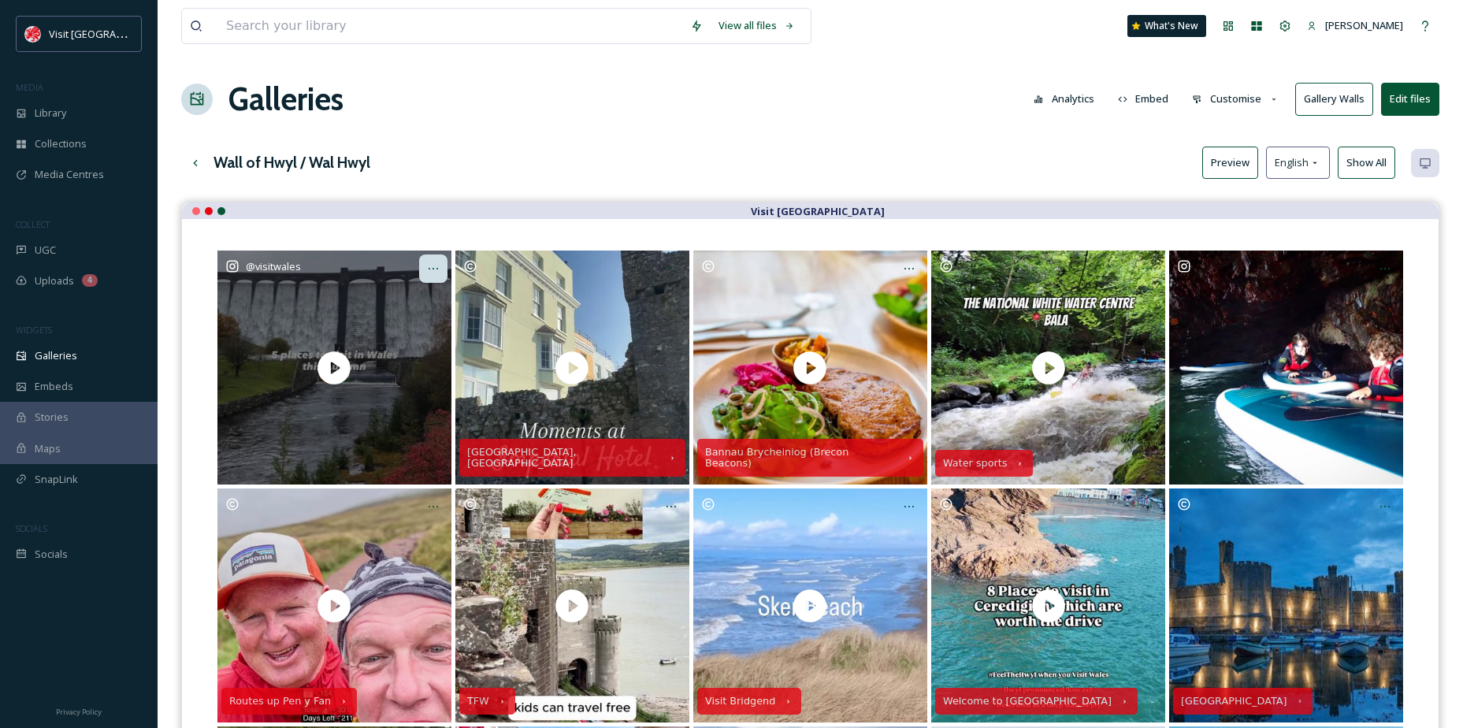
click at [439, 260] on div at bounding box center [433, 269] width 28 height 28
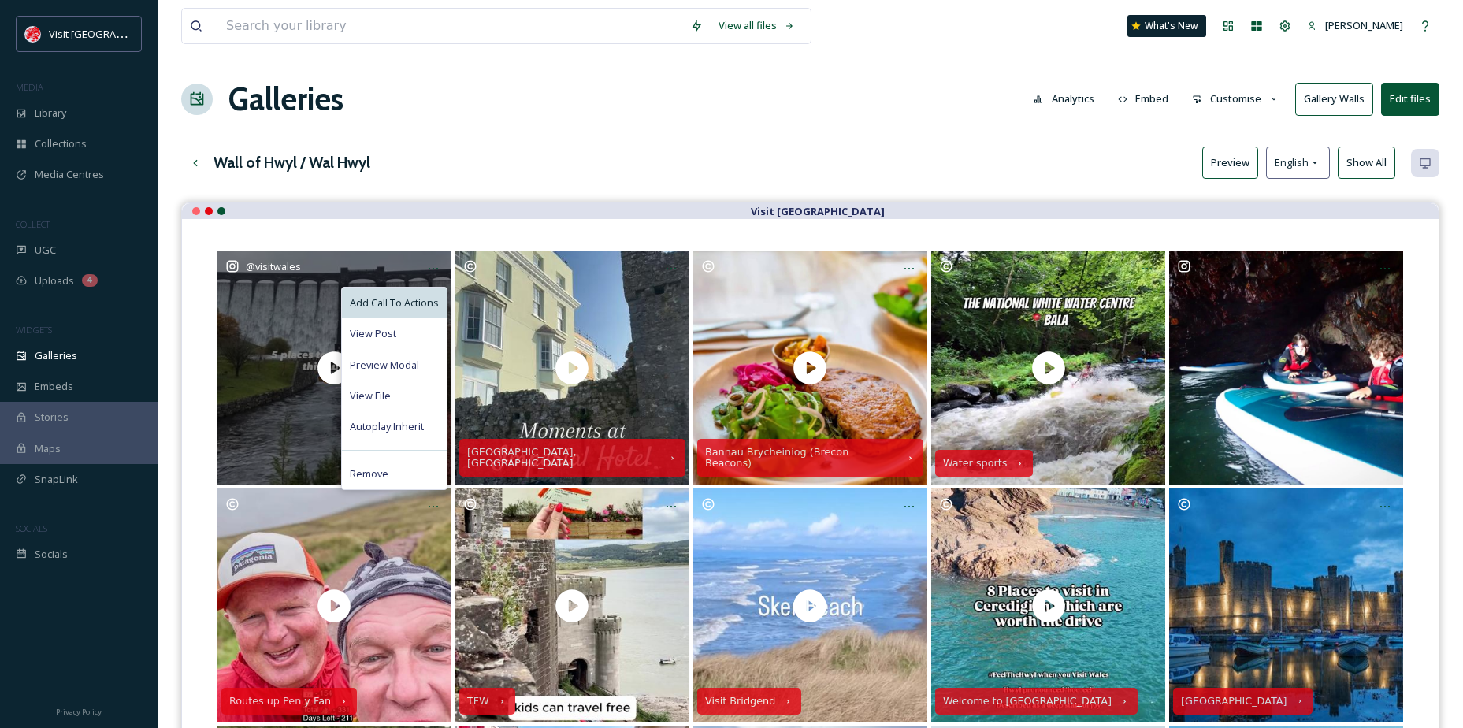
click at [407, 294] on div "Add Call To Actions" at bounding box center [394, 303] width 105 height 31
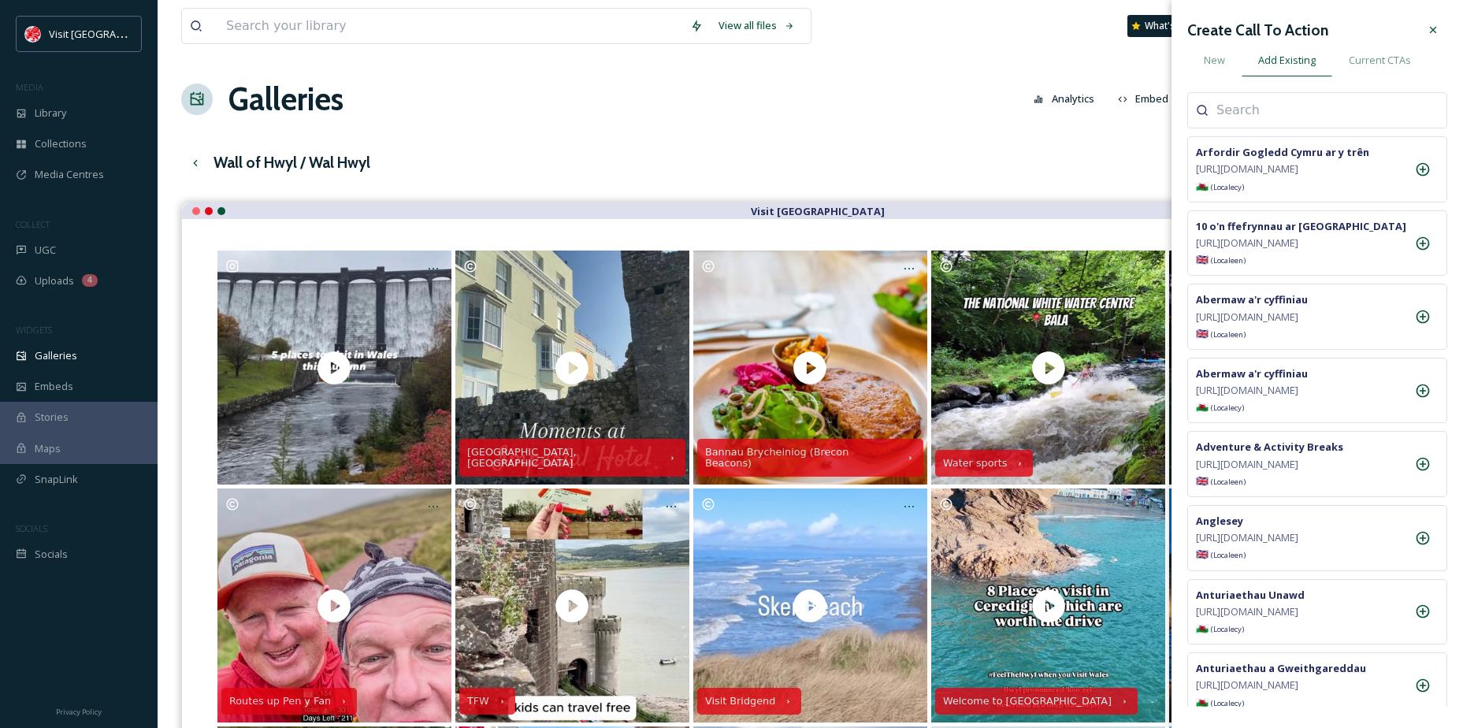
click at [1259, 122] on div at bounding box center [1317, 110] width 260 height 36
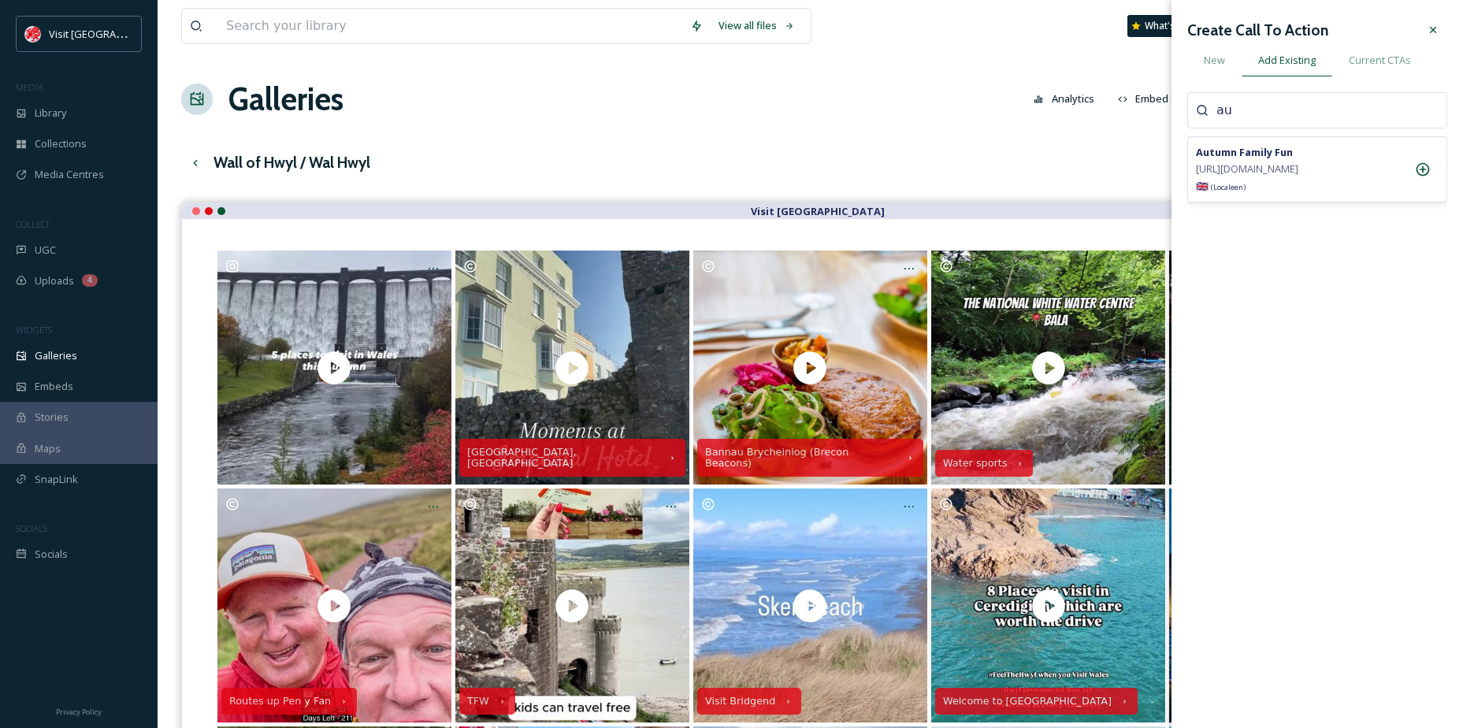
type input "a"
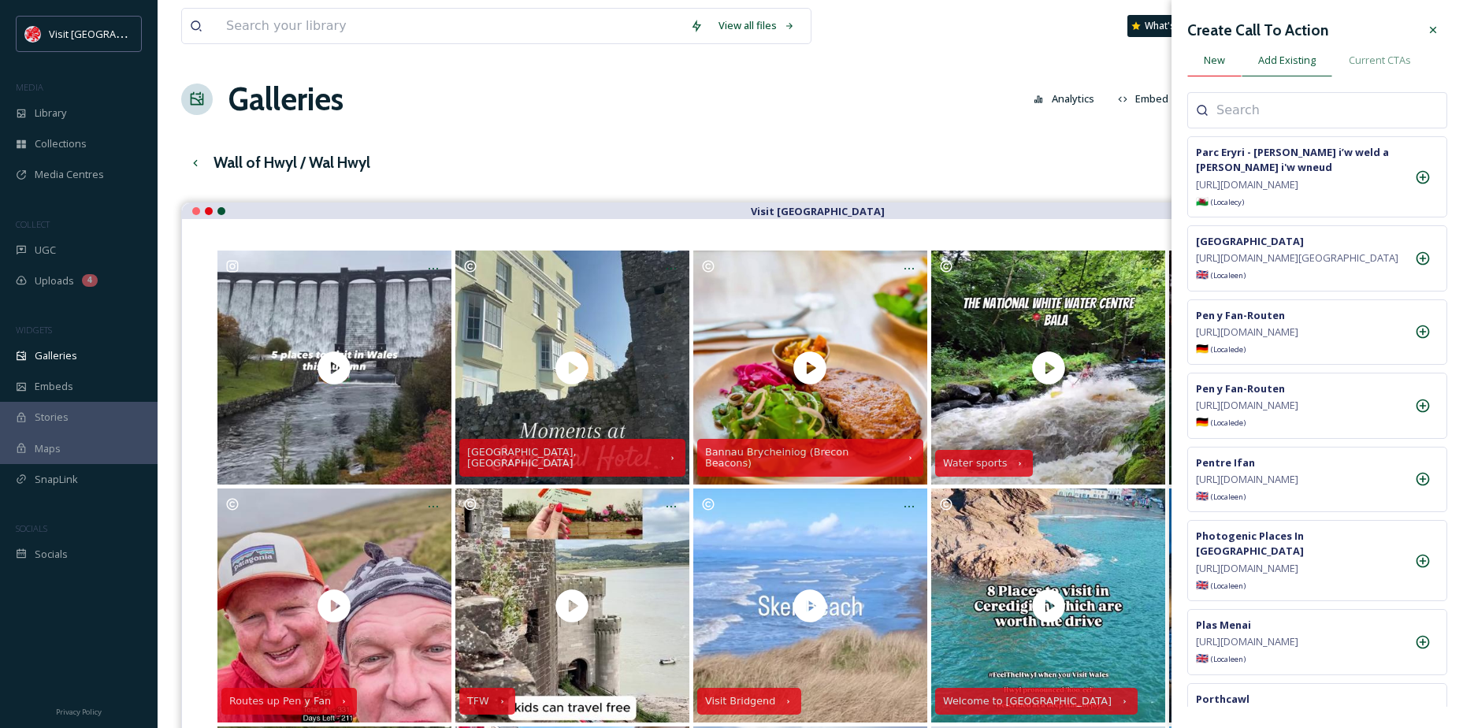
click at [1224, 72] on div "New" at bounding box center [1214, 60] width 54 height 32
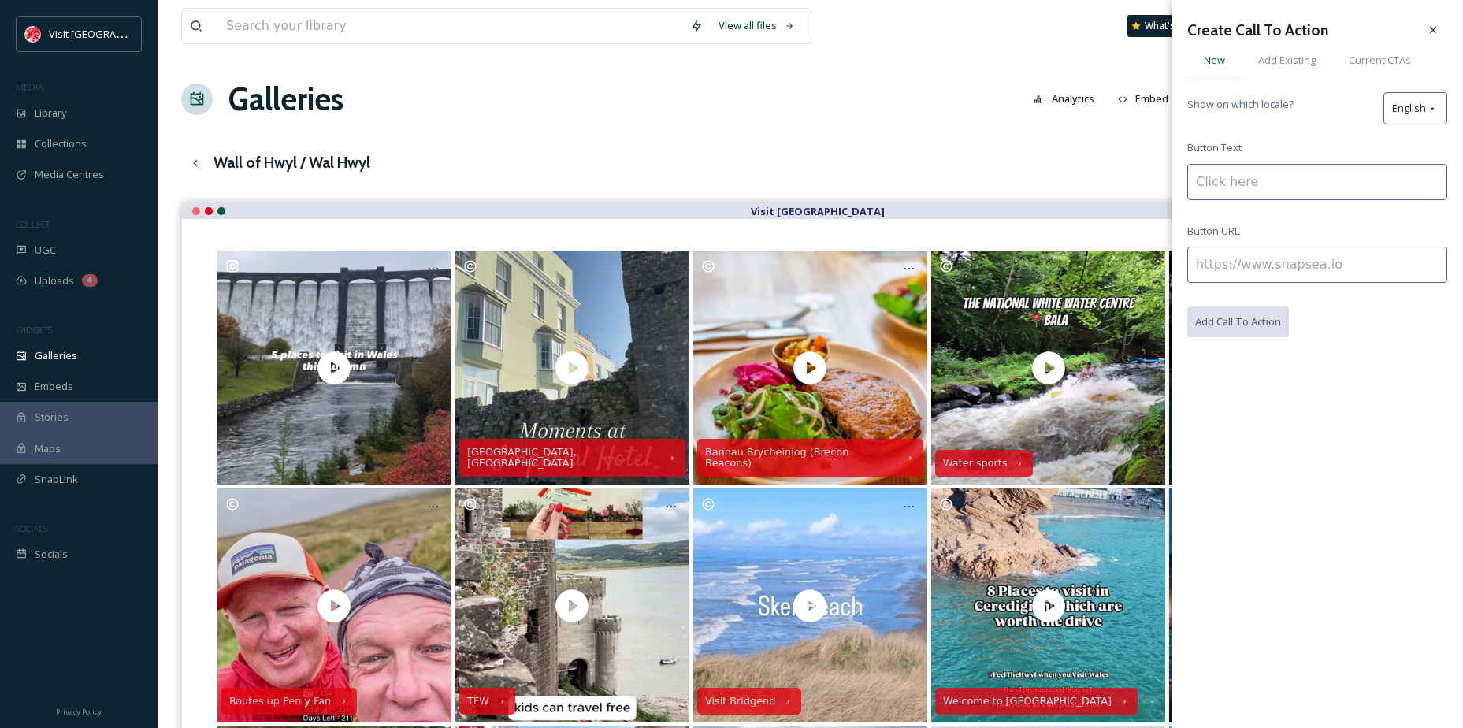
click at [1250, 187] on input at bounding box center [1317, 182] width 260 height 36
type input "Autumn in [GEOGRAPHIC_DATA]"
paste input "[URL][DOMAIN_NAME]"
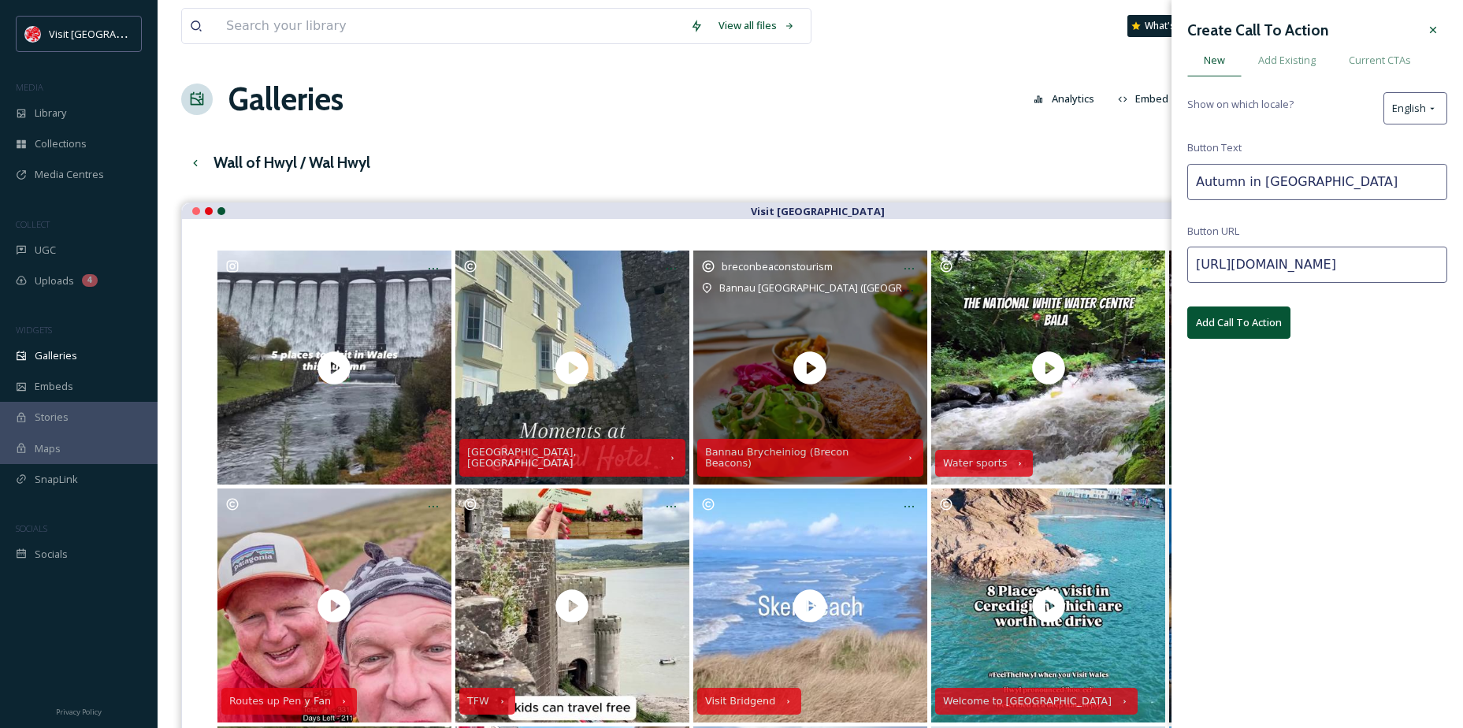
drag, startPoint x: 1278, startPoint y: 269, endPoint x: 888, endPoint y: 251, distance: 390.5
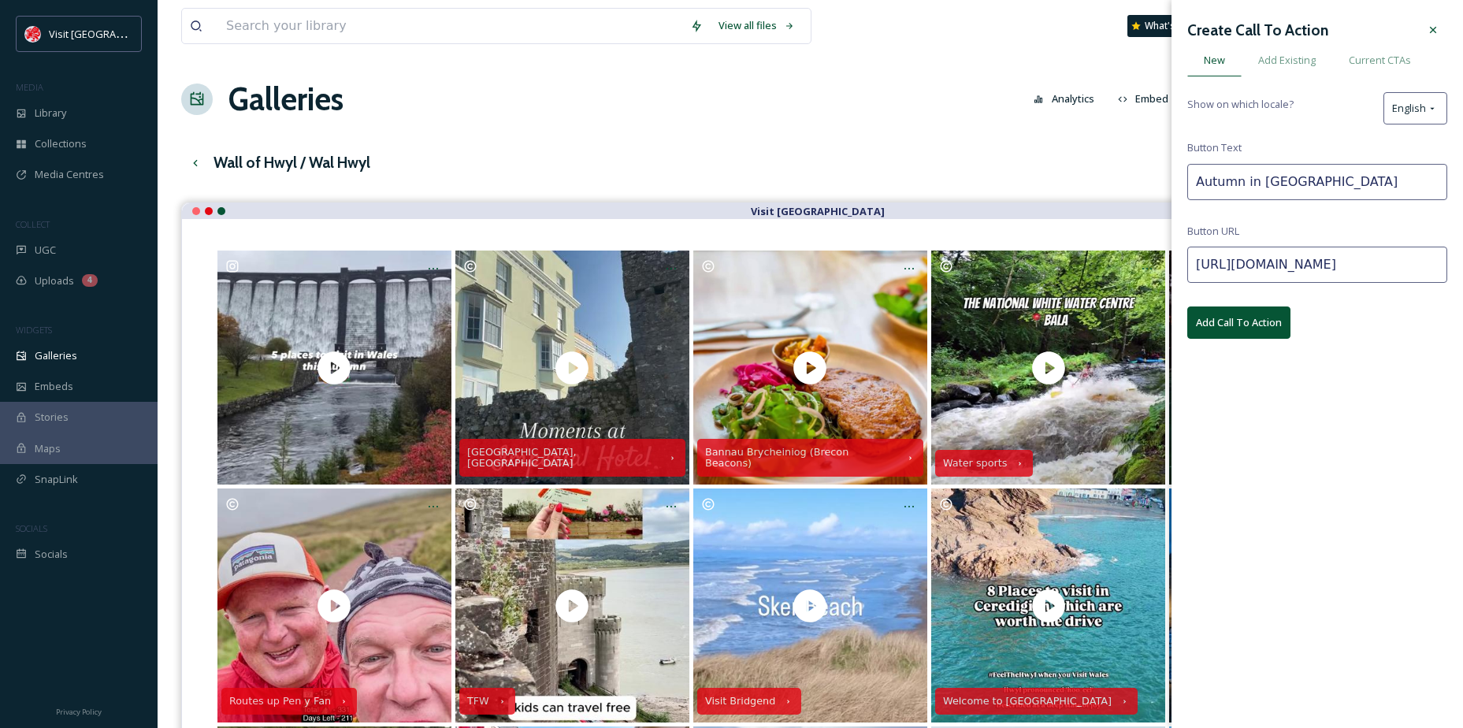
type input "[URL][DOMAIN_NAME]"
click at [1239, 392] on div "Create Call To Action New Add Existing Current CTAs Show on which locale? Engli…" at bounding box center [1318, 364] width 292 height 728
click at [1238, 326] on button "Add Call To Action" at bounding box center [1238, 323] width 103 height 32
click at [1436, 28] on icon at bounding box center [1433, 30] width 13 height 13
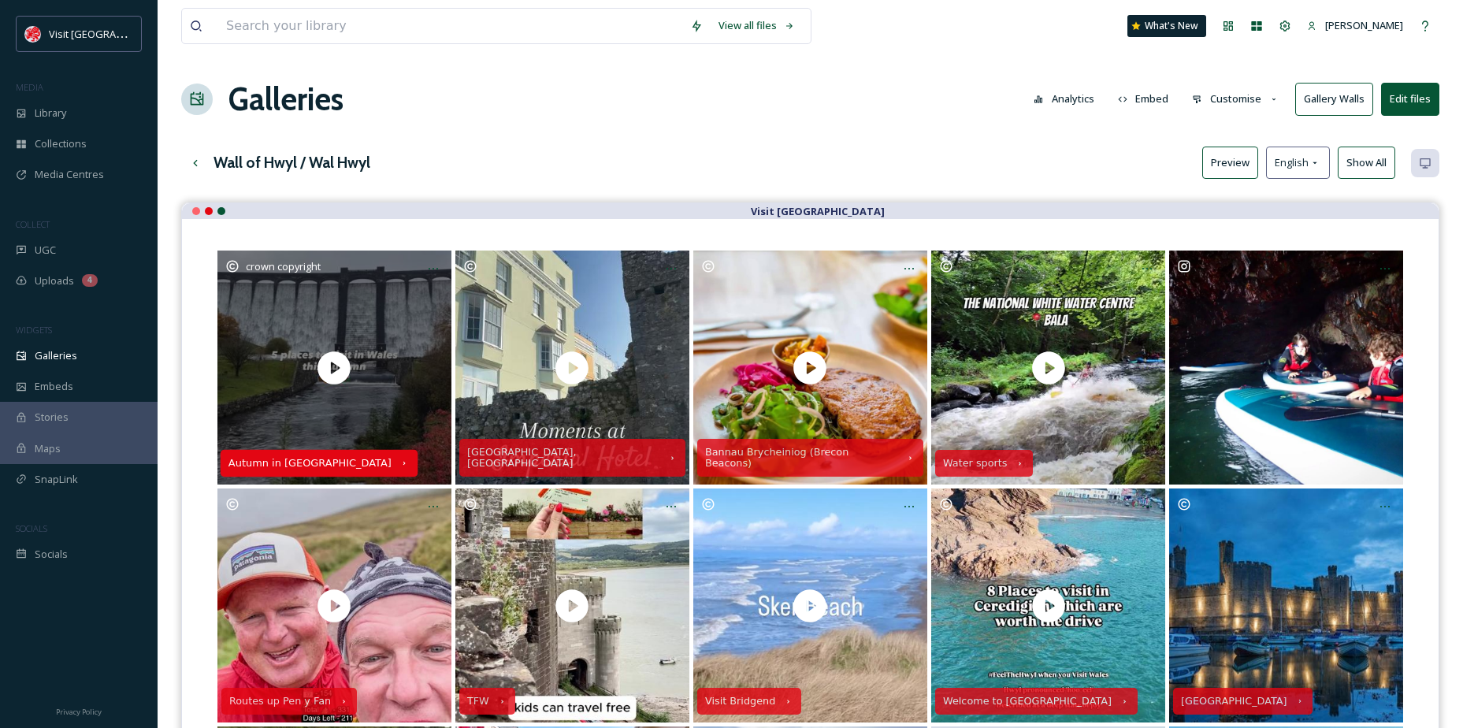
click at [283, 461] on div "Autumn in [GEOGRAPHIC_DATA]" at bounding box center [310, 463] width 163 height 11
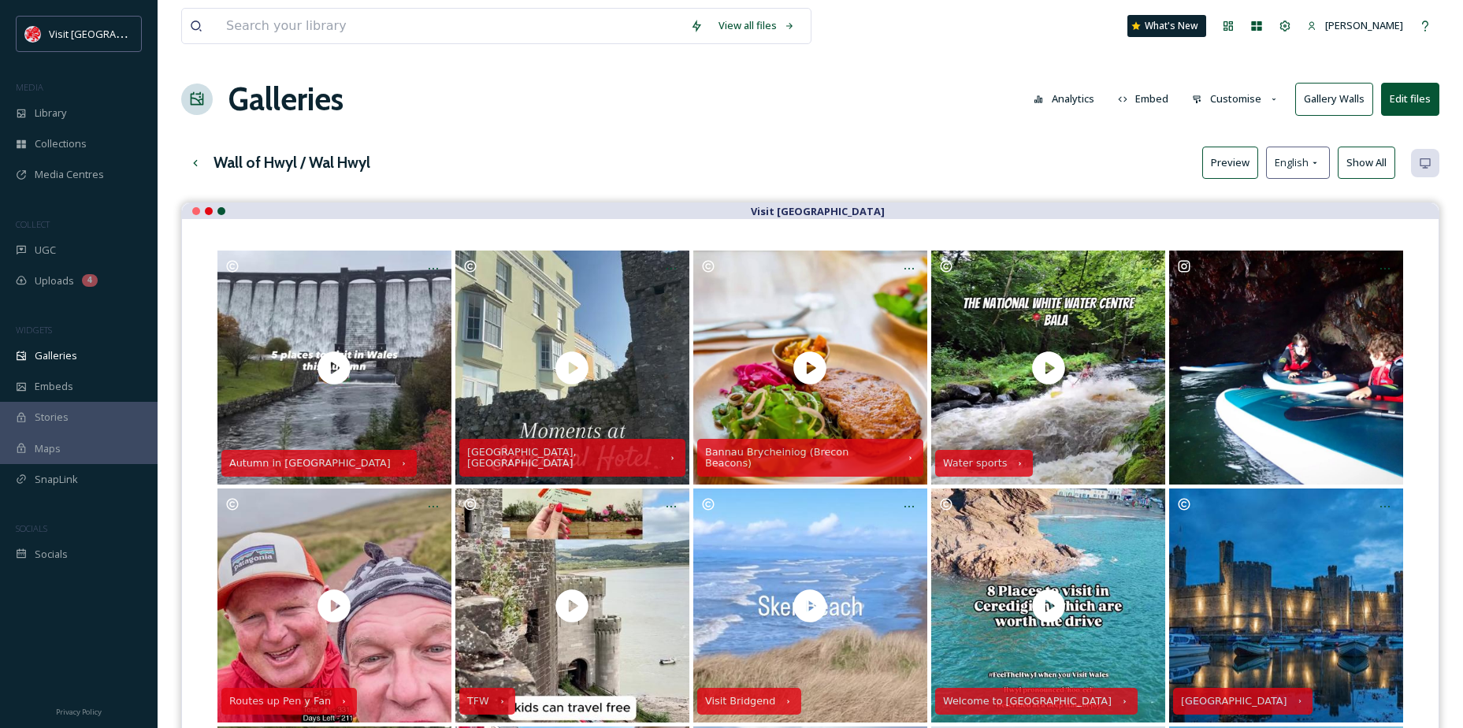
click at [1226, 152] on button "Preview" at bounding box center [1230, 163] width 56 height 32
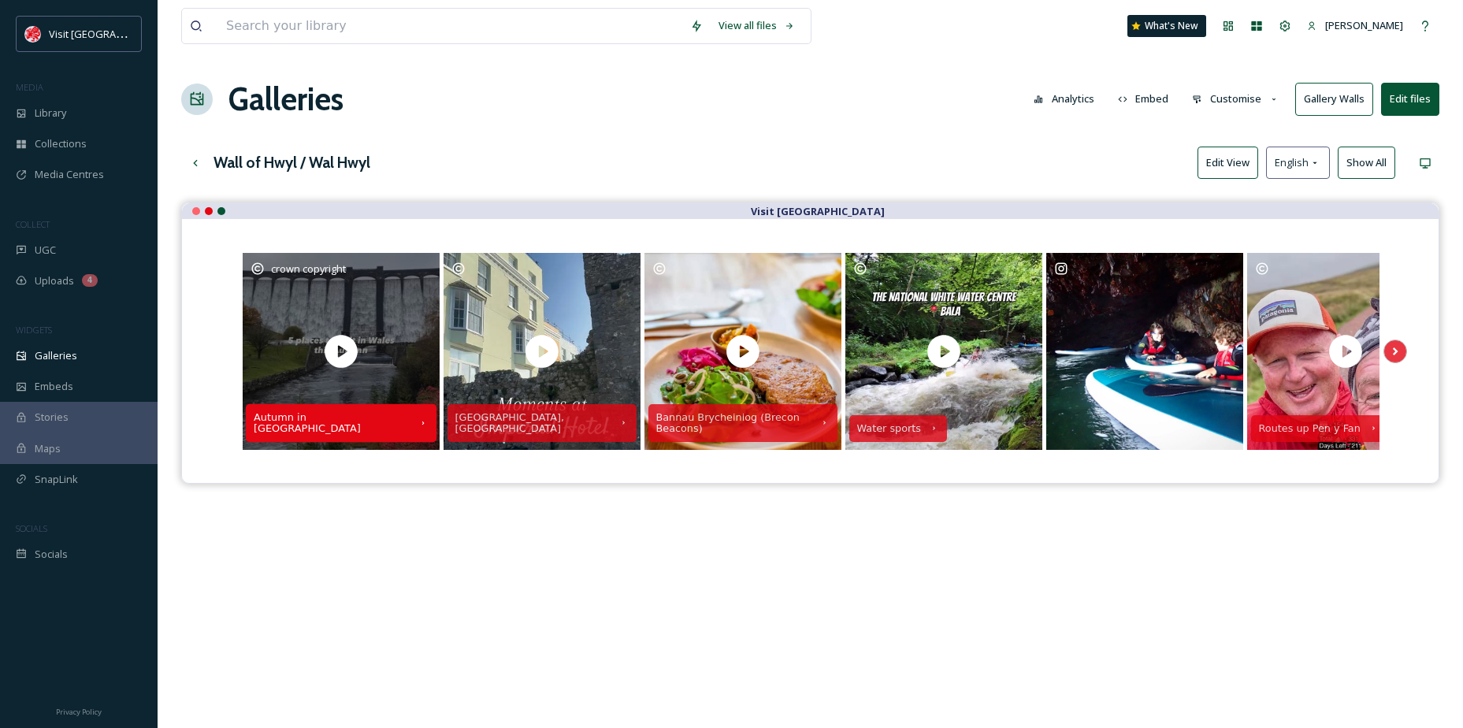
click at [291, 424] on div "Autumn in [GEOGRAPHIC_DATA]" at bounding box center [331, 422] width 157 height 22
click at [275, 427] on div "Autumn in [GEOGRAPHIC_DATA]" at bounding box center [331, 422] width 157 height 22
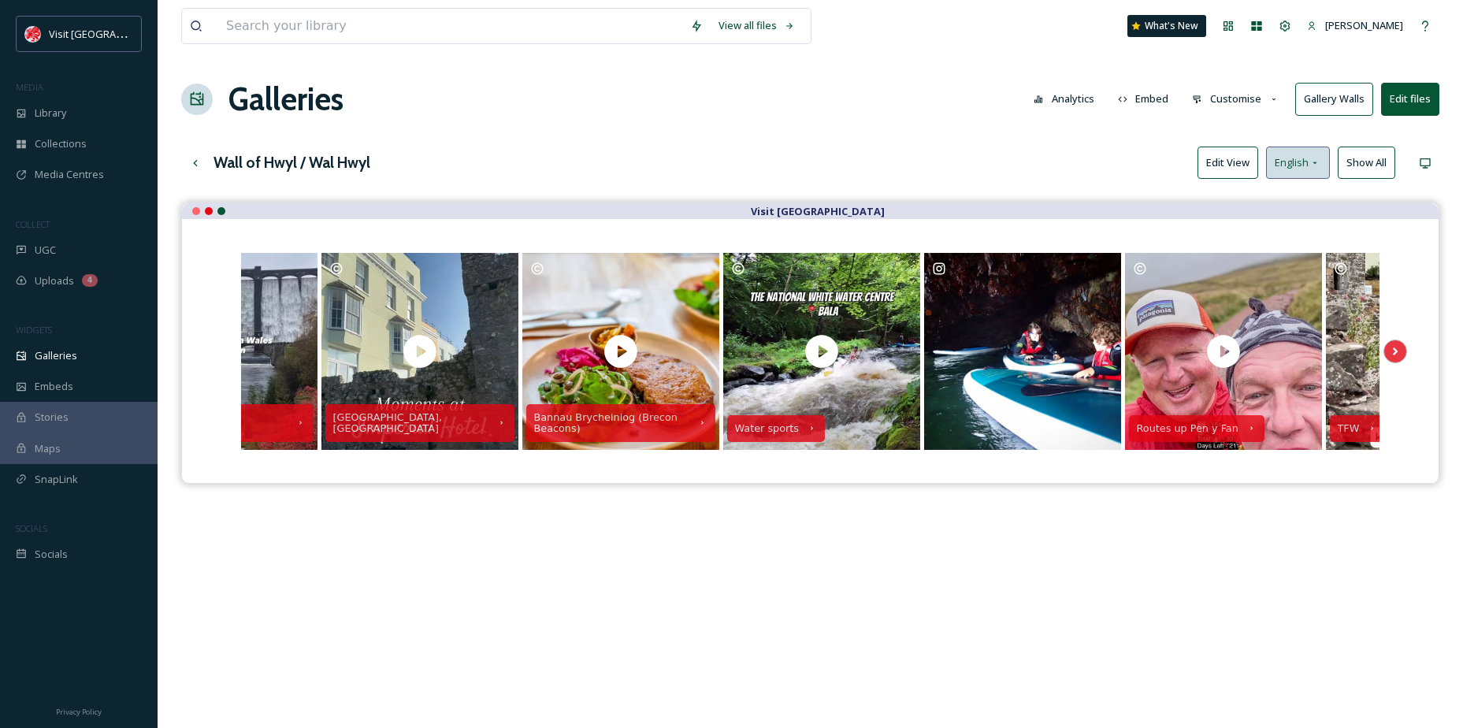
click at [1322, 157] on div "English" at bounding box center [1298, 163] width 64 height 32
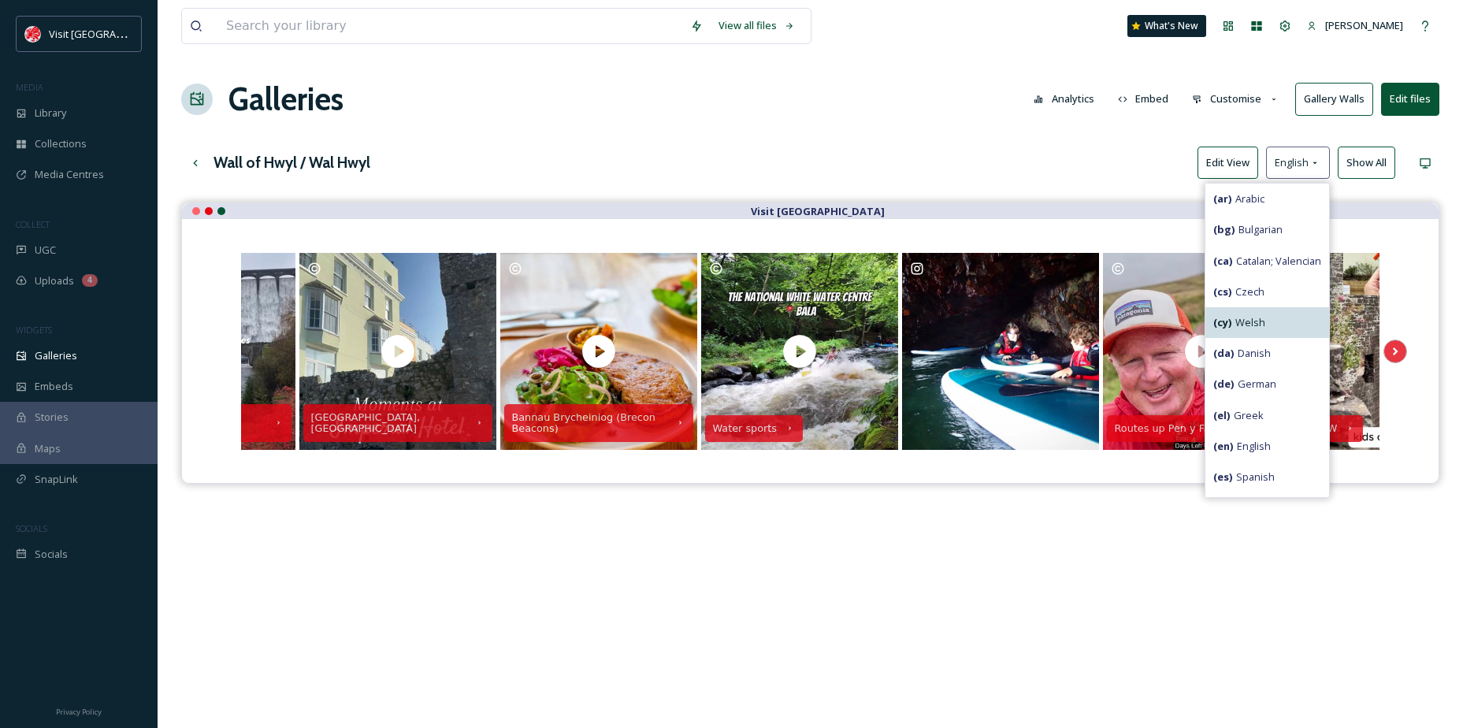
click at [1232, 315] on span "( cy ) Welsh" at bounding box center [1239, 322] width 52 height 15
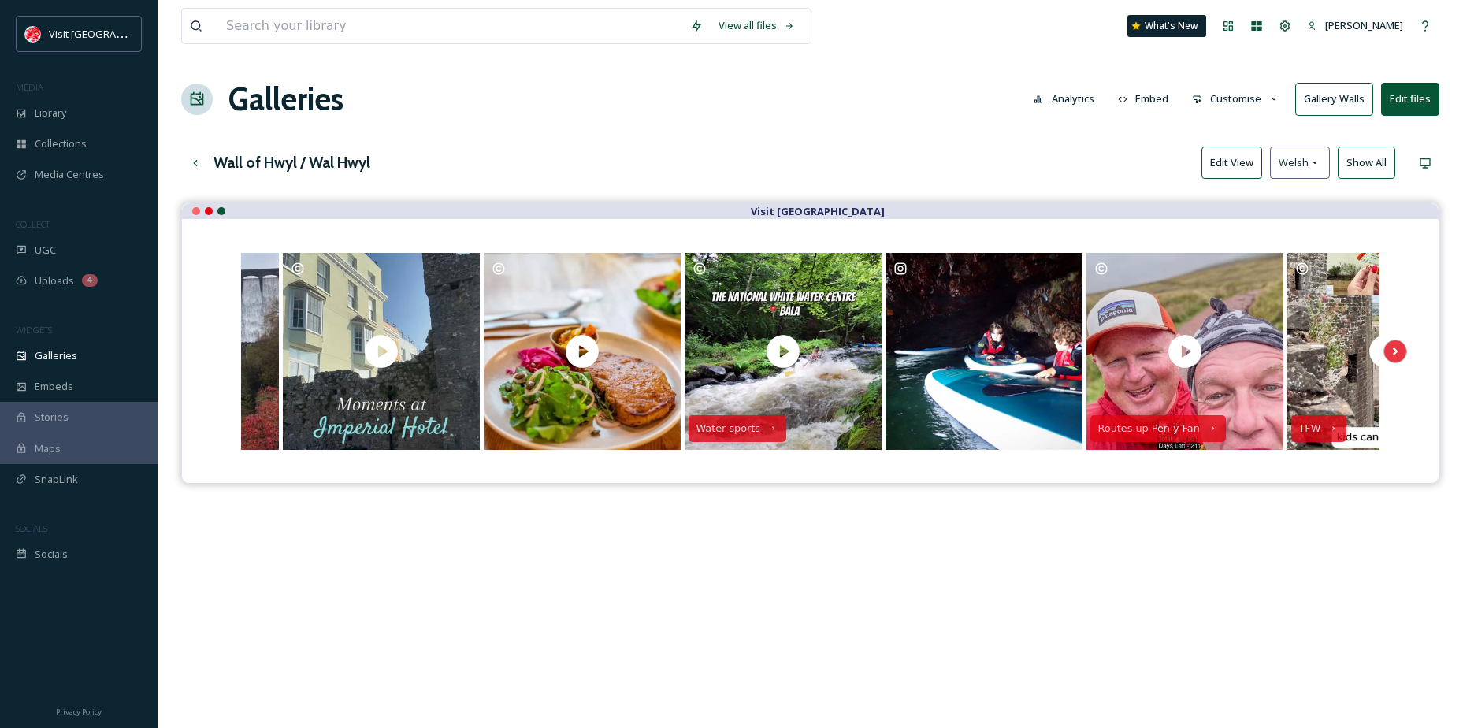
click at [1246, 171] on button "Edit View" at bounding box center [1232, 163] width 61 height 32
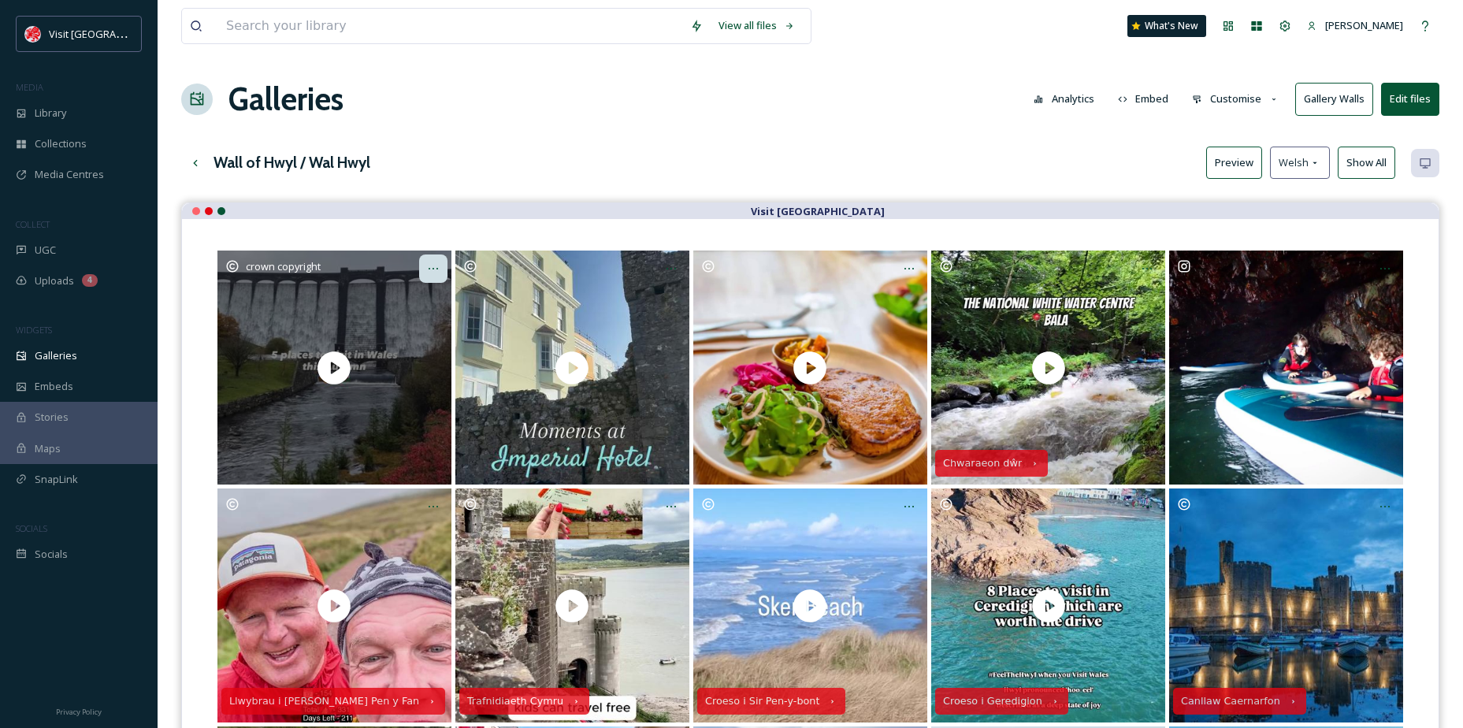
click at [431, 265] on icon at bounding box center [433, 268] width 13 height 13
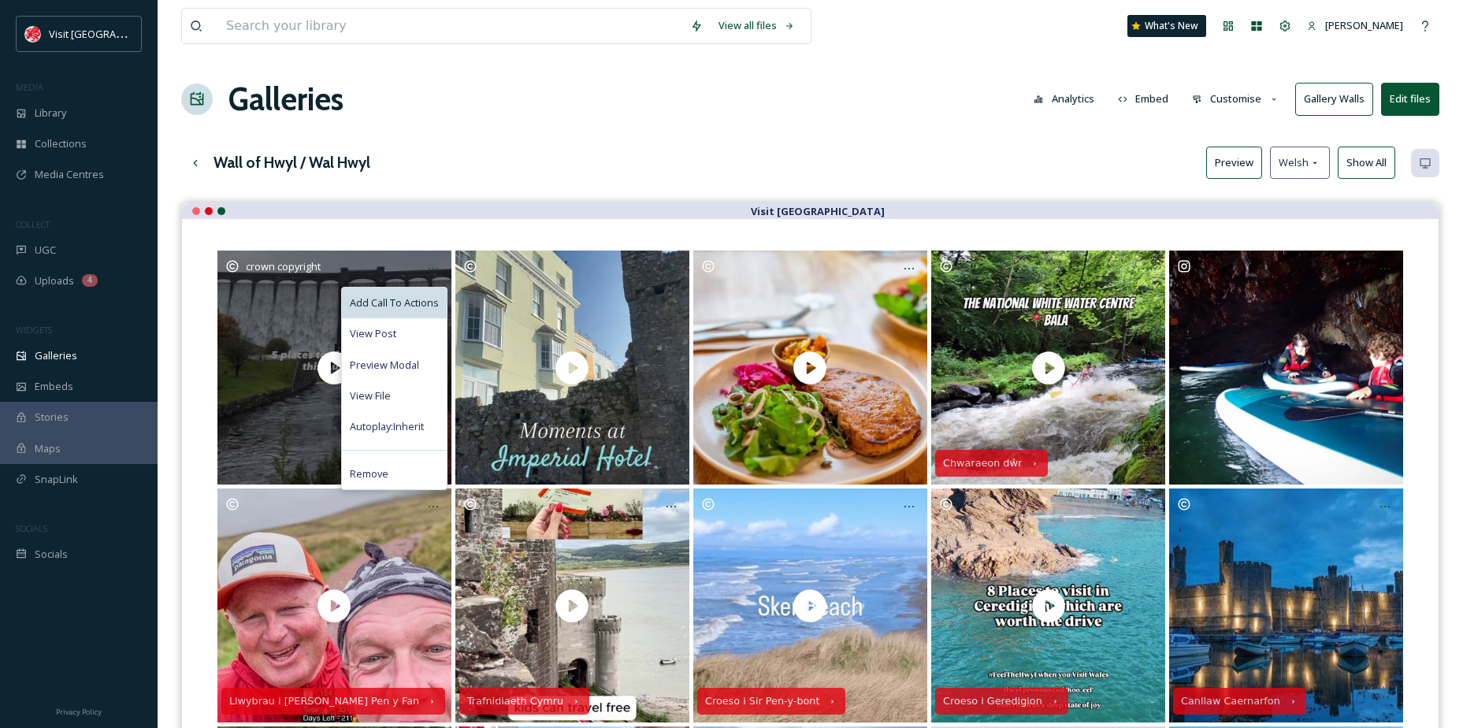
click at [404, 304] on span "Add Call To Actions" at bounding box center [394, 302] width 89 height 15
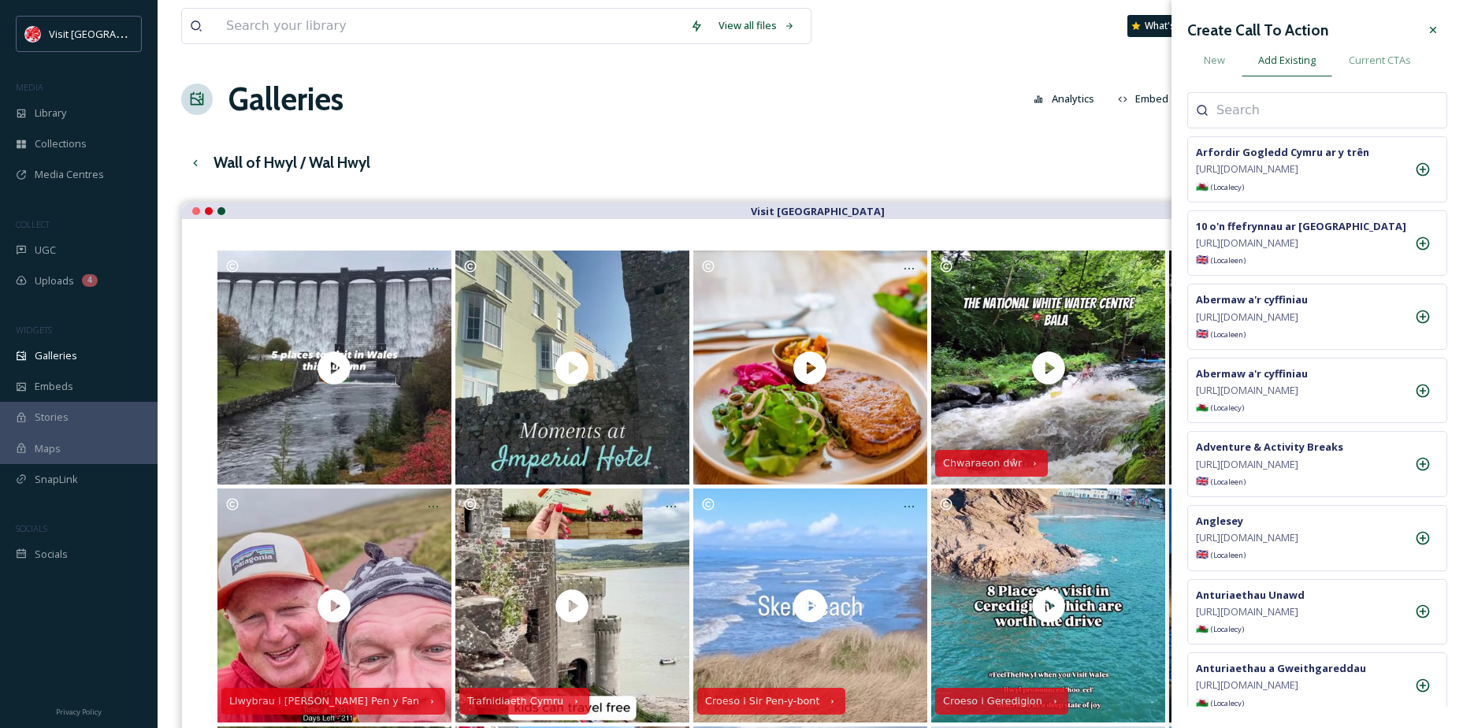
click at [1271, 103] on input at bounding box center [1296, 110] width 158 height 19
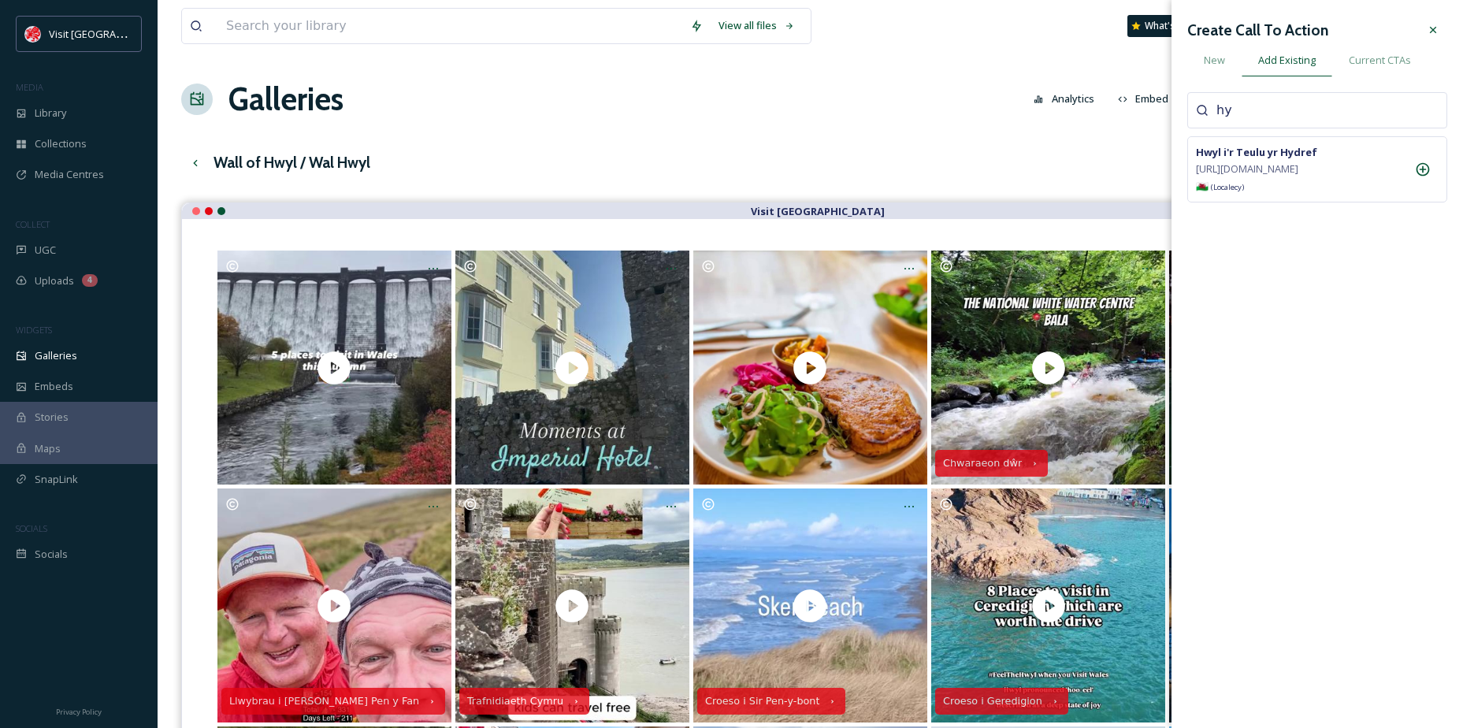
type input "h"
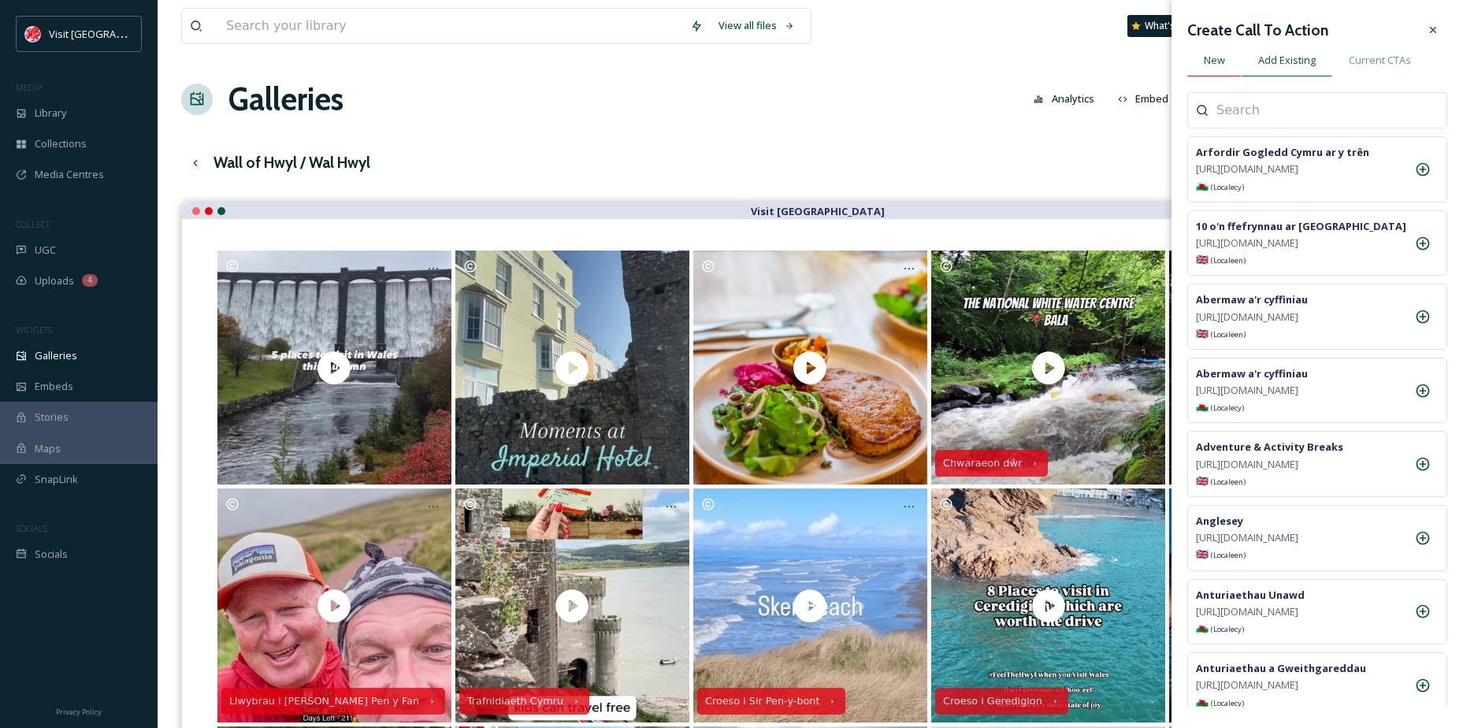
click at [1213, 58] on span "New" at bounding box center [1214, 60] width 21 height 15
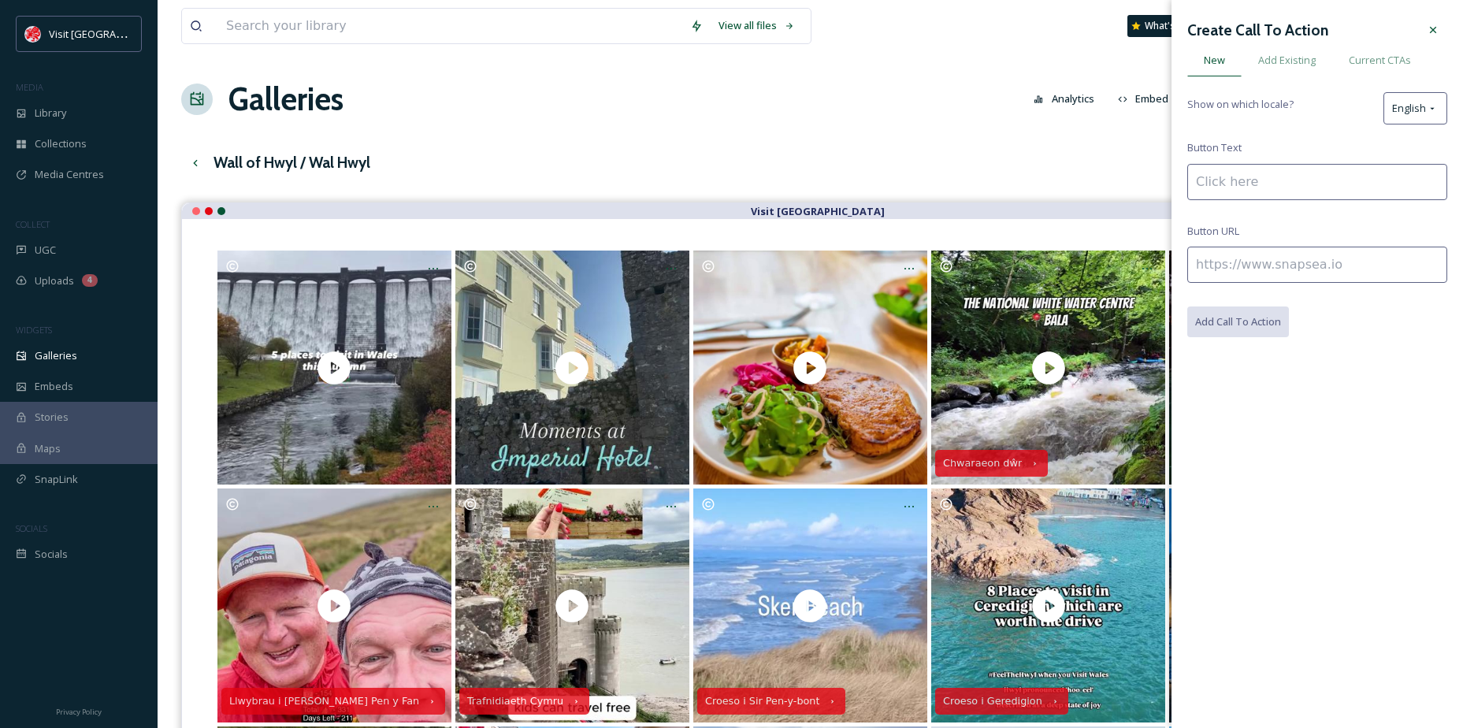
click at [1272, 156] on div "Create Call To Action New Add Existing Current CTAs Show on which locale? Engli…" at bounding box center [1317, 176] width 260 height 321
click at [1438, 118] on div "English" at bounding box center [1416, 108] width 64 height 32
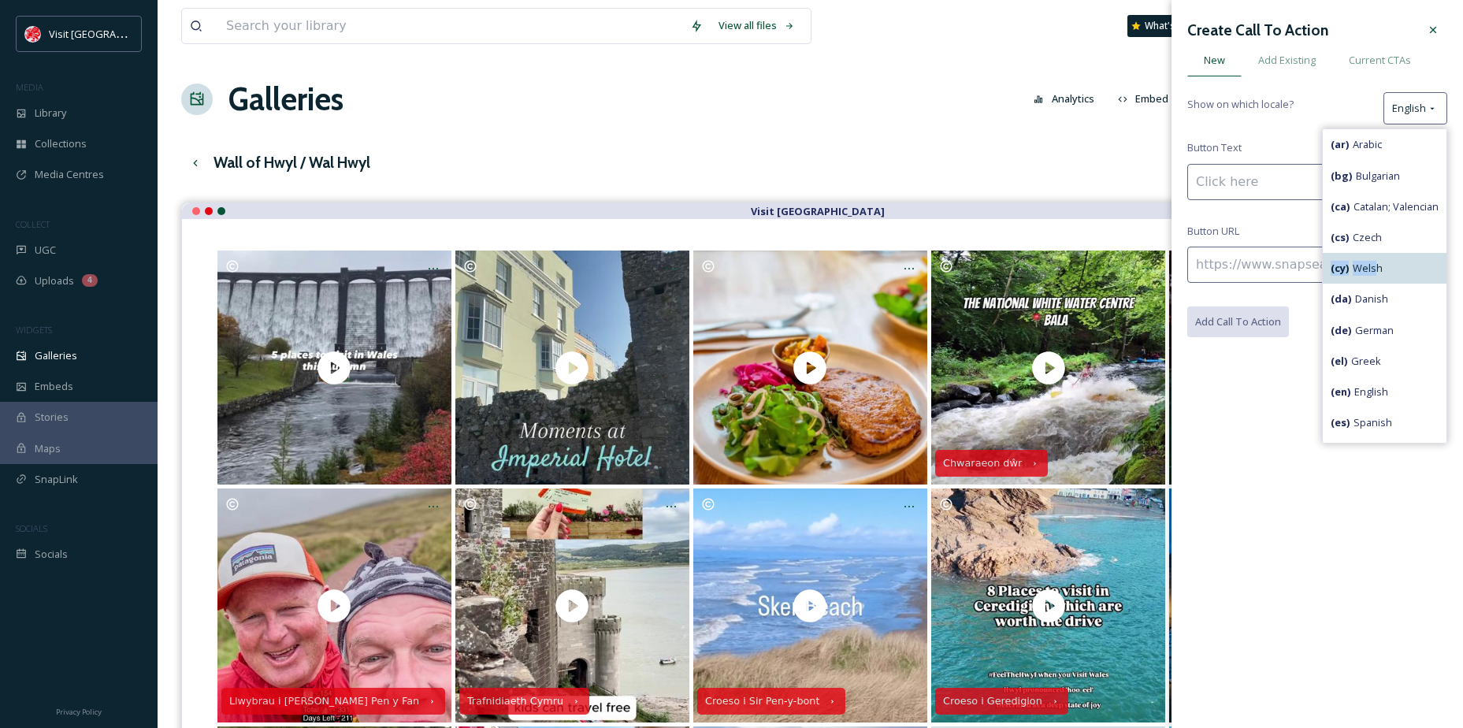
click at [1362, 256] on div "( ar ) Arabic ( bg ) Bulgarian ( ca ) Catalan; Valencian ( cs ) Czech ( cy ) We…" at bounding box center [1384, 285] width 125 height 315
click at [1358, 259] on div "( cy ) Welsh" at bounding box center [1385, 268] width 124 height 31
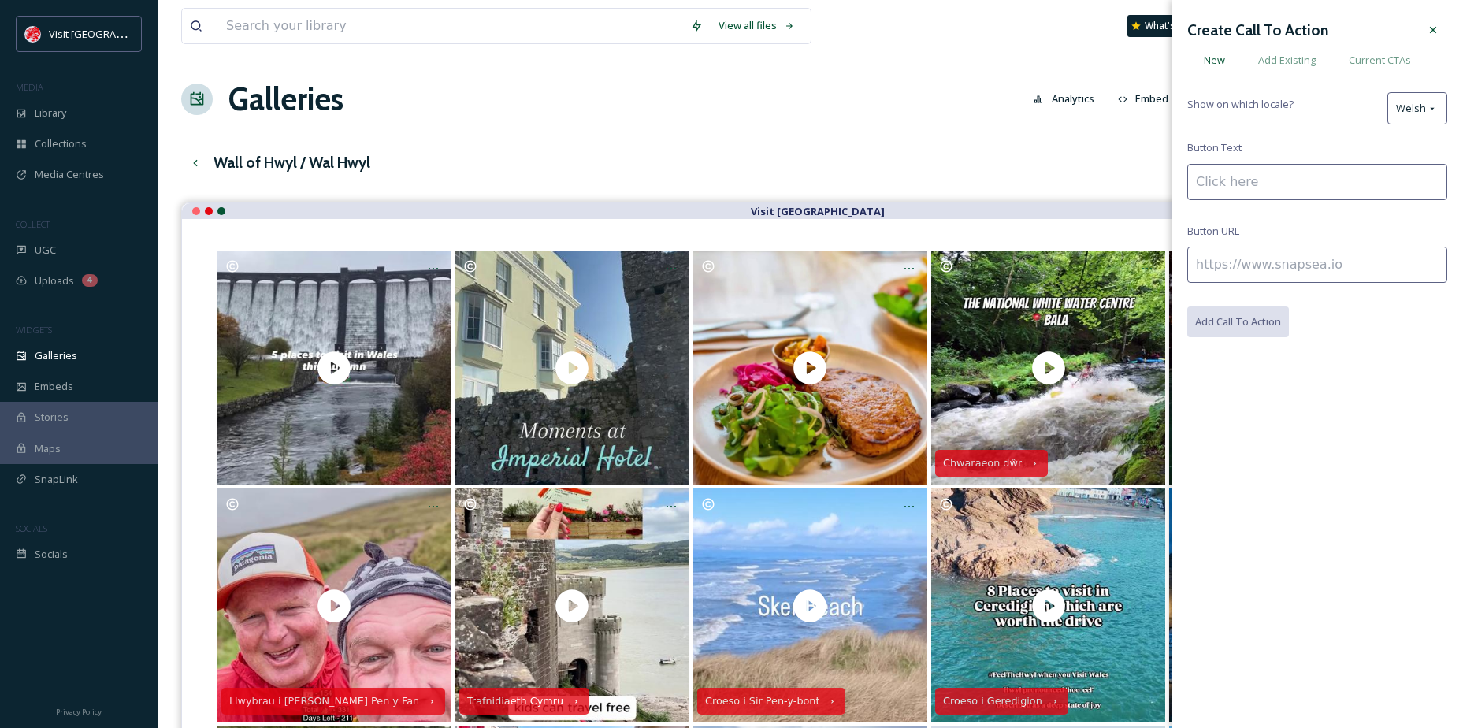
click at [1247, 182] on input at bounding box center [1317, 182] width 260 height 36
type input "Hydref"
paste input "[URL][DOMAIN_NAME]"
type input "[URL][DOMAIN_NAME]"
click at [1261, 311] on button "Add Call To Action" at bounding box center [1238, 323] width 103 height 32
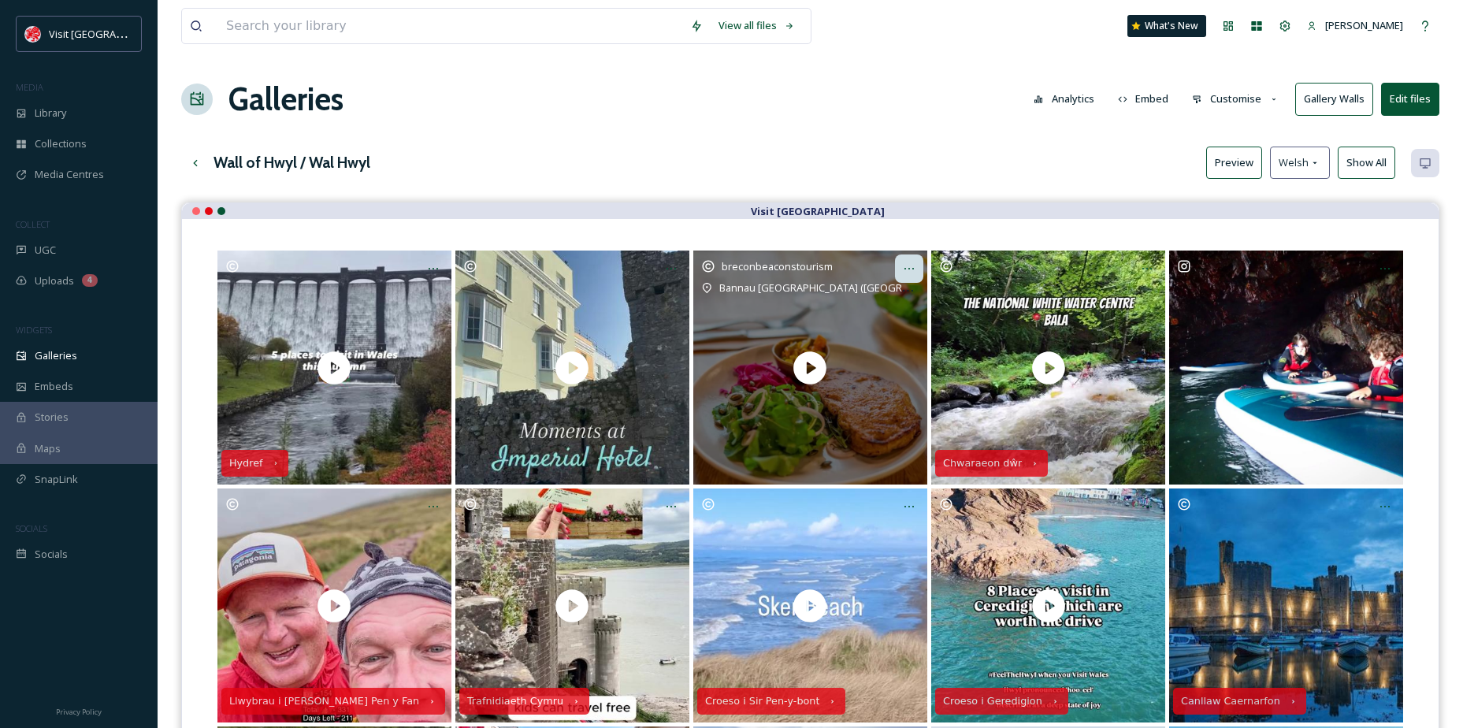
click at [904, 266] on icon at bounding box center [909, 268] width 13 height 13
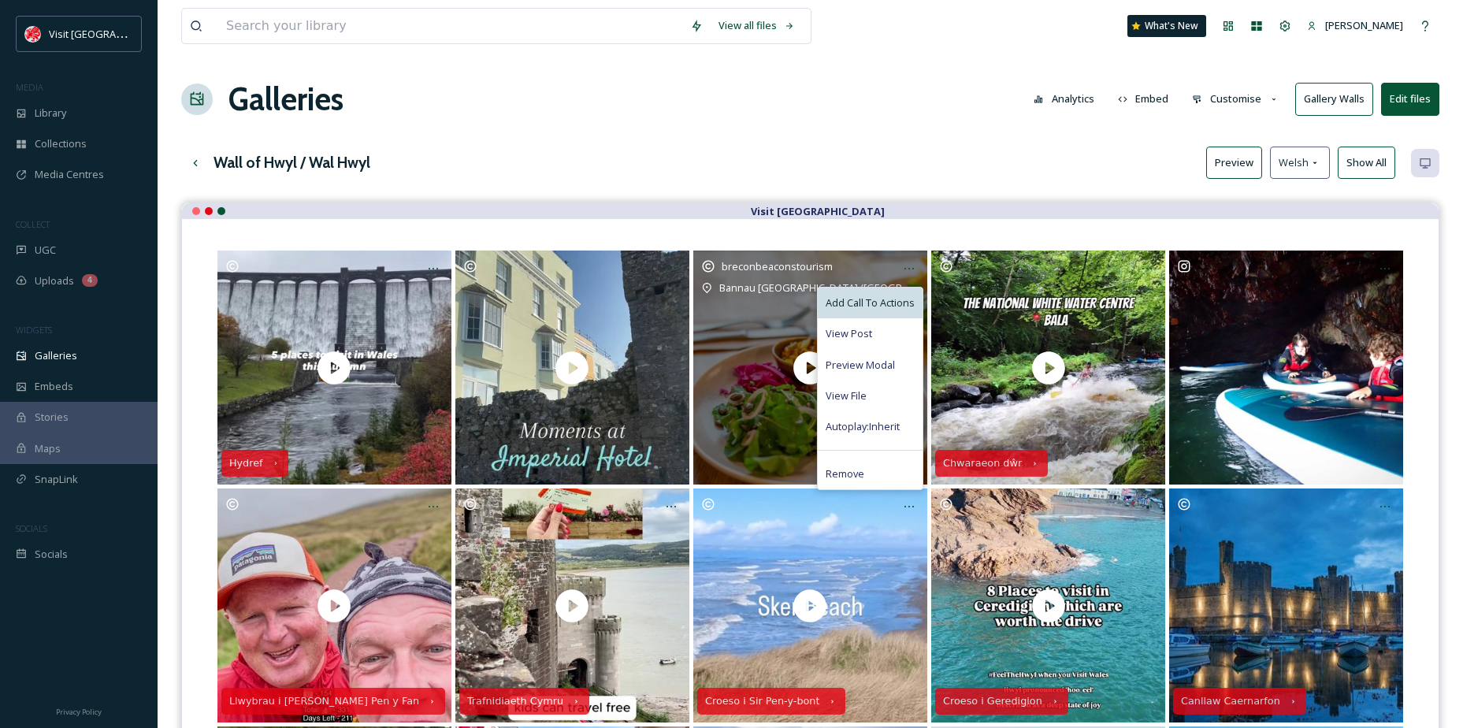
click at [868, 310] on span "Add Call To Actions" at bounding box center [870, 302] width 89 height 15
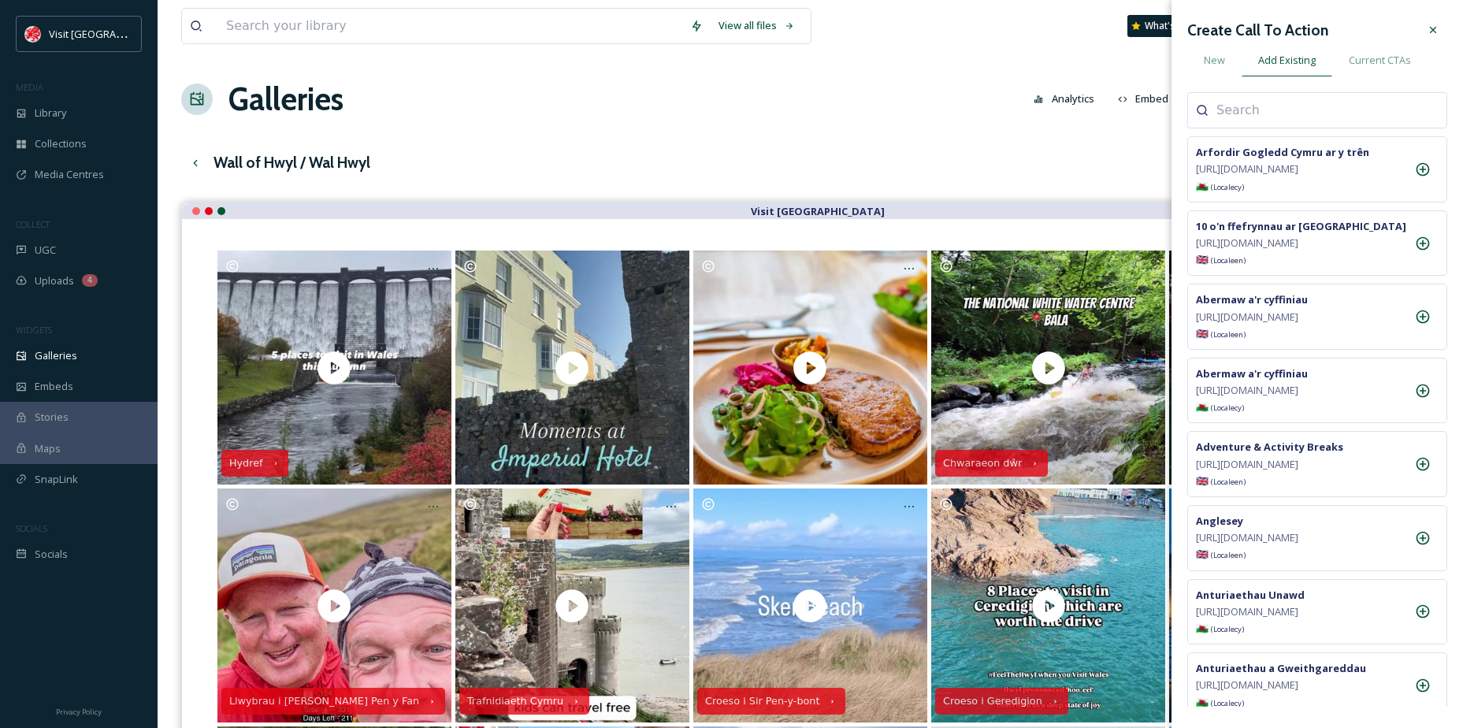
click at [1325, 119] on input at bounding box center [1296, 110] width 158 height 19
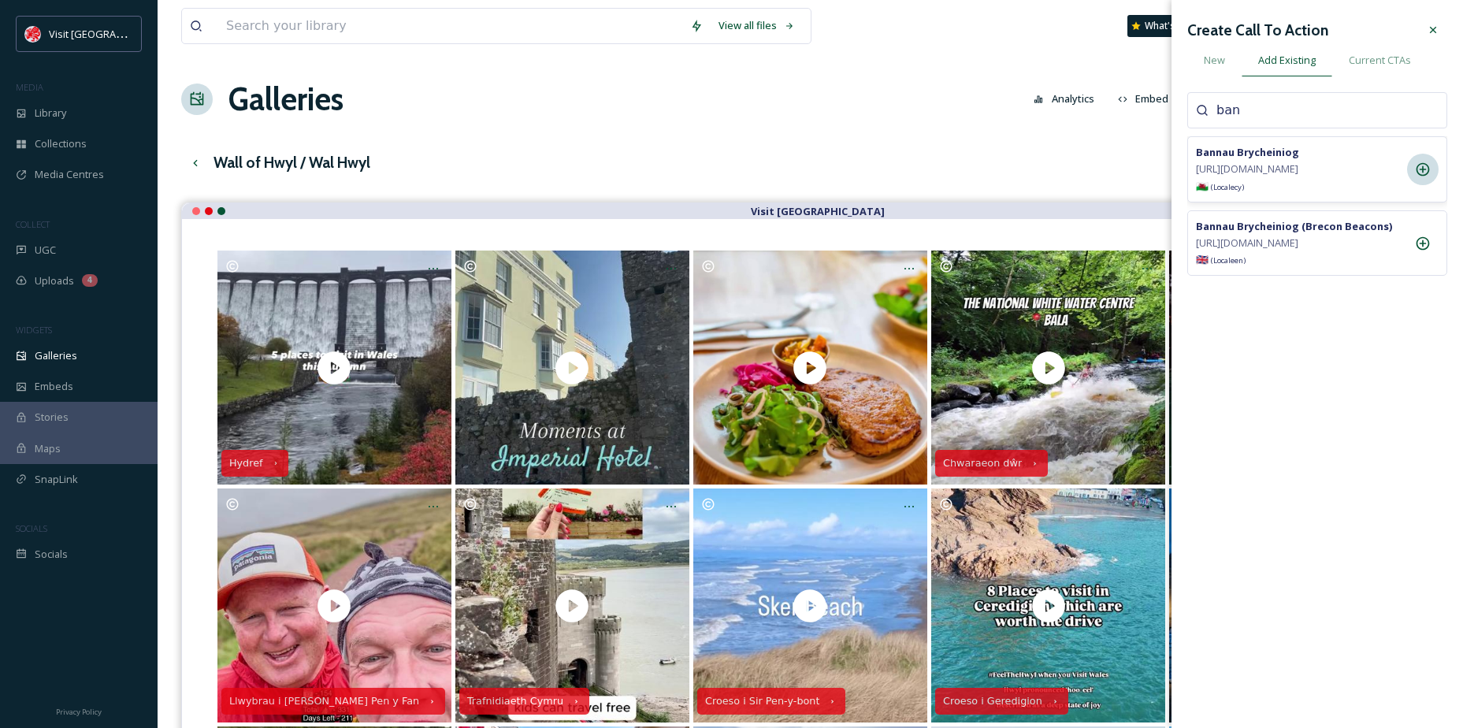
type input "ban"
click at [1436, 182] on div at bounding box center [1423, 170] width 32 height 32
click at [1439, 27] on icon at bounding box center [1433, 30] width 13 height 13
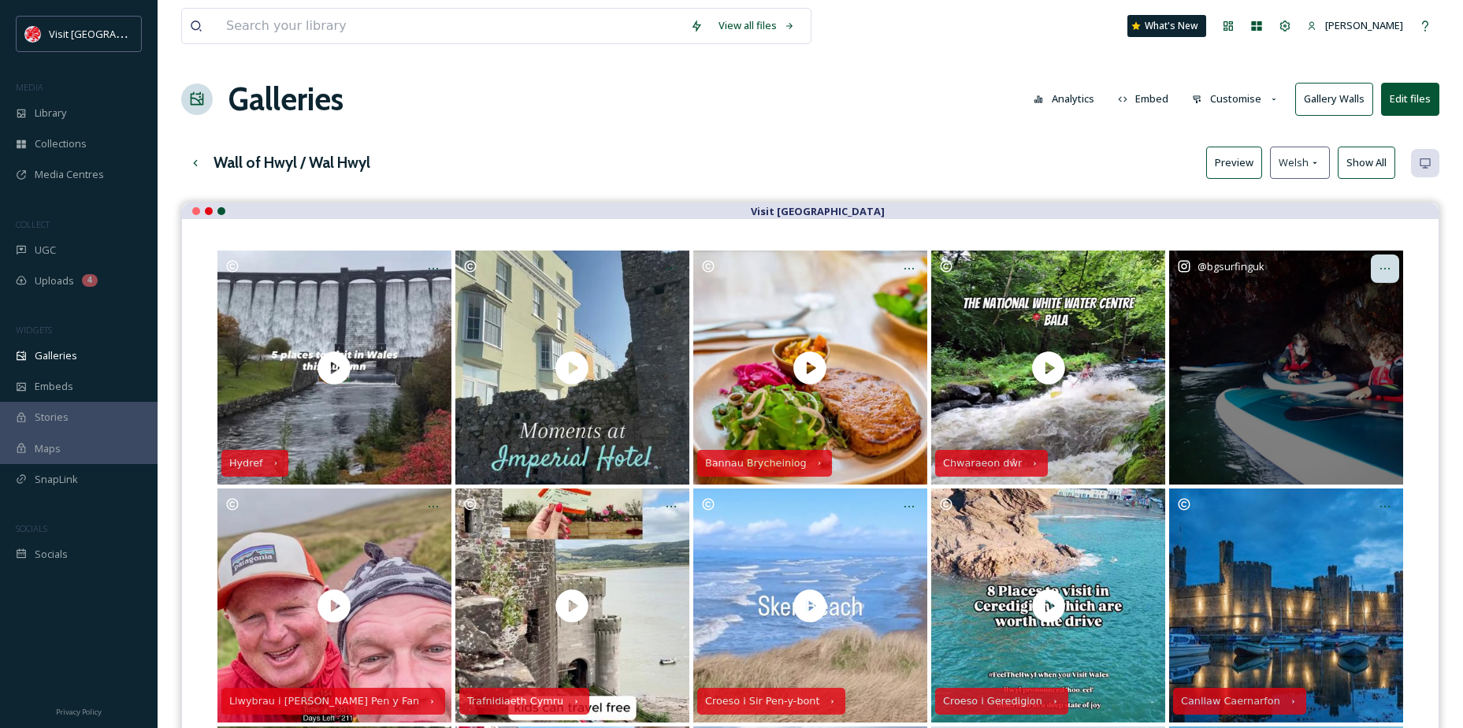
click at [1374, 271] on div at bounding box center [1385, 269] width 28 height 28
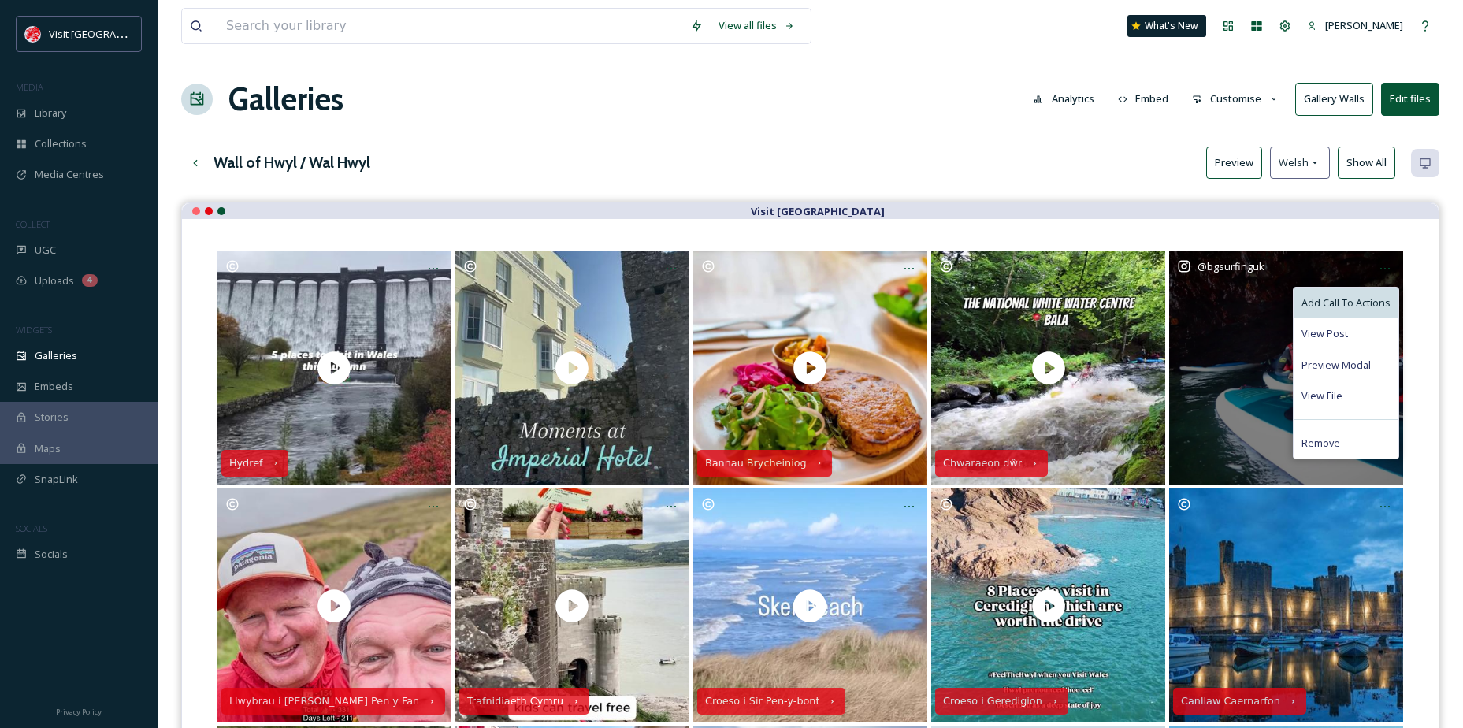
click at [1354, 303] on span "Add Call To Actions" at bounding box center [1346, 302] width 89 height 15
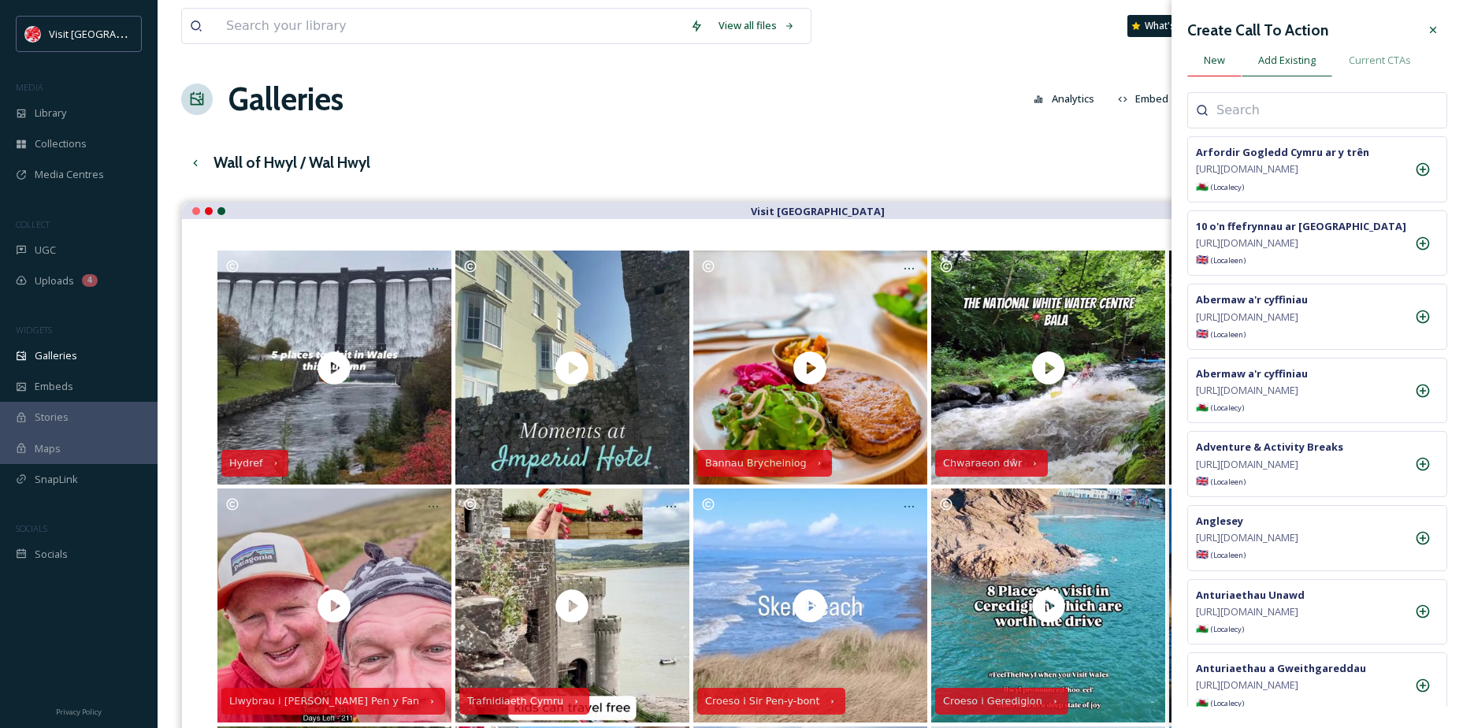
click at [1222, 64] on span "New" at bounding box center [1214, 60] width 21 height 15
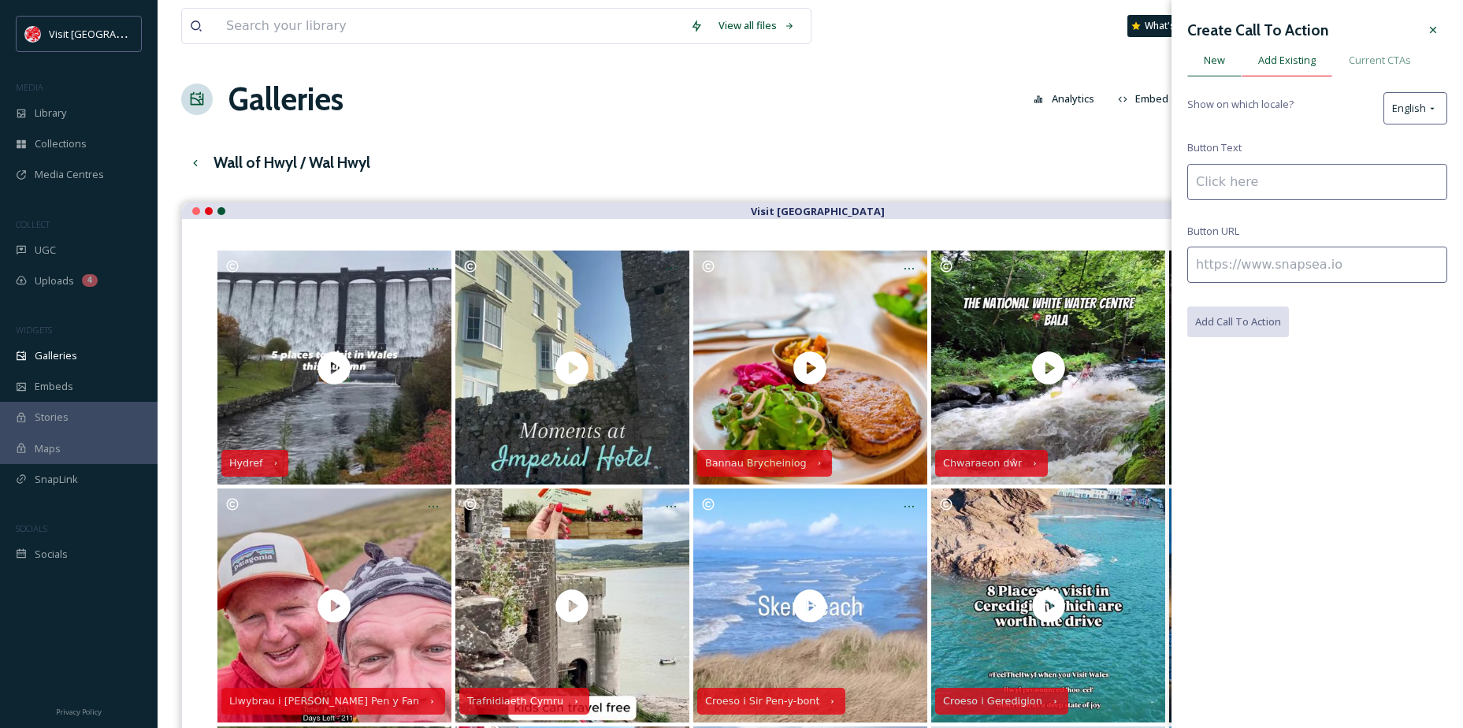
click at [1274, 63] on span "Add Existing" at bounding box center [1287, 60] width 58 height 15
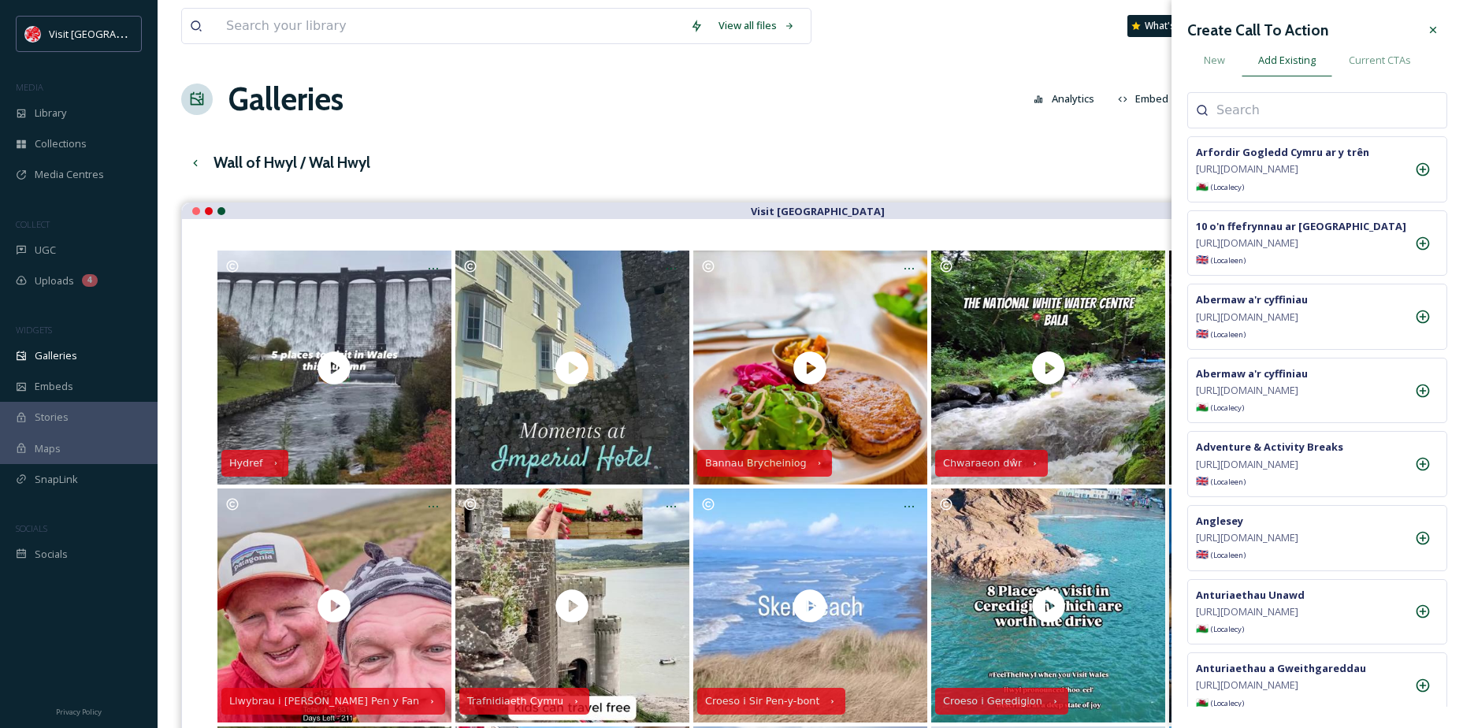
click at [1280, 132] on div "Arfordir Gogledd Cymru ar y trên [URL][DOMAIN_NAME] 🏴󠁧󠁢󠁷󠁬󠁳󠁿 (Locale cy ) 10 o'n…" at bounding box center [1317, 399] width 260 height 615
click at [1268, 113] on input at bounding box center [1296, 110] width 158 height 19
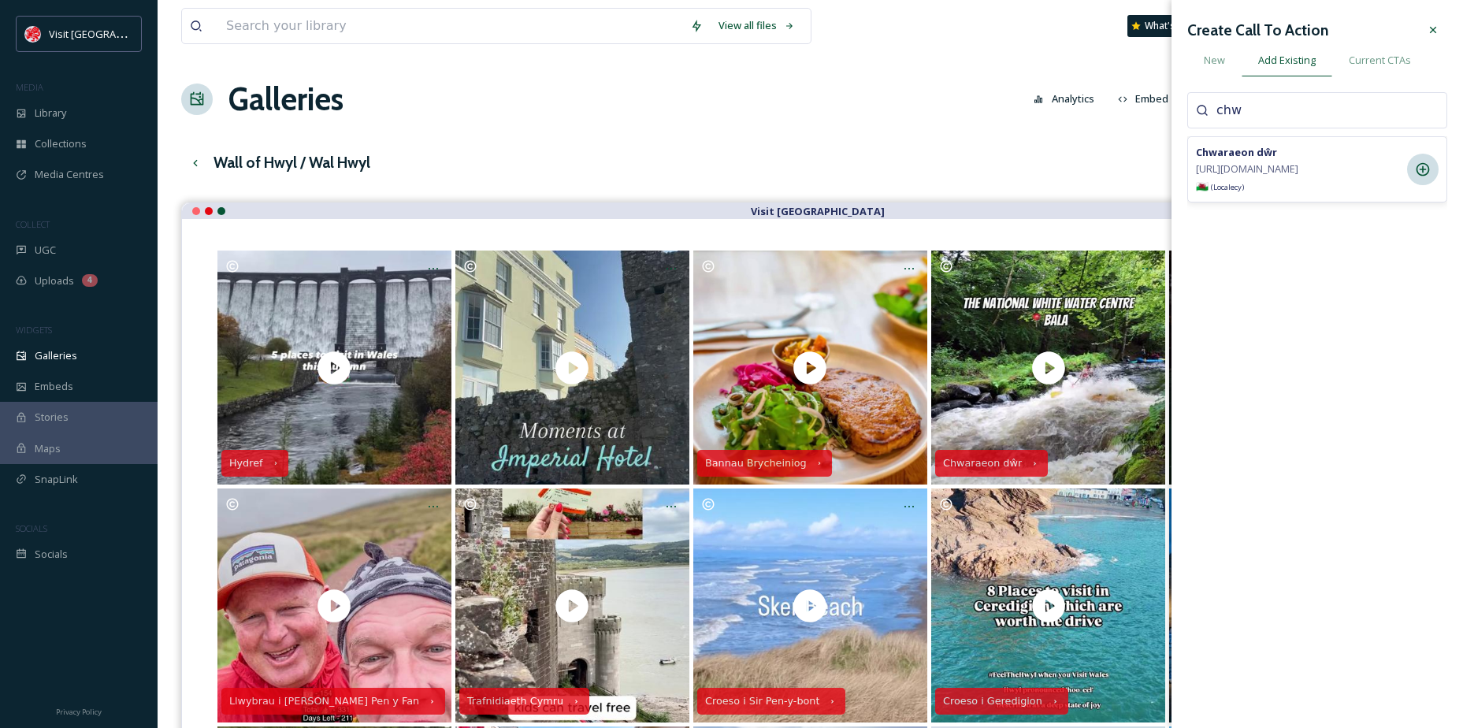
type input "chw"
click at [1418, 165] on div at bounding box center [1423, 170] width 32 height 32
click at [1433, 28] on icon at bounding box center [1433, 30] width 13 height 13
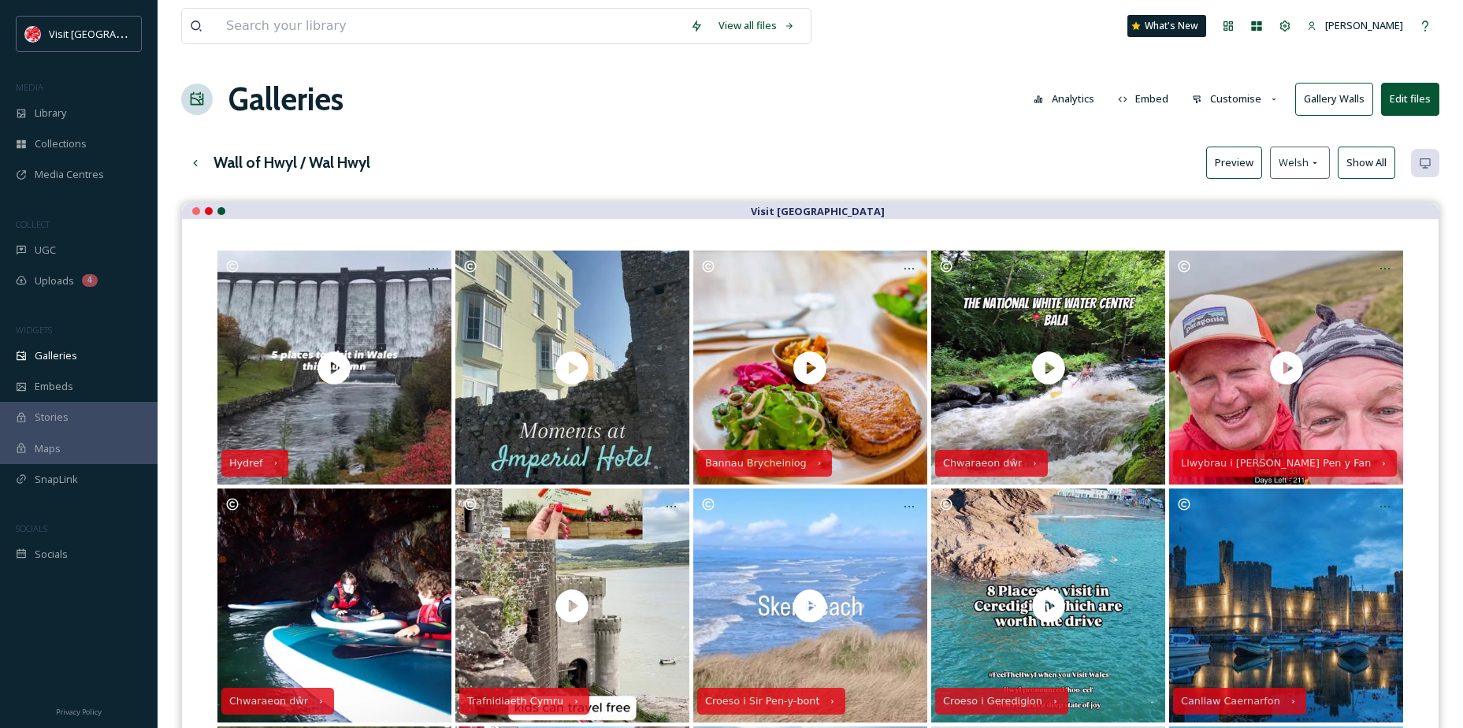
click at [1251, 156] on button "Preview" at bounding box center [1234, 163] width 56 height 32
